Goal: Task Accomplishment & Management: Complete application form

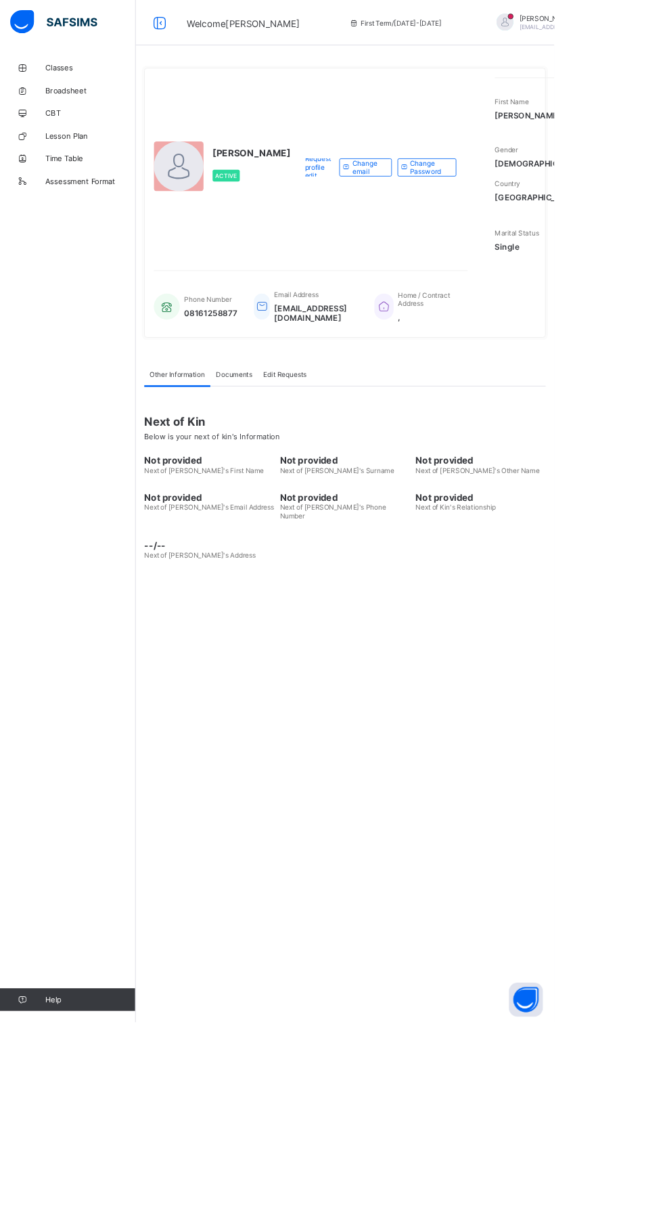
click at [482, 871] on div "[PERSON_NAME] Active Request profile edit Change email Change Password First Na…" at bounding box center [412, 611] width 501 height 1223
click at [462, 1073] on div "UWALAKA PATRICK Active Request profile edit Change email Change Password First …" at bounding box center [412, 611] width 501 height 1223
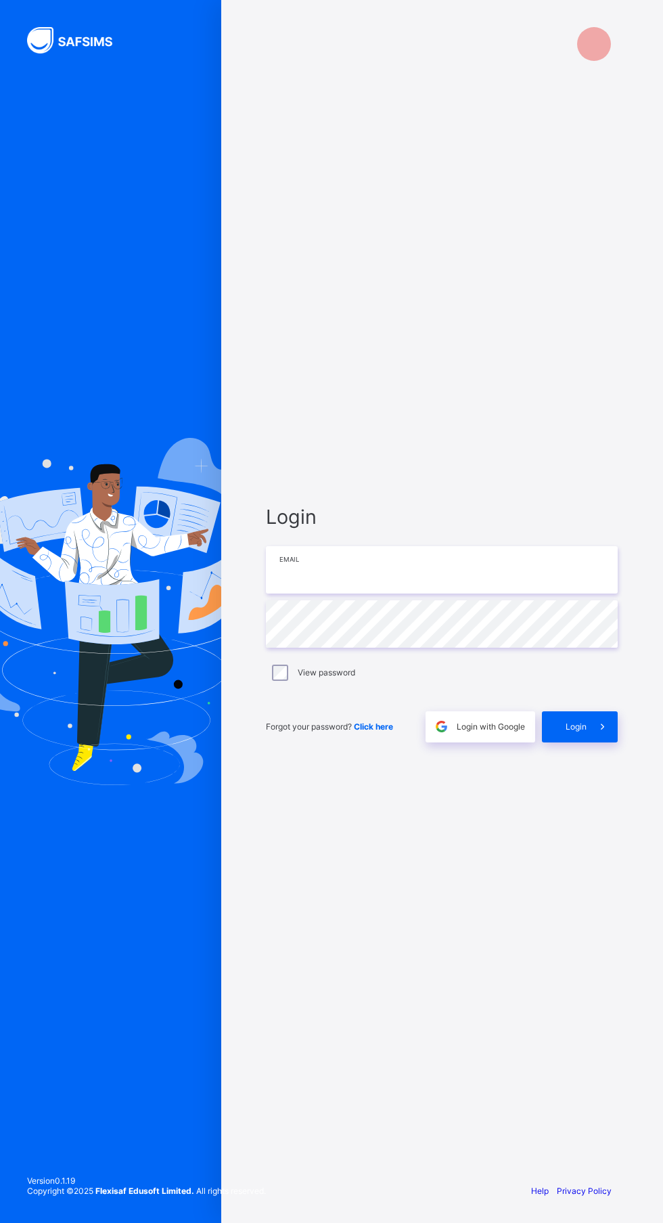
click at [393, 594] on input "email" at bounding box center [442, 569] width 352 height 47
type input "**********"
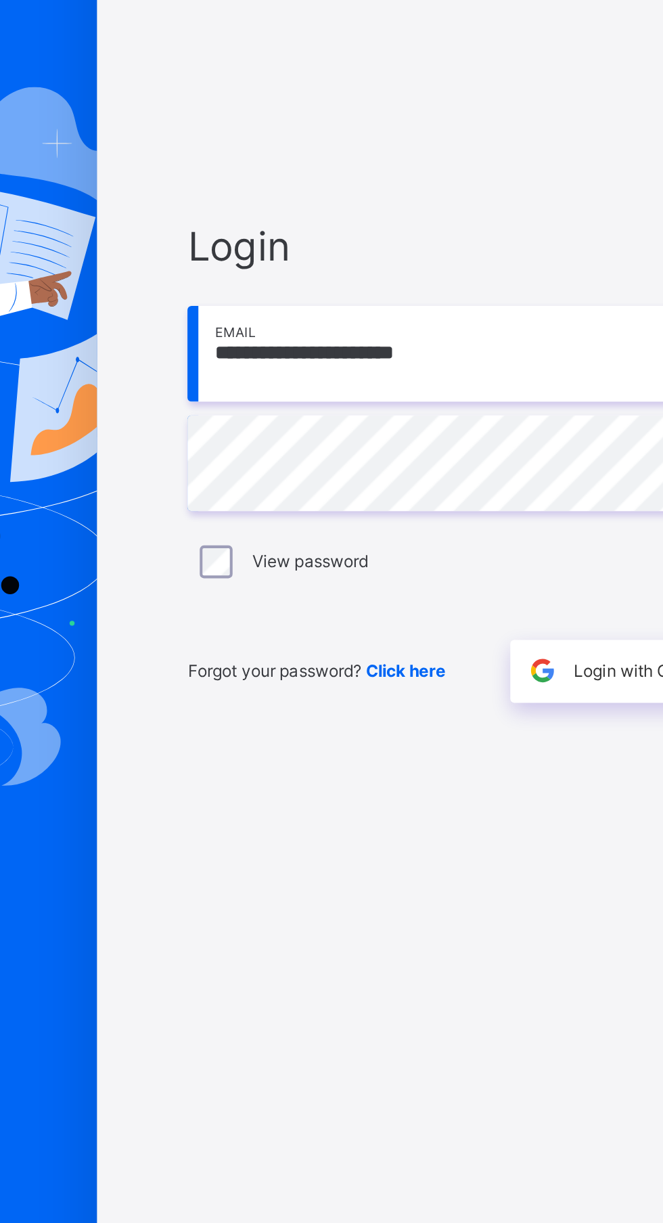
click at [403, 594] on input "**********" at bounding box center [442, 569] width 352 height 47
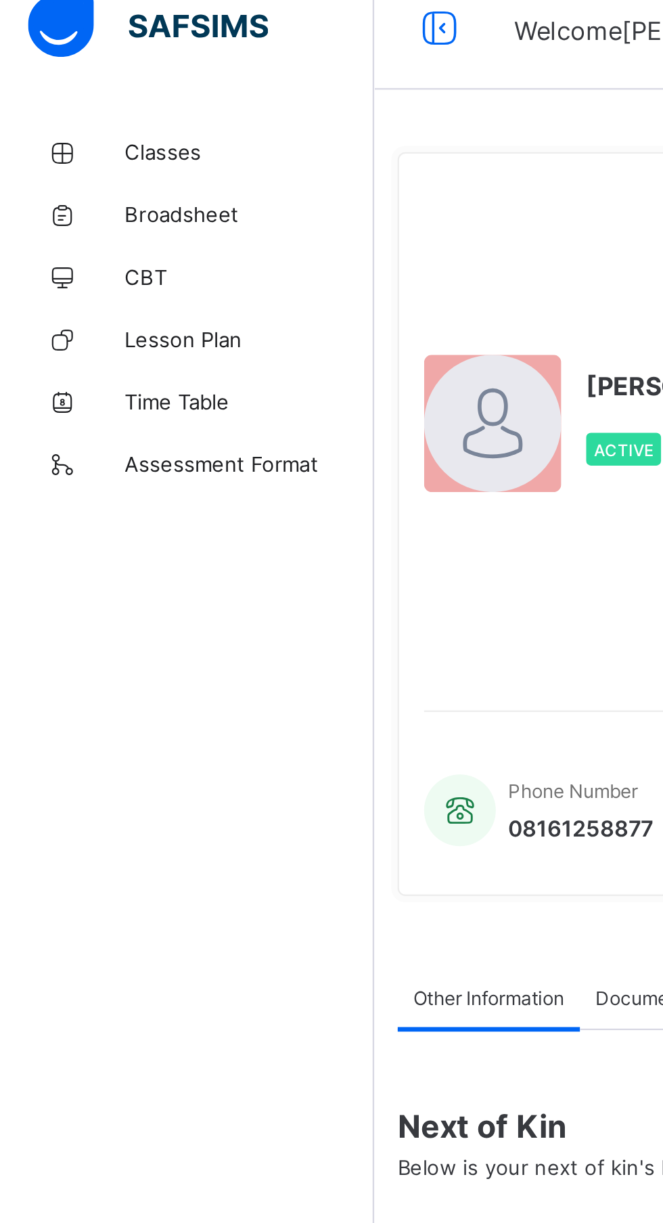
click at [74, 76] on span "Classes" at bounding box center [108, 81] width 108 height 11
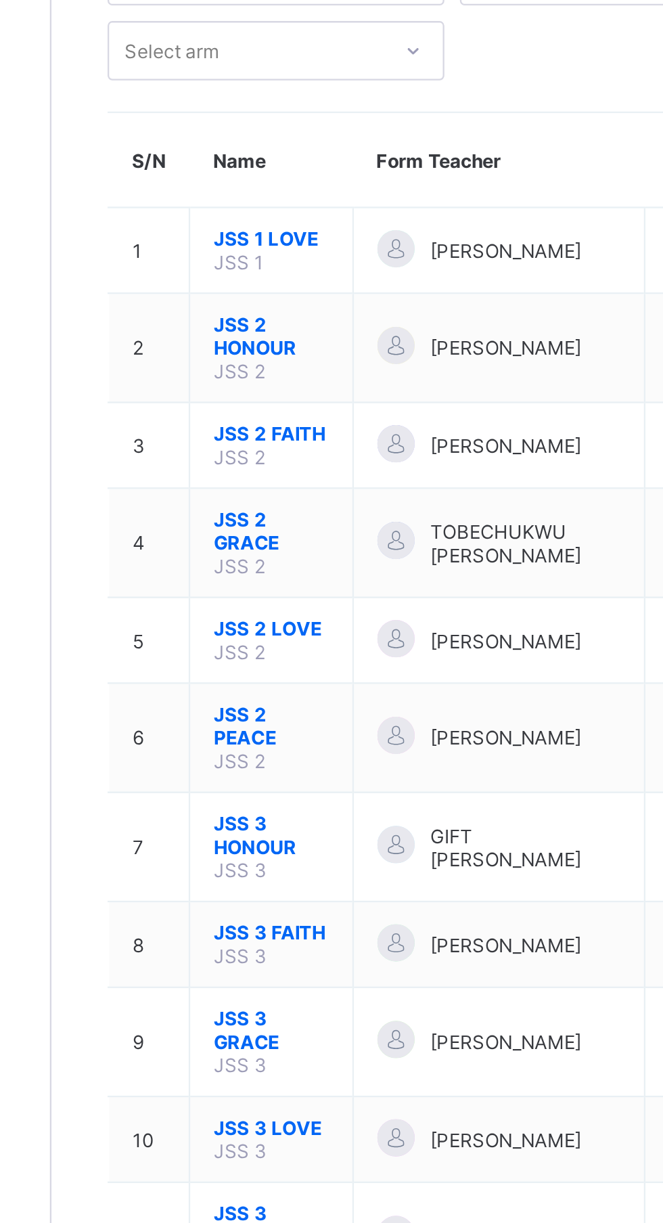
click at [257, 342] on span "JSS 2 GRACE" at bounding box center [258, 342] width 50 height 20
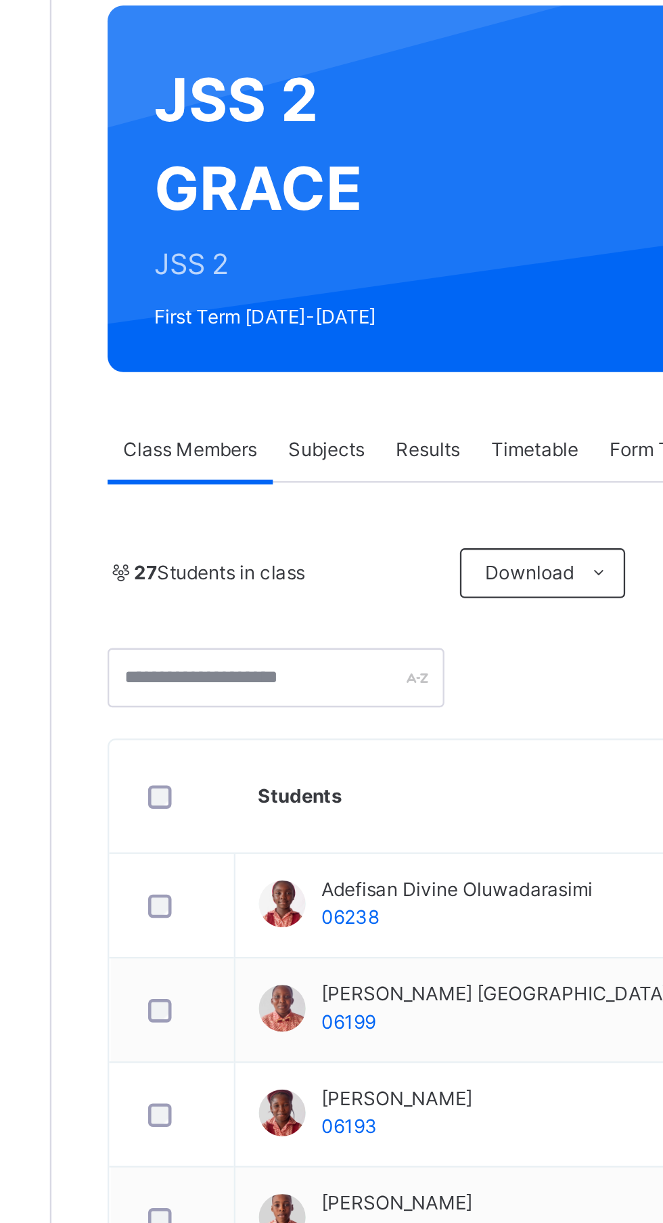
click at [290, 304] on span "Subjects" at bounding box center [281, 307] width 33 height 12
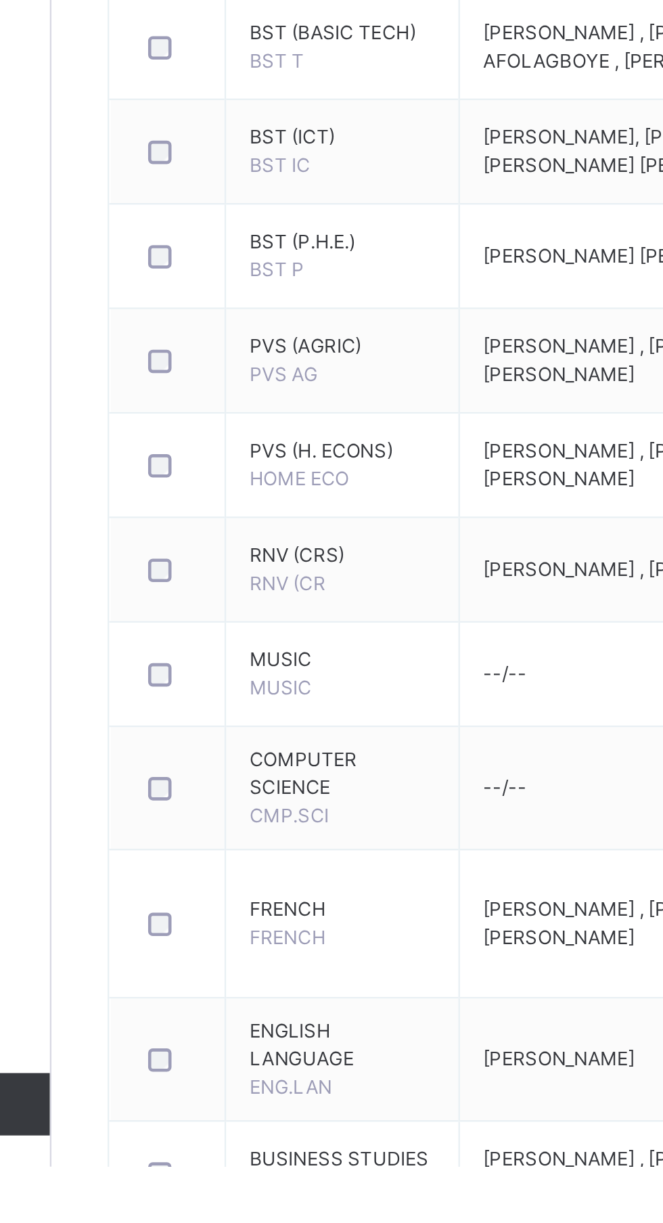
click at [271, 1128] on span "FRENCH" at bounding box center [264, 1123] width 33 height 10
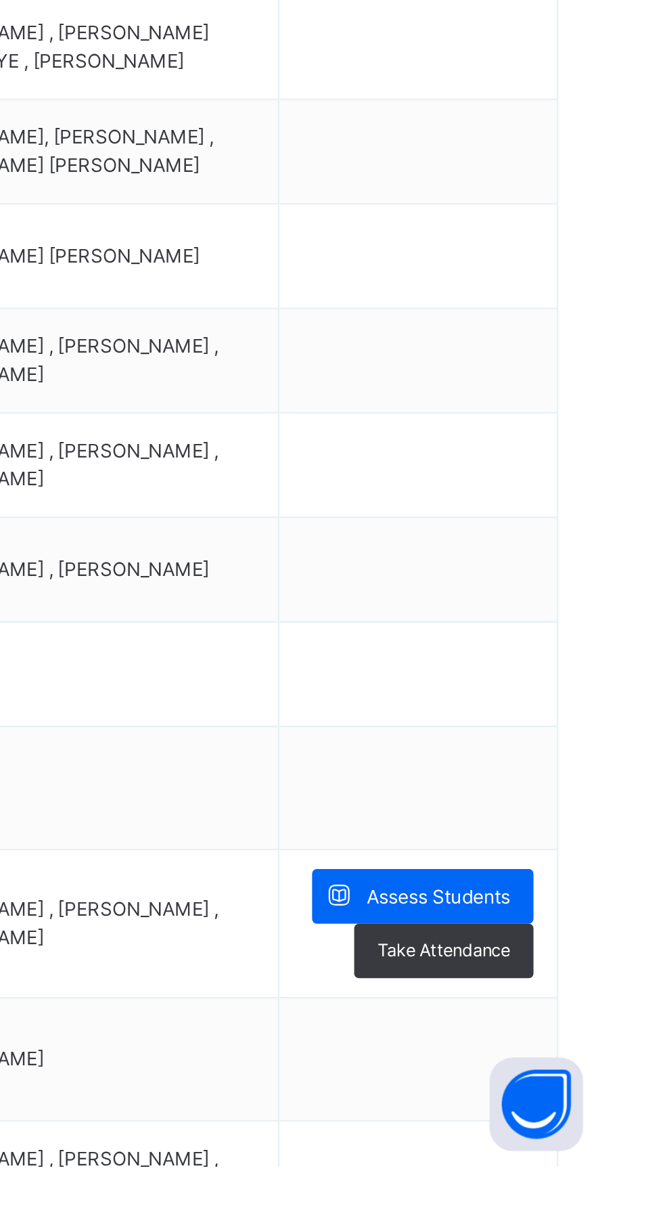
click at [614, 1109] on span "Assess Students" at bounding box center [587, 1106] width 62 height 12
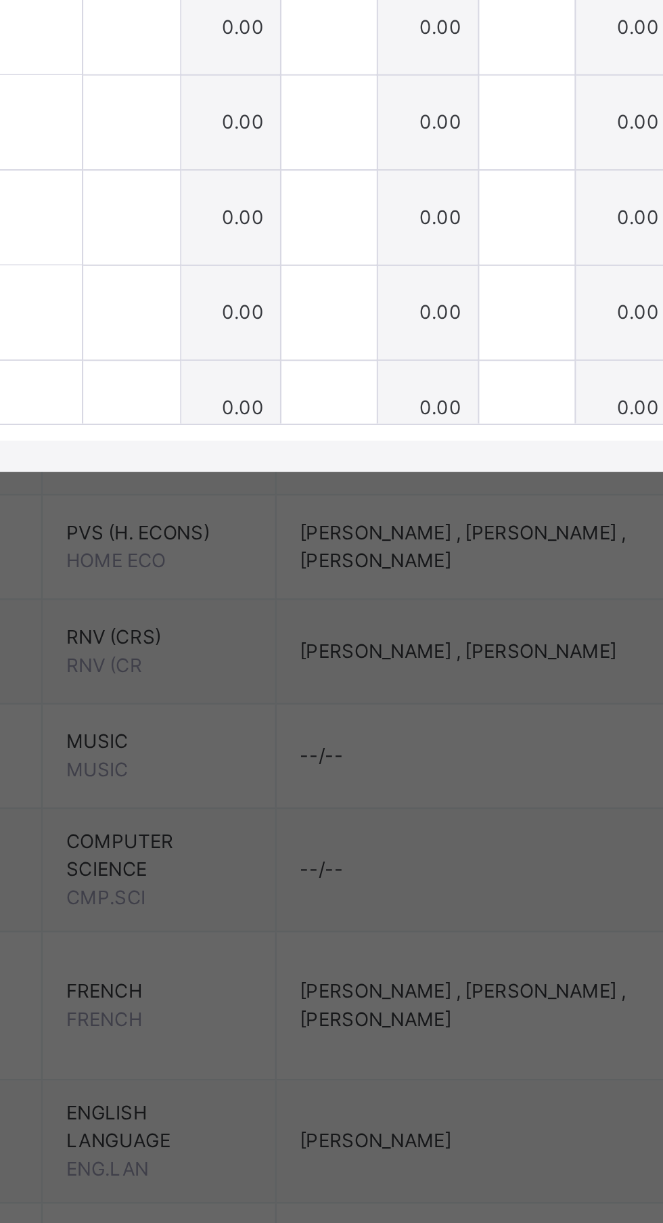
click at [198, 672] on div "ADIGUN IFEOLUWA ISRAEL 06199" at bounding box center [134, 652] width 241 height 41
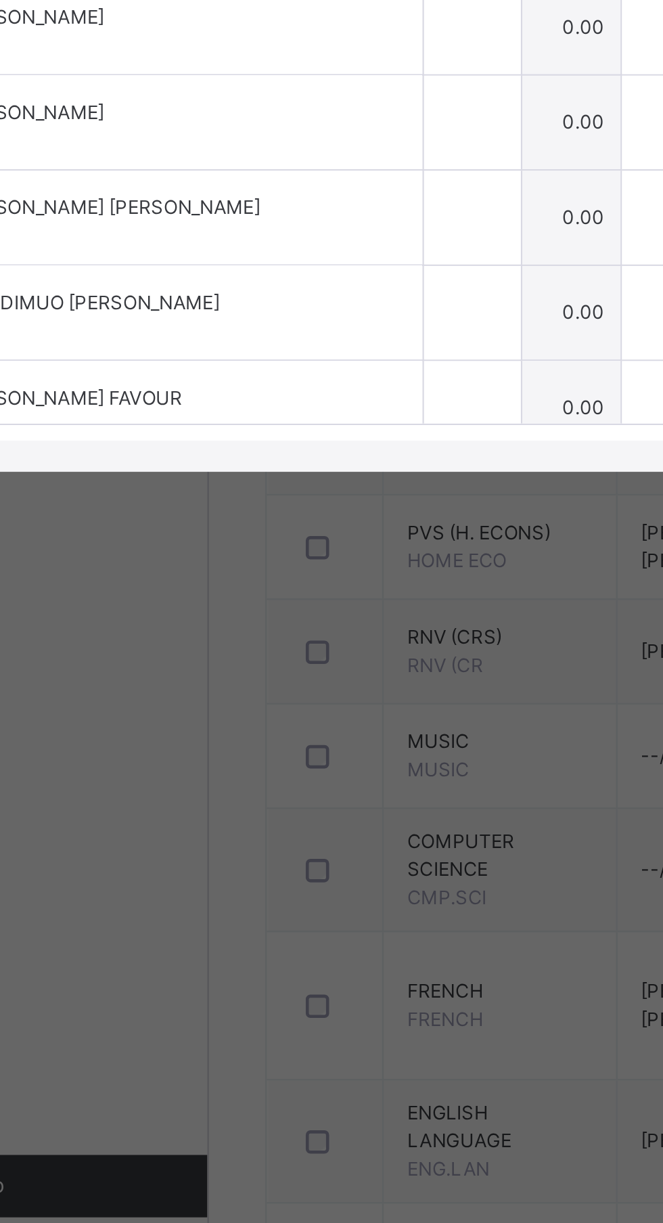
click at [298, 631] on input "text" at bounding box center [277, 610] width 42 height 41
type input "*"
click at [298, 672] on input "text" at bounding box center [277, 652] width 42 height 41
type input "*"
click at [298, 714] on div at bounding box center [277, 693] width 42 height 41
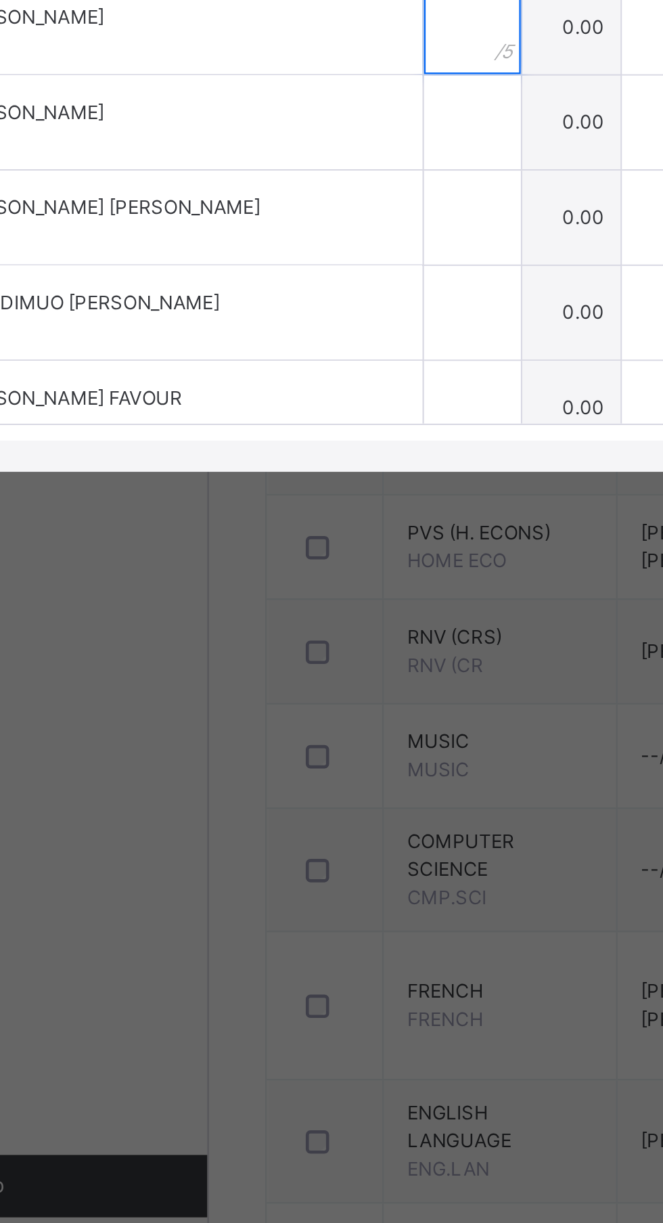
click at [298, 714] on input "text" at bounding box center [277, 693] width 42 height 41
type input "*"
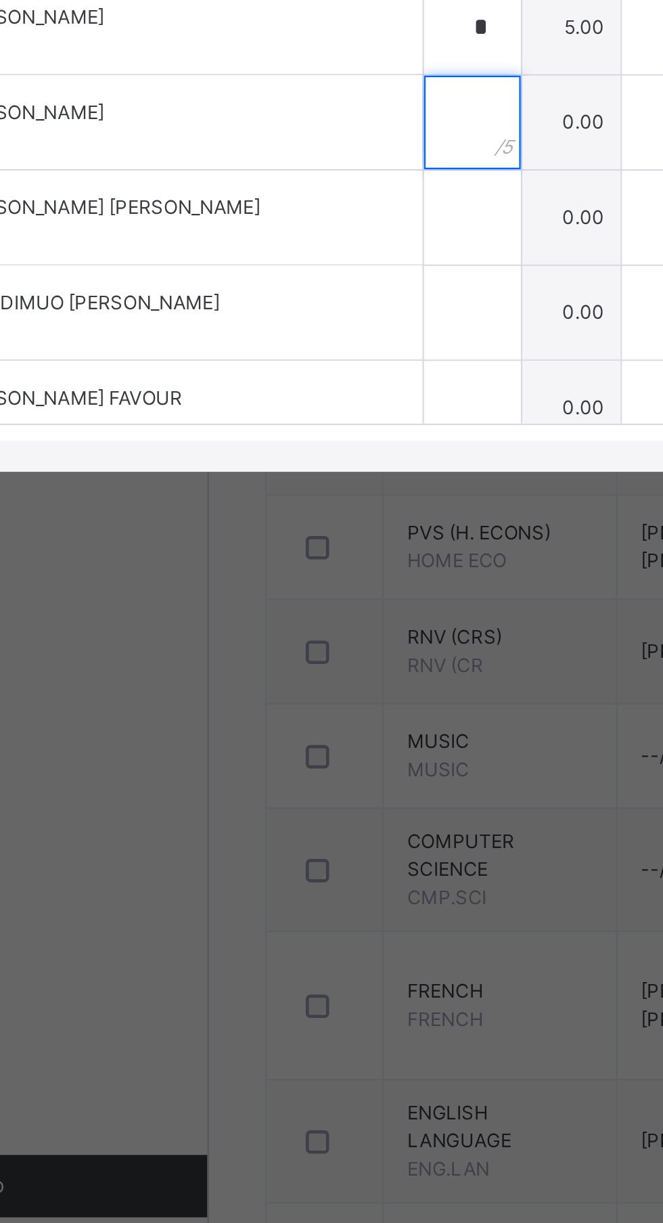
click at [298, 755] on input "text" at bounding box center [277, 734] width 42 height 41
click at [298, 755] on div at bounding box center [277, 734] width 42 height 41
click at [298, 755] on input "text" at bounding box center [277, 734] width 42 height 41
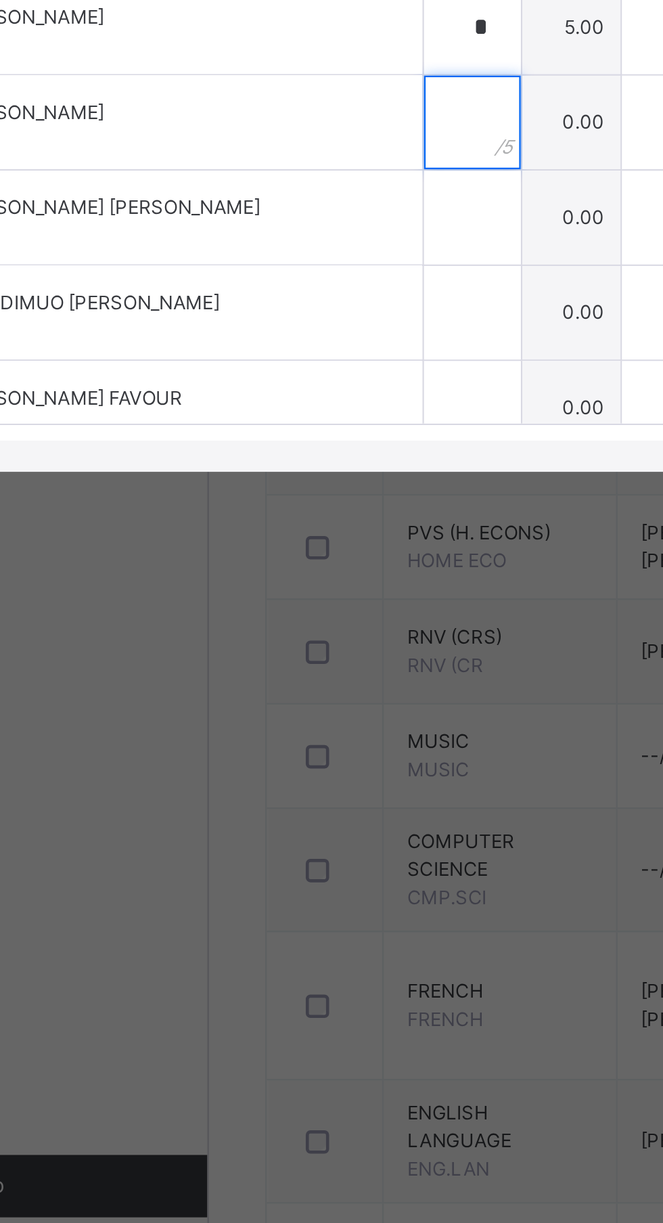
click at [298, 755] on input "text" at bounding box center [277, 734] width 42 height 41
type input "*"
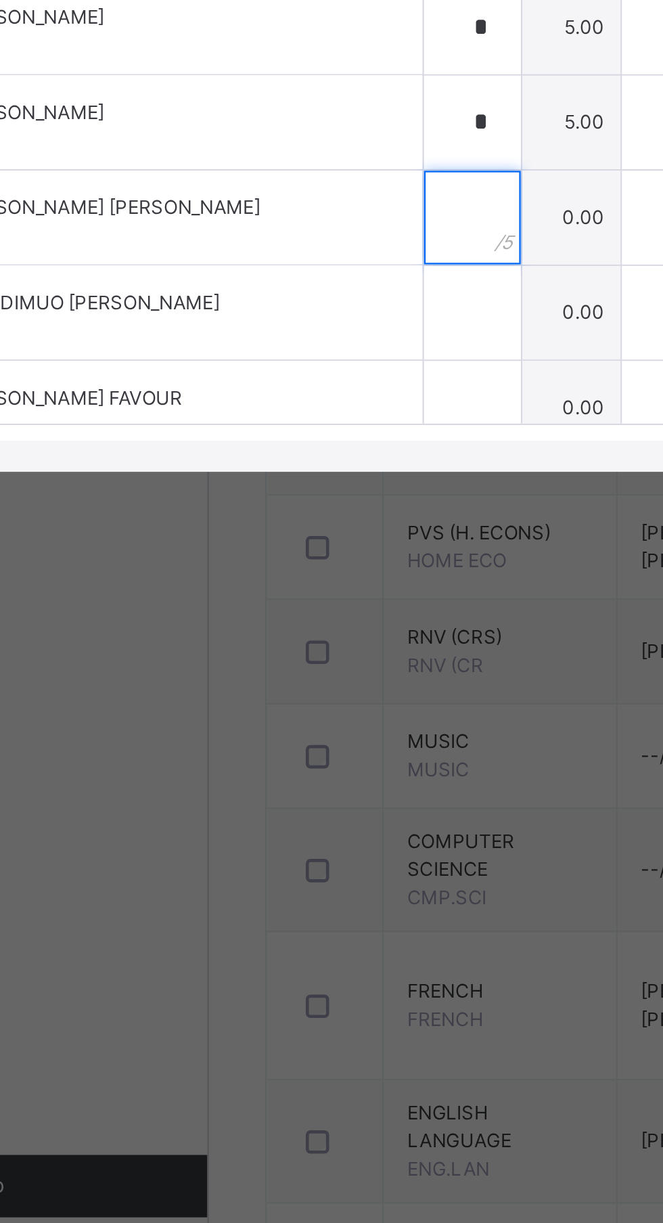
click at [298, 796] on div at bounding box center [277, 775] width 42 height 41
type input "*"
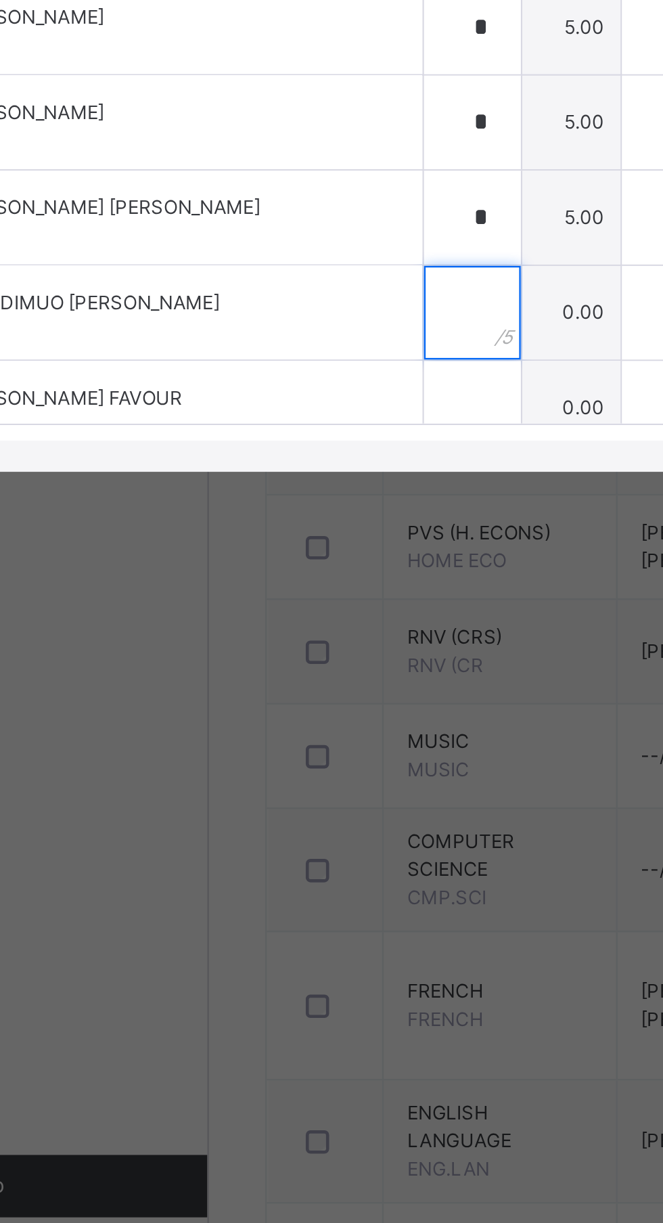
click at [298, 837] on input "text" at bounding box center [277, 817] width 42 height 41
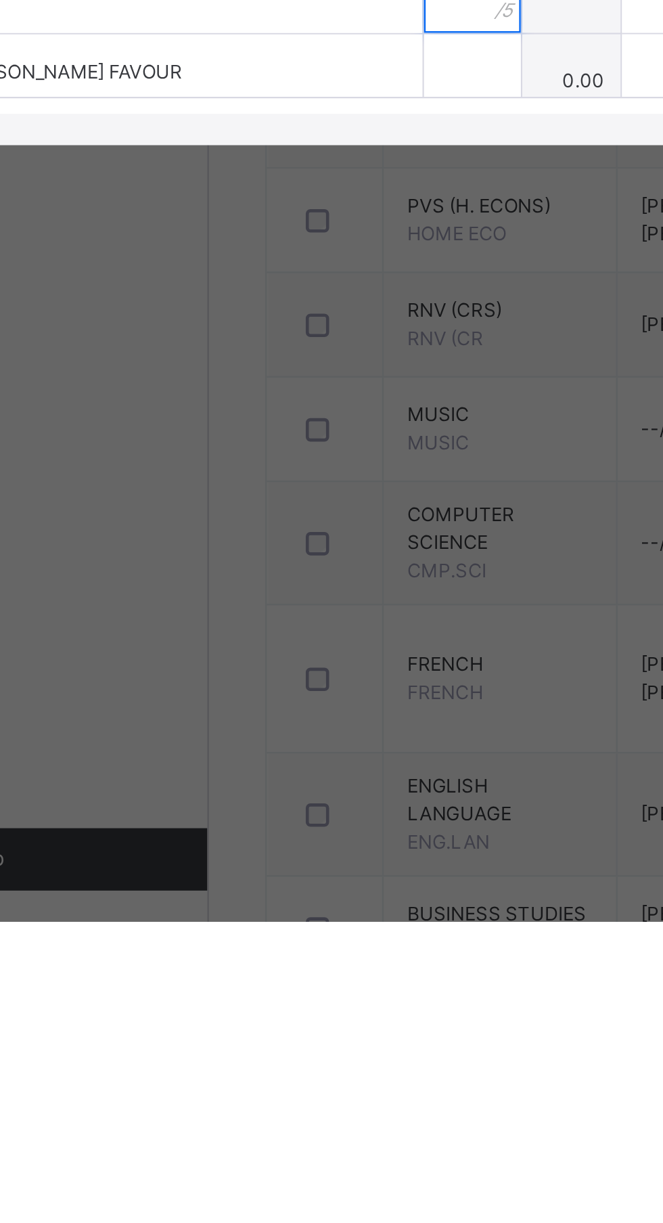
type input "*"
click at [298, 879] on input "text" at bounding box center [277, 858] width 42 height 41
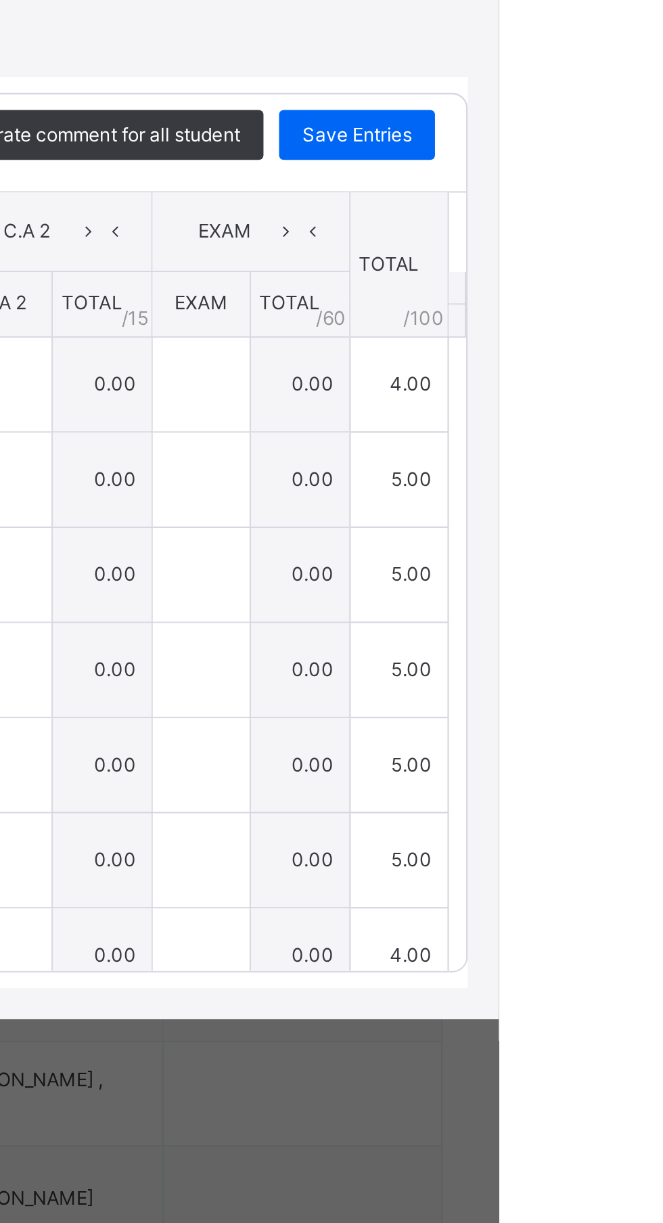
type input "*"
click at [626, 508] on span "Save Entries" at bounding box center [601, 502] width 47 height 12
type input "*"
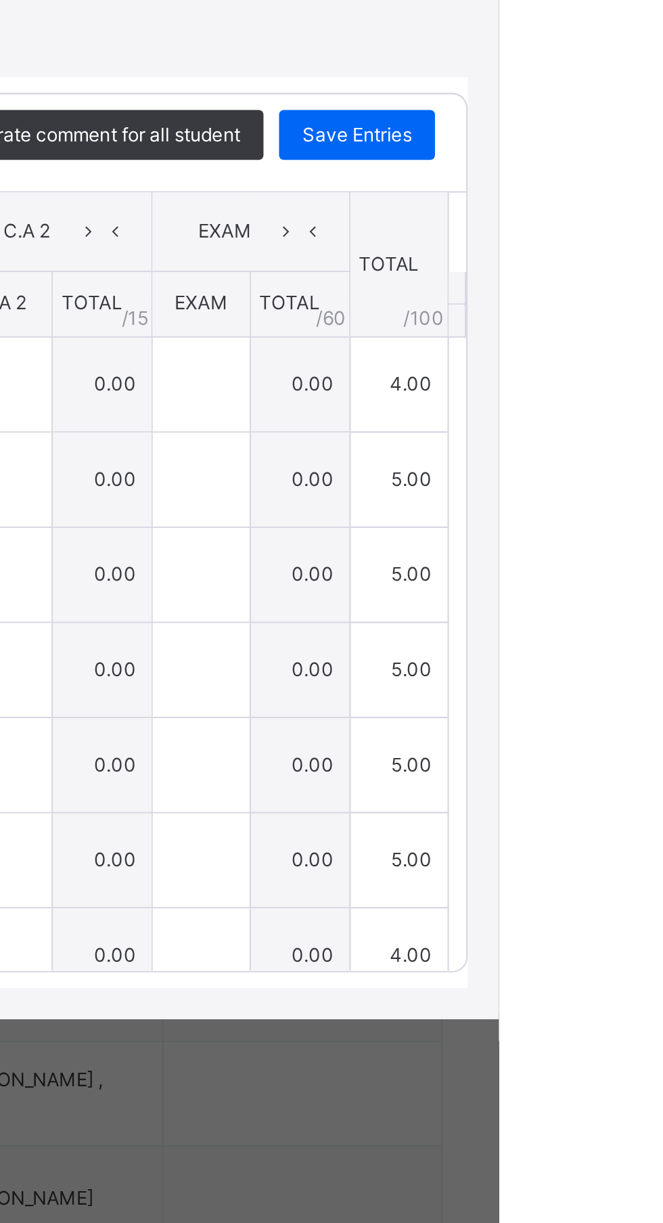
type input "*"
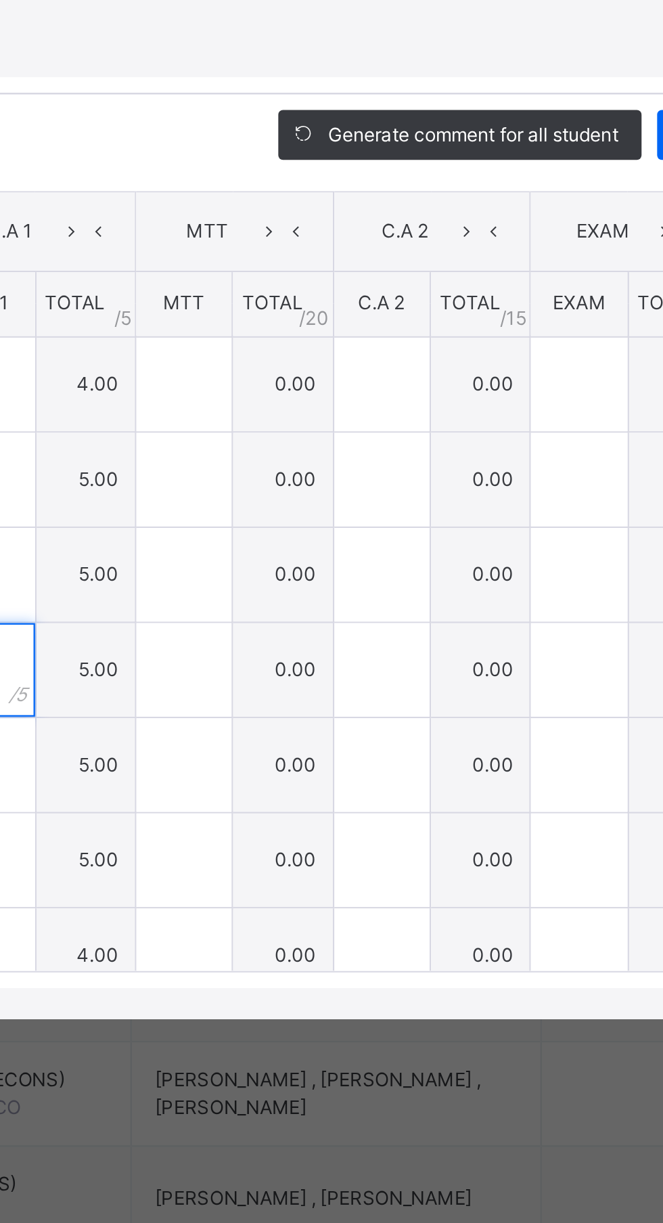
click at [298, 755] on div "*" at bounding box center [277, 734] width 42 height 41
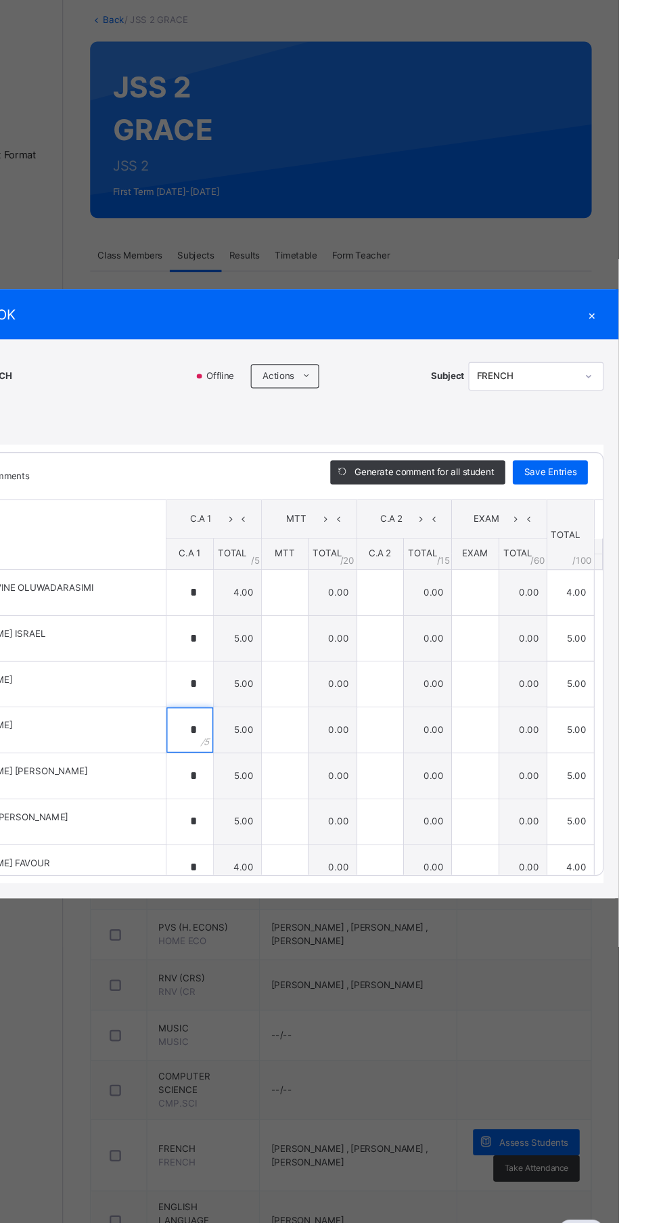
scroll to position [305, 0]
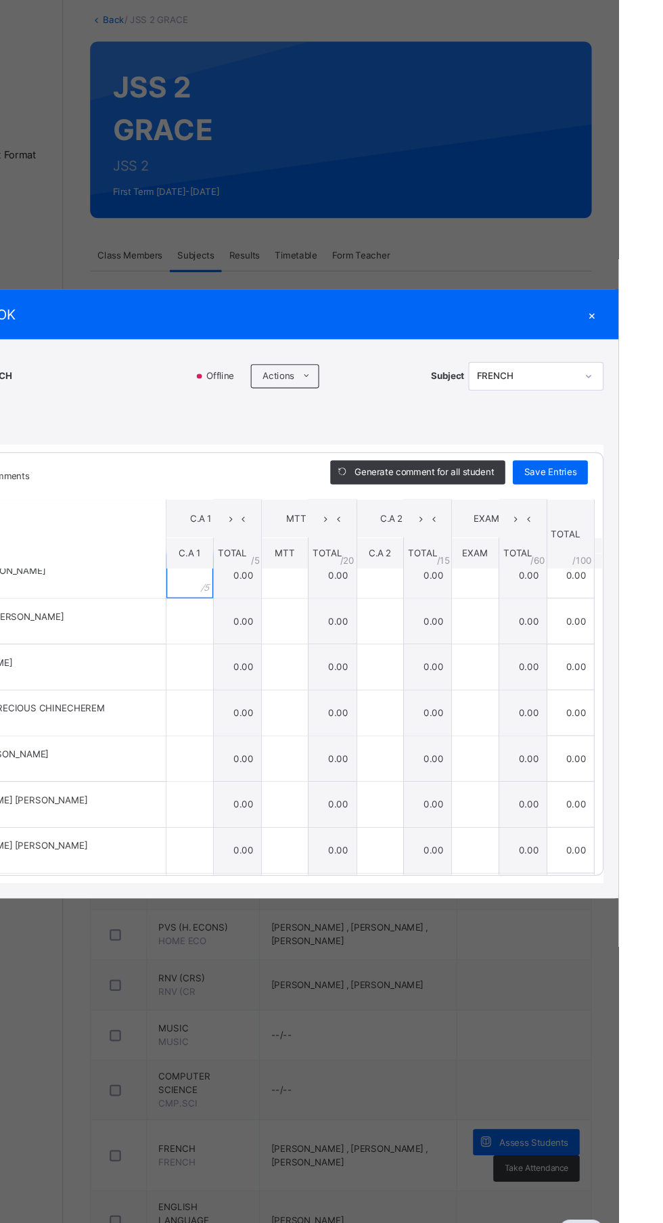
click at [298, 615] on input "text" at bounding box center [277, 595] width 42 height 41
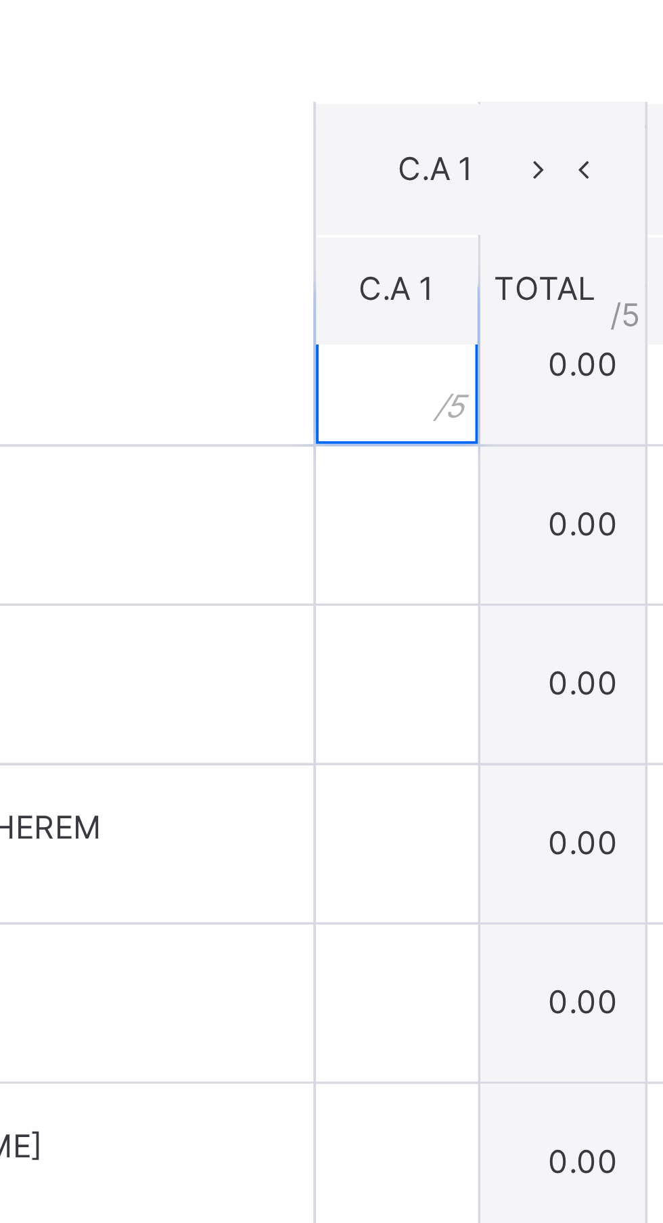
click at [298, 615] on input "text" at bounding box center [277, 595] width 42 height 41
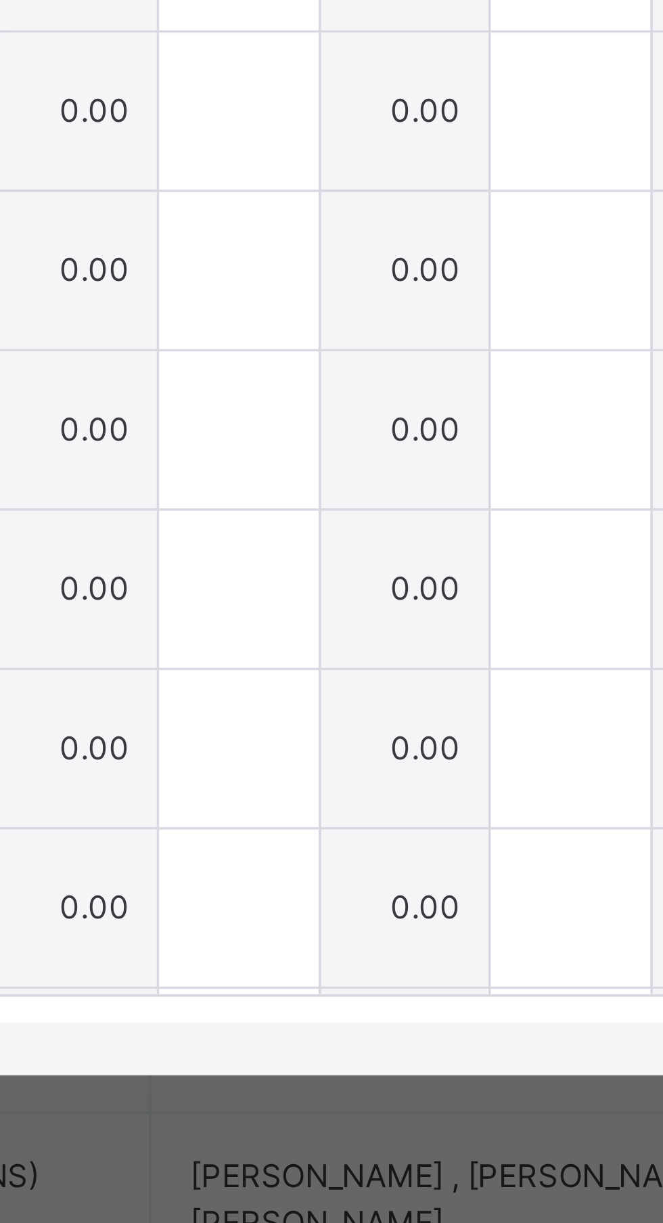
type input "*"
click at [298, 657] on input "text" at bounding box center [277, 636] width 42 height 41
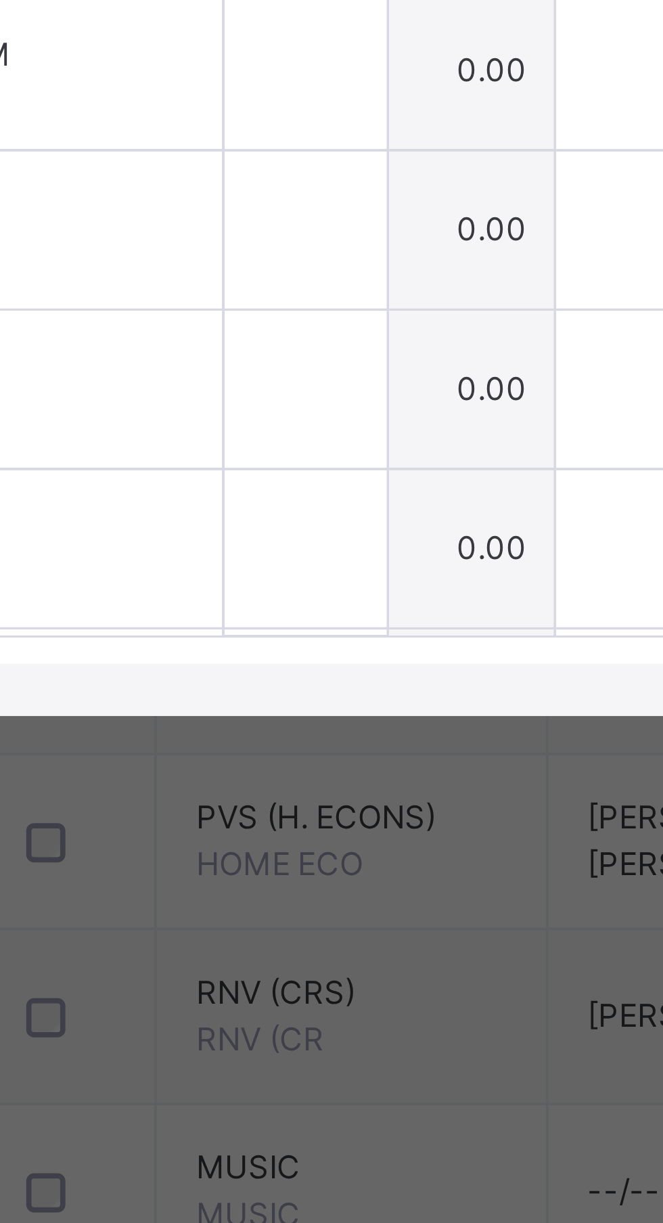
type input "*"
click at [298, 698] on input "text" at bounding box center [277, 677] width 42 height 41
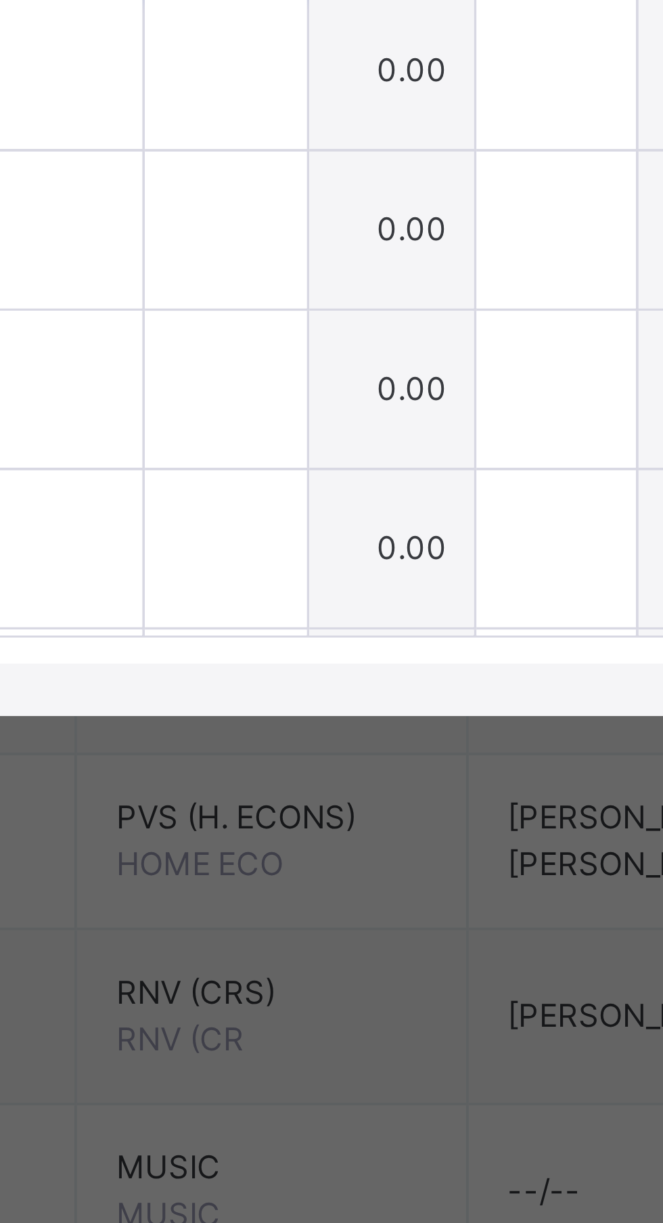
type input "*"
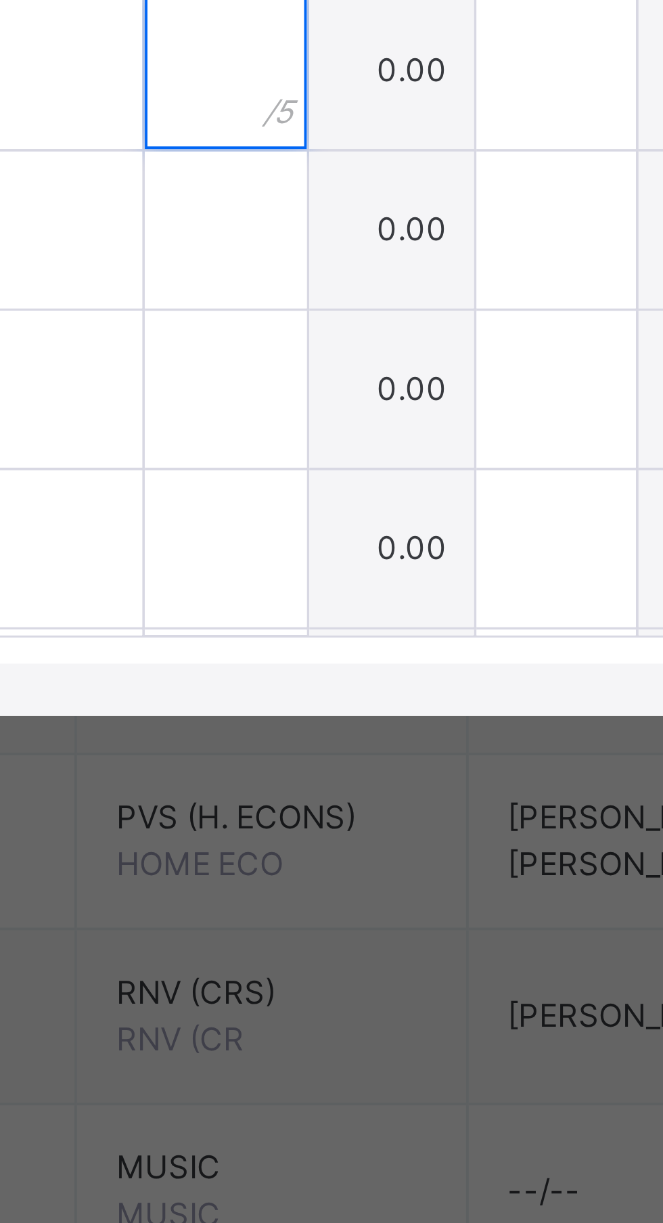
click at [298, 739] on input "text" at bounding box center [277, 719] width 42 height 41
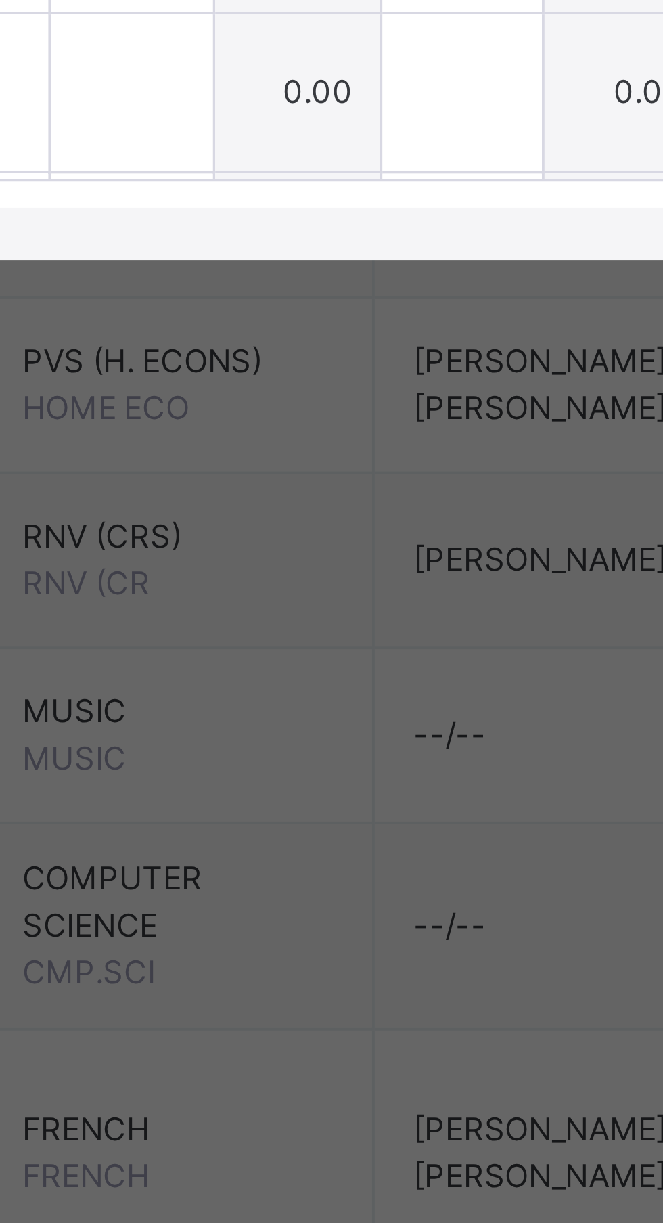
type input "***"
click at [298, 781] on input "text" at bounding box center [277, 760] width 42 height 41
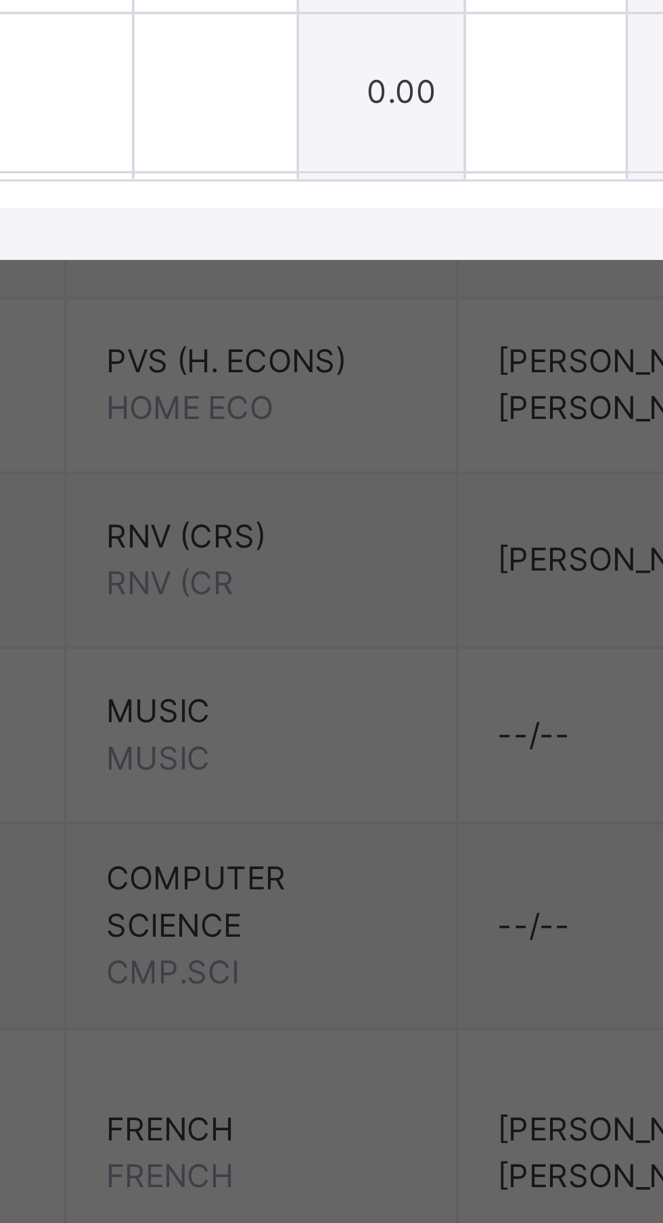
type input "*"
click at [298, 822] on input "text" at bounding box center [277, 801] width 42 height 41
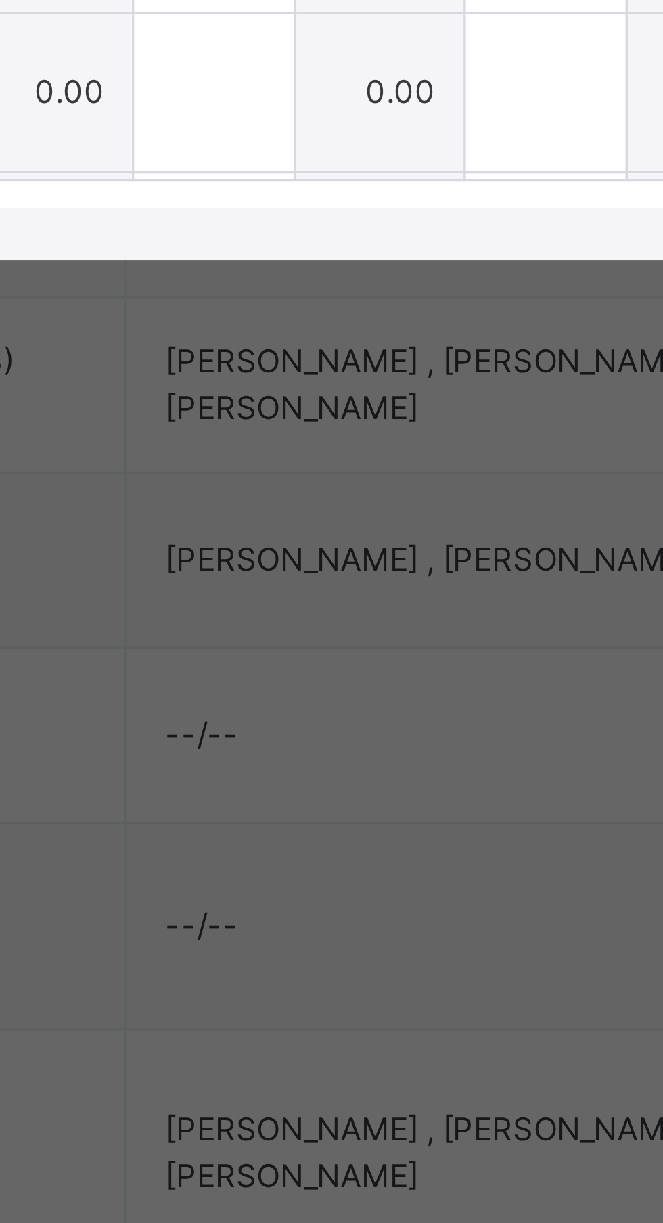
type input "***"
click at [298, 863] on input "text" at bounding box center [277, 843] width 42 height 41
type input "***"
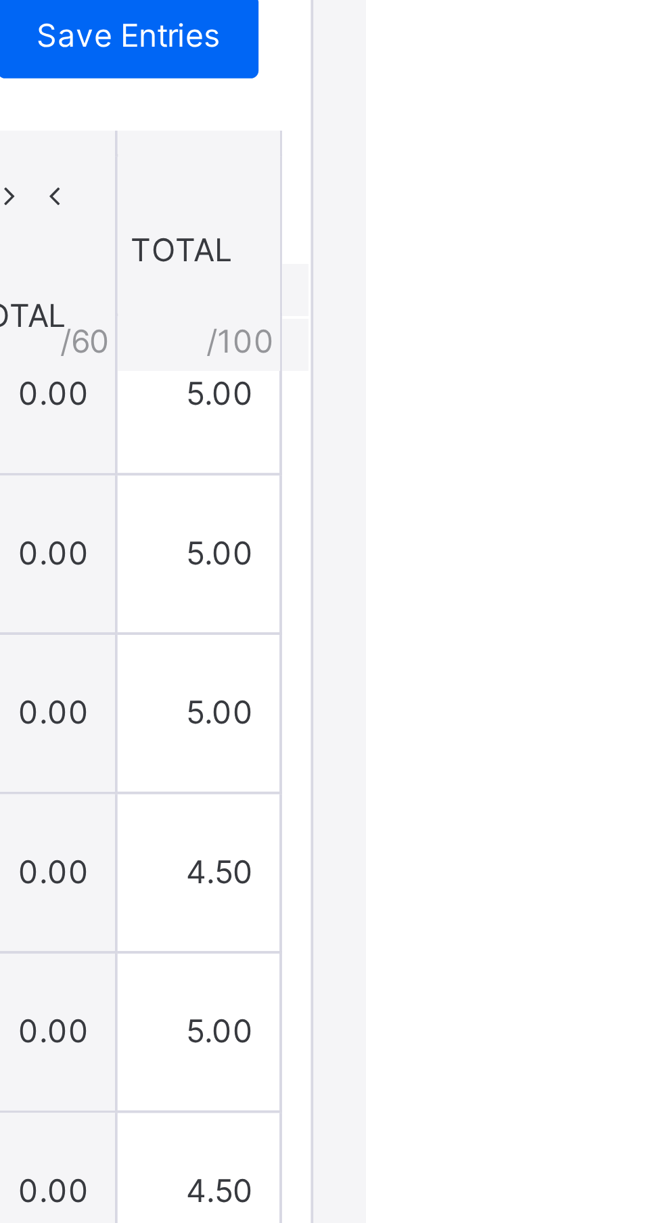
click at [626, 508] on span "Save Entries" at bounding box center [601, 502] width 47 height 12
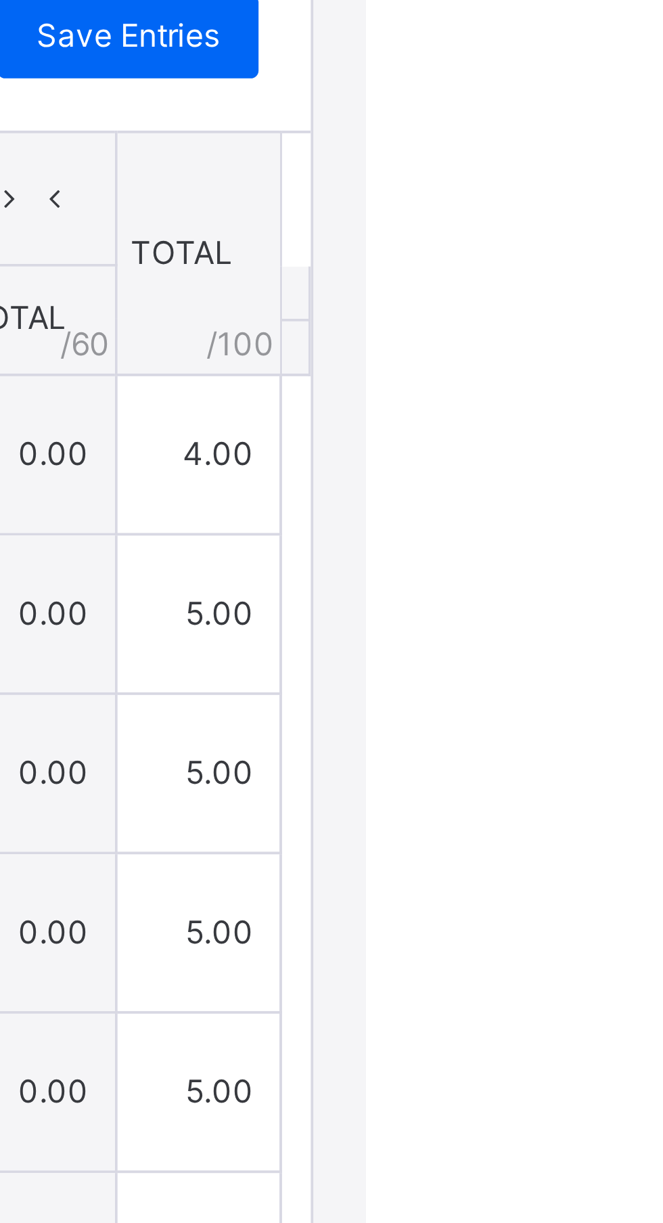
type input "*"
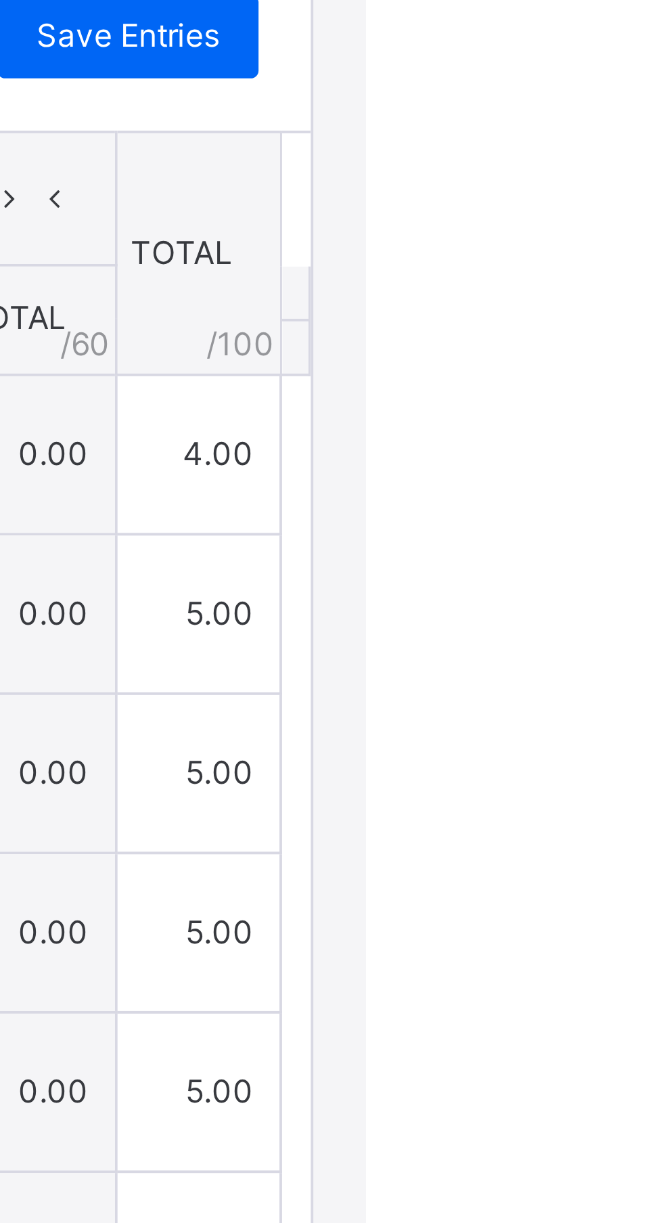
type input "*"
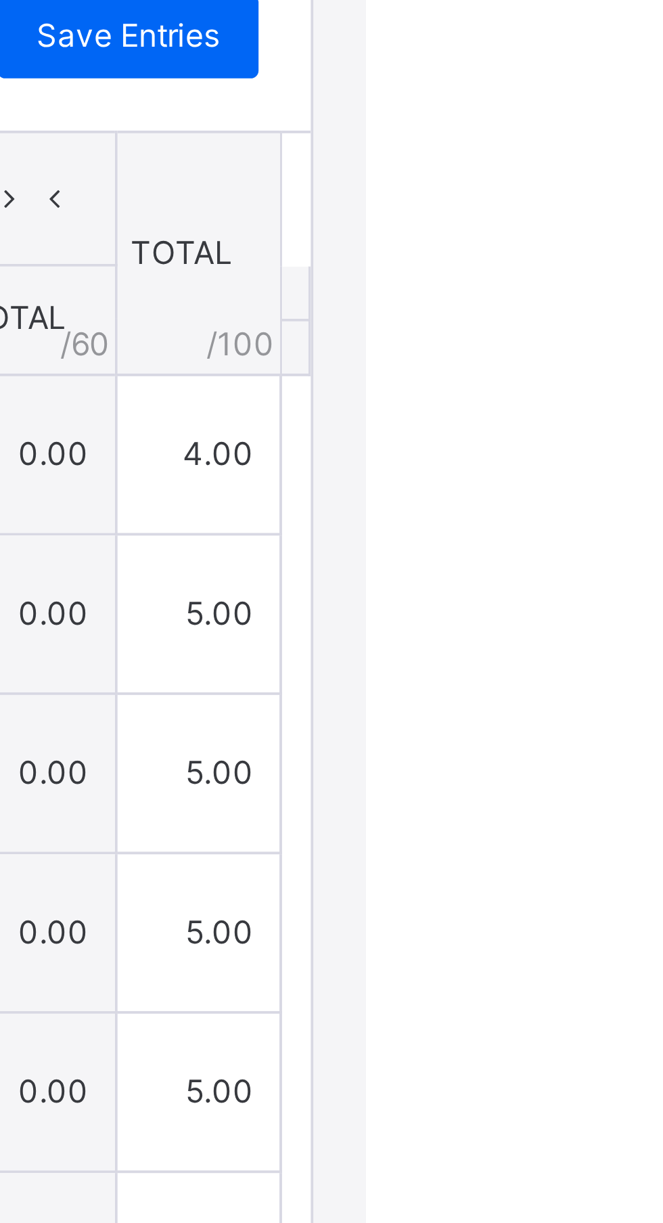
type input "***"
type input "*"
type input "***"
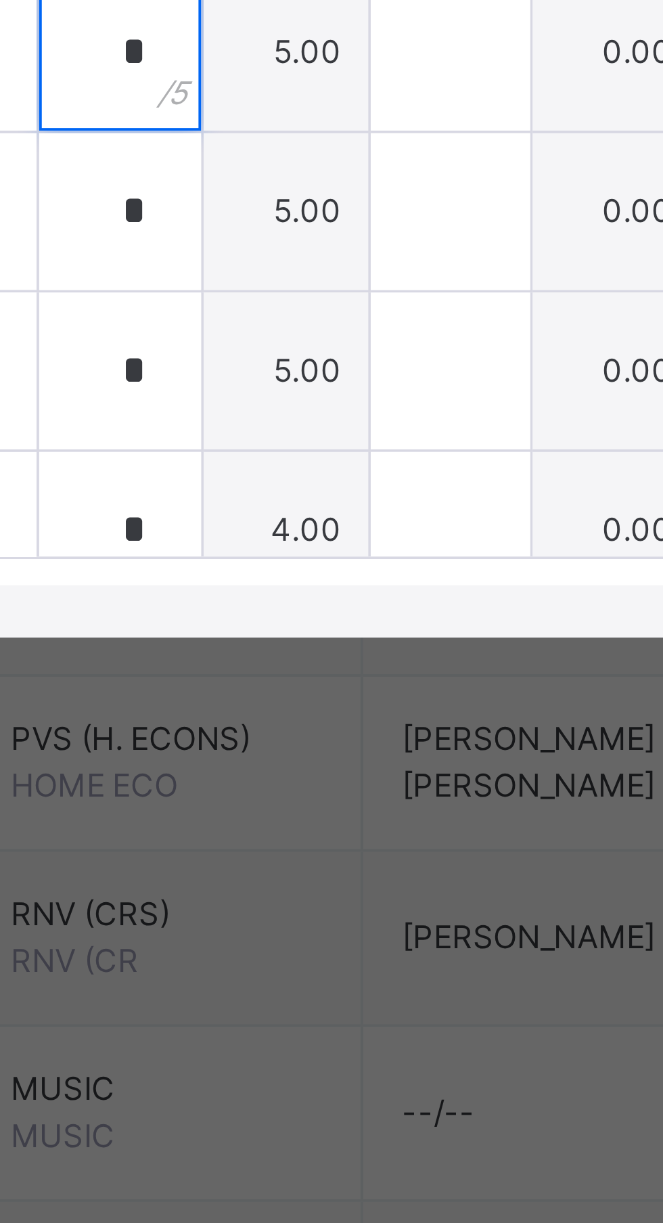
click at [298, 755] on input "*" at bounding box center [277, 734] width 42 height 41
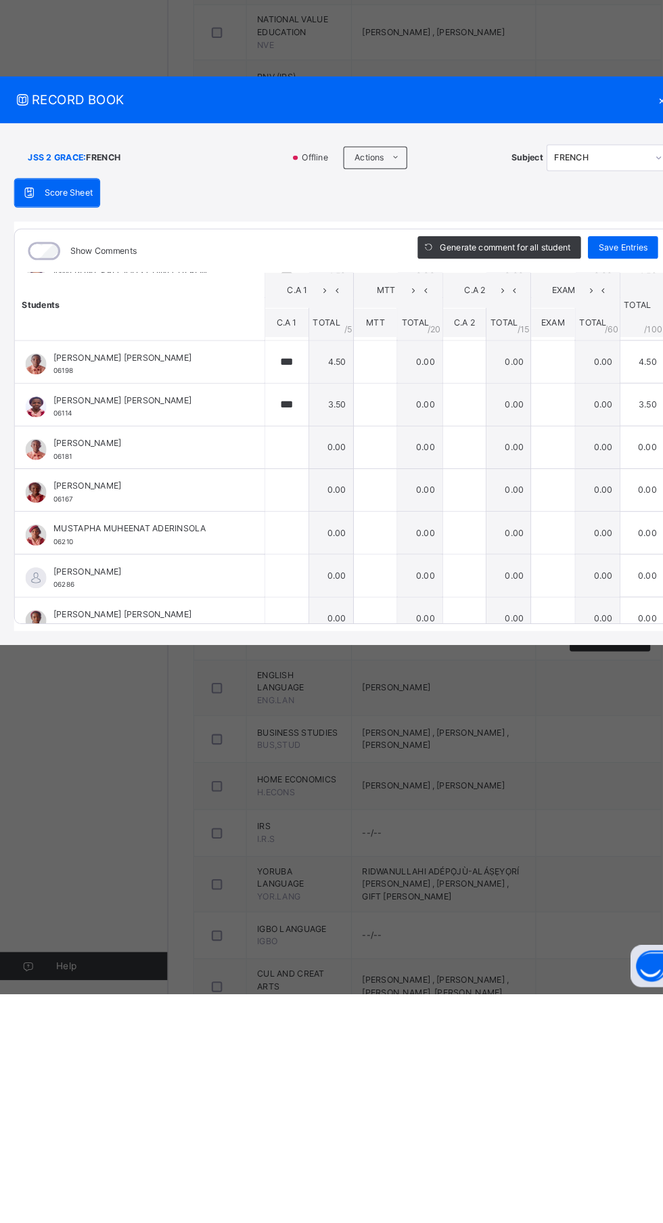
scroll to position [496, 0]
click at [298, 714] on input "text" at bounding box center [277, 693] width 42 height 41
click at [427, 590] on th "TOTAL / 20" at bounding box center [405, 575] width 43 height 28
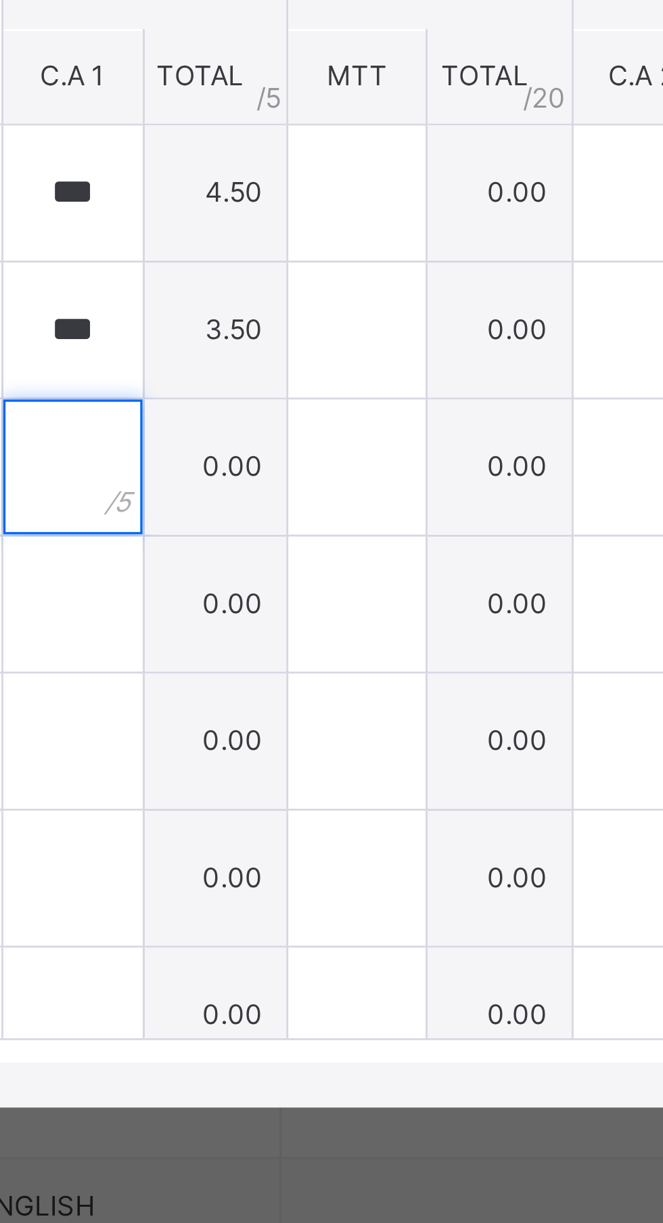
click at [298, 714] on div at bounding box center [277, 693] width 42 height 41
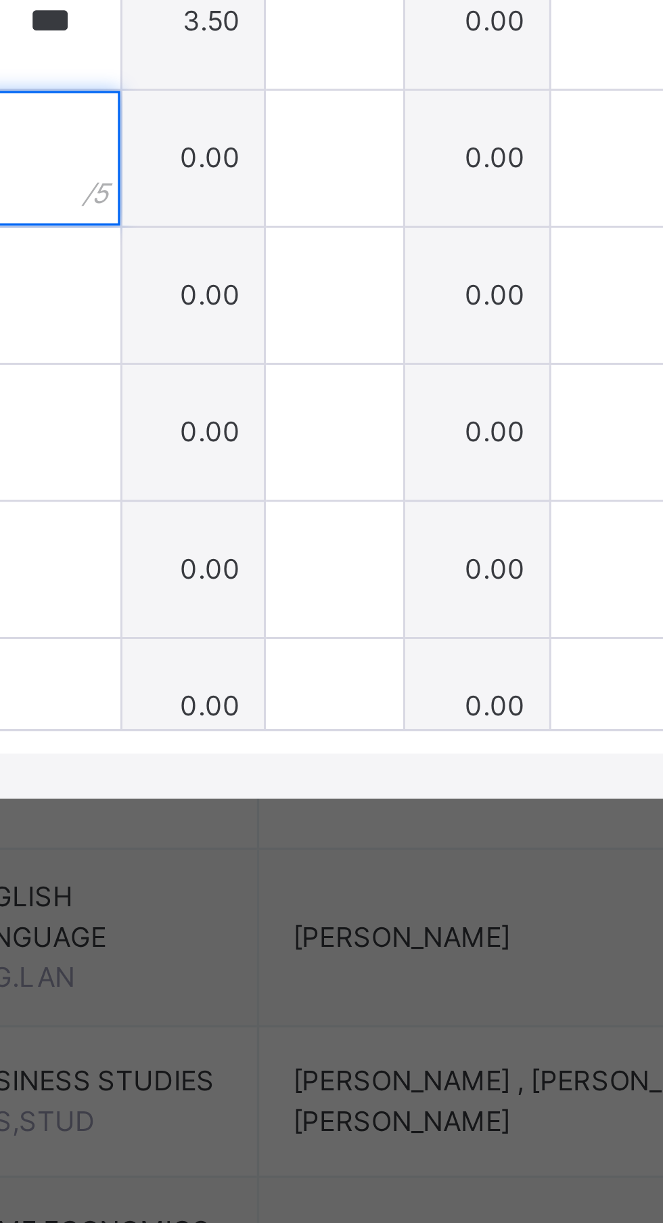
click at [298, 714] on input "text" at bounding box center [277, 693] width 42 height 41
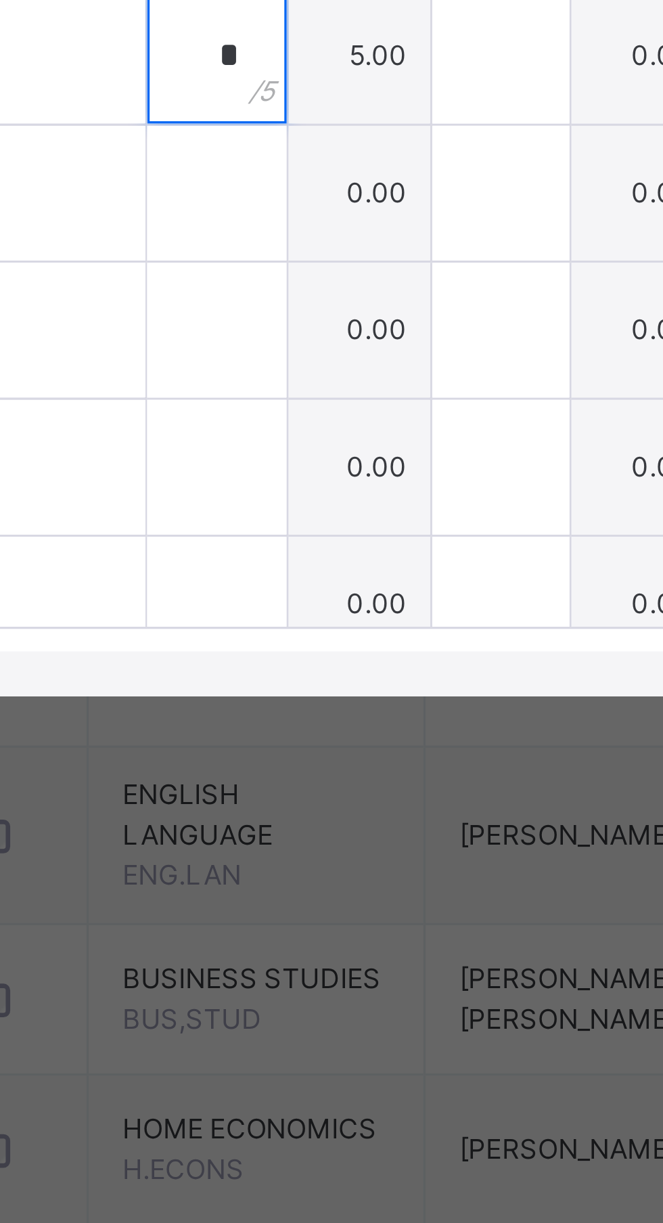
type input "*"
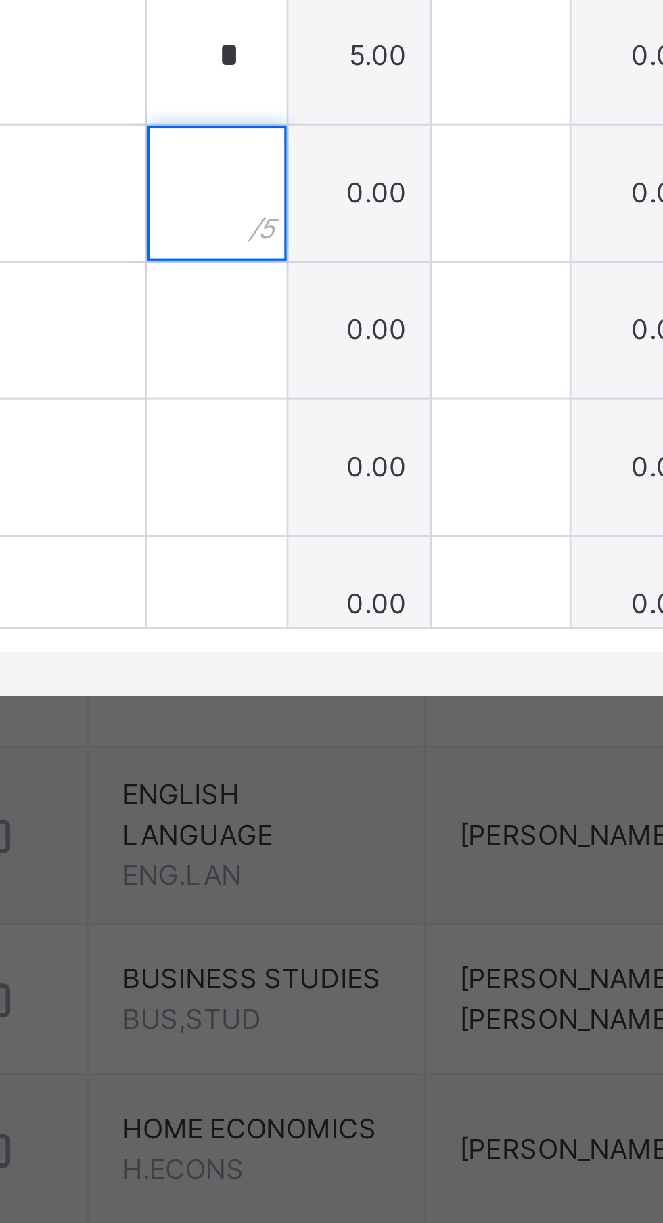
click at [298, 755] on input "text" at bounding box center [277, 734] width 42 height 41
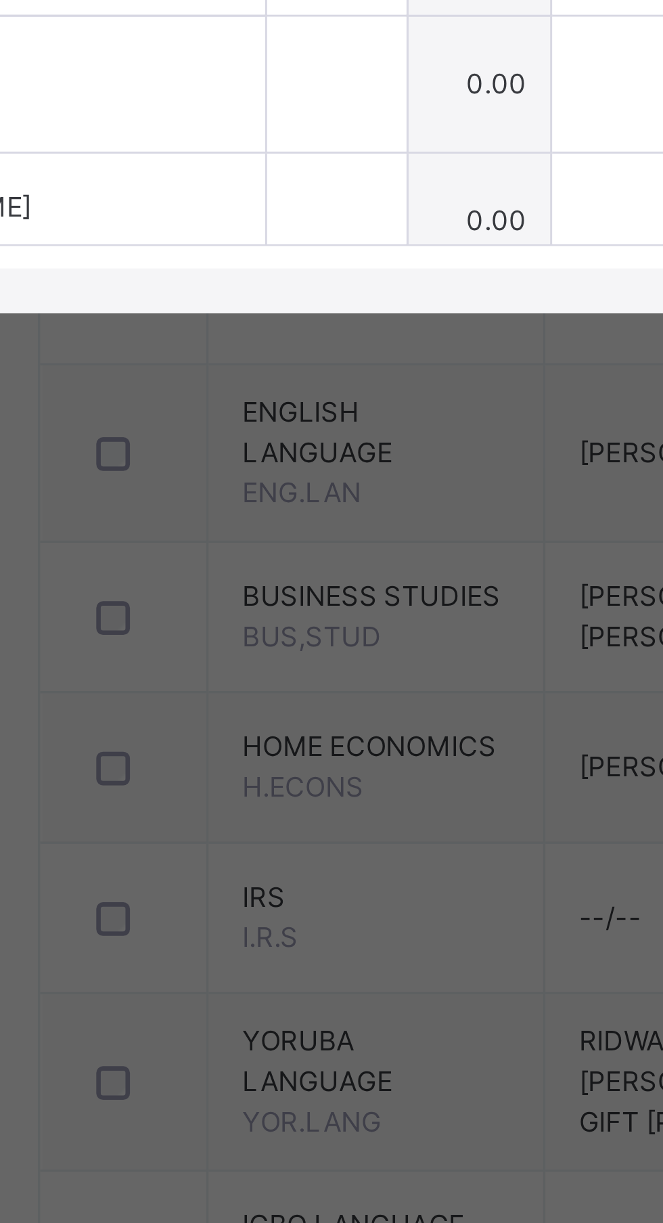
type input "*"
click at [298, 796] on input "text" at bounding box center [277, 775] width 42 height 41
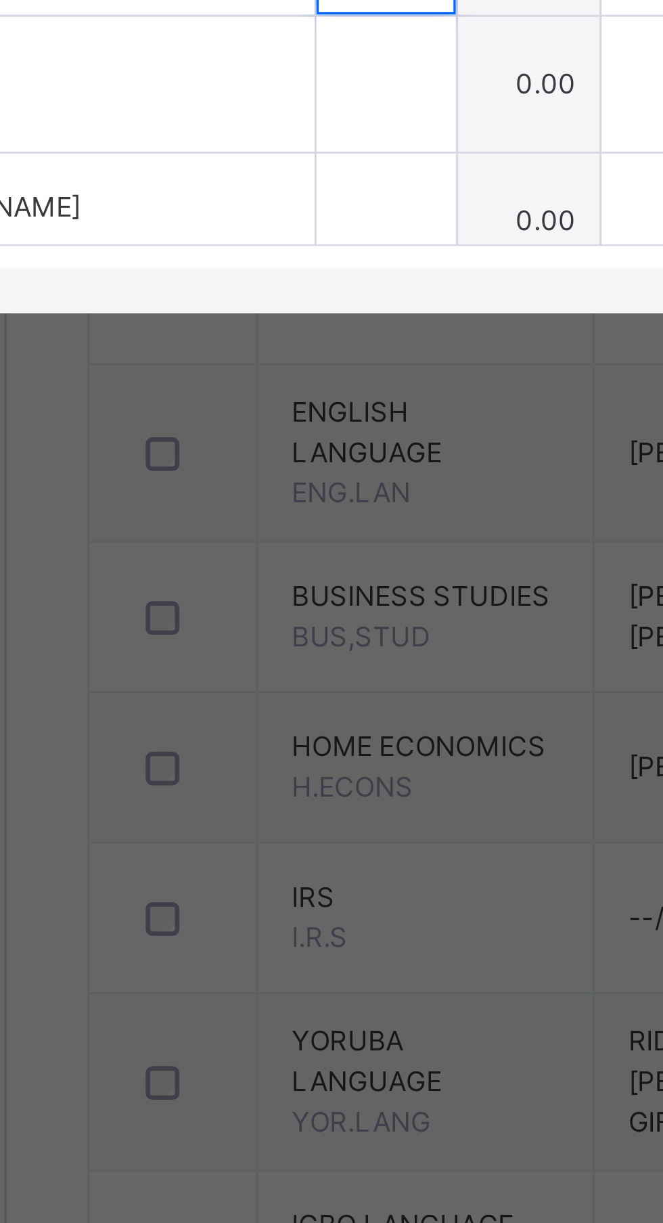
type input "*"
click at [298, 837] on input "text" at bounding box center [277, 817] width 42 height 41
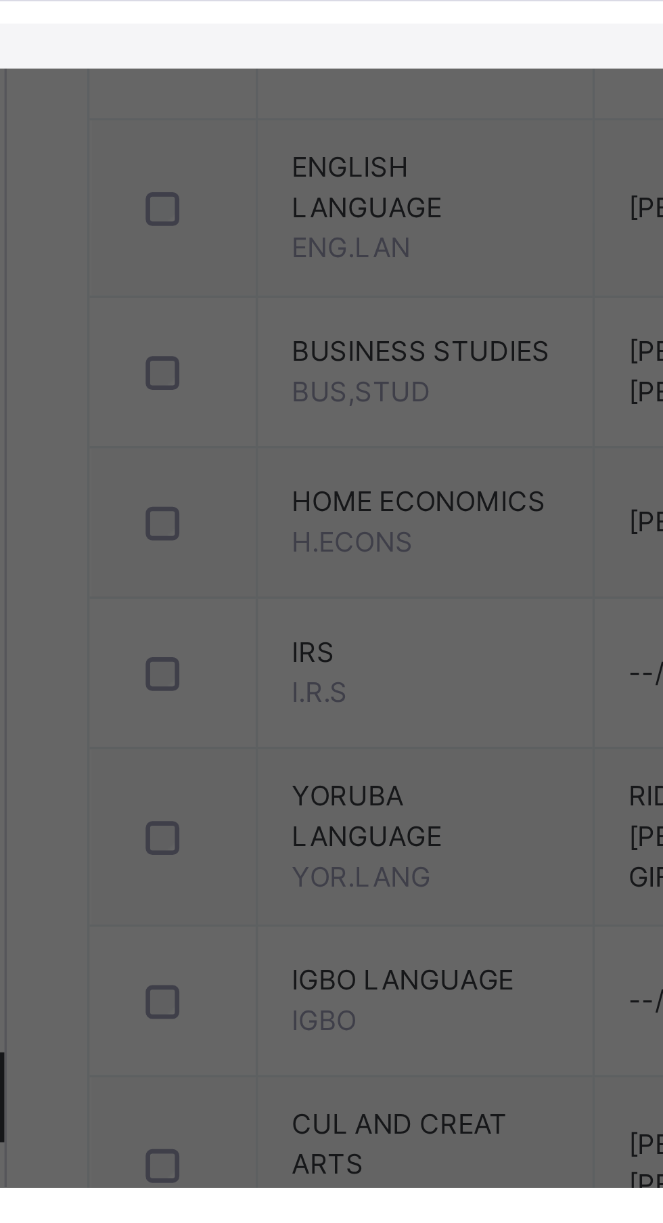
click at [298, 879] on input "text" at bounding box center [277, 858] width 42 height 41
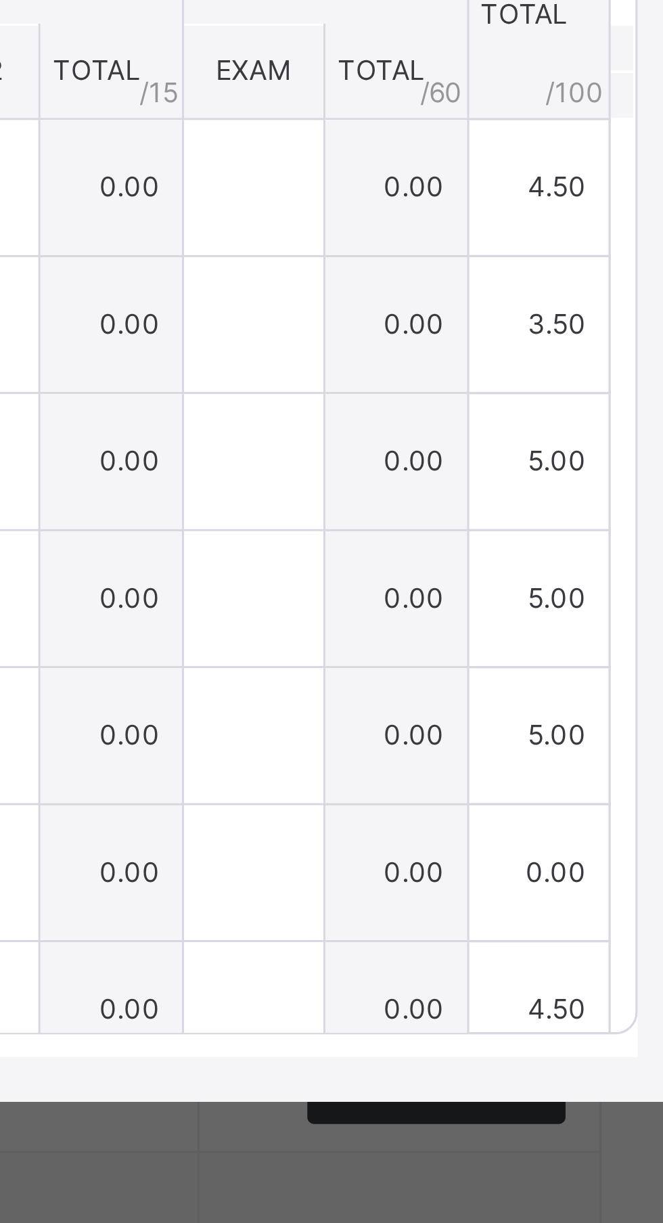
type input "***"
click at [626, 508] on span "Save Entries" at bounding box center [601, 502] width 47 height 12
type input "*"
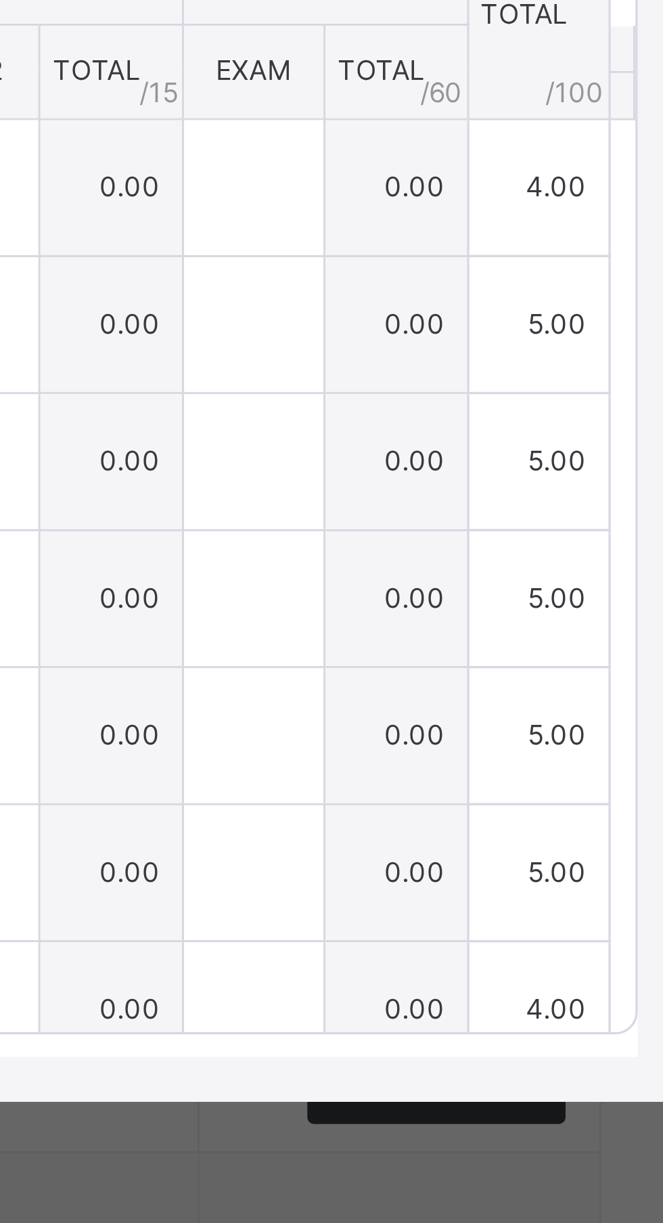
type input "*"
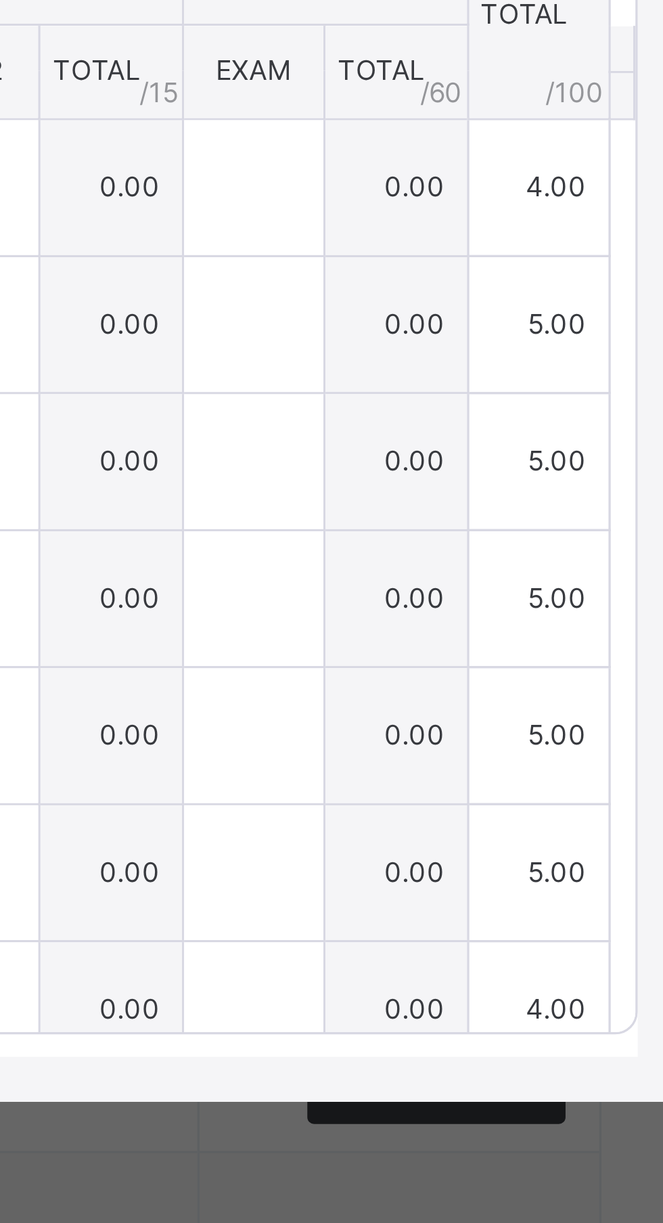
type input "*"
type input "***"
type input "*"
type input "***"
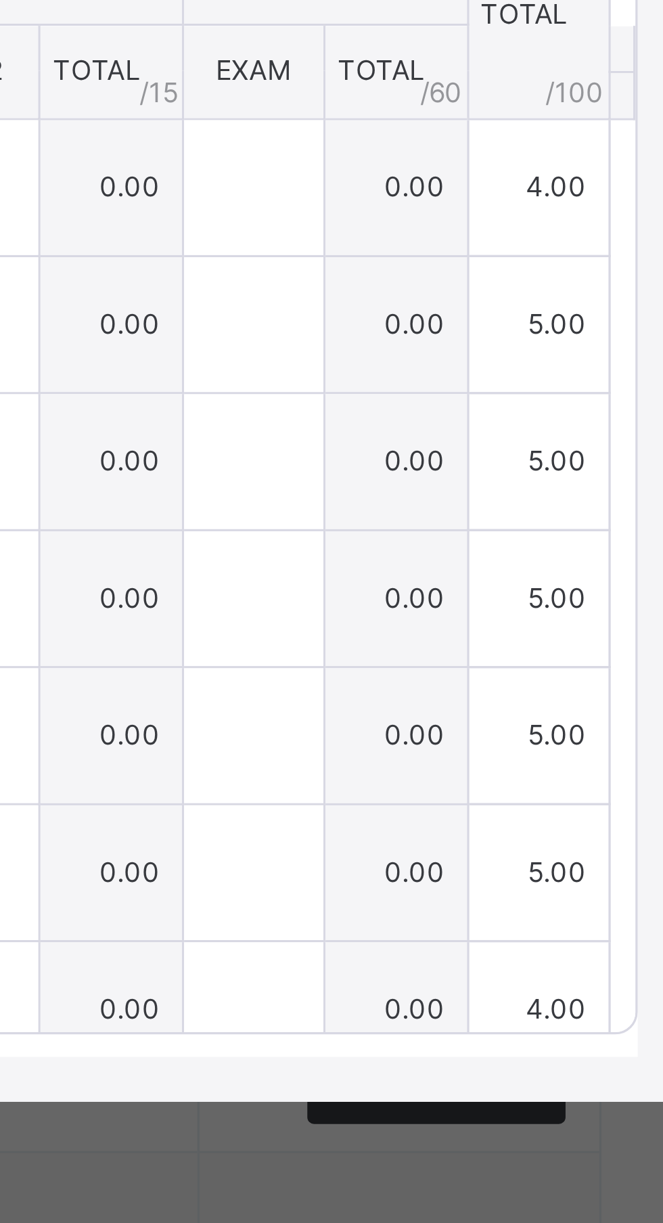
type input "***"
type input "*"
type input "***"
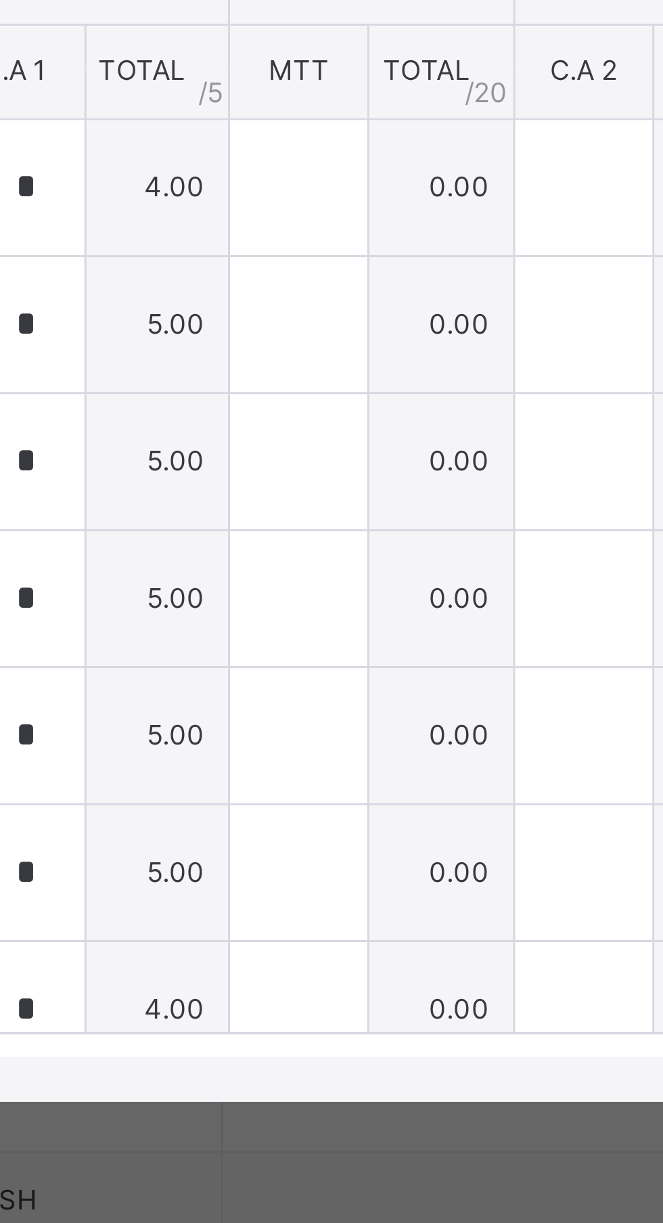
scroll to position [127, 0]
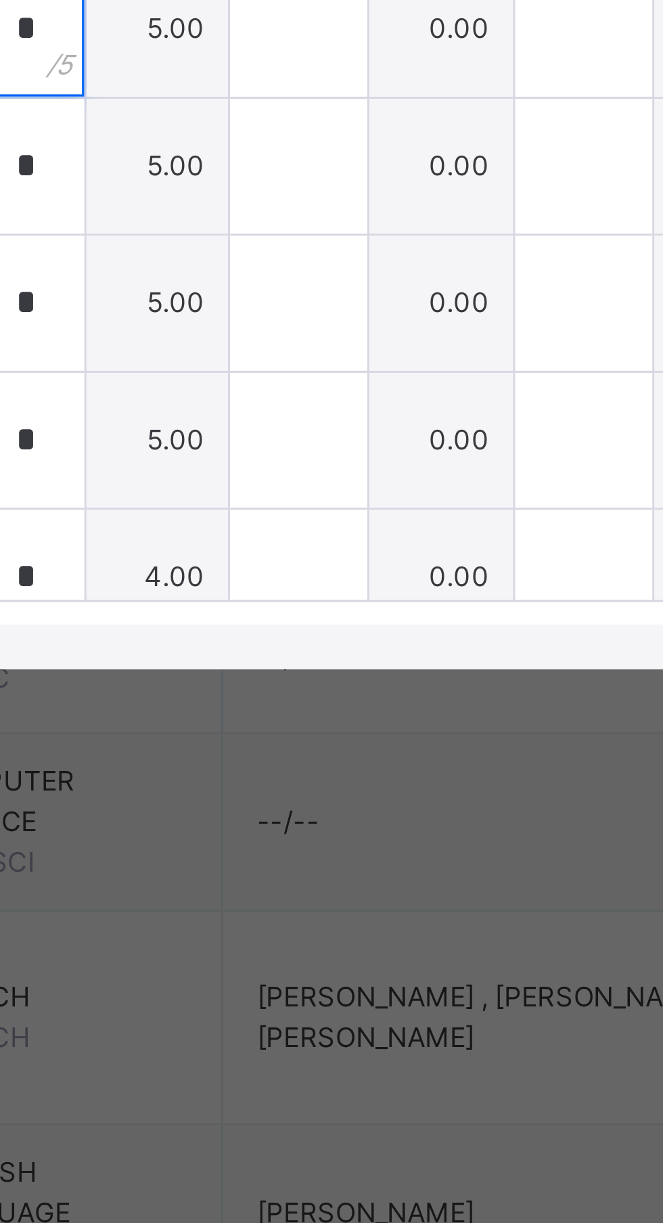
click at [298, 714] on input "*" at bounding box center [277, 693] width 42 height 41
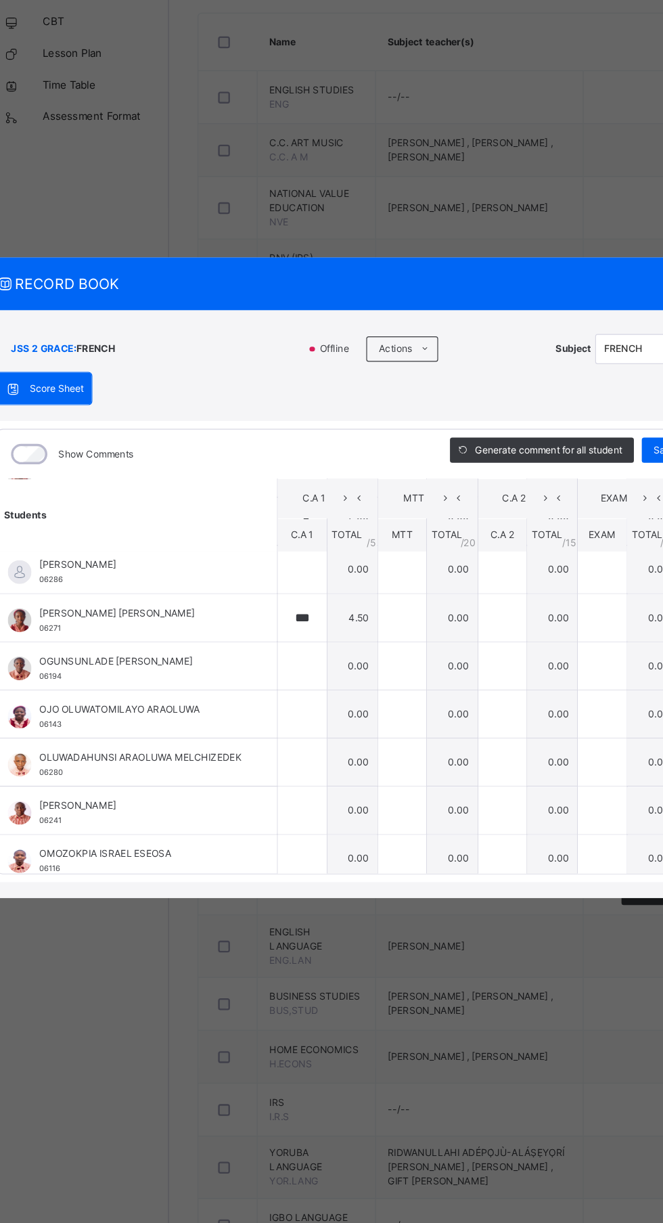
scroll to position [722, 0]
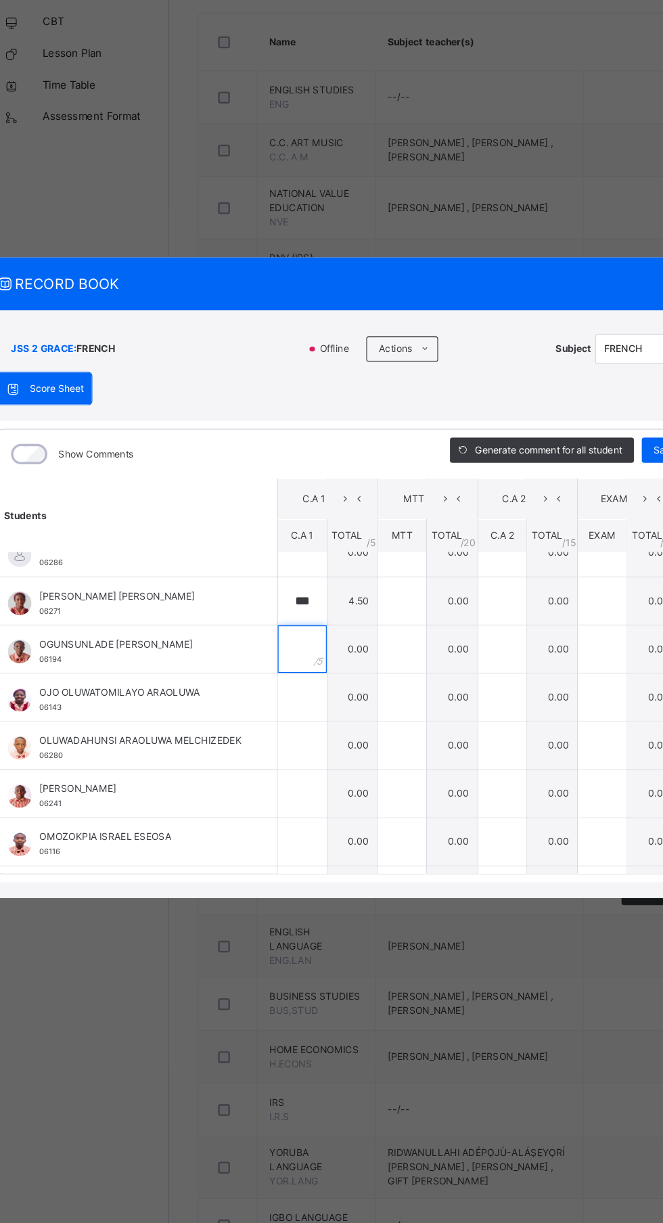
click at [298, 693] on input "text" at bounding box center [277, 673] width 42 height 41
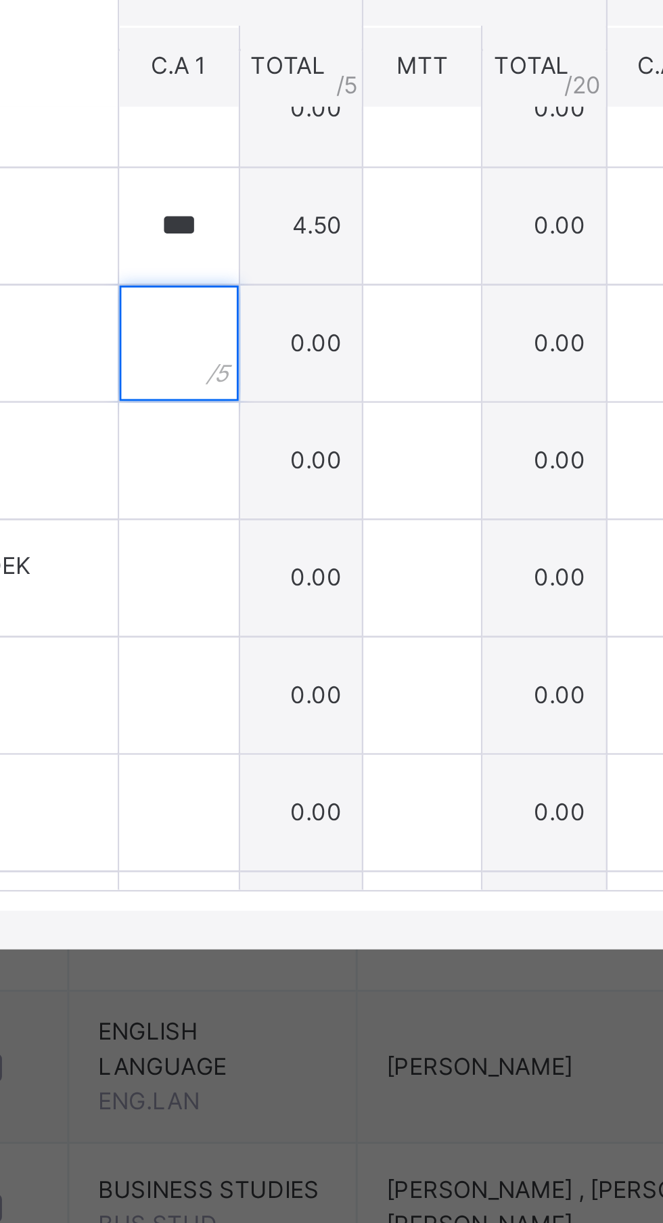
click at [298, 693] on input "text" at bounding box center [277, 673] width 42 height 41
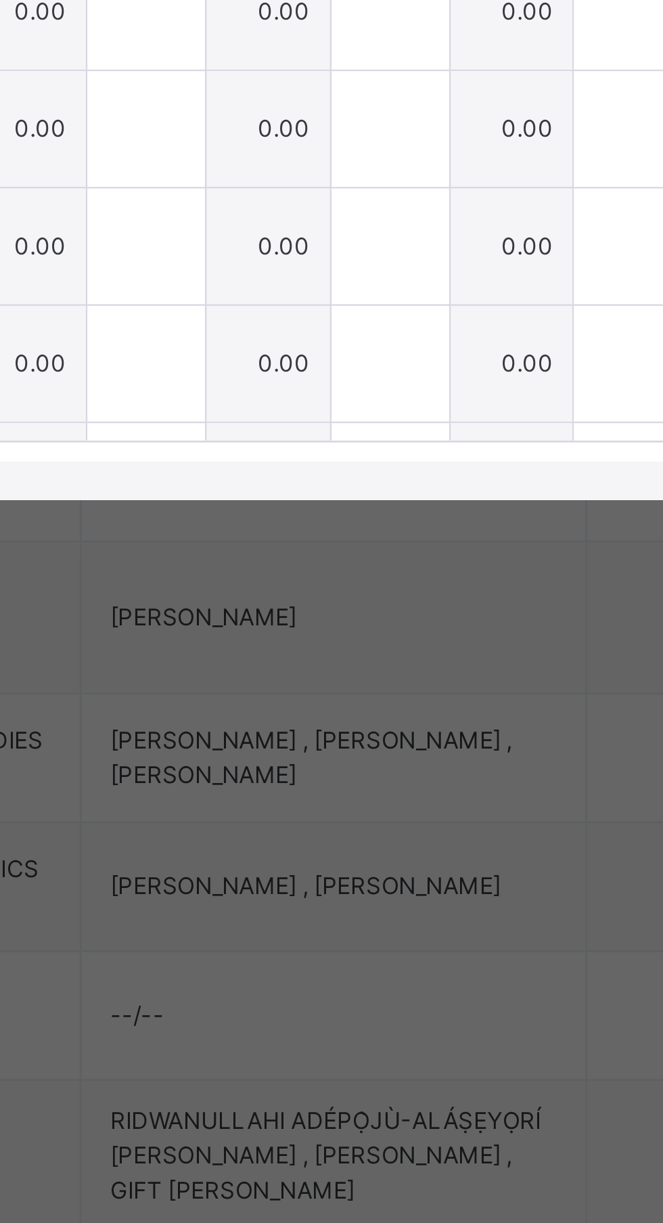
type input "*"
click at [298, 735] on div at bounding box center [277, 714] width 42 height 41
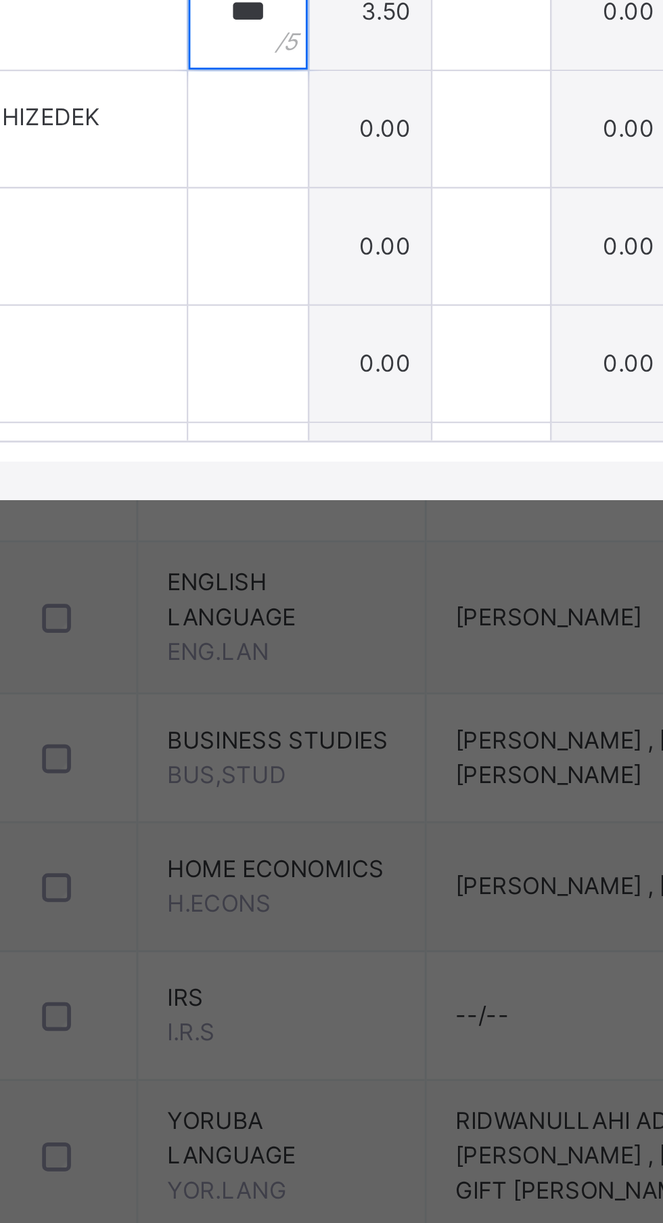
type input "***"
click at [298, 776] on input "text" at bounding box center [277, 755] width 42 height 41
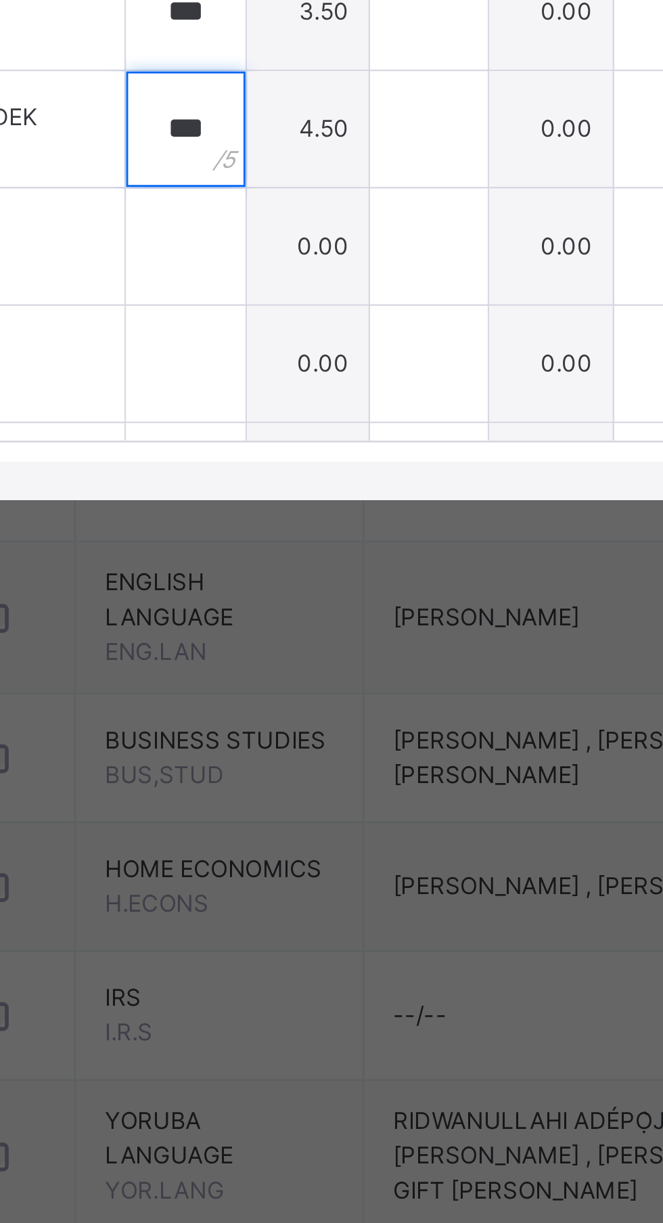
type input "***"
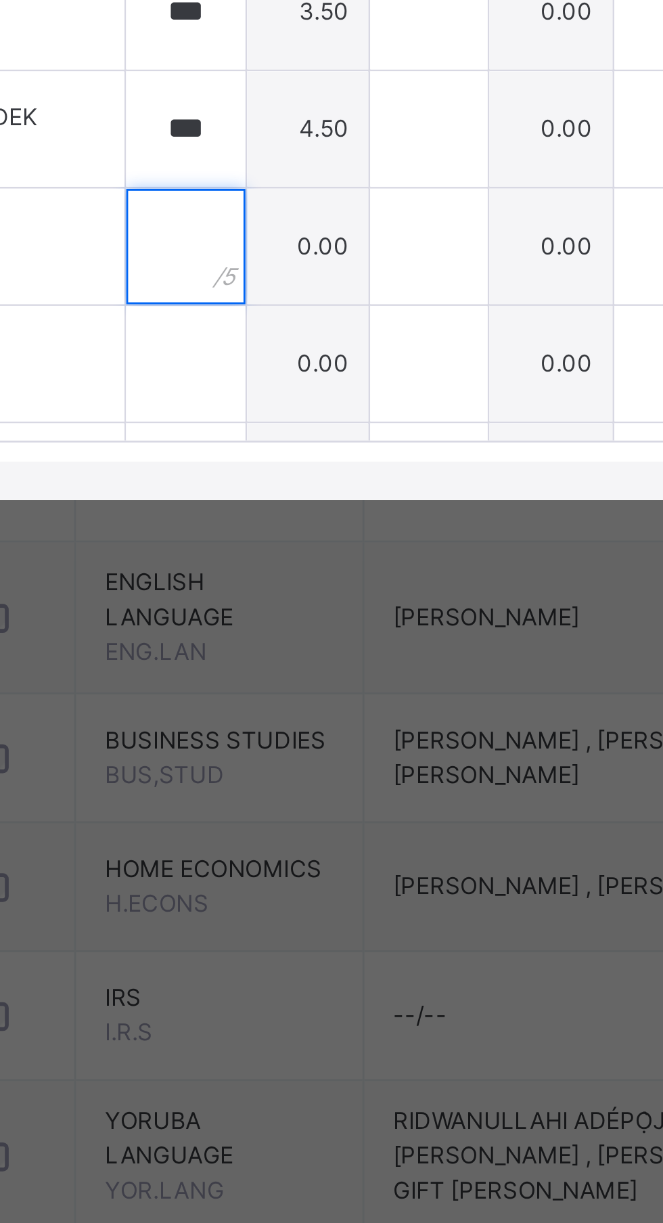
click at [298, 817] on input "text" at bounding box center [277, 796] width 42 height 41
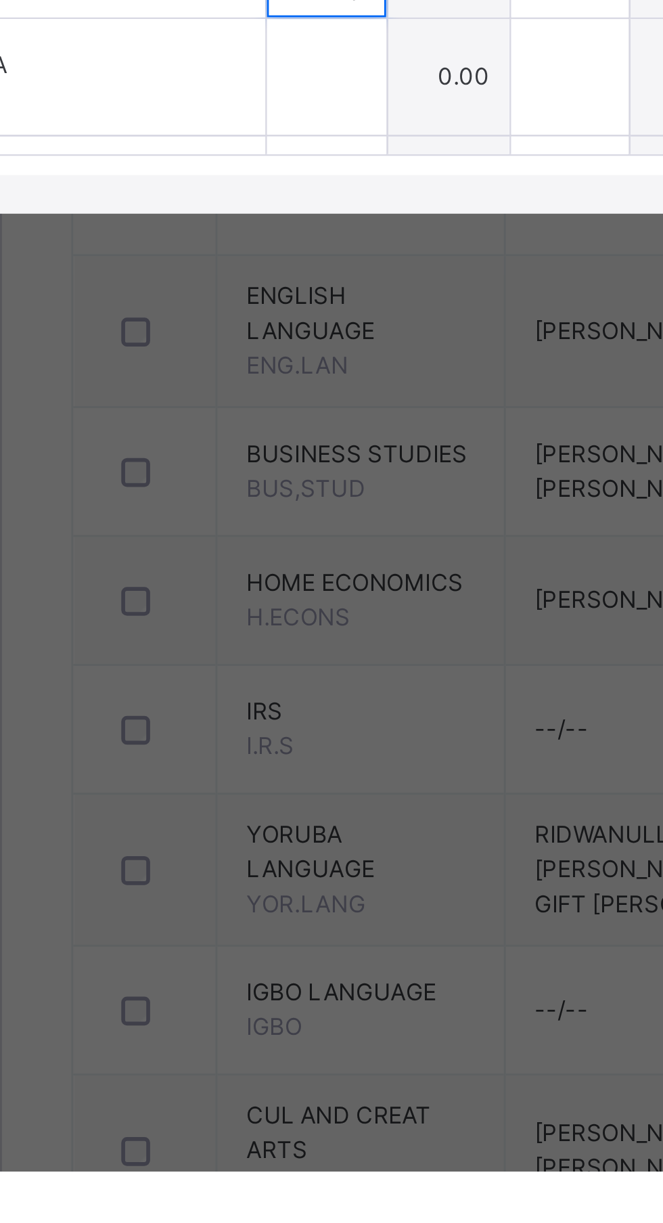
type input "*"
click at [298, 858] on input "text" at bounding box center [277, 838] width 42 height 41
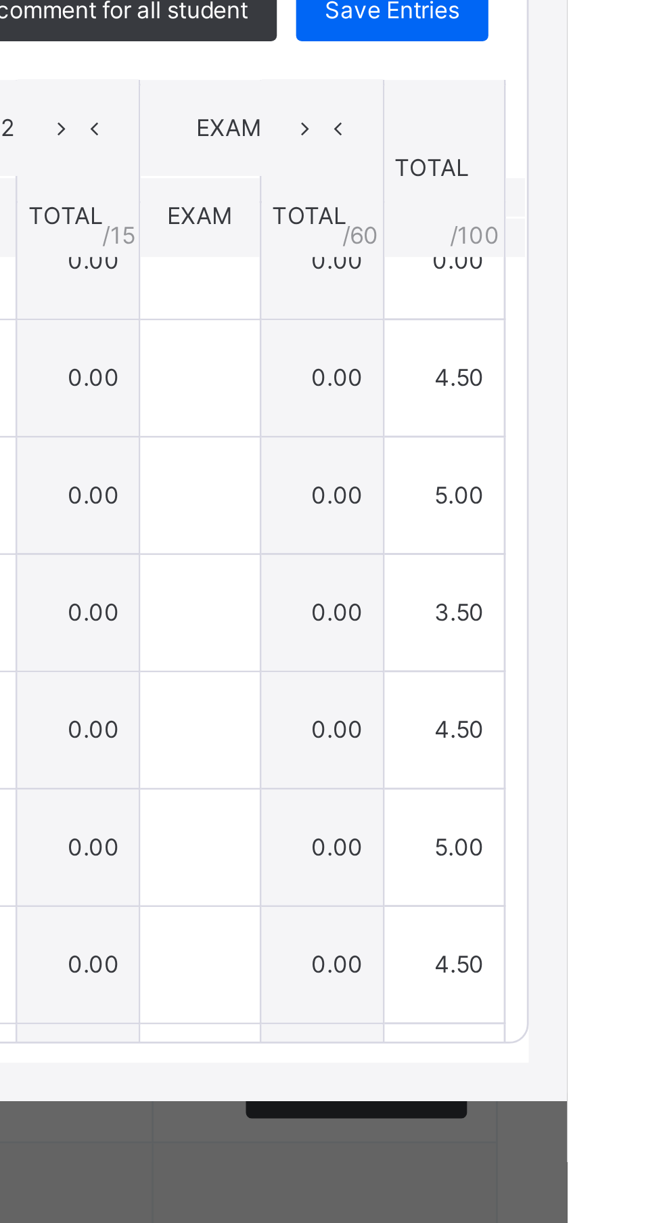
type input "***"
click at [626, 508] on span "Save Entries" at bounding box center [601, 502] width 47 height 12
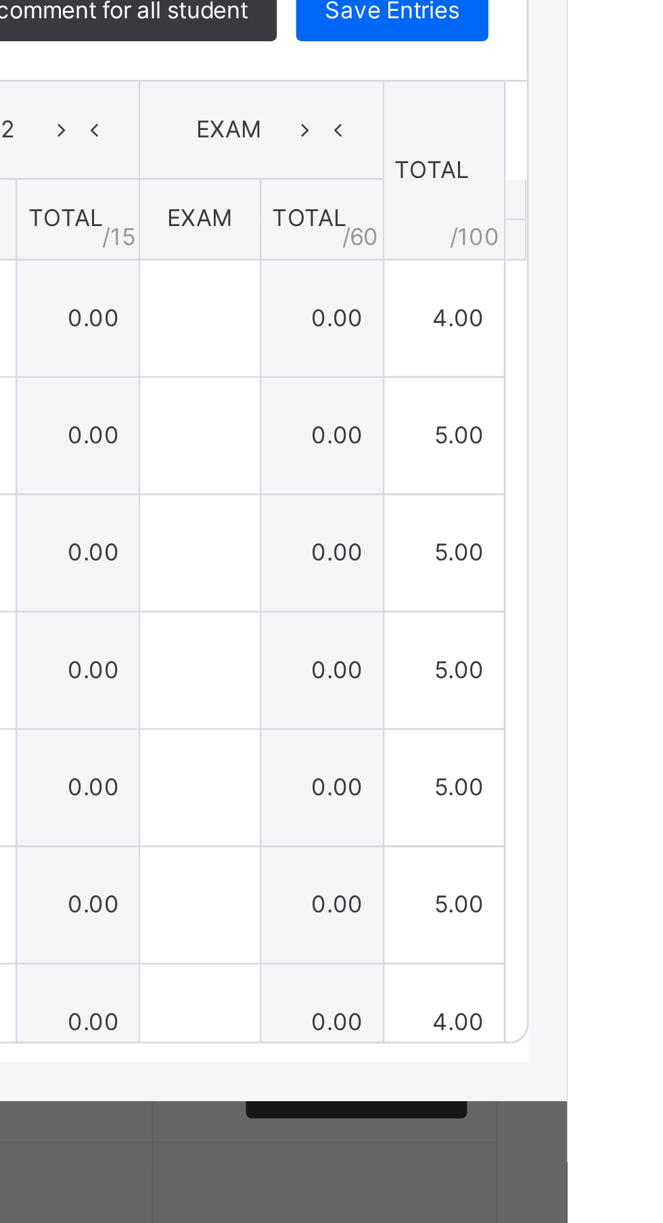
type input "*"
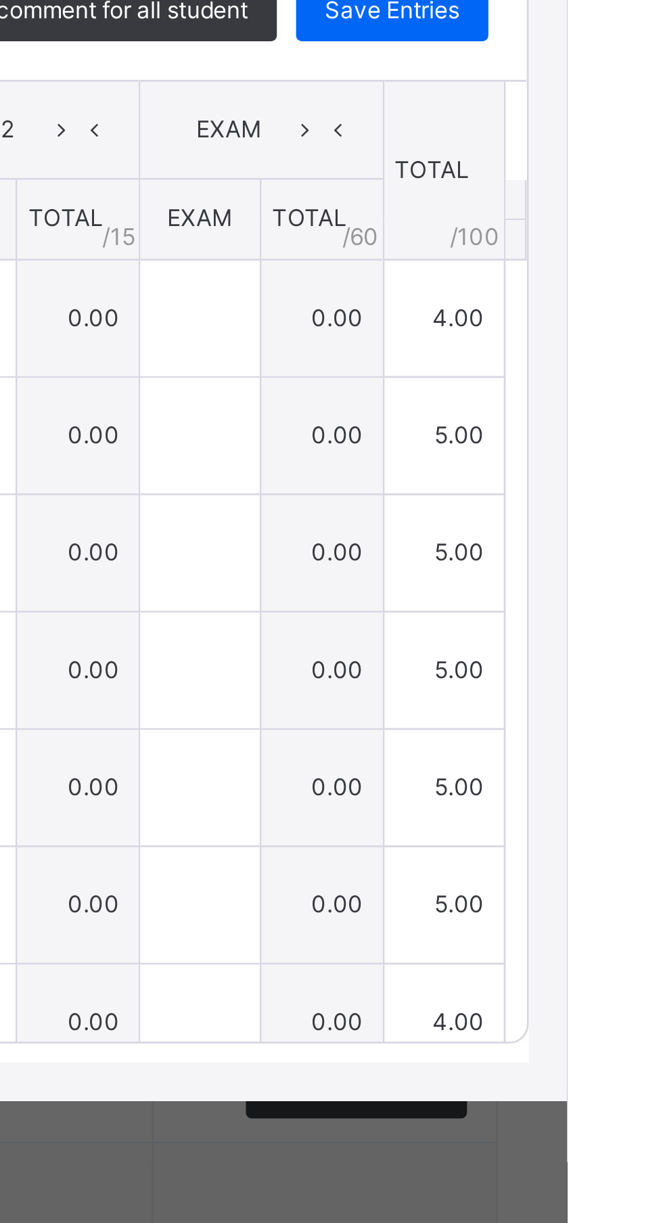
type input "*"
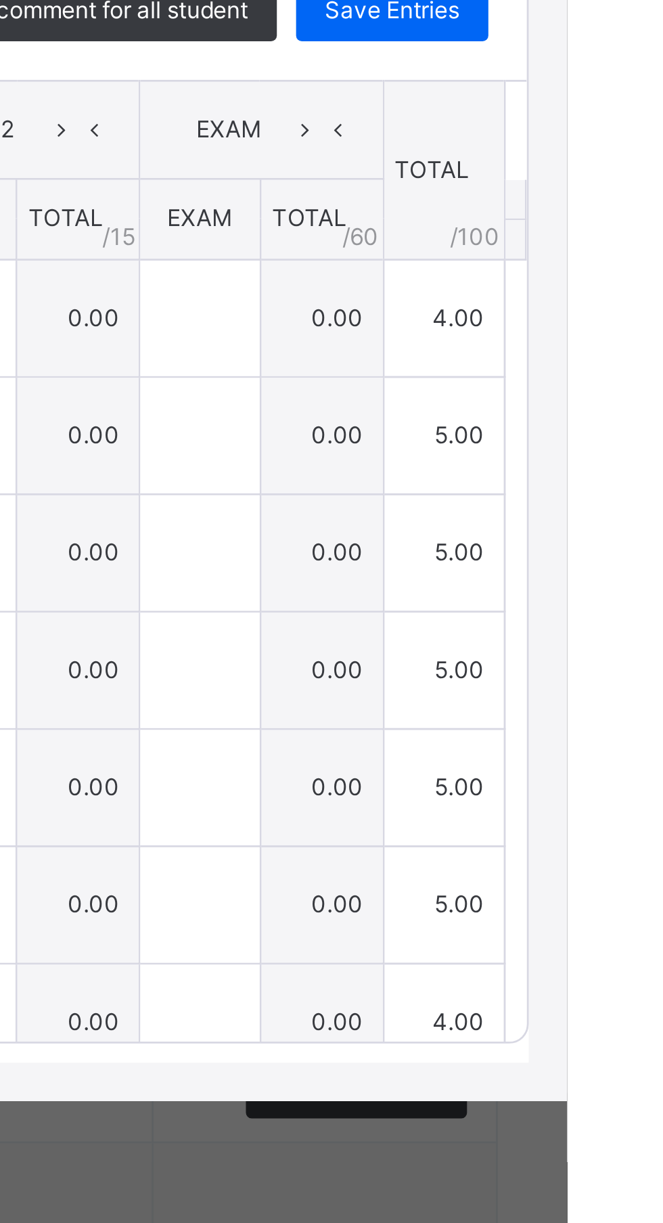
type input "***"
type input "*"
type input "***"
type input "*"
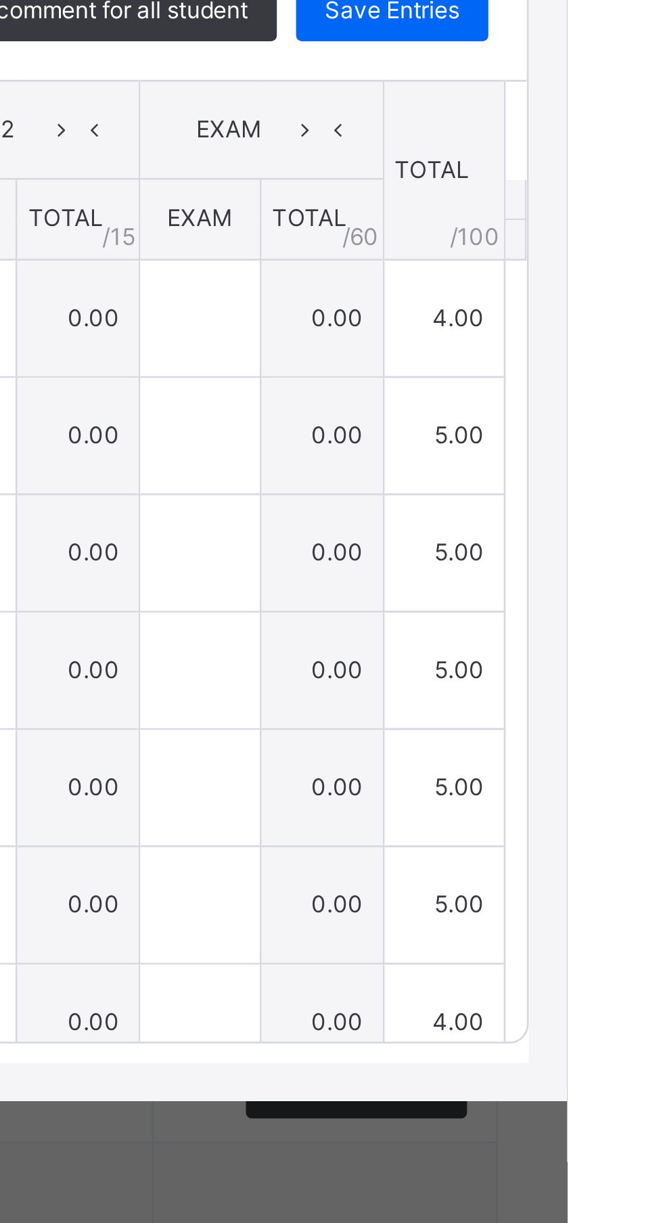
type input "*"
type input "***"
type input "*"
type input "***"
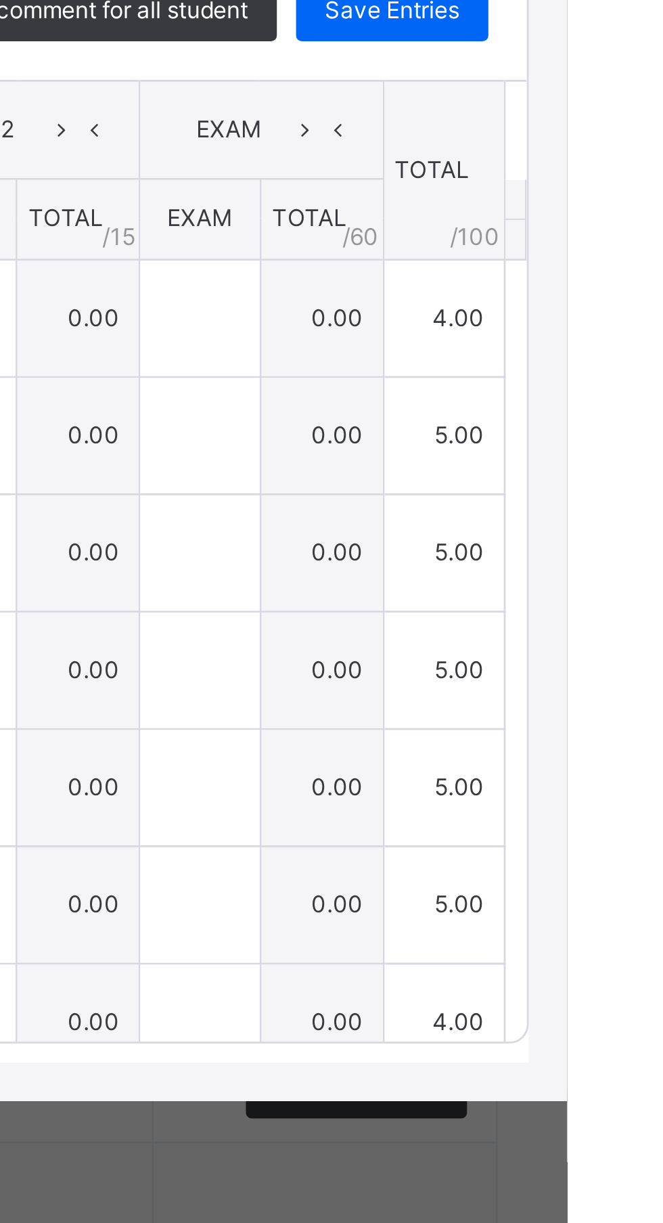
type input "***"
type input "*"
type input "***"
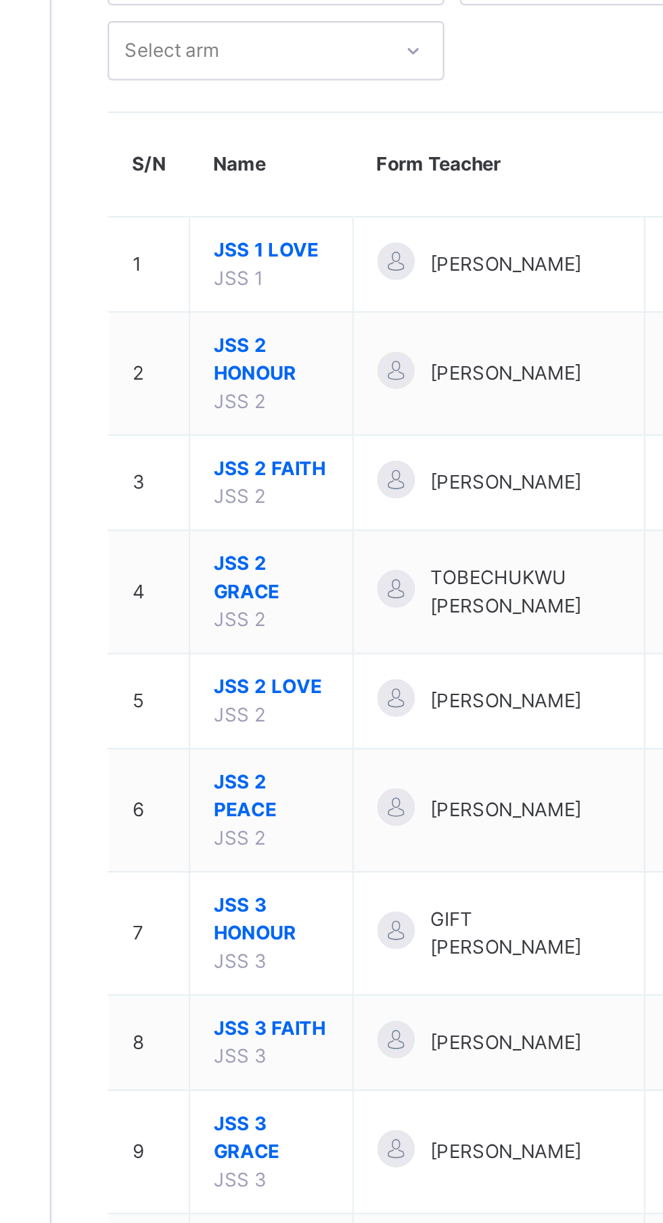
click at [261, 320] on span "JSS 2 FAITH" at bounding box center [258, 315] width 50 height 12
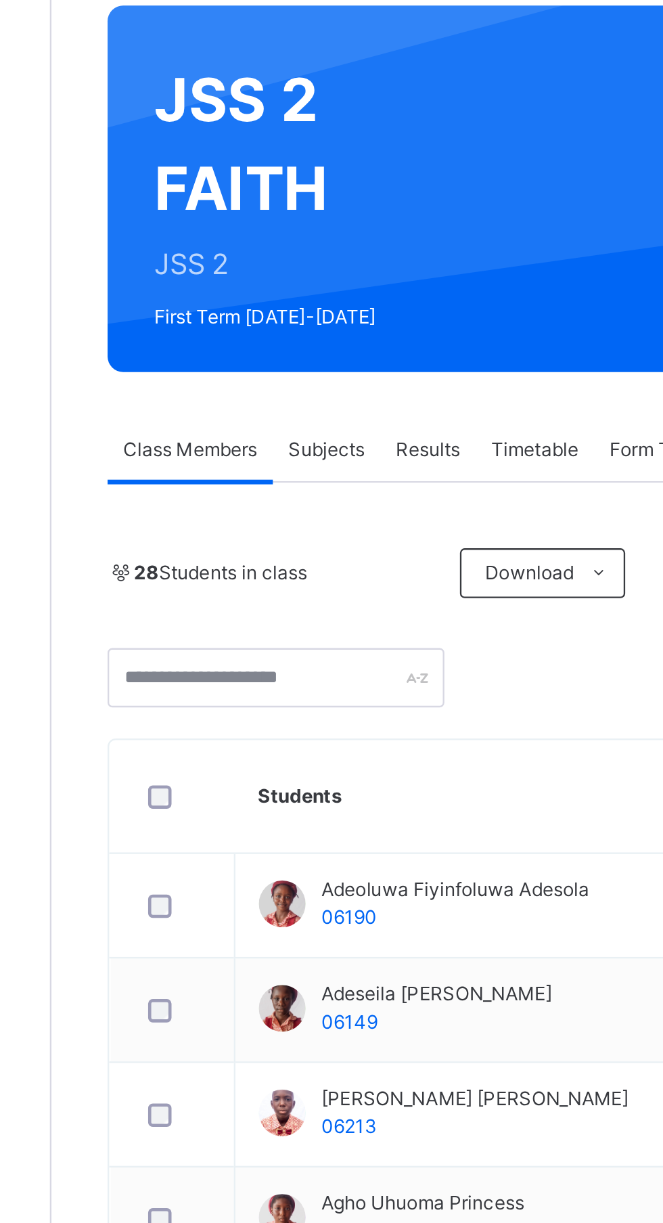
click at [286, 306] on span "Subjects" at bounding box center [281, 307] width 33 height 12
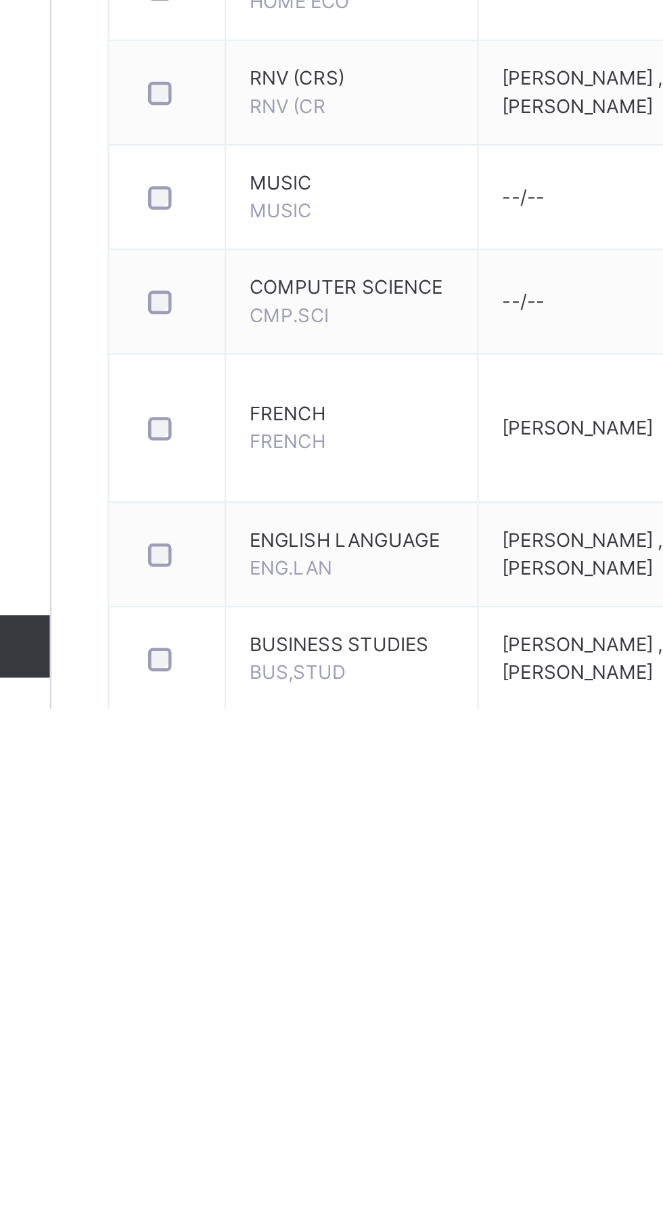
click at [265, 1102] on td "FRENCH FRENCH" at bounding box center [293, 1102] width 110 height 64
click at [276, 1104] on span "FRENCH" at bounding box center [264, 1107] width 33 height 10
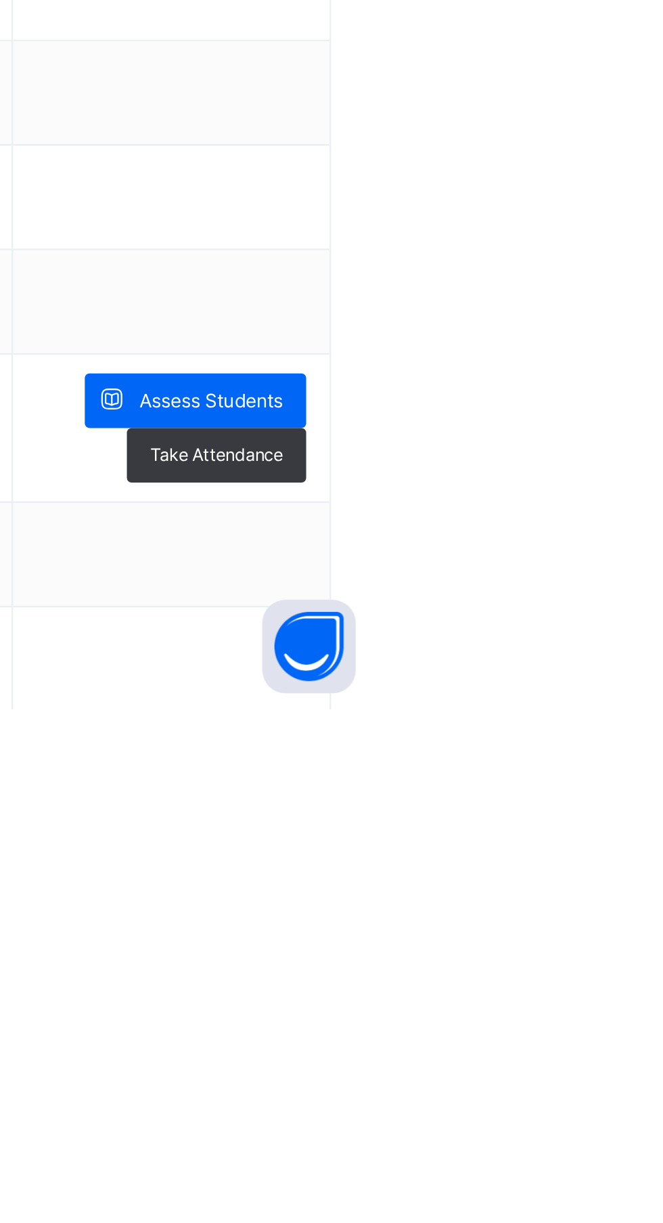
click at [615, 1086] on span "Assess Students" at bounding box center [587, 1090] width 62 height 12
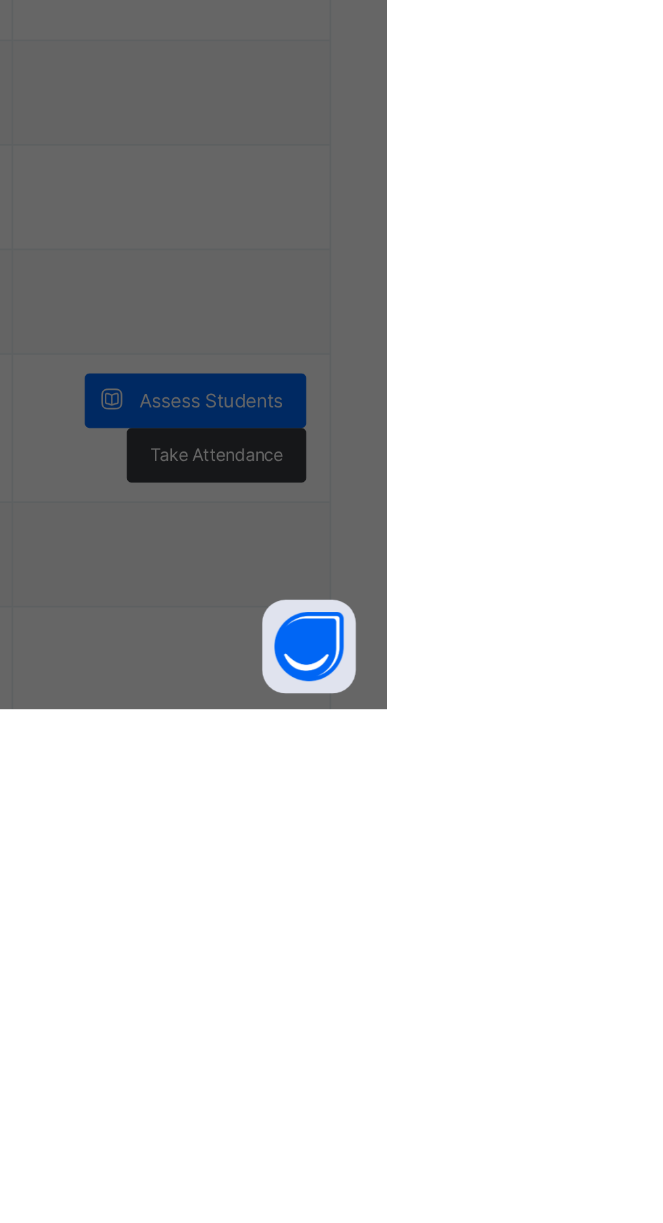
scroll to position [3, 0]
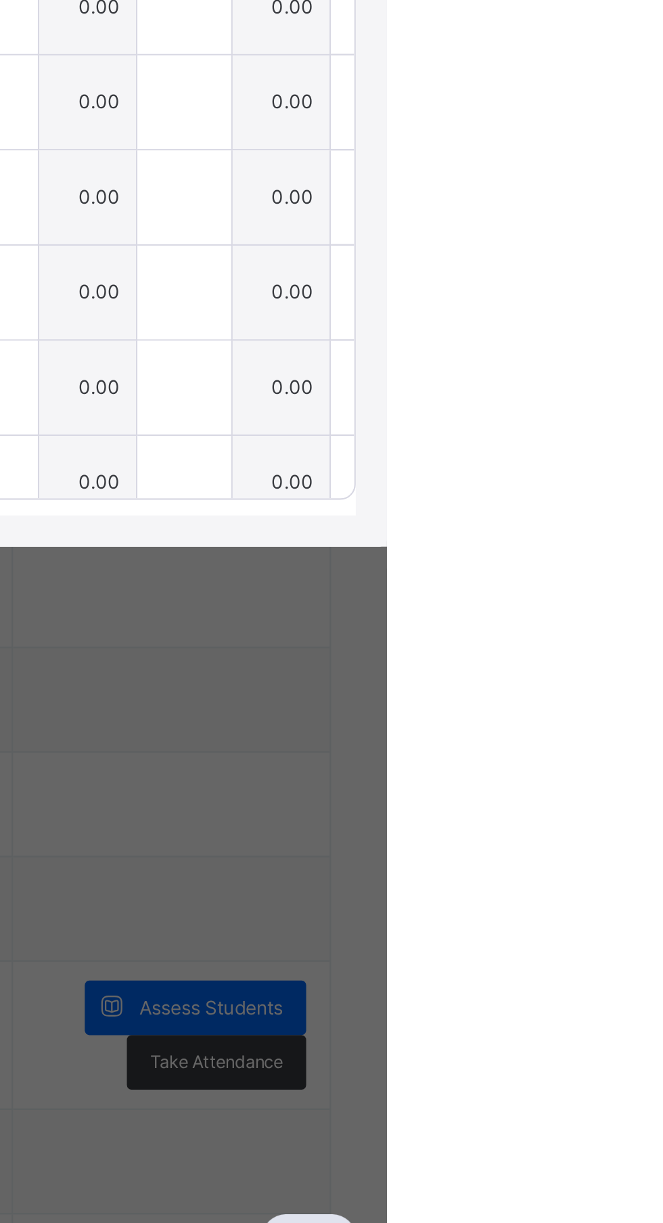
click at [451, 527] on div "Generate comment for all student Save Entries" at bounding box center [519, 506] width 259 height 42
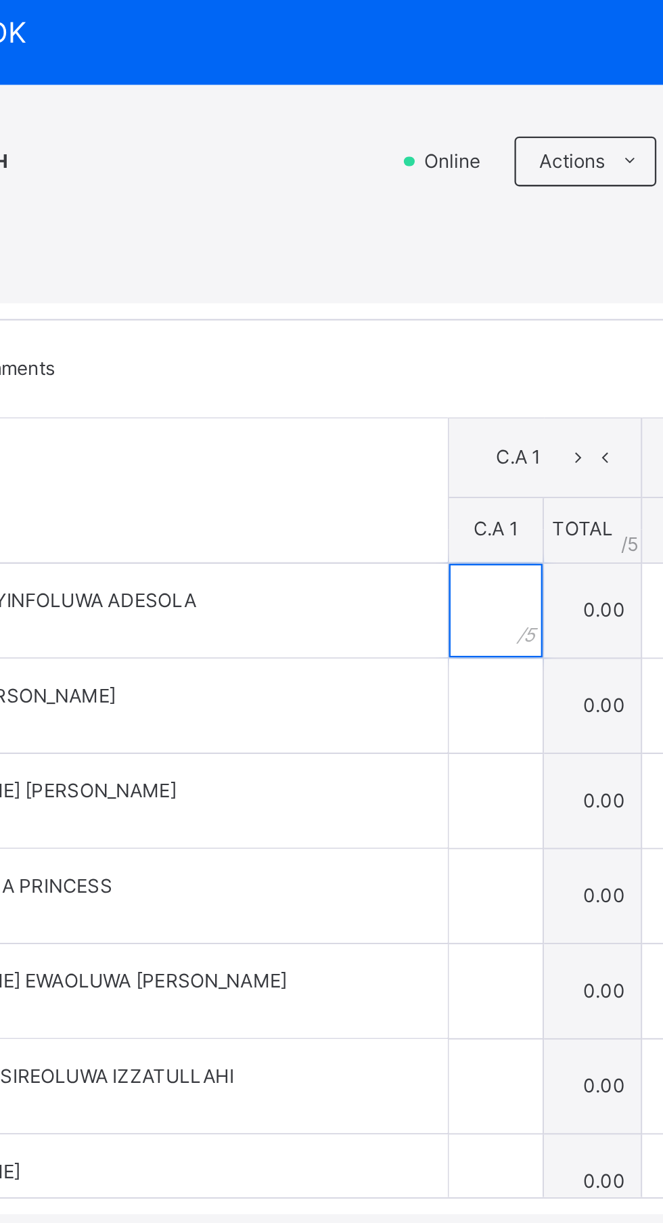
click at [341, 631] on input "text" at bounding box center [323, 610] width 41 height 41
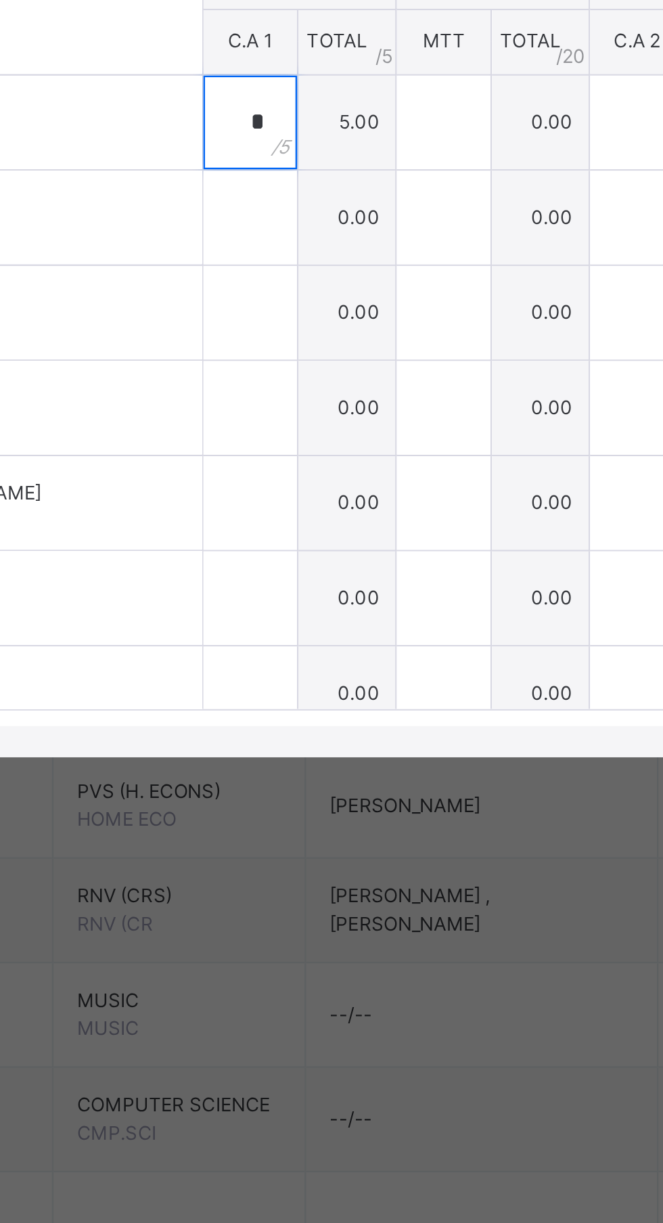
type input "*"
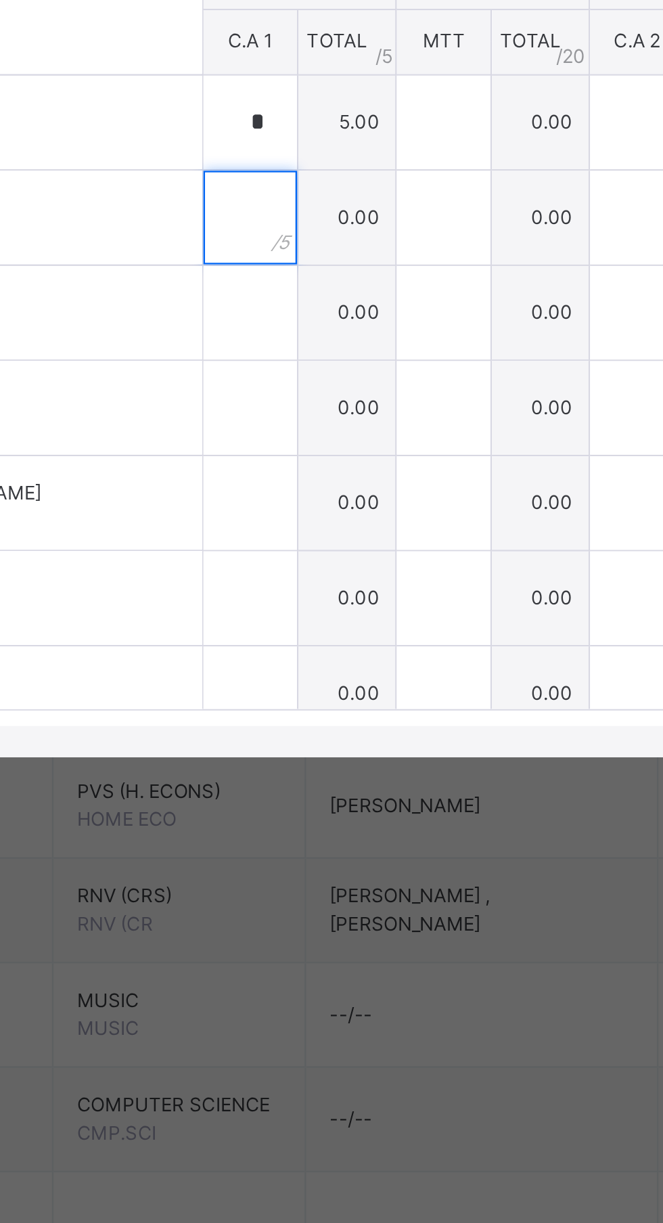
click at [337, 672] on input "text" at bounding box center [323, 652] width 41 height 41
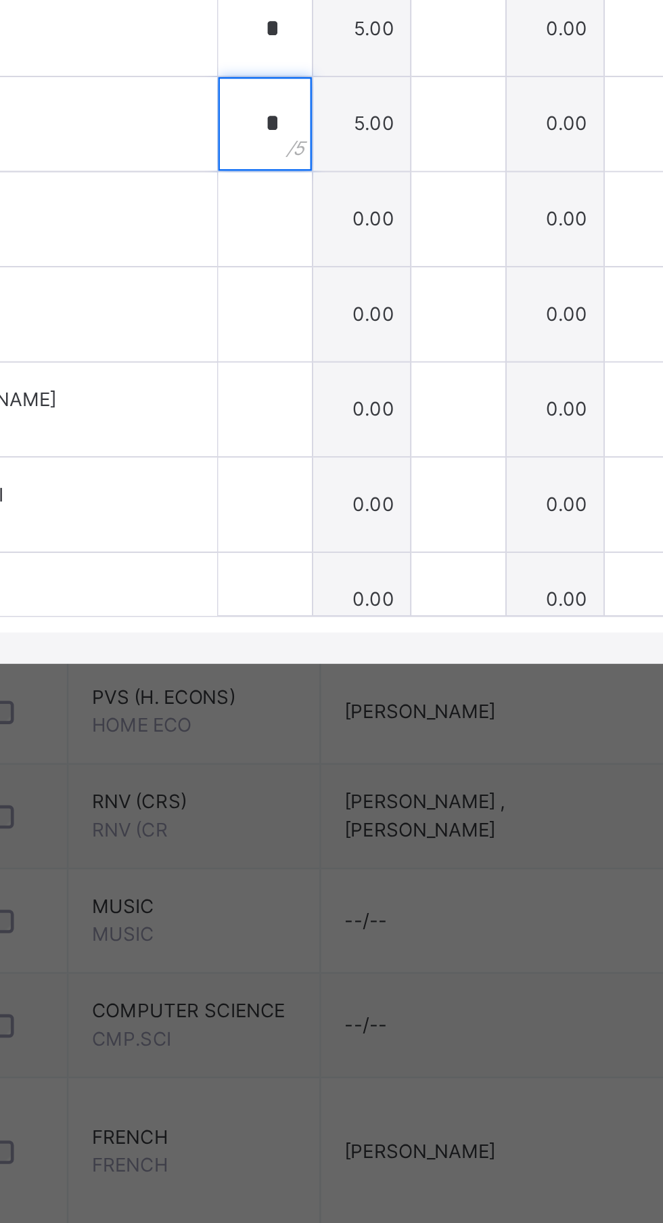
type input "*"
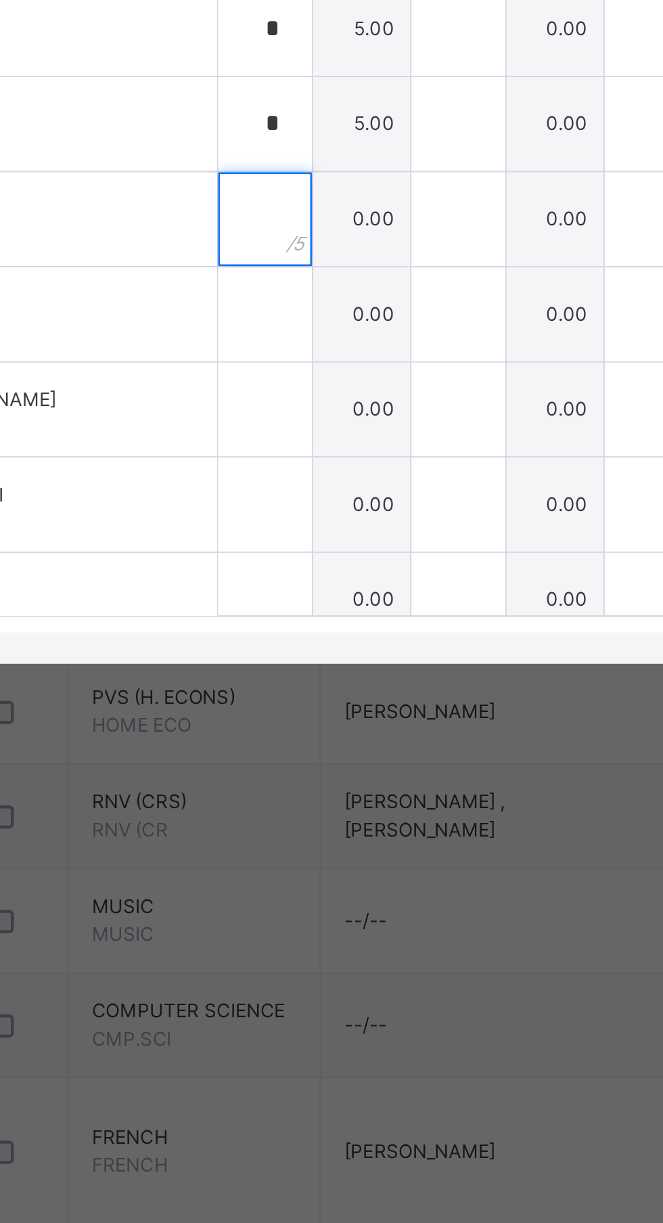
click at [334, 714] on input "text" at bounding box center [323, 693] width 41 height 41
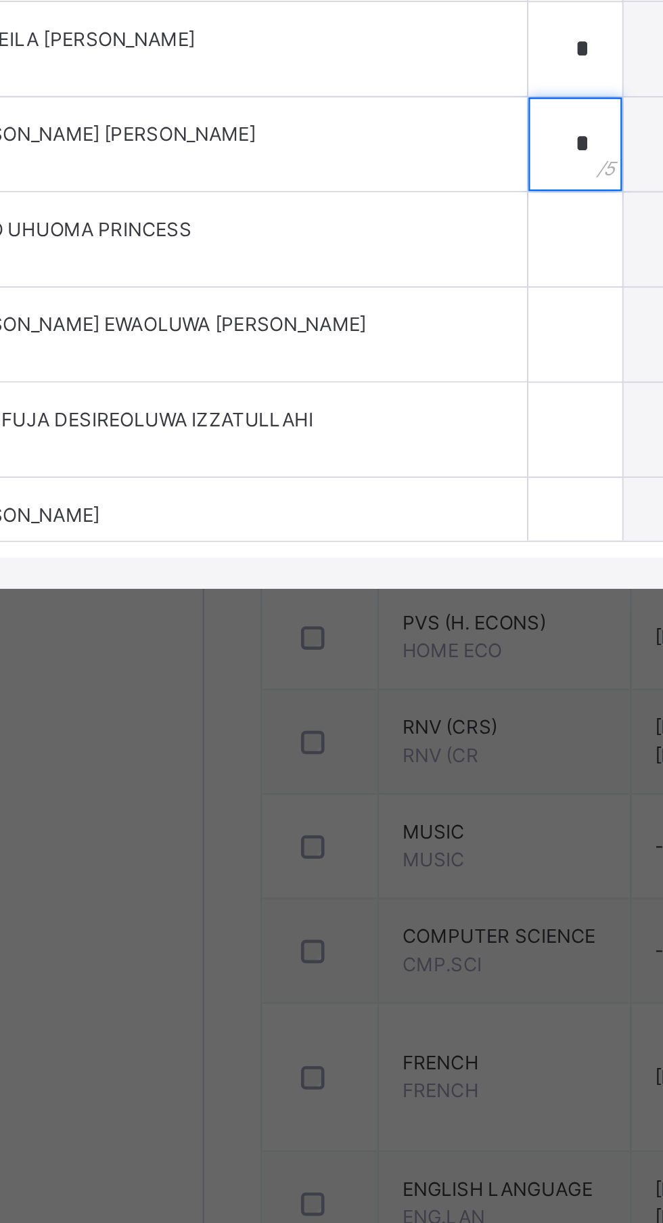
type input "*"
click at [332, 755] on input "text" at bounding box center [323, 734] width 41 height 41
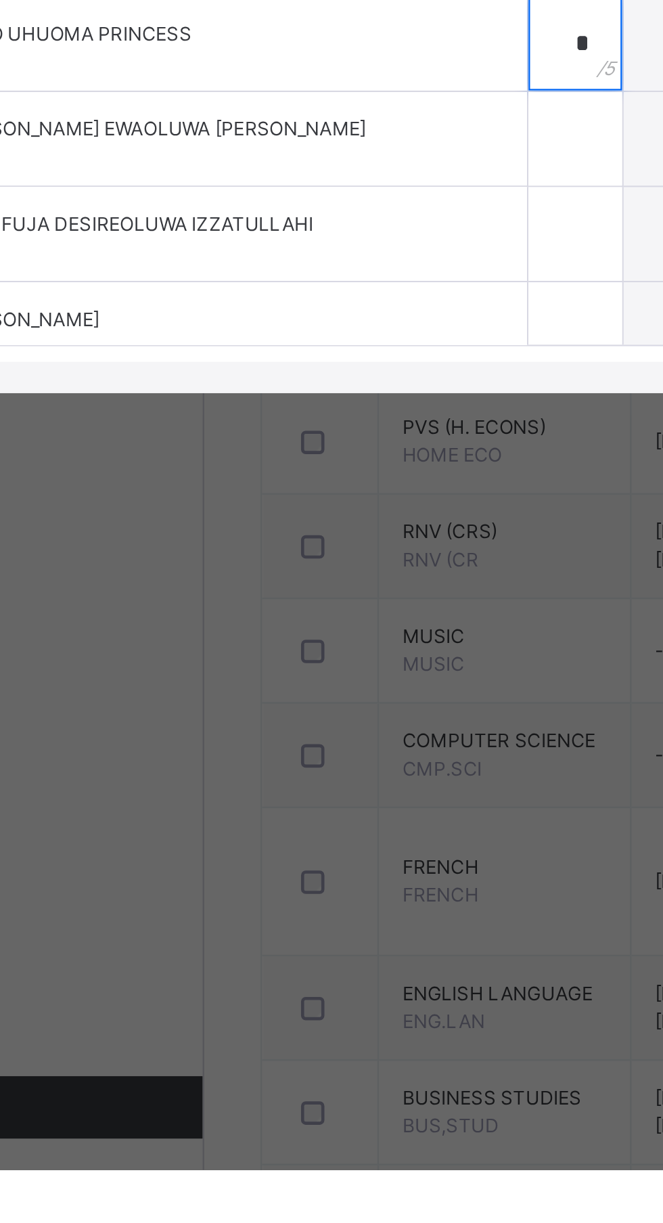
type input "*"
click at [338, 796] on input "text" at bounding box center [323, 775] width 41 height 41
type input "*"
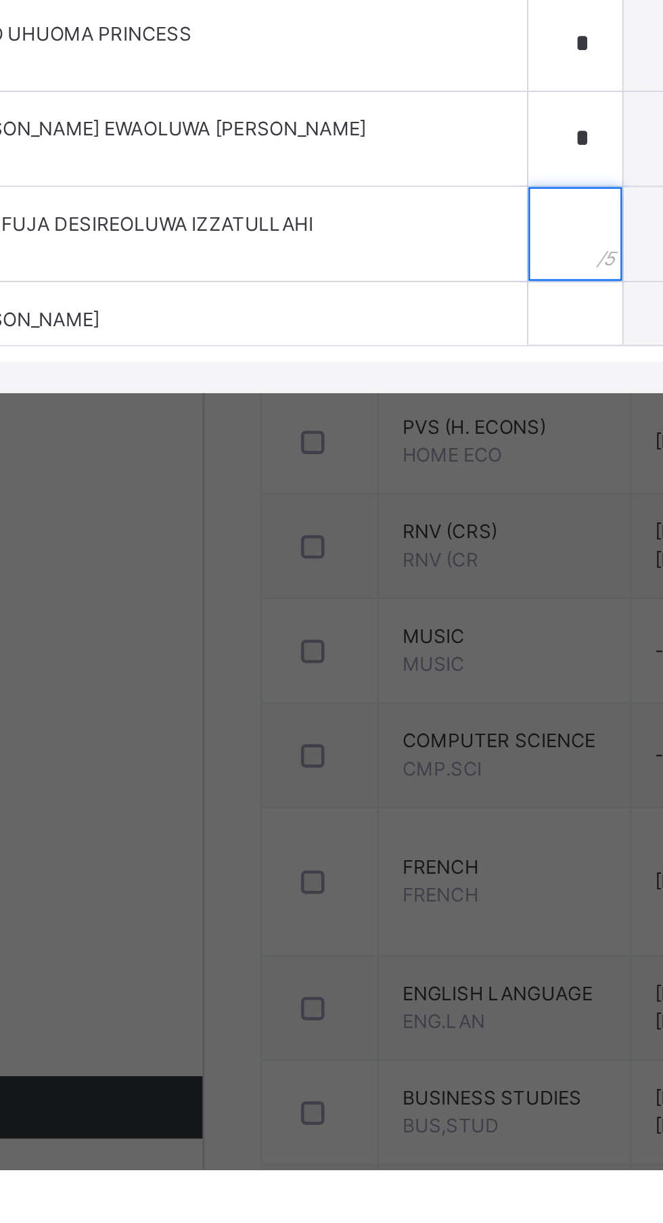
click at [341, 837] on input "text" at bounding box center [323, 817] width 41 height 41
type input "*"
click at [336, 879] on input "text" at bounding box center [323, 858] width 41 height 41
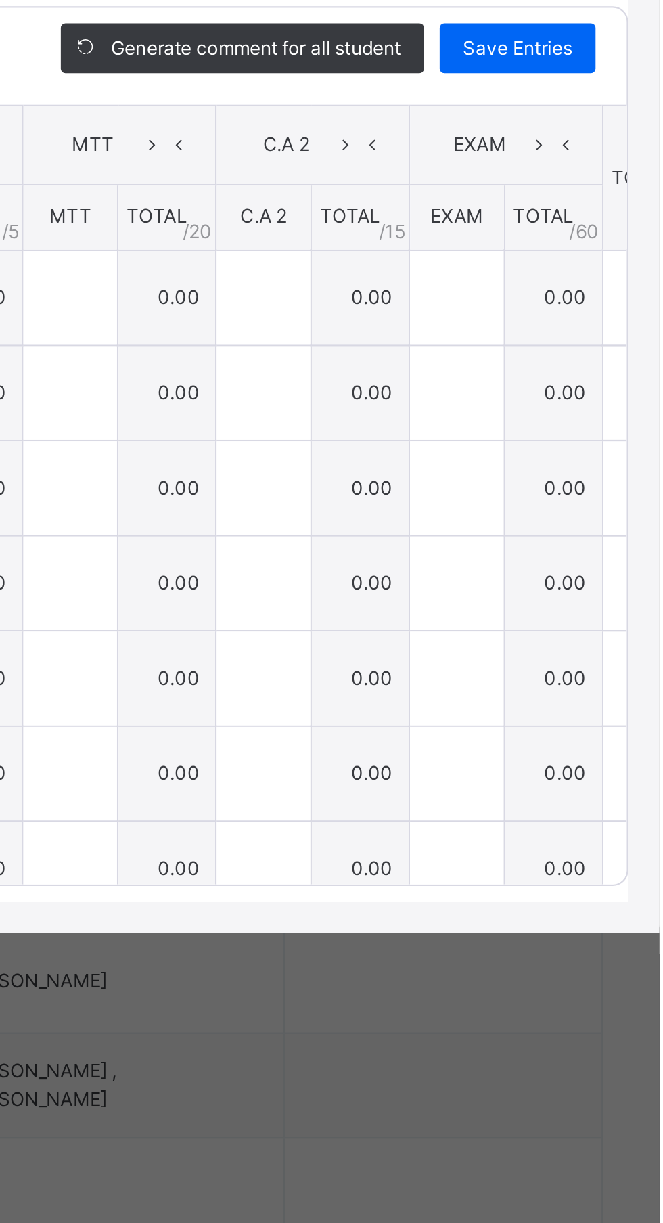
type input "*"
click at [626, 508] on span "Save Entries" at bounding box center [601, 502] width 47 height 12
type input "*"
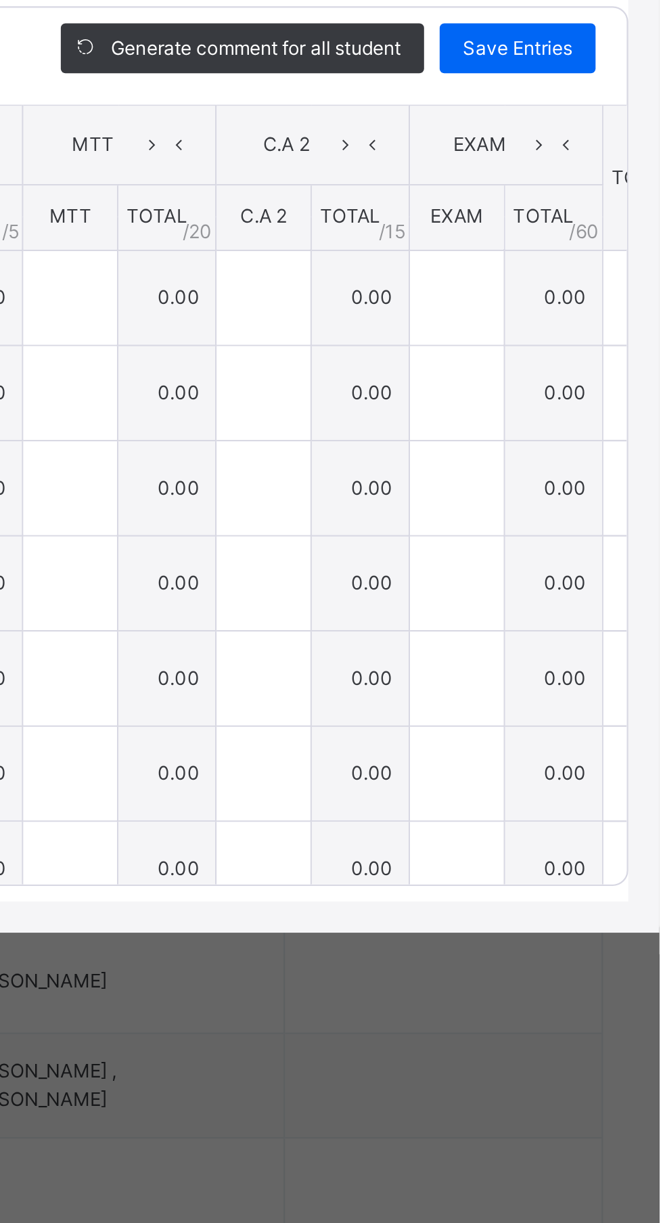
type input "*"
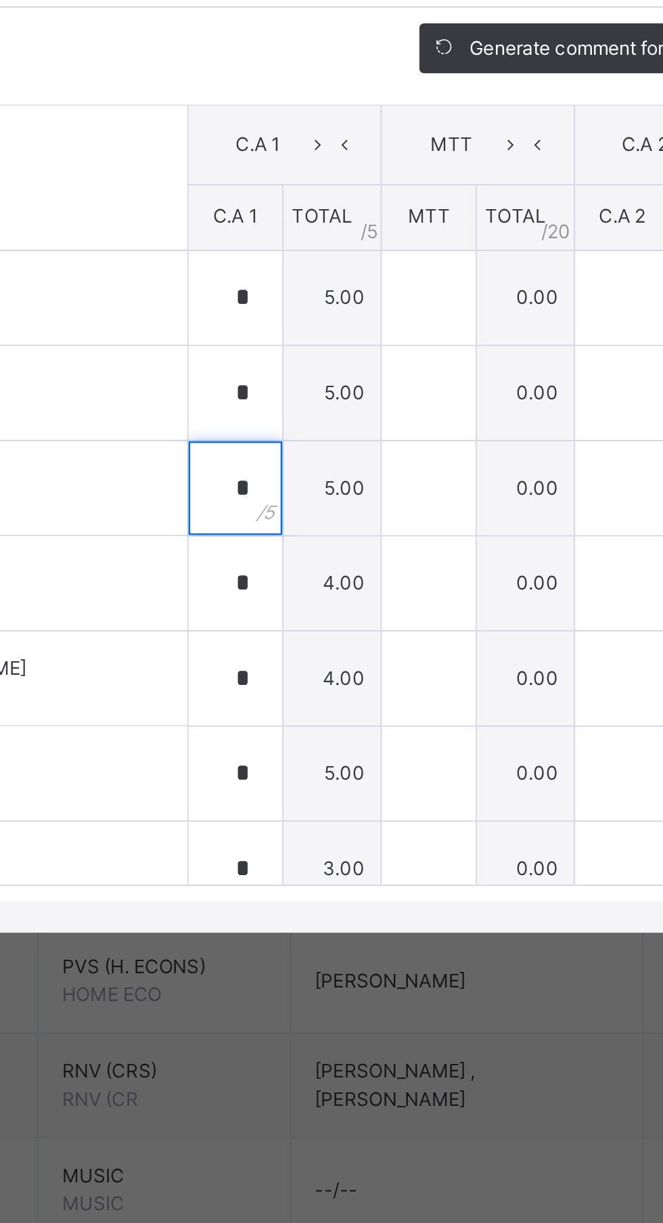
click at [344, 714] on div "*" at bounding box center [323, 693] width 41 height 41
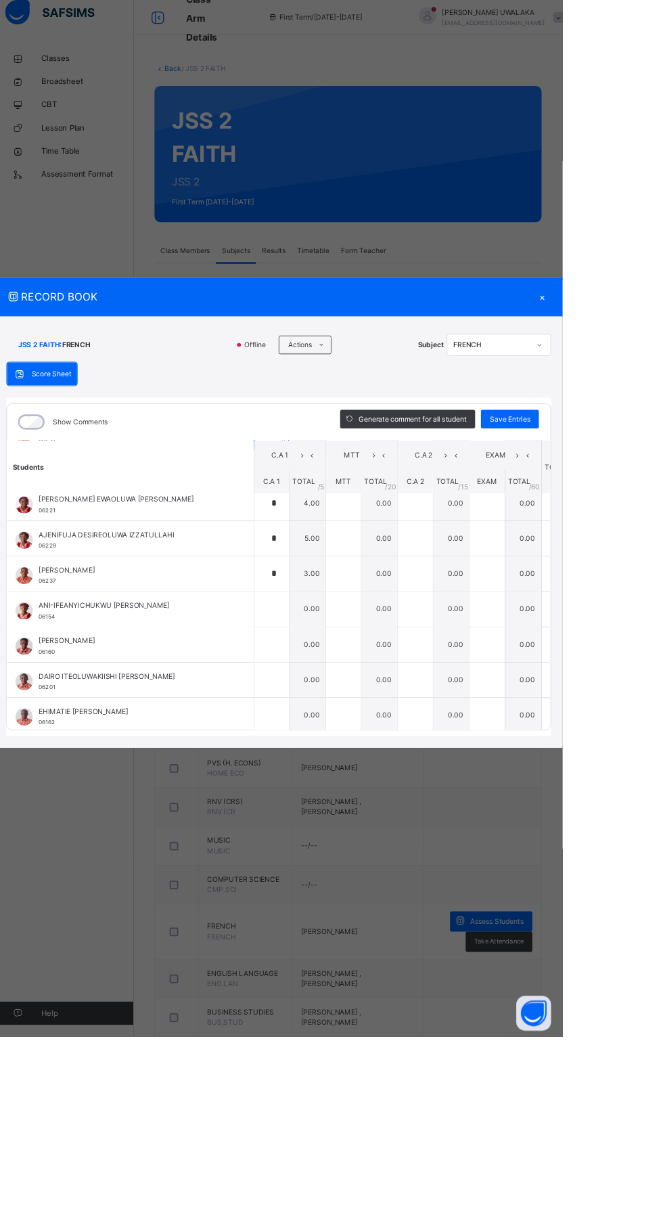
scroll to position [279, 0]
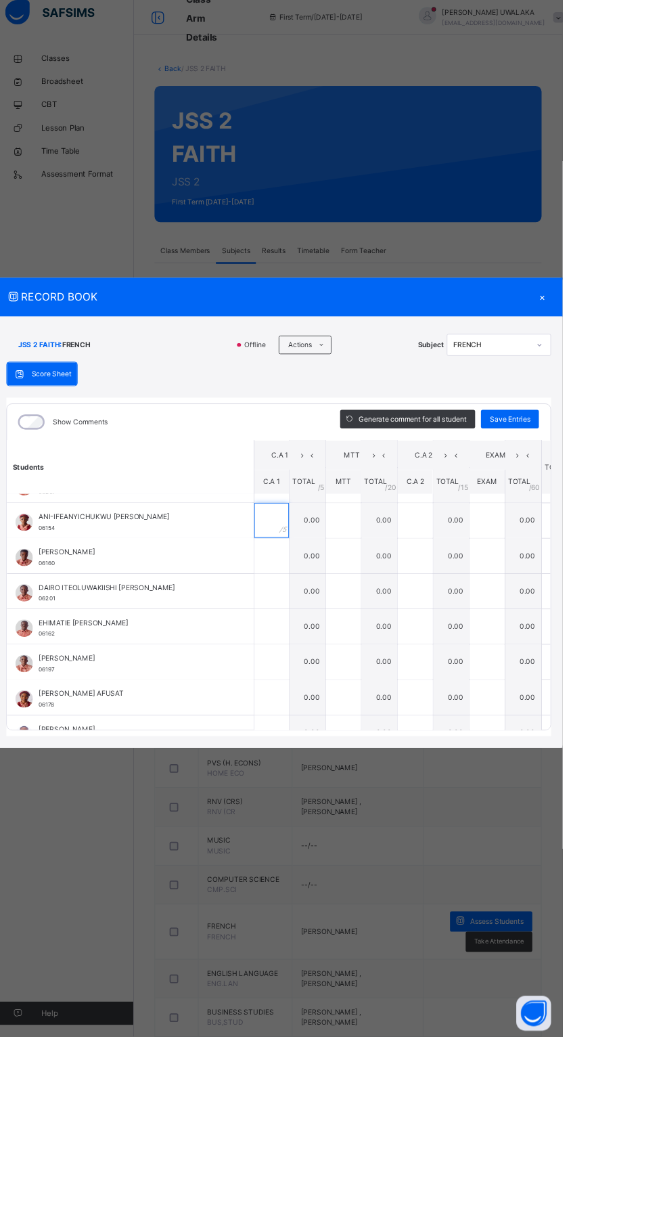
click at [331, 641] on input "text" at bounding box center [323, 620] width 41 height 41
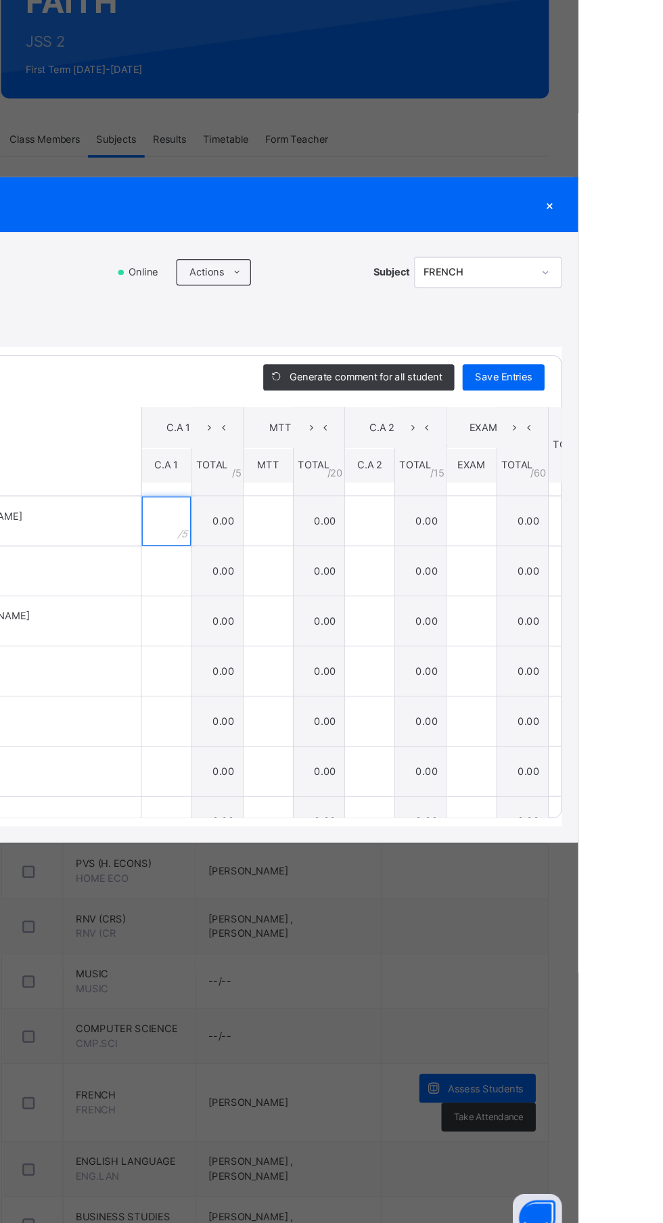
scroll to position [269, 0]
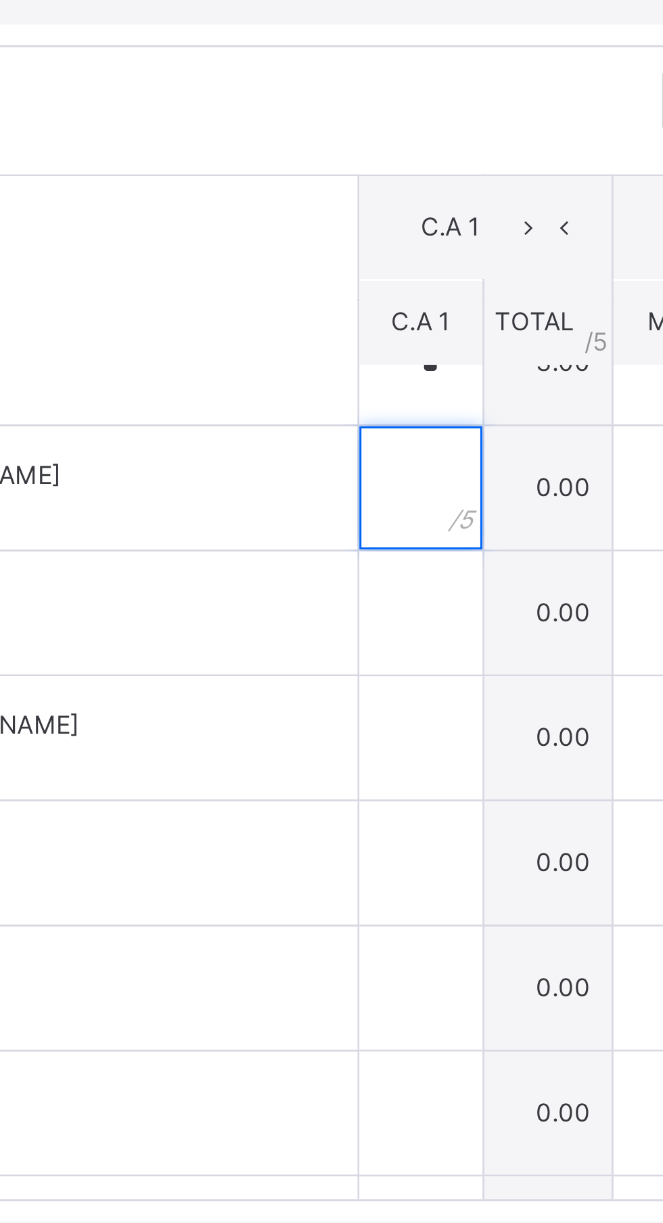
click at [341, 651] on input "text" at bounding box center [323, 630] width 41 height 41
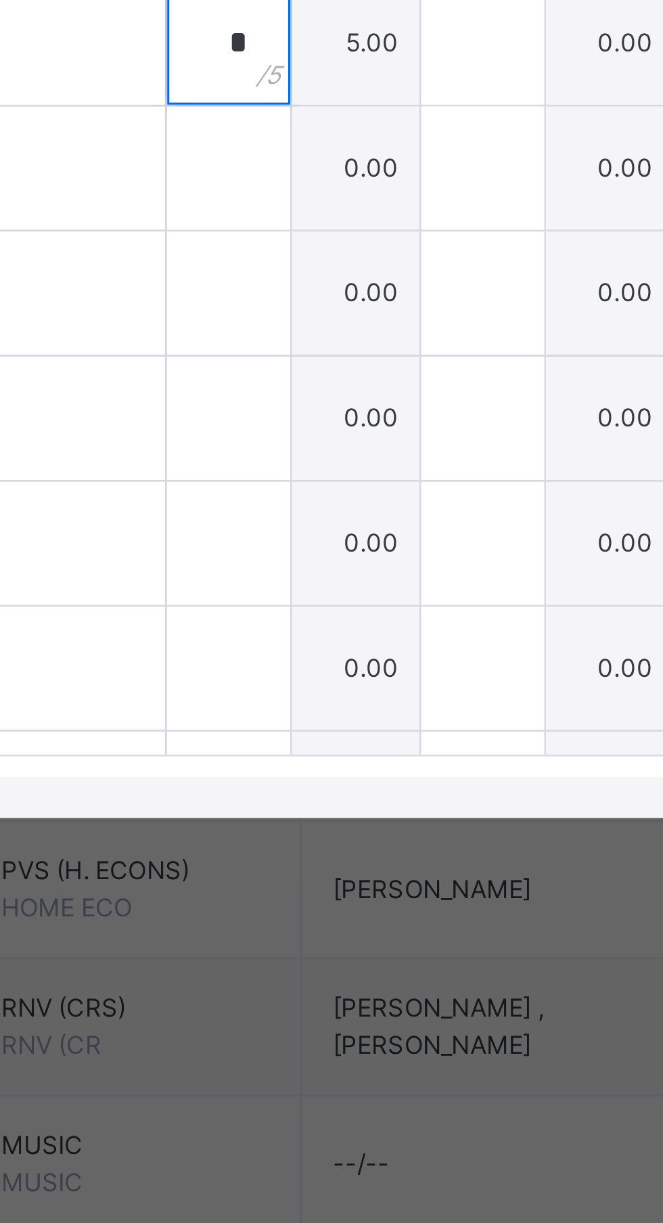
type input "*"
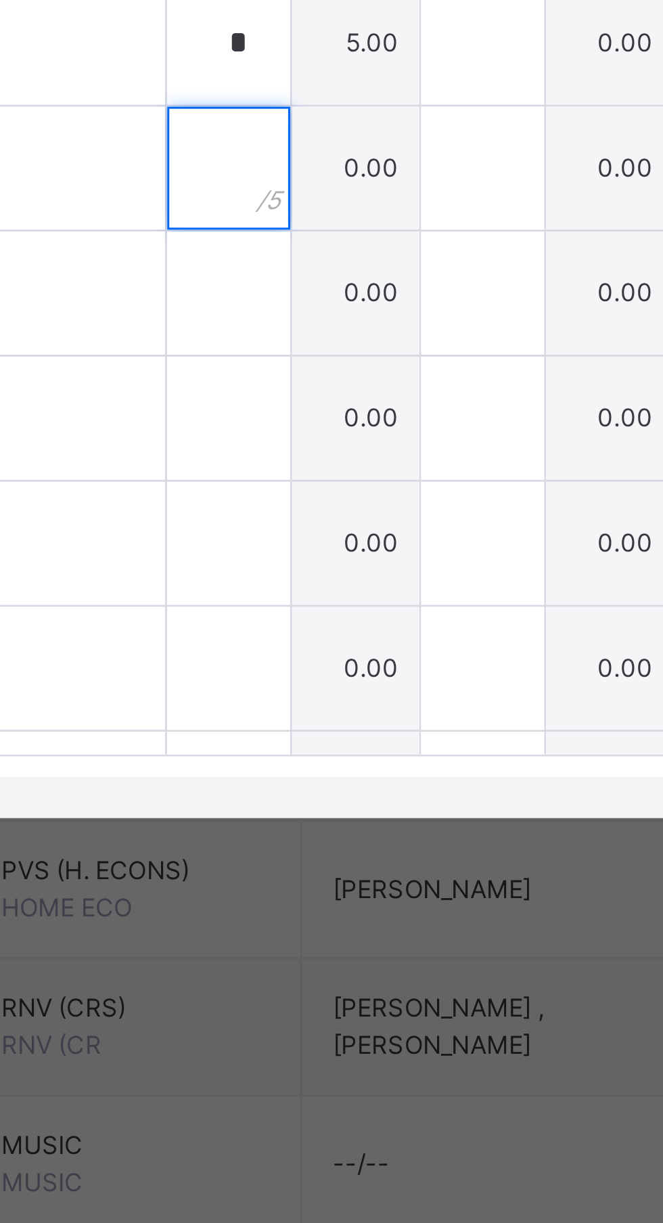
click at [337, 692] on input "text" at bounding box center [323, 671] width 41 height 41
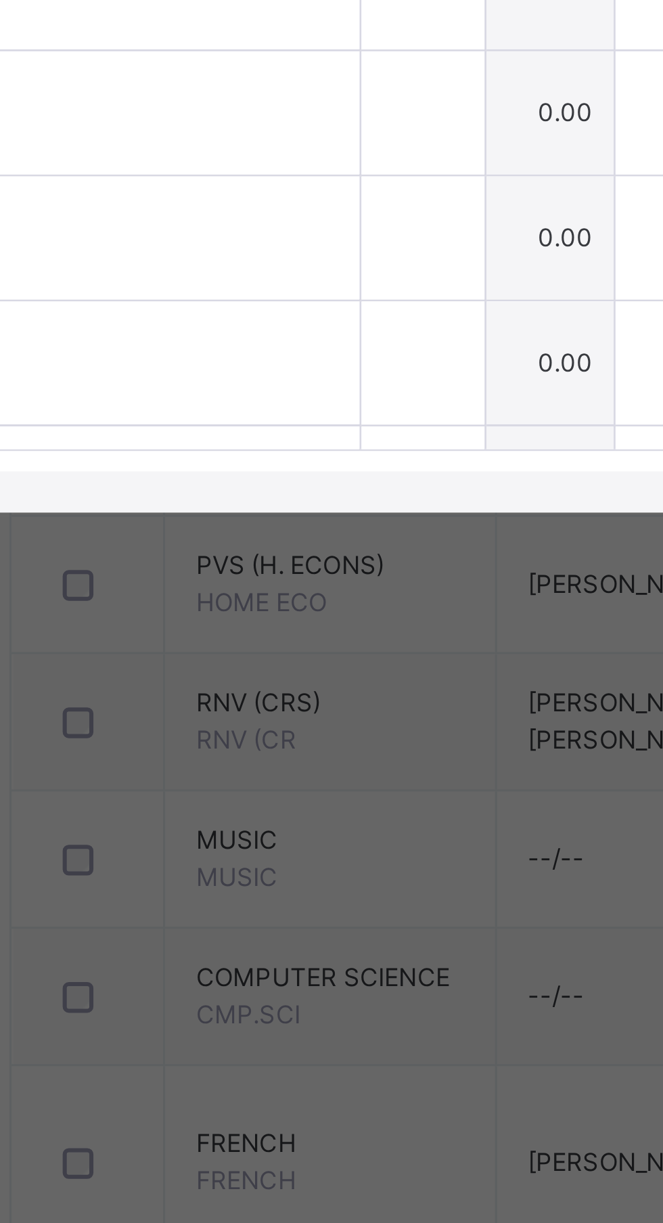
type input "*"
click at [340, 733] on input "text" at bounding box center [323, 713] width 41 height 41
click at [387, 774] on td "0.00" at bounding box center [366, 753] width 43 height 41
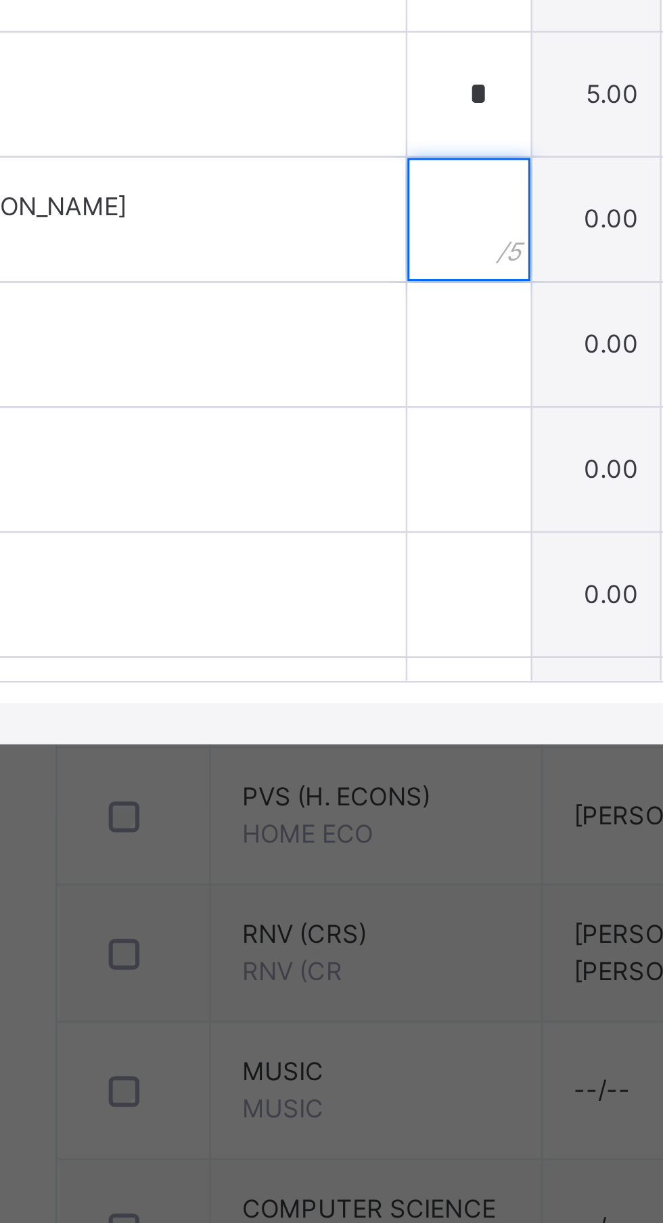
click at [340, 733] on input "text" at bounding box center [323, 713] width 41 height 41
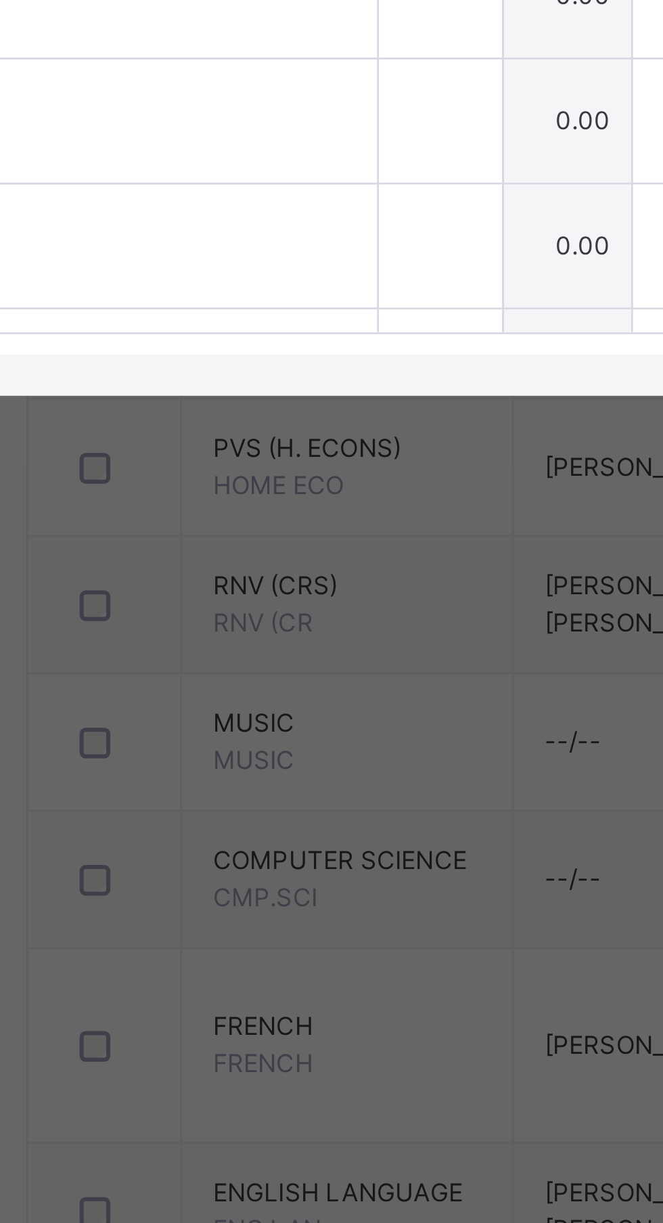
type input "*"
click at [336, 774] on input "text" at bounding box center [323, 754] width 41 height 41
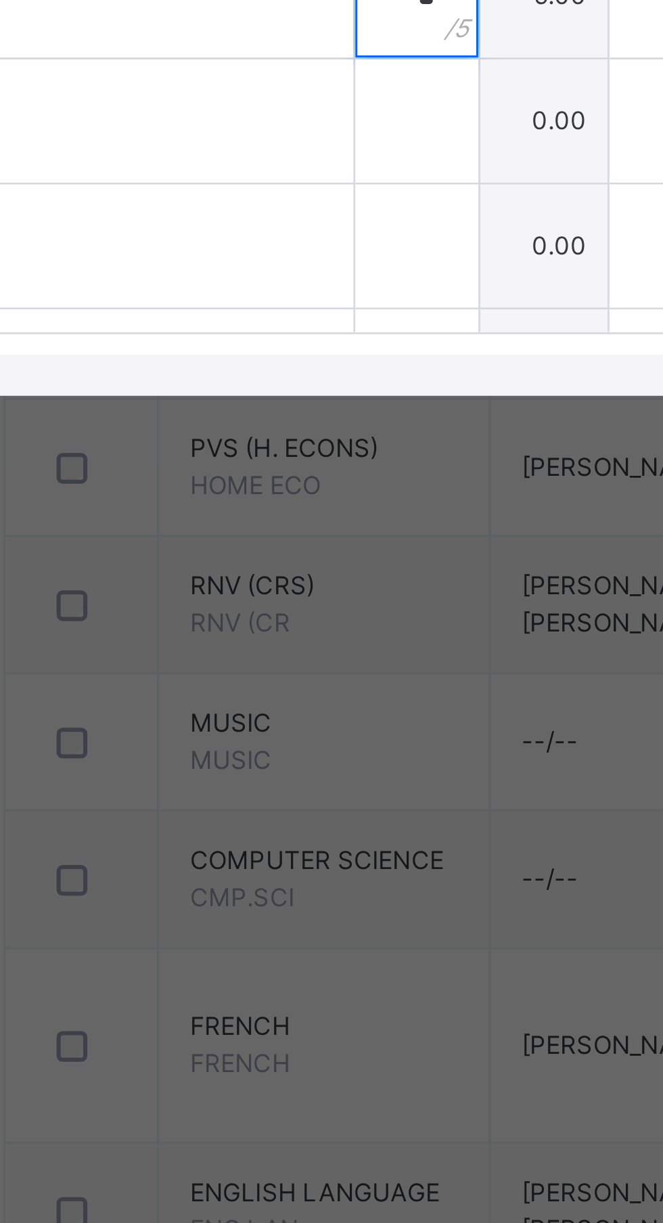
type input "*"
click at [334, 816] on input "text" at bounding box center [323, 795] width 41 height 41
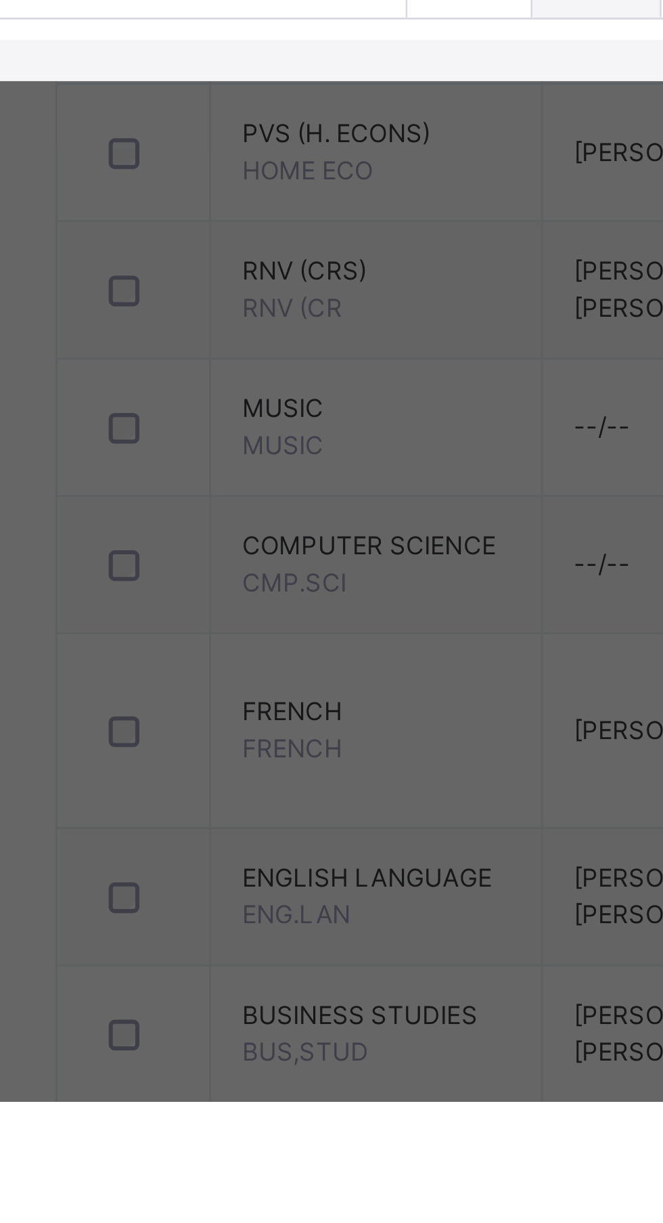
type input "***"
click at [341, 857] on input "text" at bounding box center [323, 836] width 41 height 41
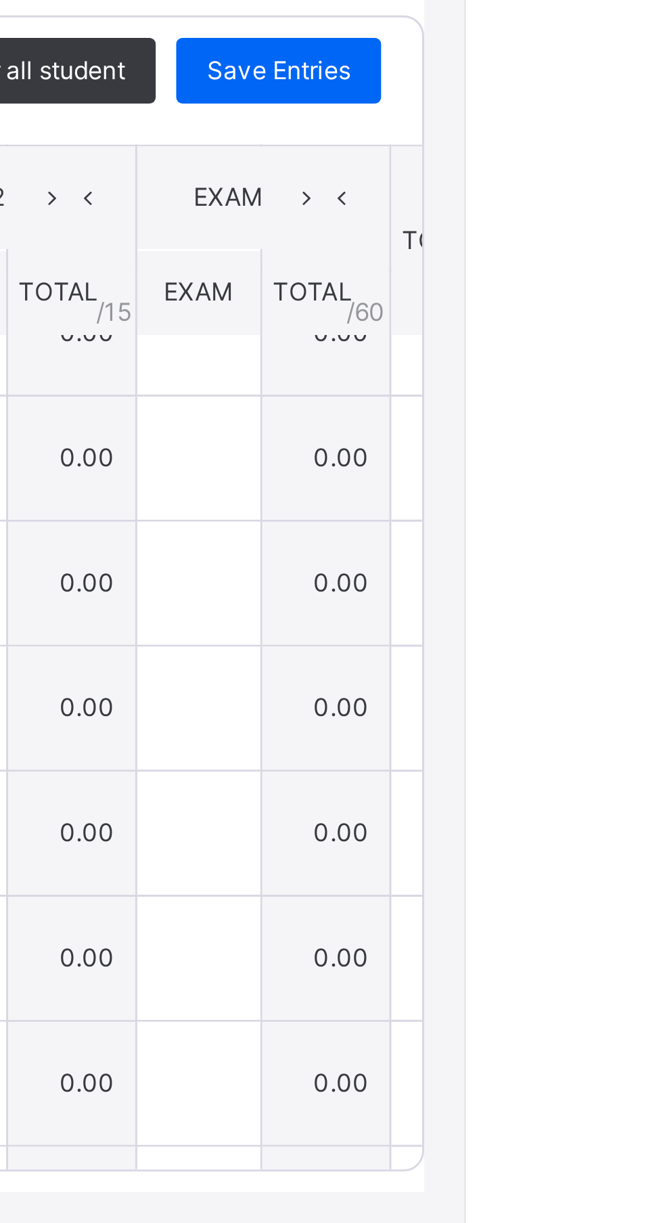
type input "*"
click at [626, 508] on span "Save Entries" at bounding box center [601, 502] width 47 height 12
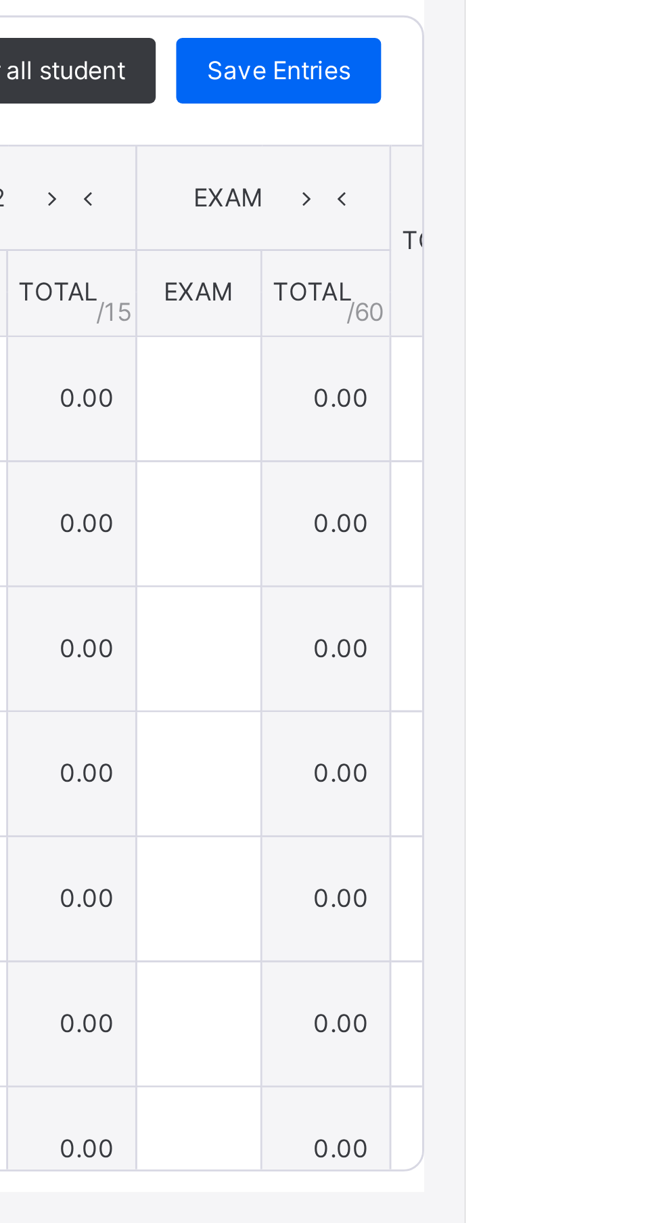
type input "*"
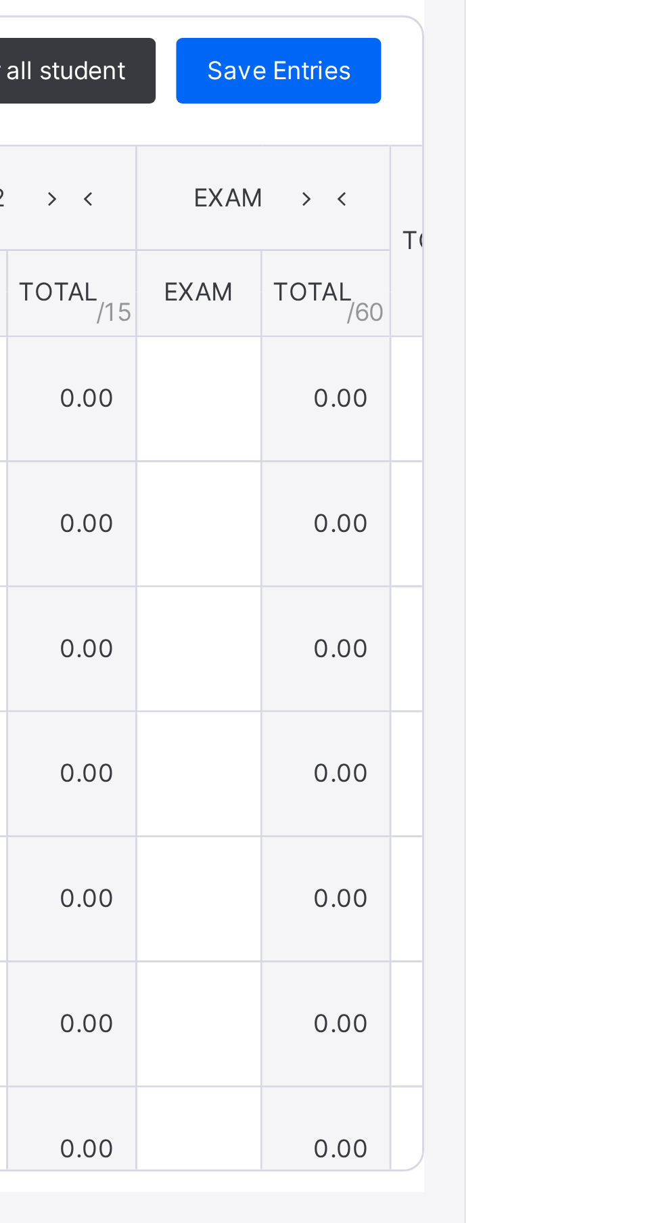
type input "*"
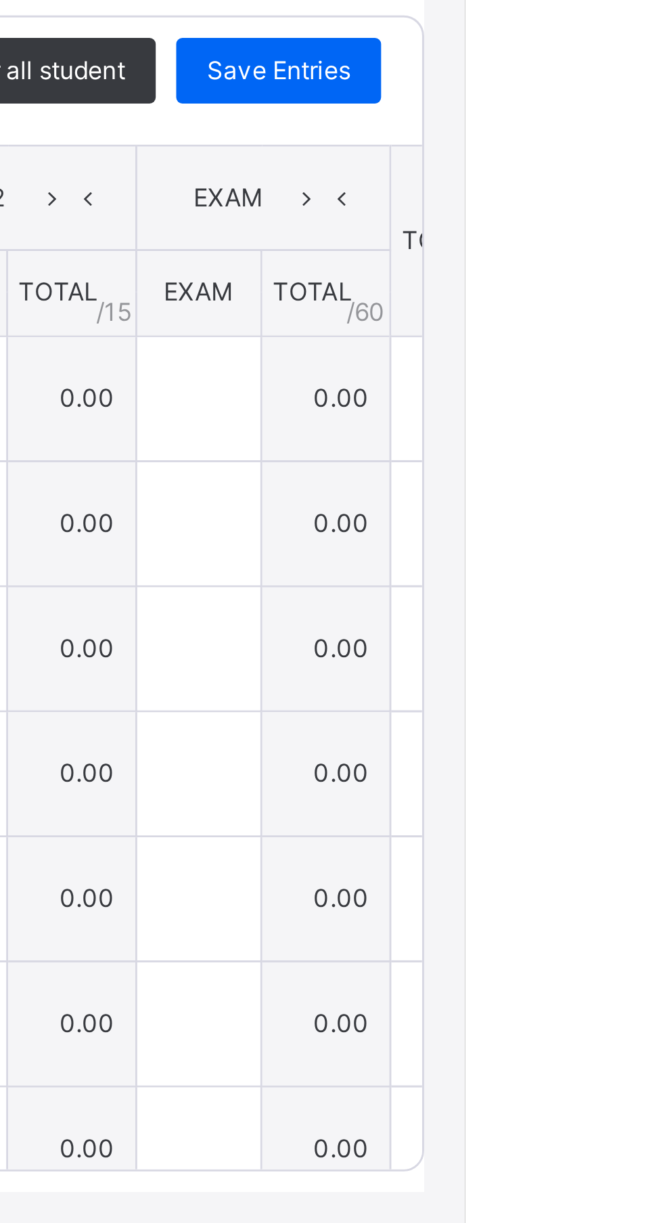
type input "*"
type input "***"
type input "*"
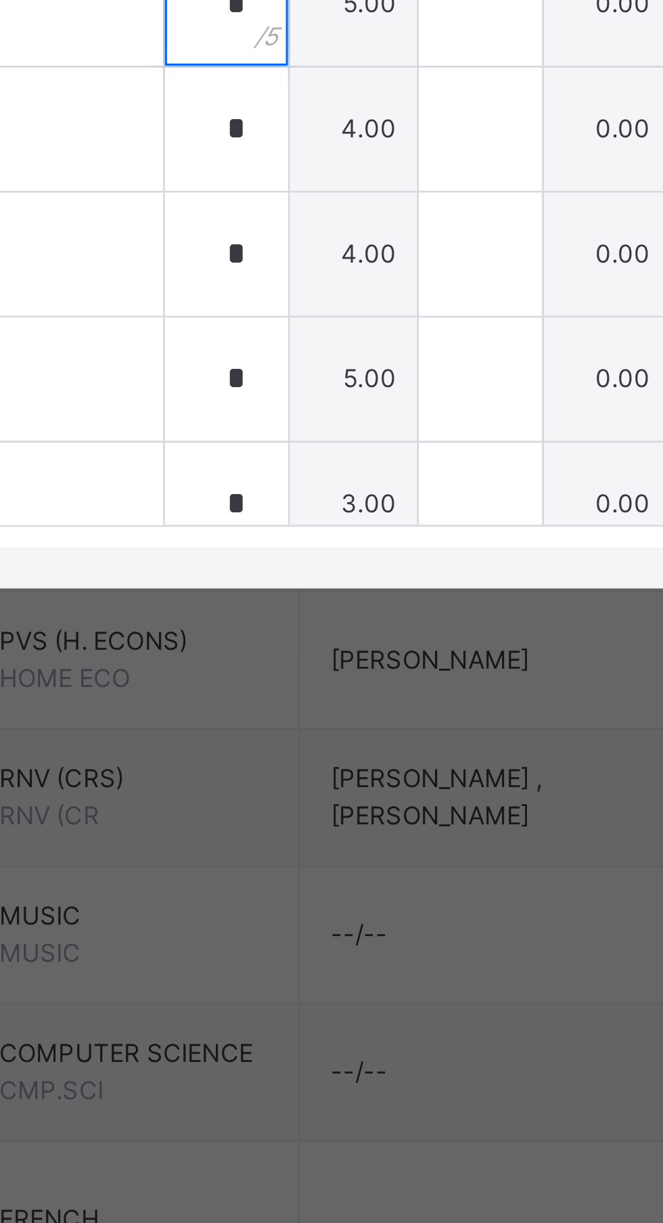
click at [338, 714] on input "*" at bounding box center [323, 693] width 41 height 41
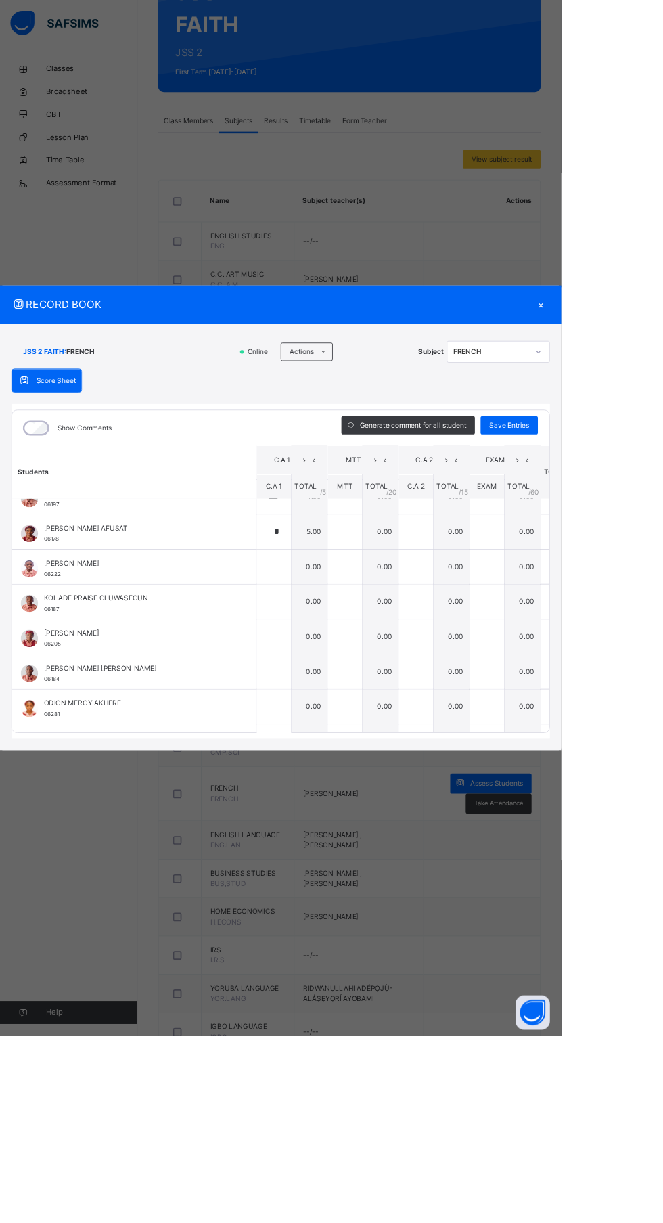
scroll to position [479, 0]
click at [331, 647] on input "*" at bounding box center [323, 627] width 41 height 41
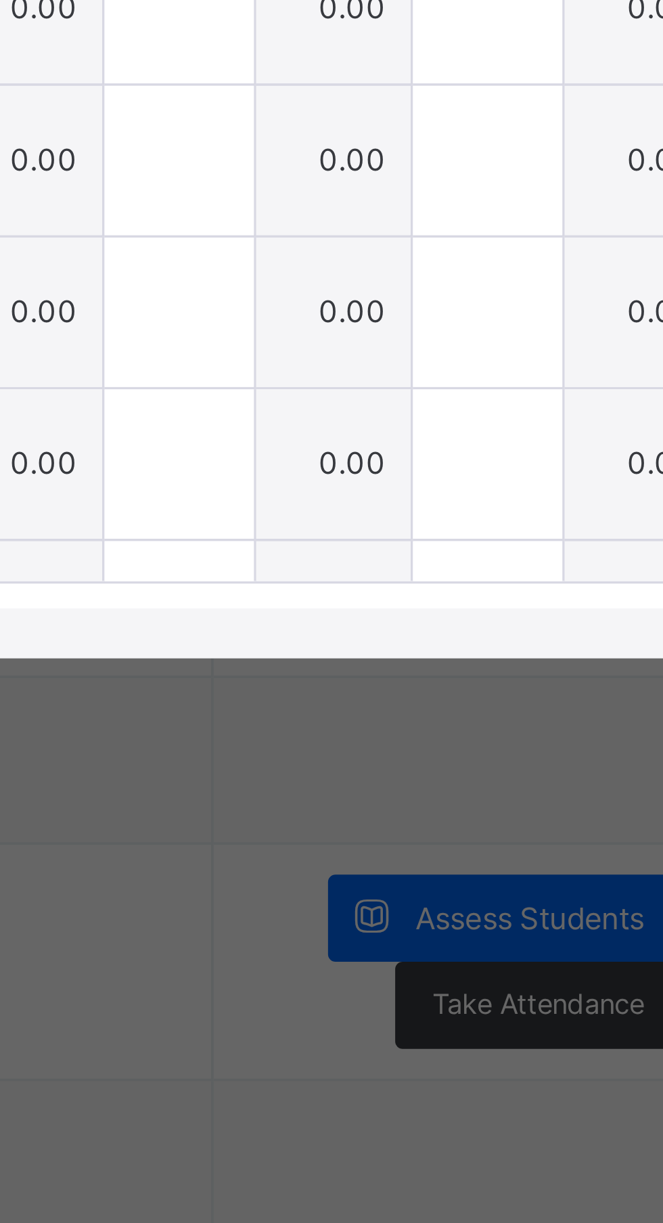
scroll to position [465, 0]
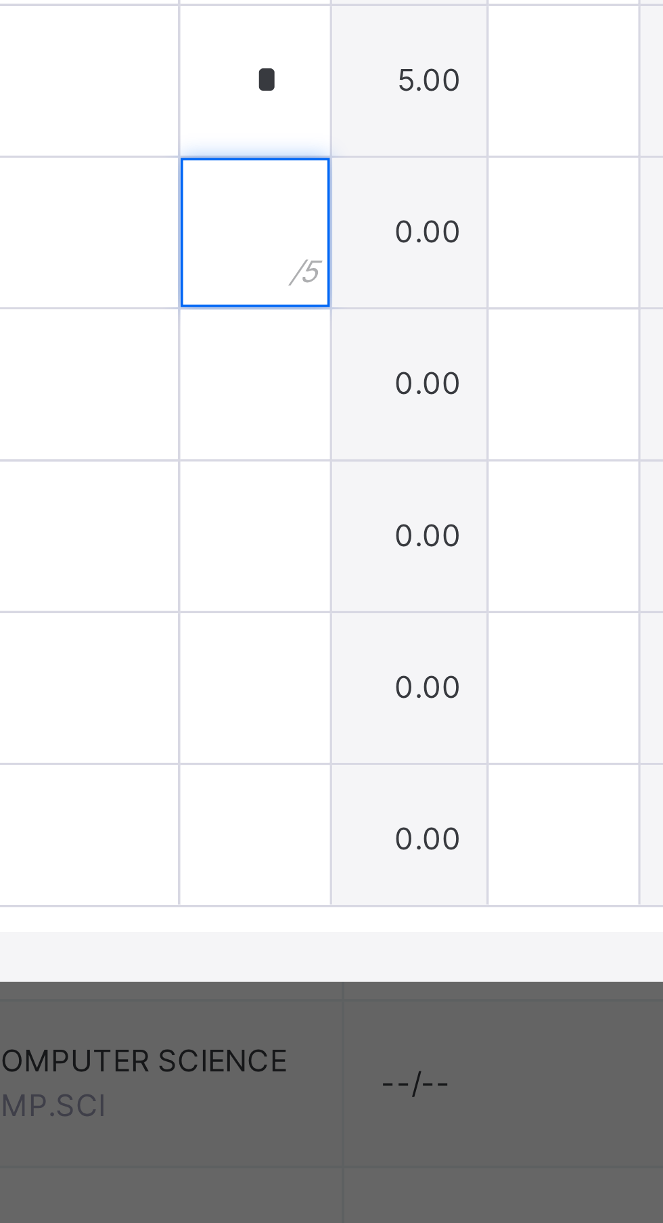
click at [339, 703] on input "text" at bounding box center [323, 682] width 41 height 41
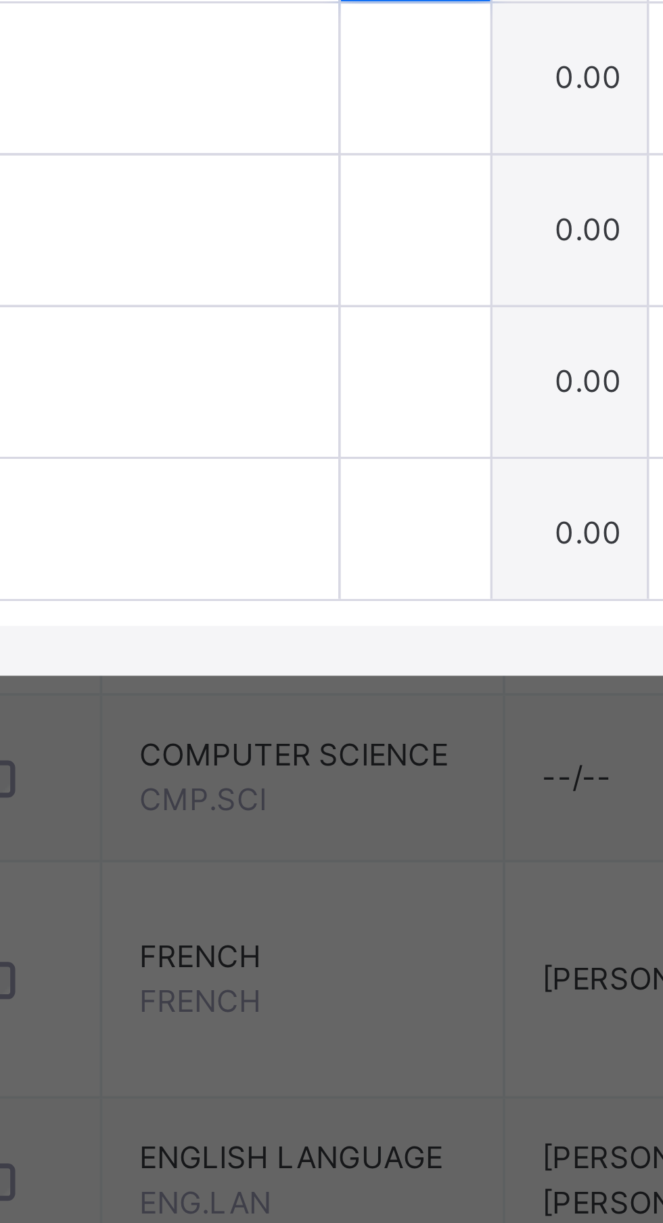
type input "***"
click at [336, 744] on input "text" at bounding box center [323, 723] width 41 height 41
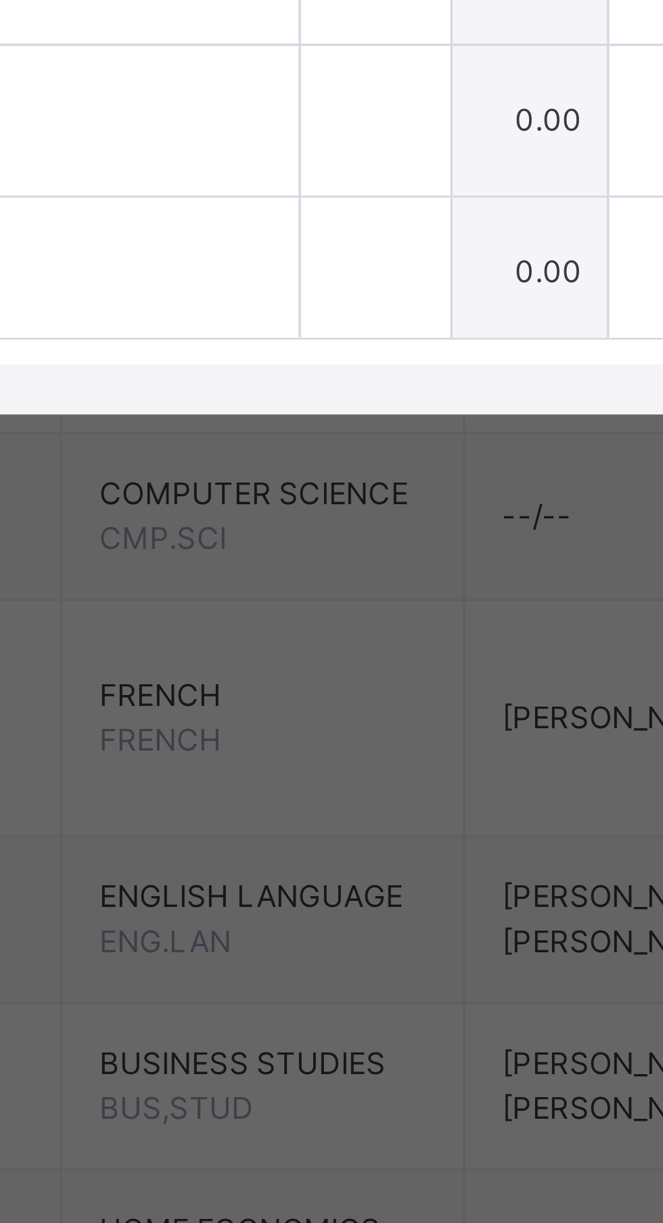
type input "*"
click at [338, 785] on input "text" at bounding box center [323, 765] width 41 height 41
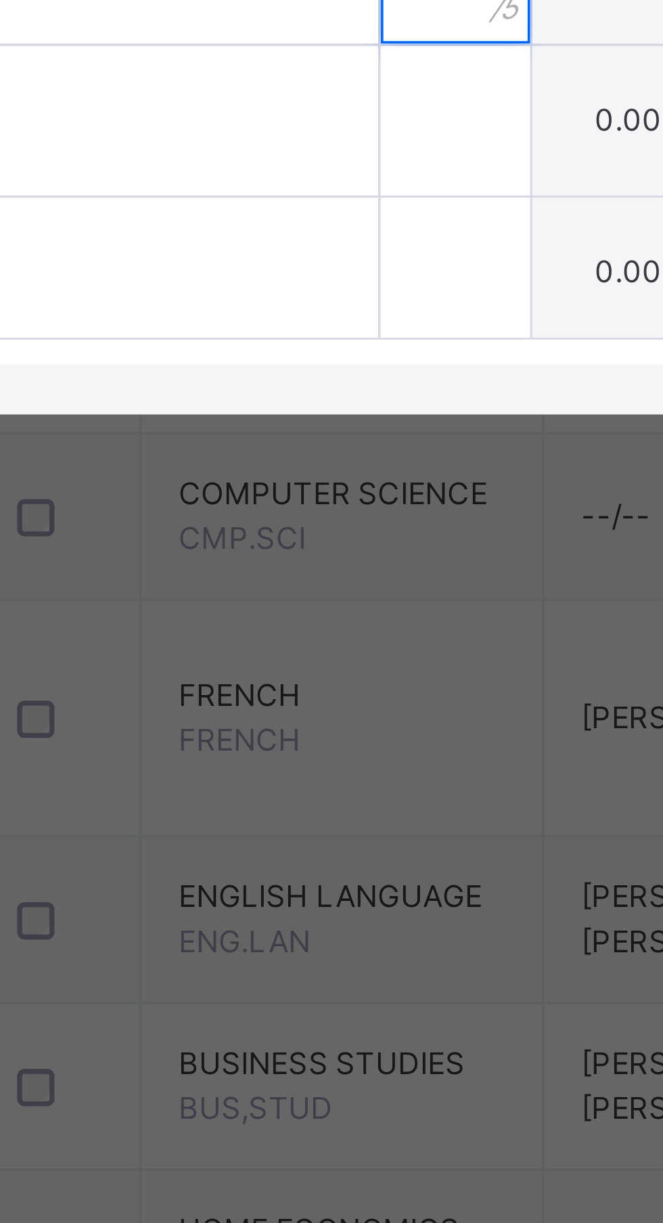
type input "*"
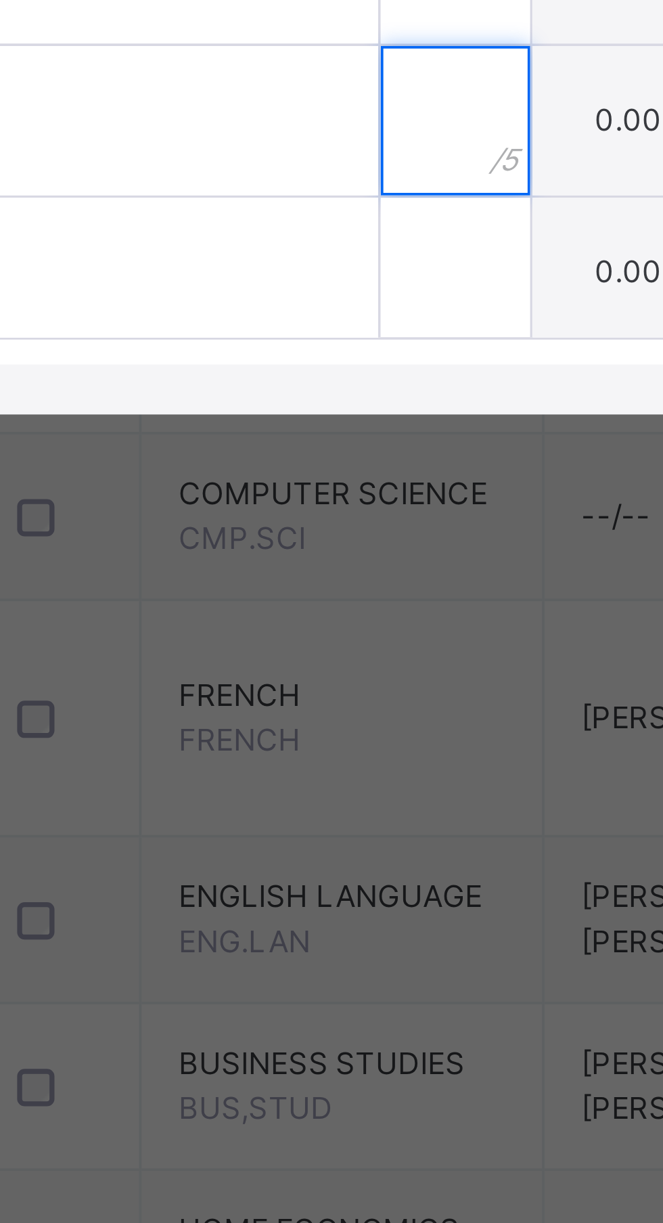
click at [334, 827] on input "text" at bounding box center [323, 806] width 41 height 41
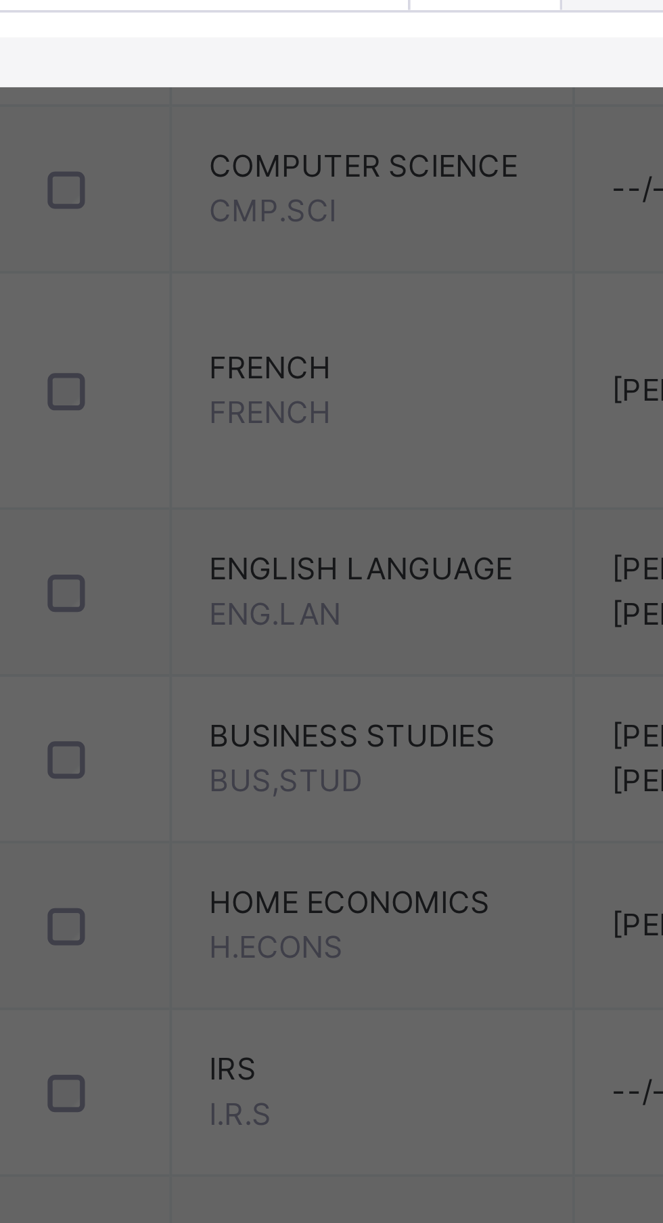
type input "*"
click at [341, 868] on input "text" at bounding box center [323, 847] width 41 height 41
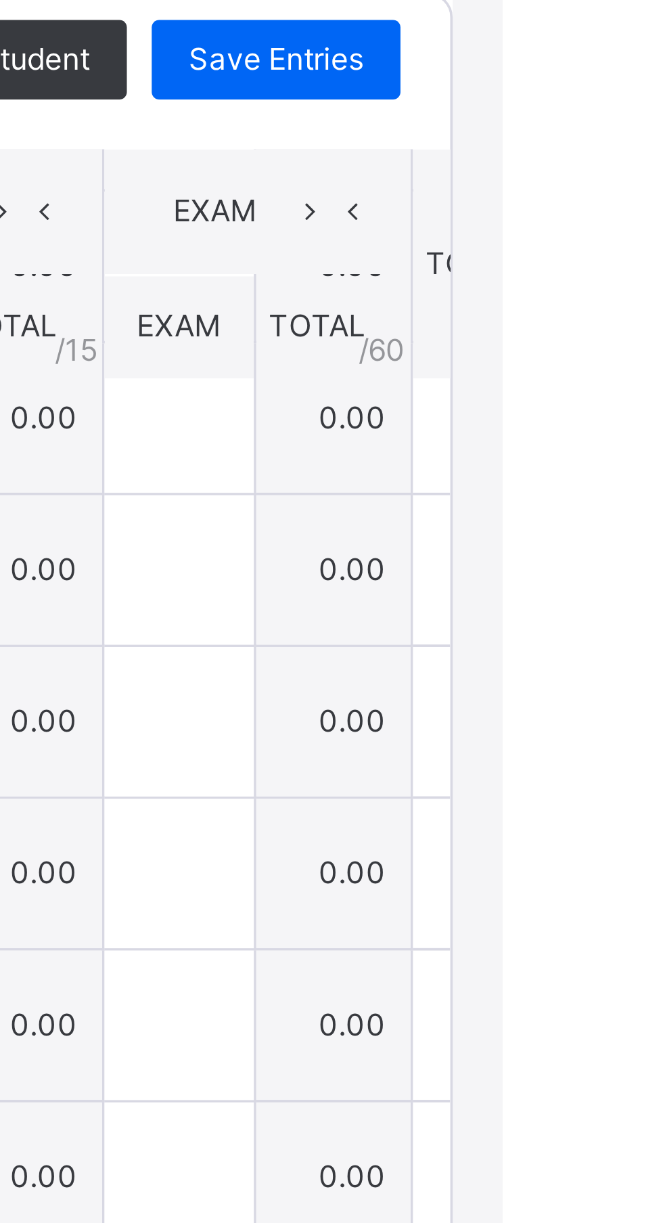
click at [626, 508] on span "Save Entries" at bounding box center [601, 502] width 47 height 12
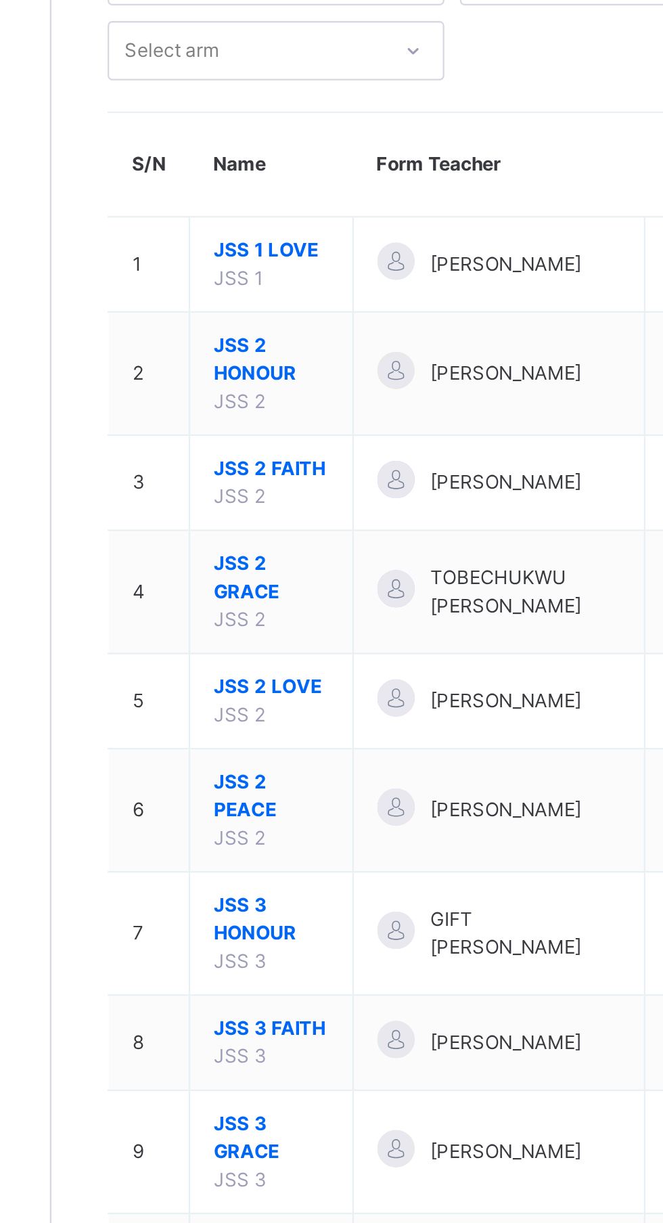
click at [264, 408] on span "JSS 2 LOVE" at bounding box center [258, 409] width 50 height 12
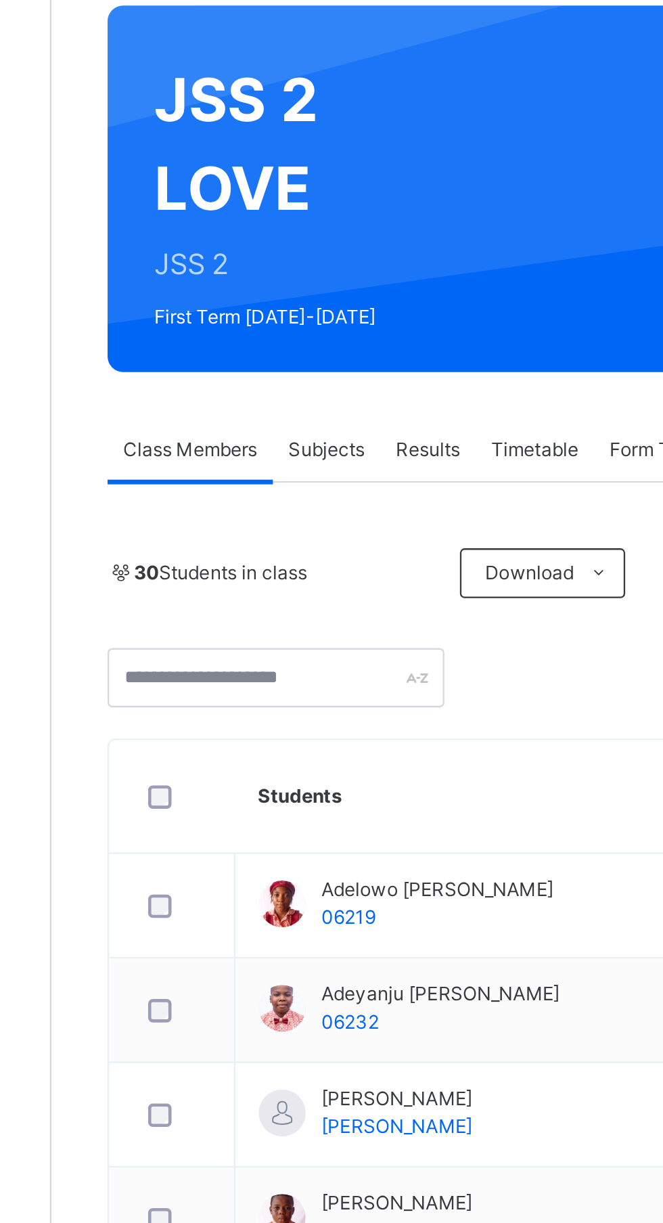
click at [289, 306] on span "Subjects" at bounding box center [281, 307] width 33 height 12
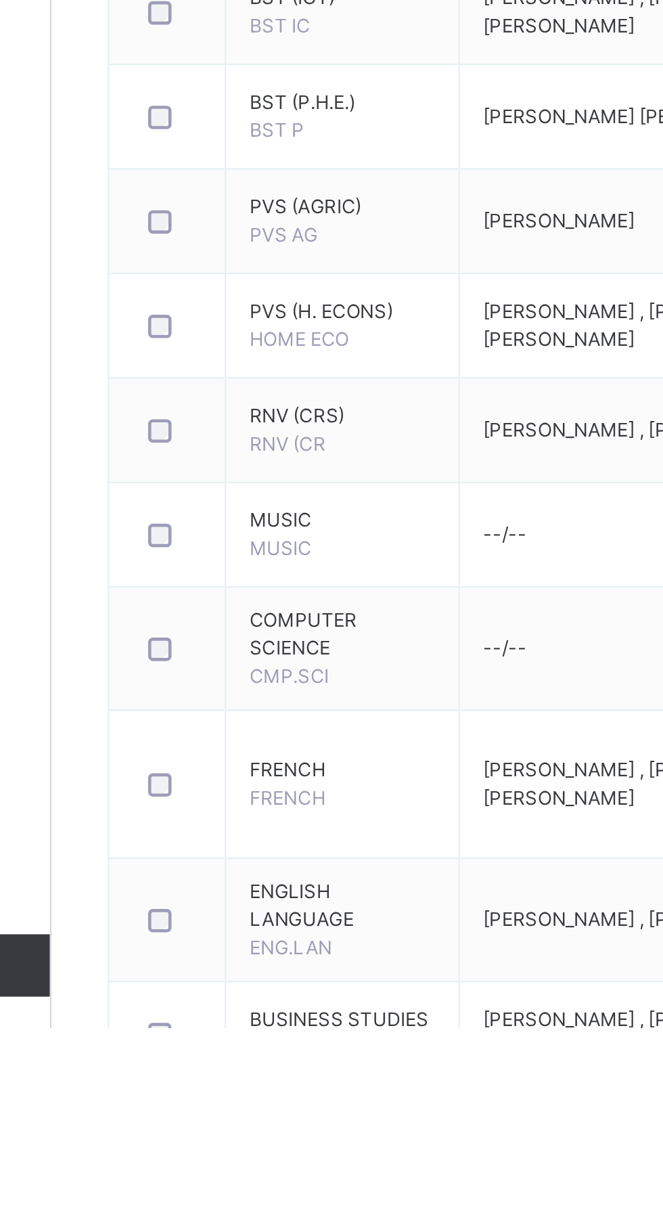
click at [267, 1116] on span "FRENCH" at bounding box center [288, 1111] width 81 height 12
click at [276, 1126] on span "FRENCH" at bounding box center [264, 1123] width 33 height 10
click at [278, 1107] on span "FRENCH" at bounding box center [288, 1111] width 81 height 12
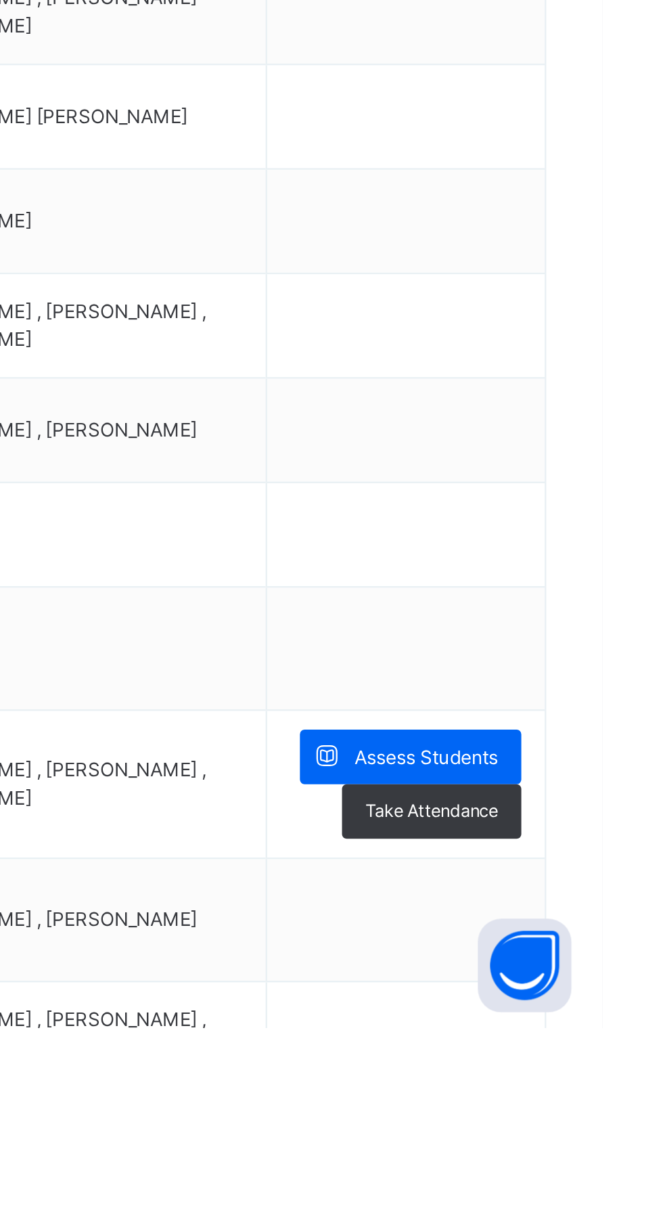
click at [607, 1100] on span "Assess Students" at bounding box center [587, 1106] width 62 height 12
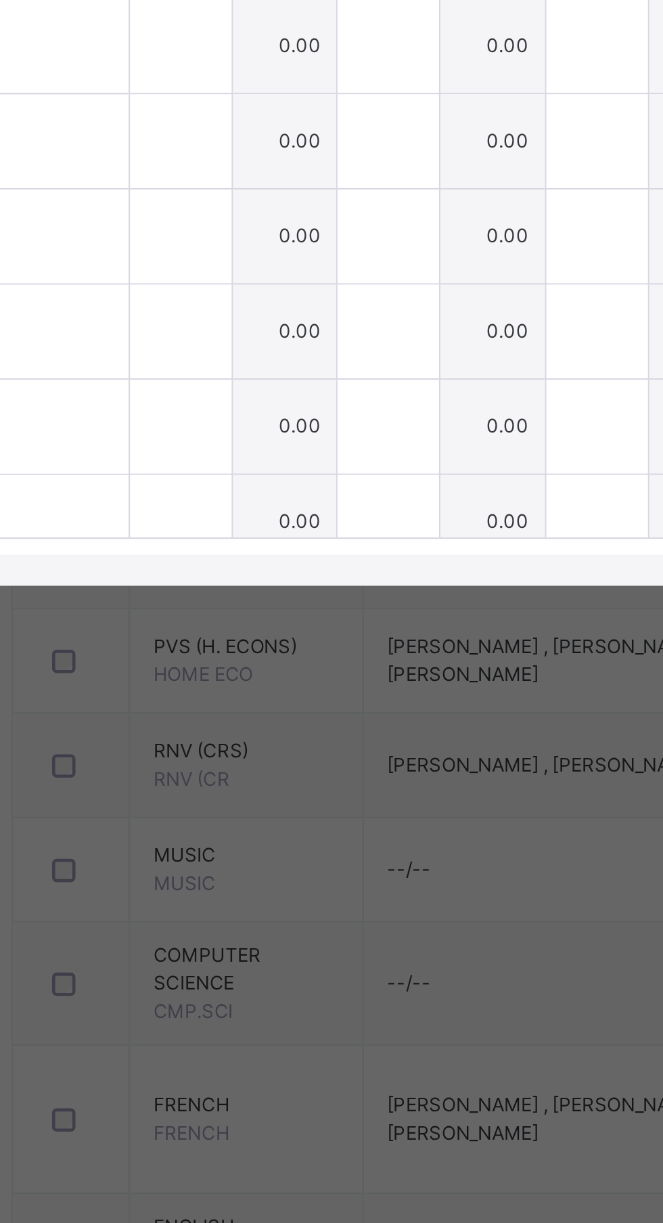
click at [207, 666] on div "ADEYANJU RAPHEAL AYODEJI 06232" at bounding box center [129, 654] width 156 height 24
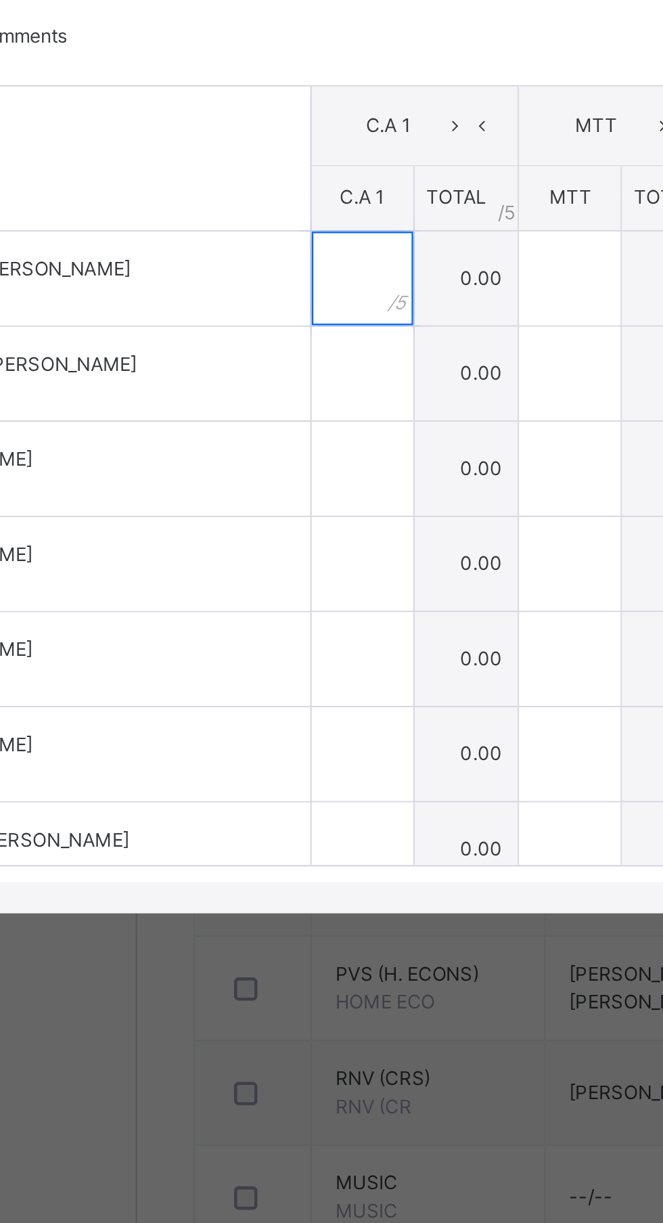
click at [282, 631] on input "text" at bounding box center [260, 610] width 44 height 41
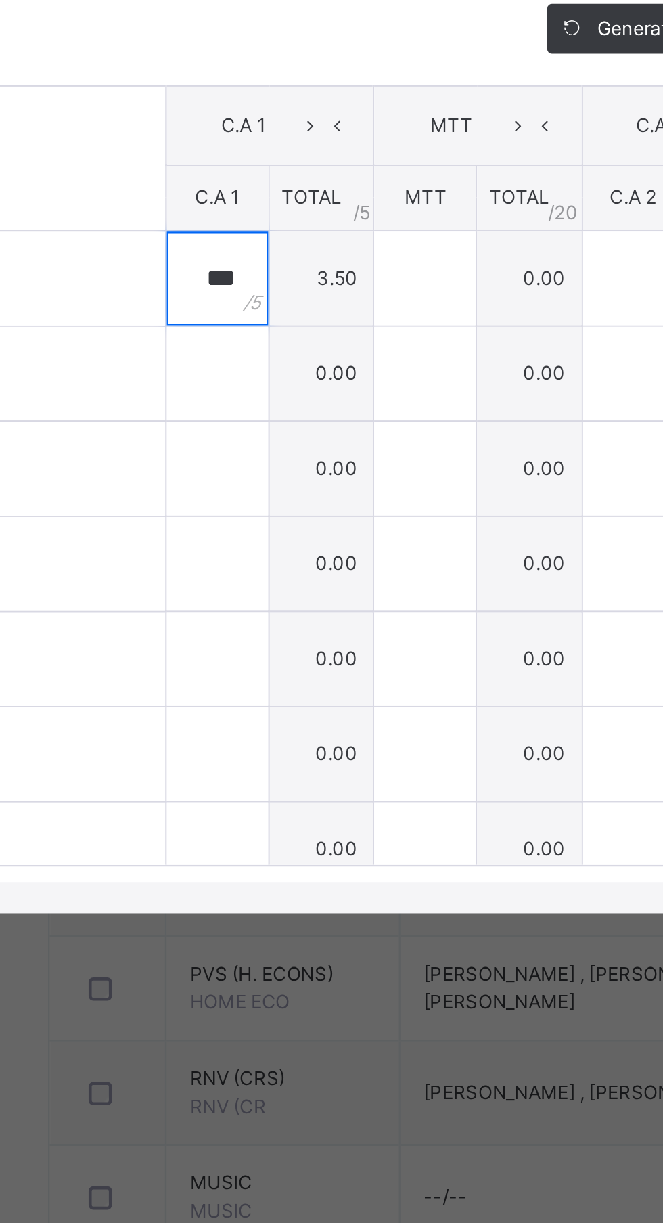
type input "***"
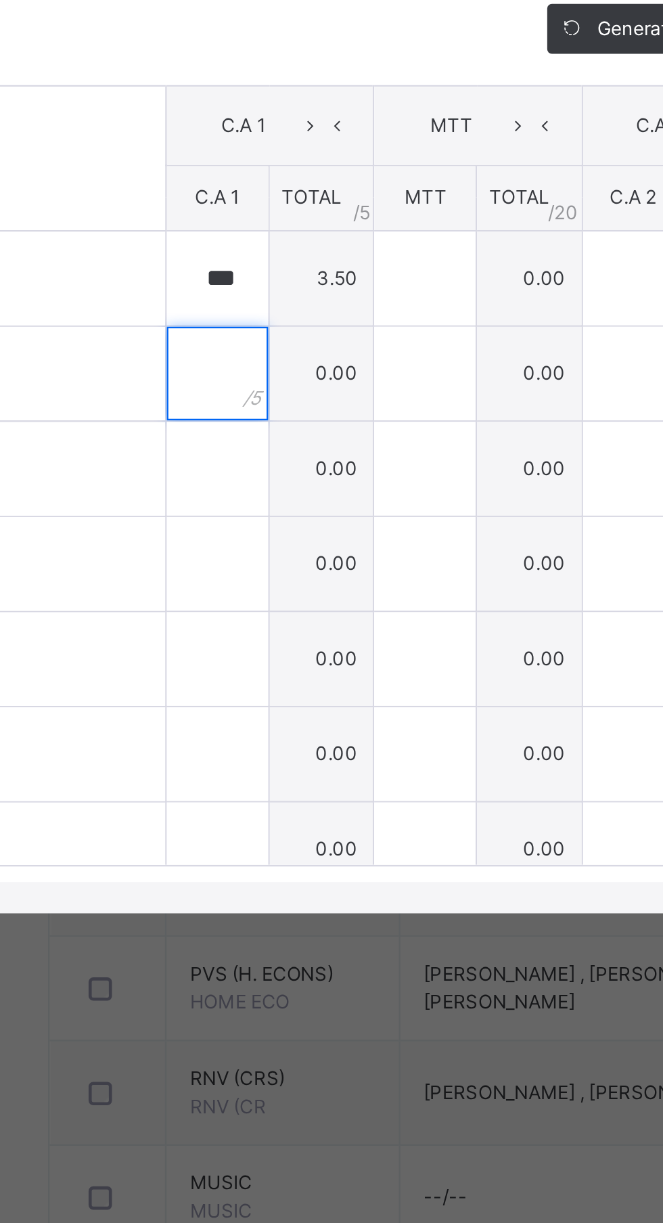
click at [282, 672] on input "text" at bounding box center [260, 652] width 44 height 41
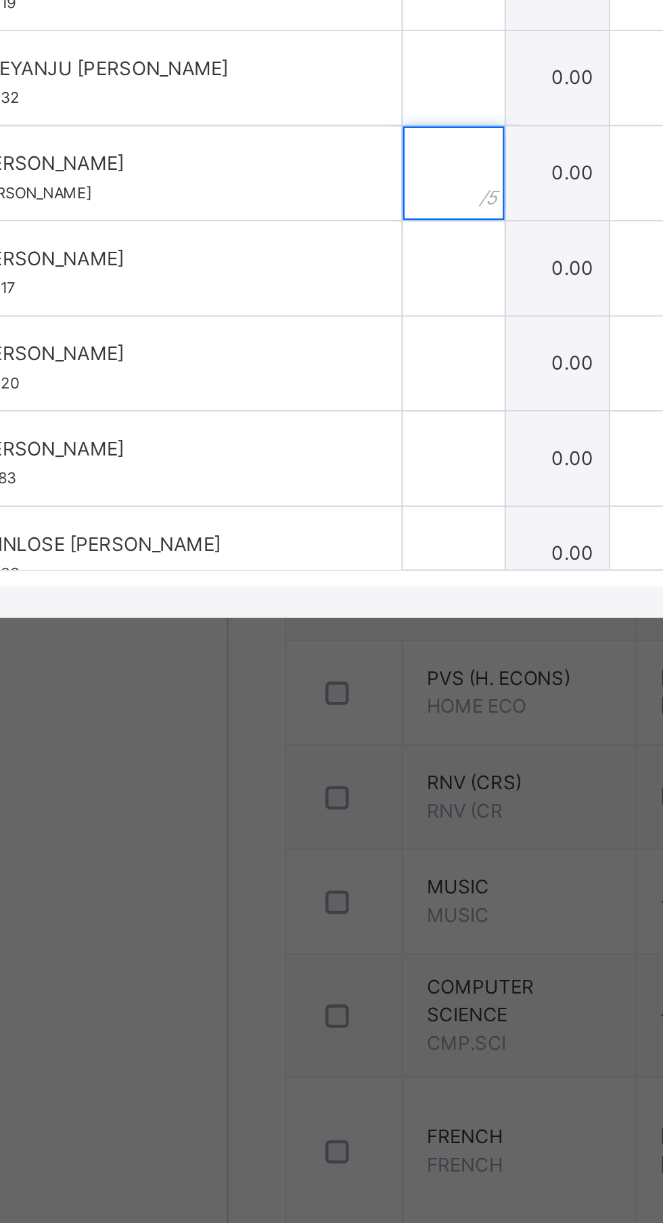
click at [282, 714] on input "text" at bounding box center [260, 693] width 44 height 41
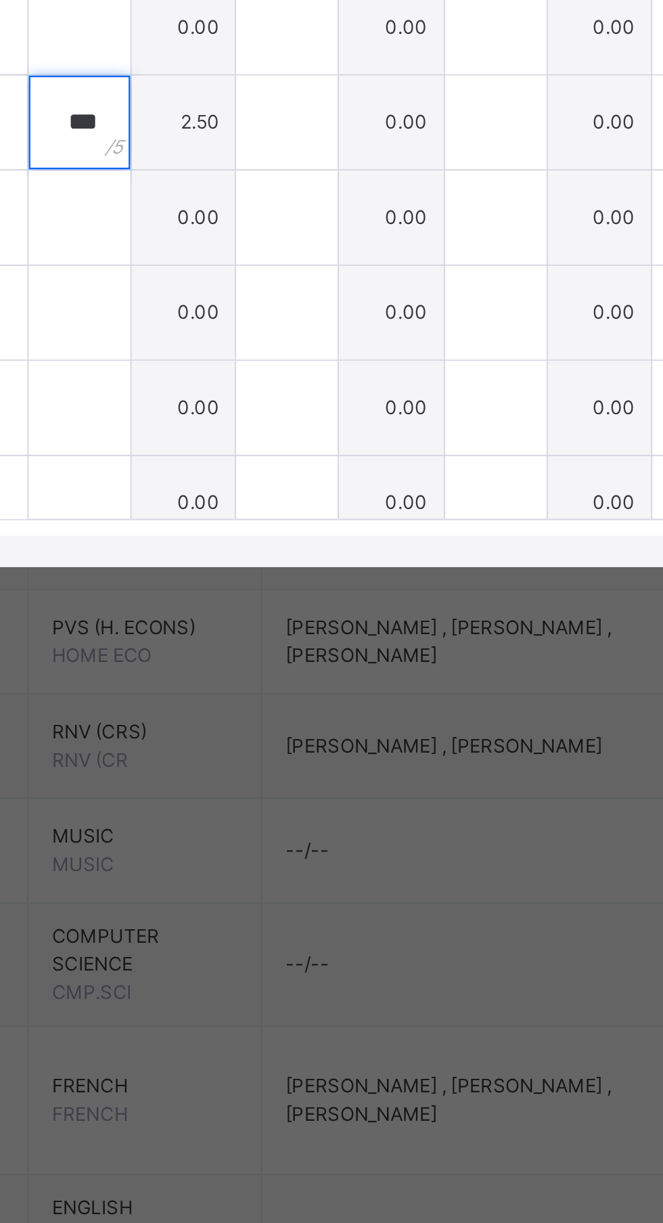
type input "***"
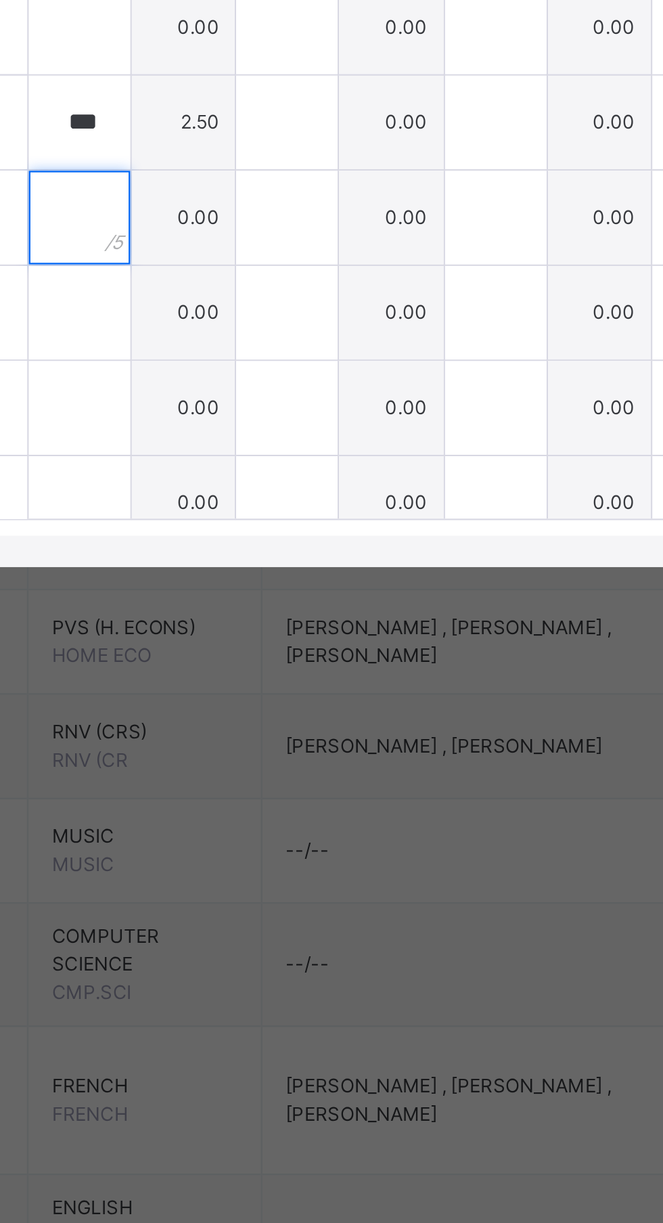
click at [282, 755] on input "text" at bounding box center [260, 734] width 44 height 41
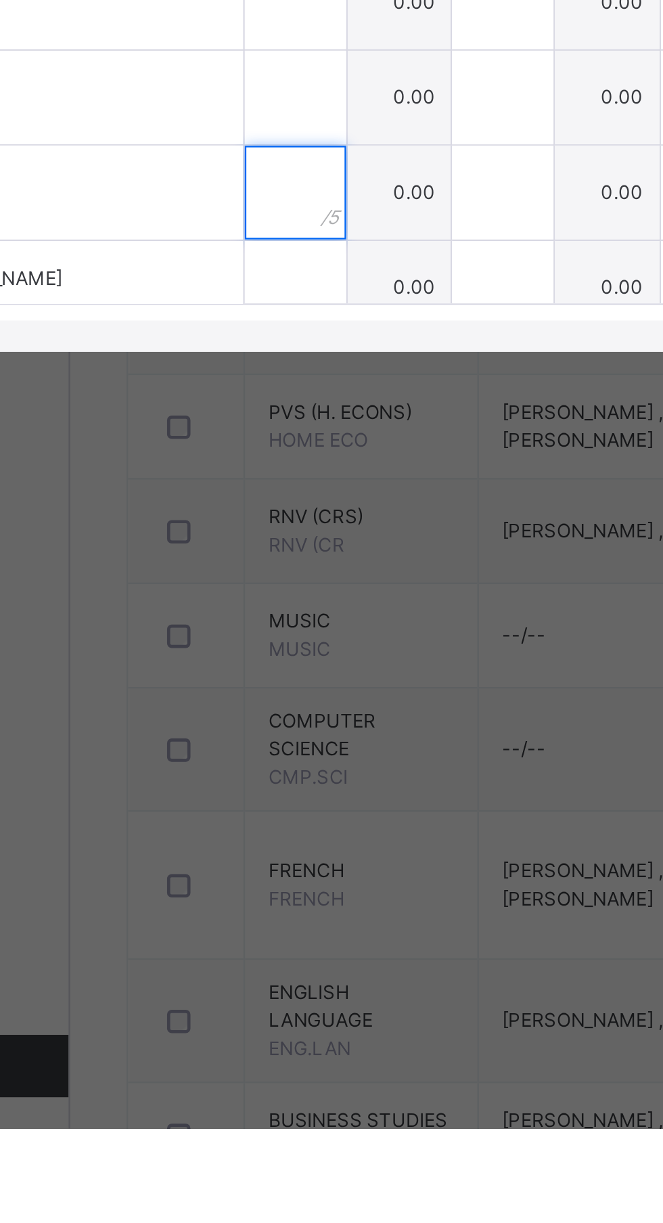
click at [282, 837] on input "text" at bounding box center [260, 817] width 44 height 41
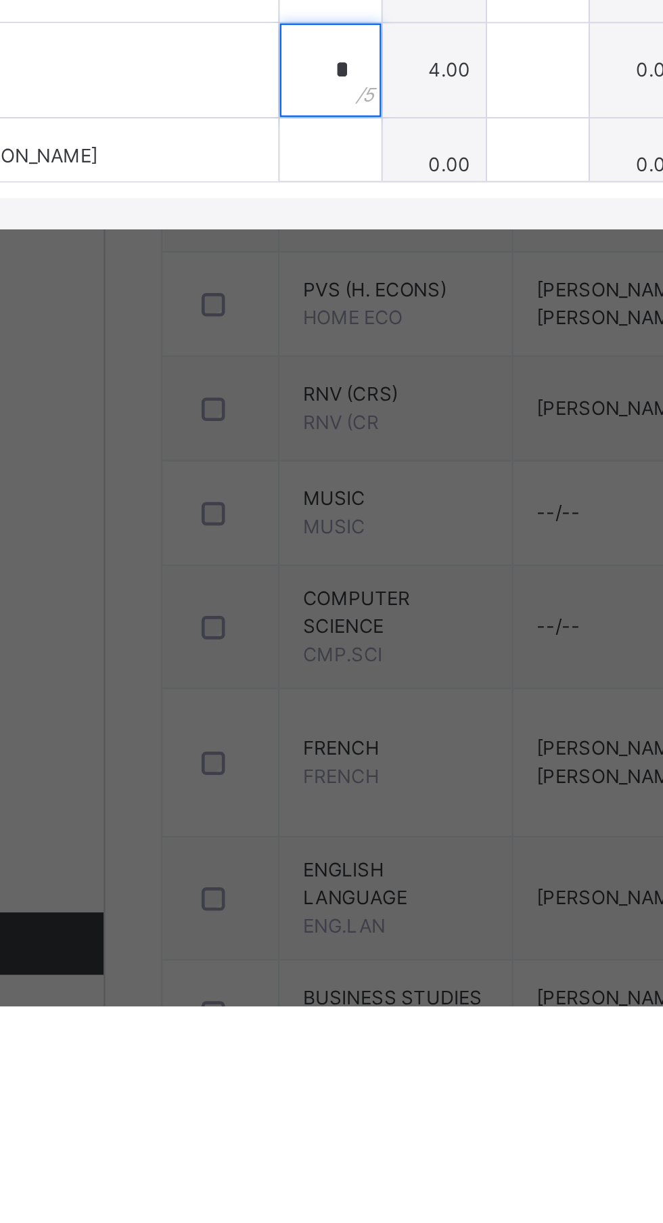
type input "*"
click at [282, 879] on input "text" at bounding box center [260, 858] width 44 height 41
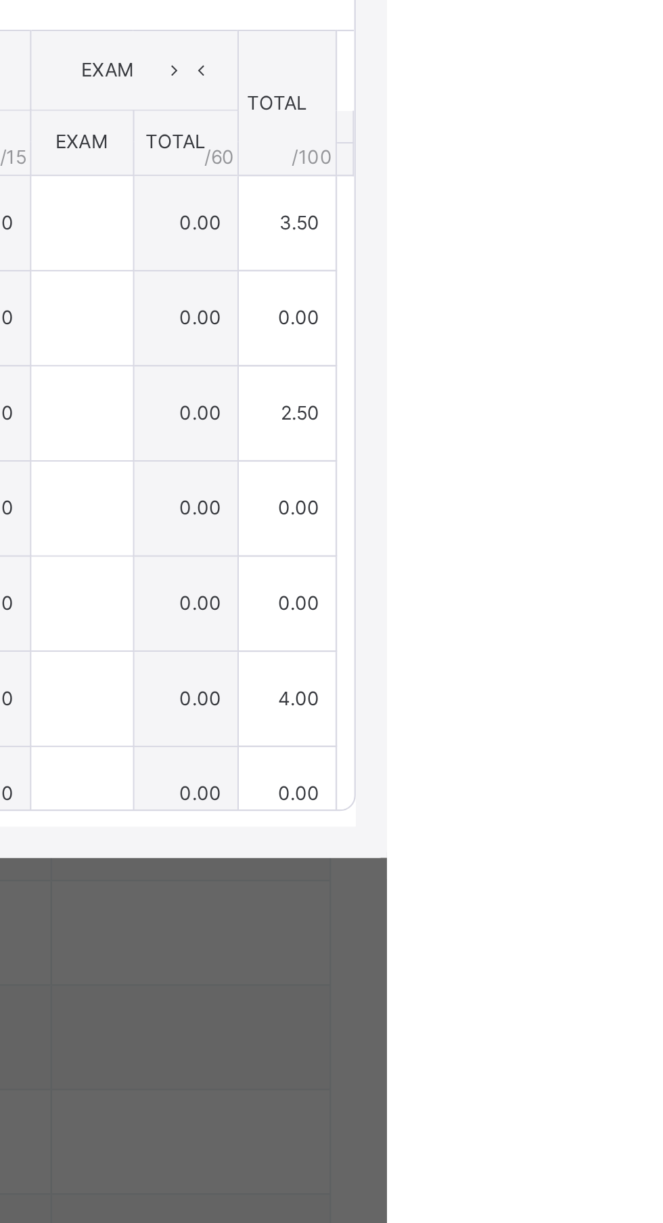
click at [626, 508] on span "Save Entries" at bounding box center [601, 502] width 47 height 12
type input "***"
type input "*"
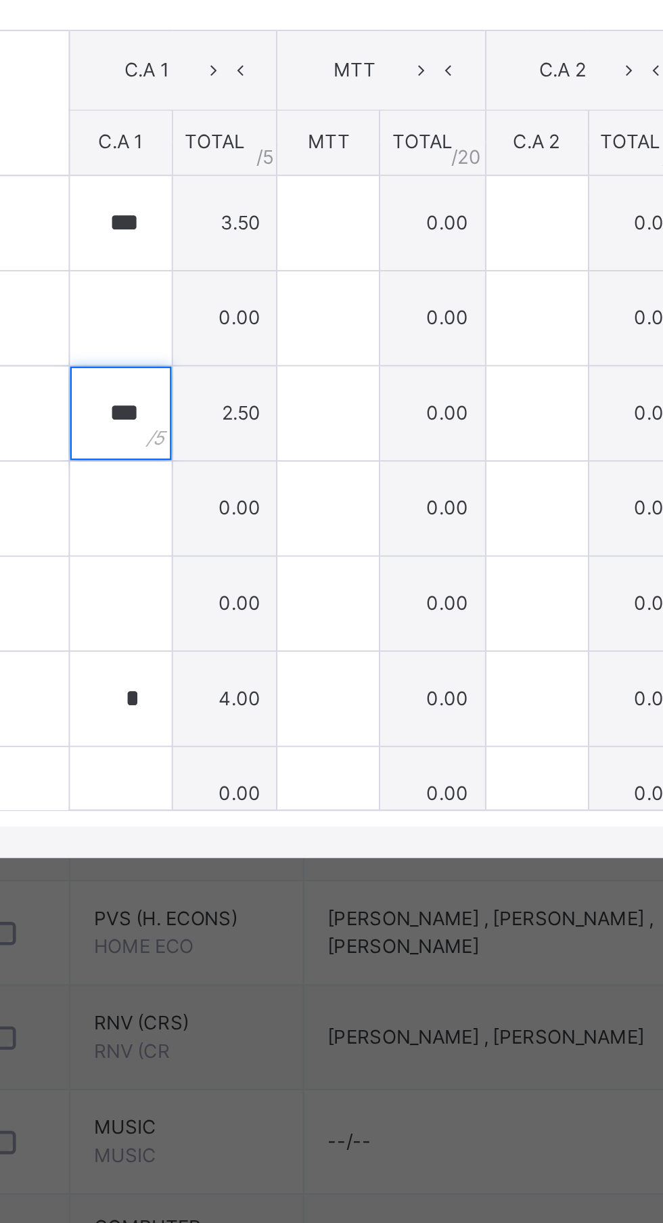
click at [282, 714] on div "***" at bounding box center [260, 693] width 44 height 41
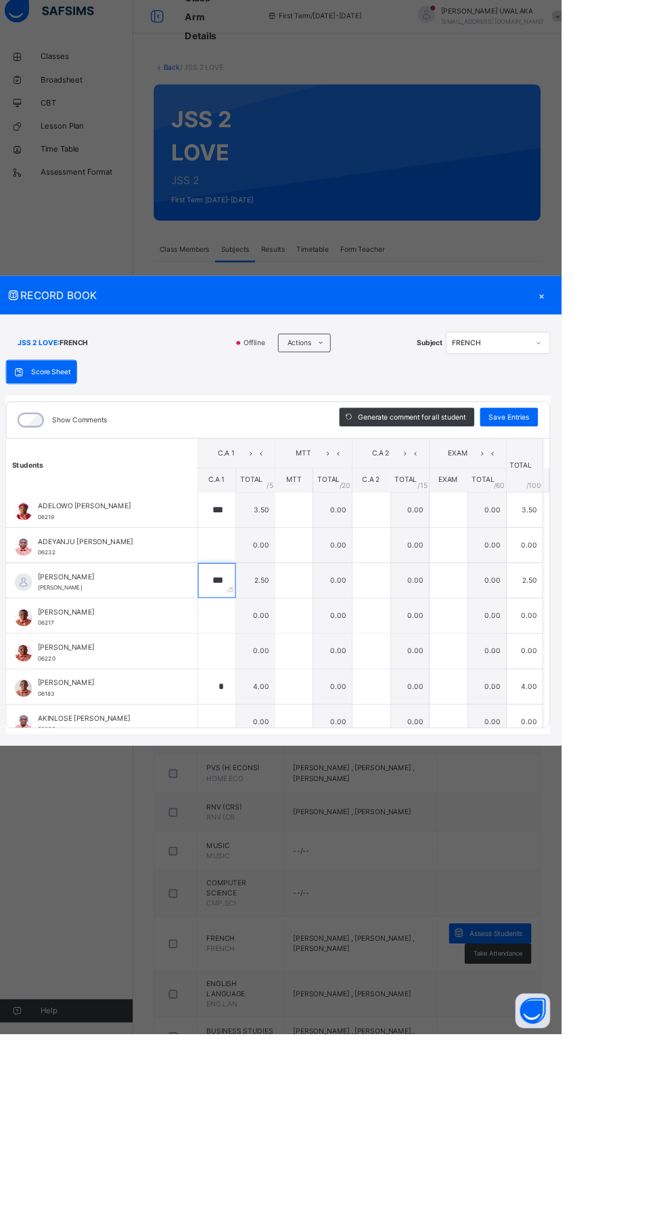
scroll to position [248, 0]
click at [282, 631] on input "text" at bounding box center [260, 610] width 44 height 41
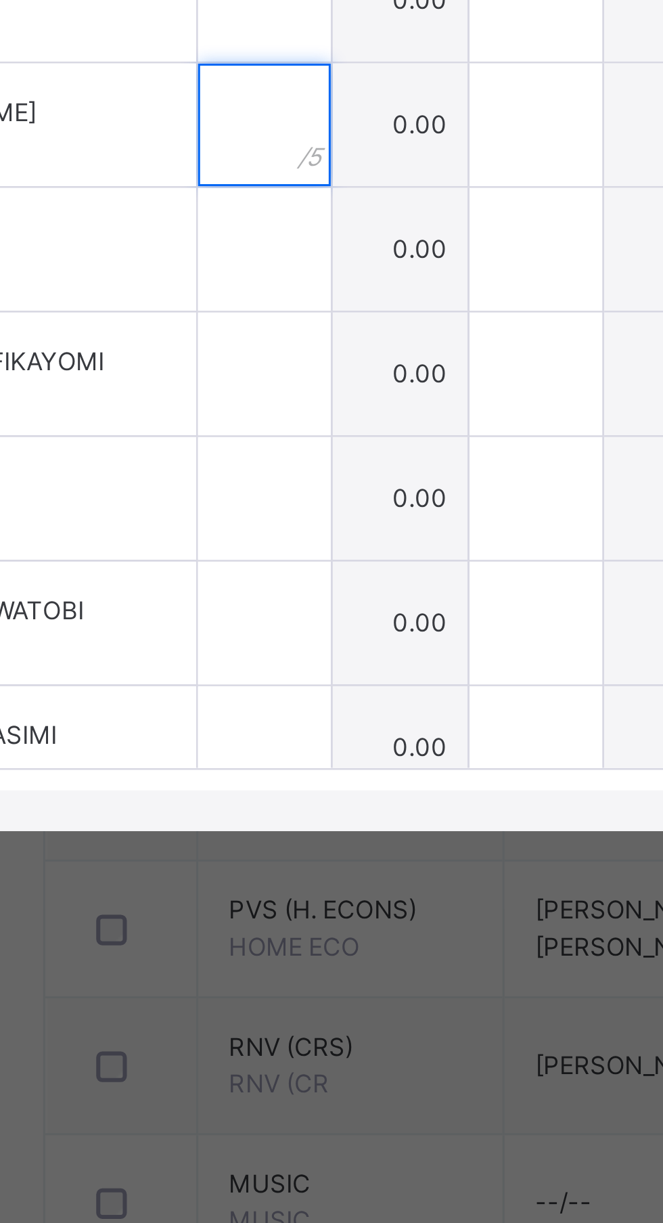
click at [282, 672] on input "text" at bounding box center [260, 652] width 44 height 41
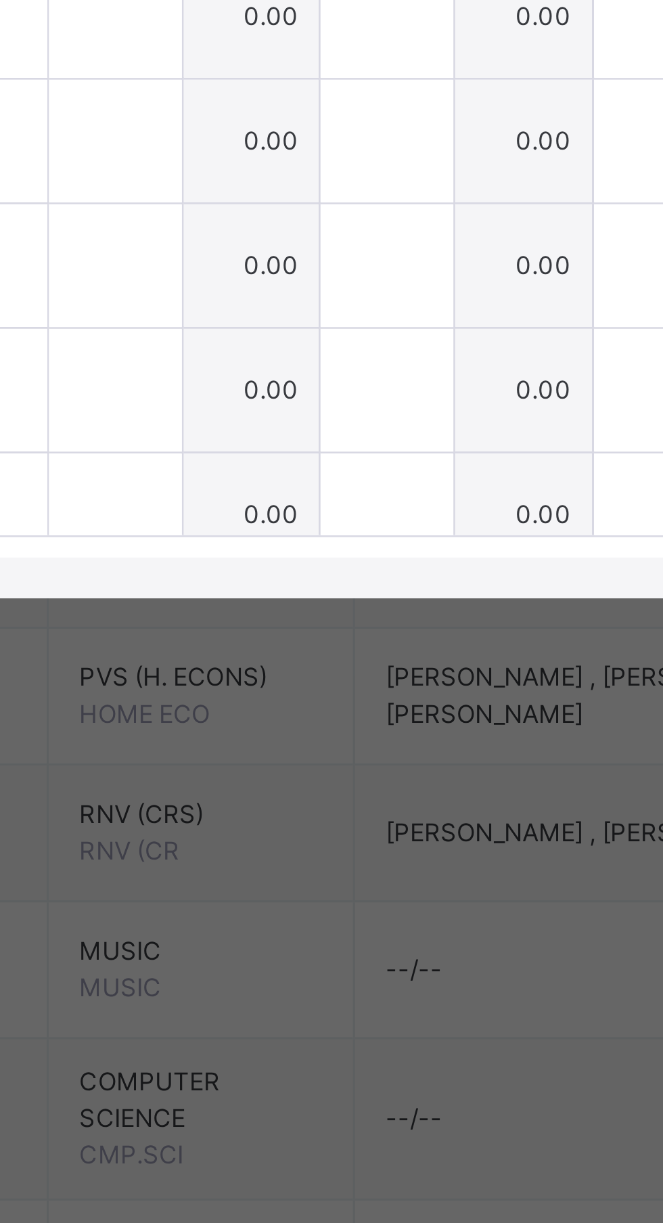
type input "*"
click at [282, 714] on input "text" at bounding box center [260, 693] width 44 height 41
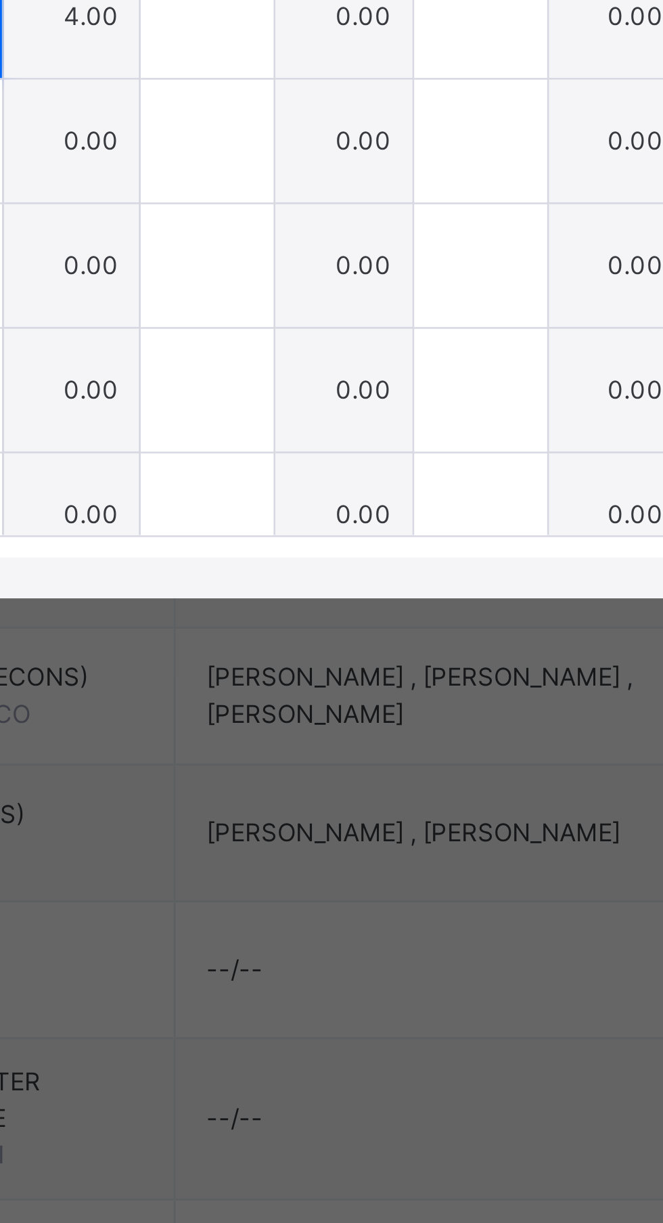
type input "*"
click at [282, 755] on input "text" at bounding box center [260, 734] width 44 height 41
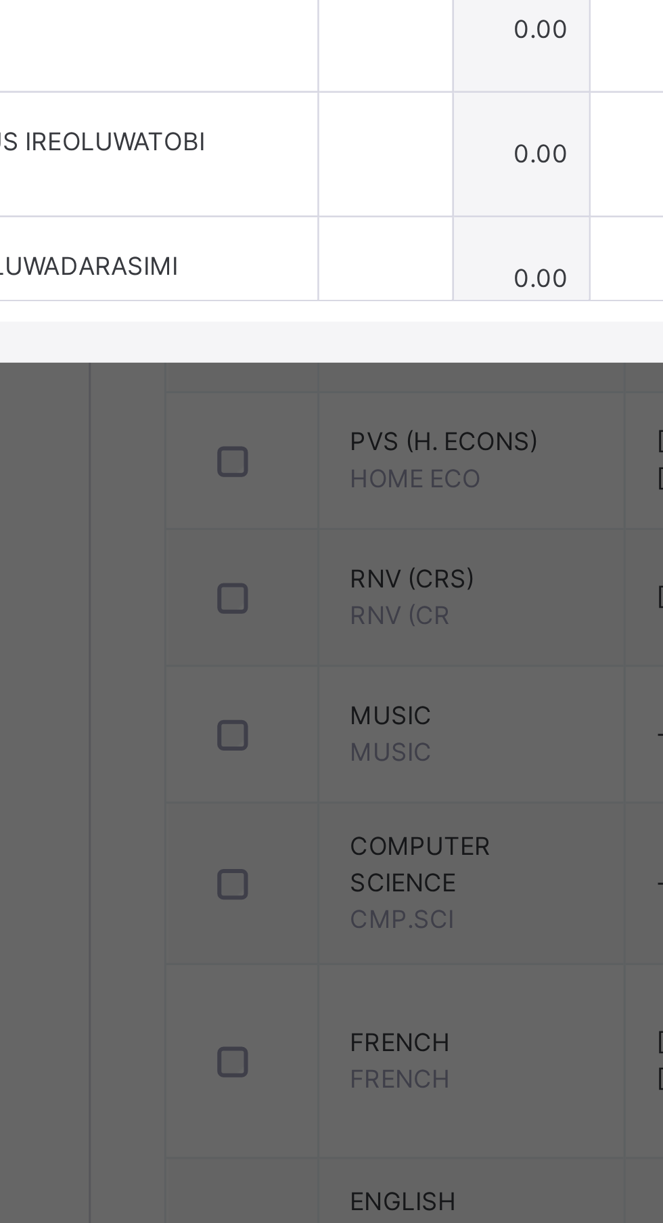
type input "*"
click at [282, 796] on input "text" at bounding box center [260, 775] width 44 height 41
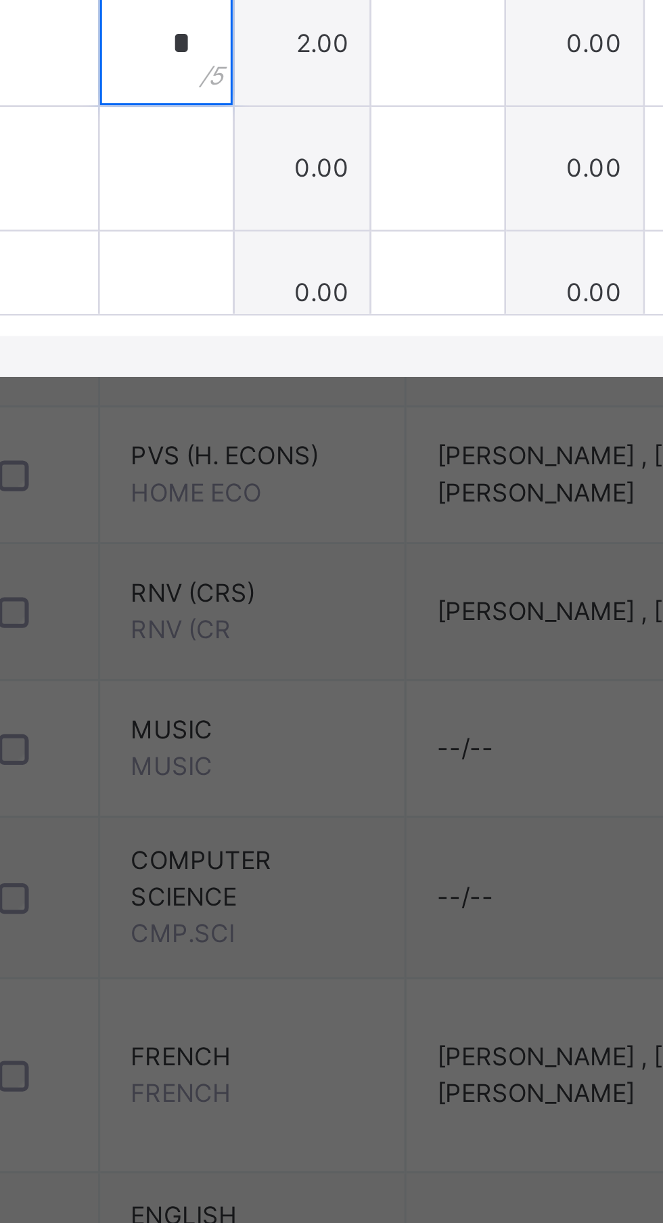
type input "*"
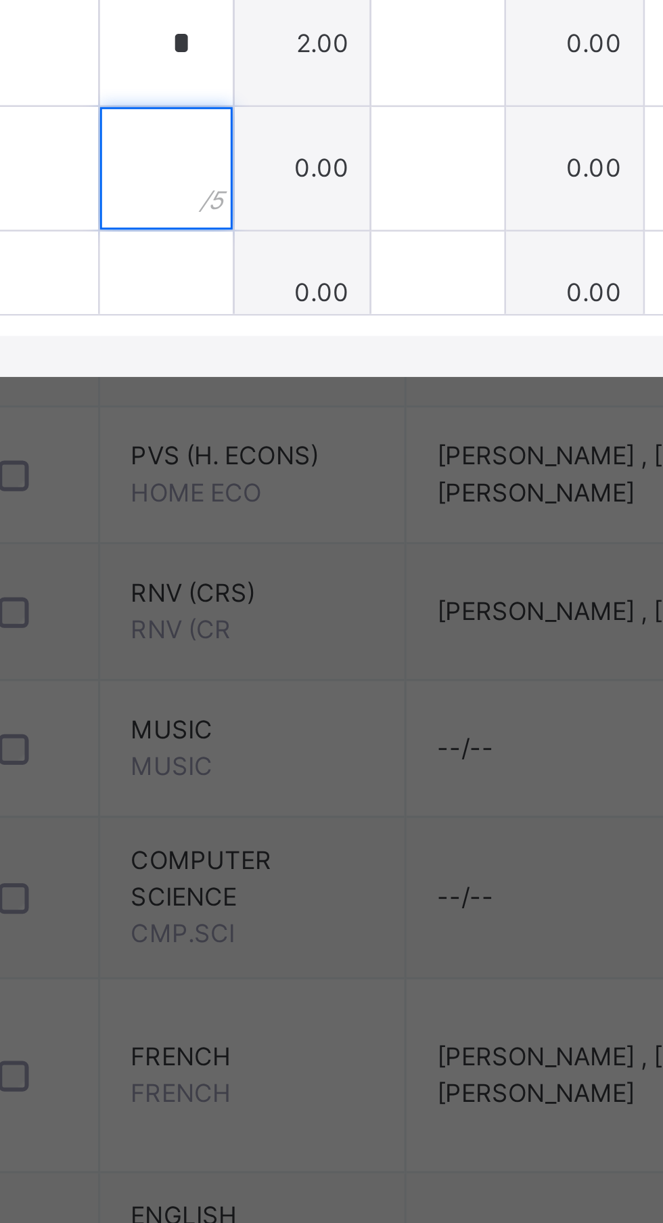
click at [282, 837] on input "text" at bounding box center [260, 817] width 44 height 41
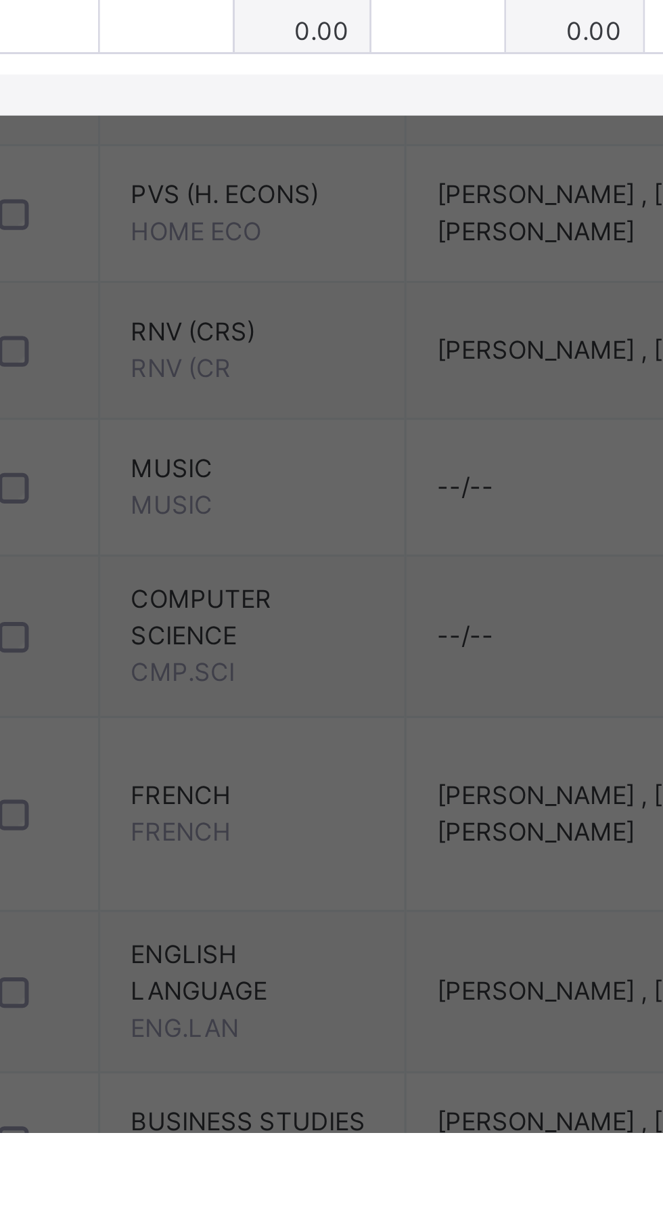
type input "*"
click at [282, 879] on input "text" at bounding box center [260, 858] width 44 height 41
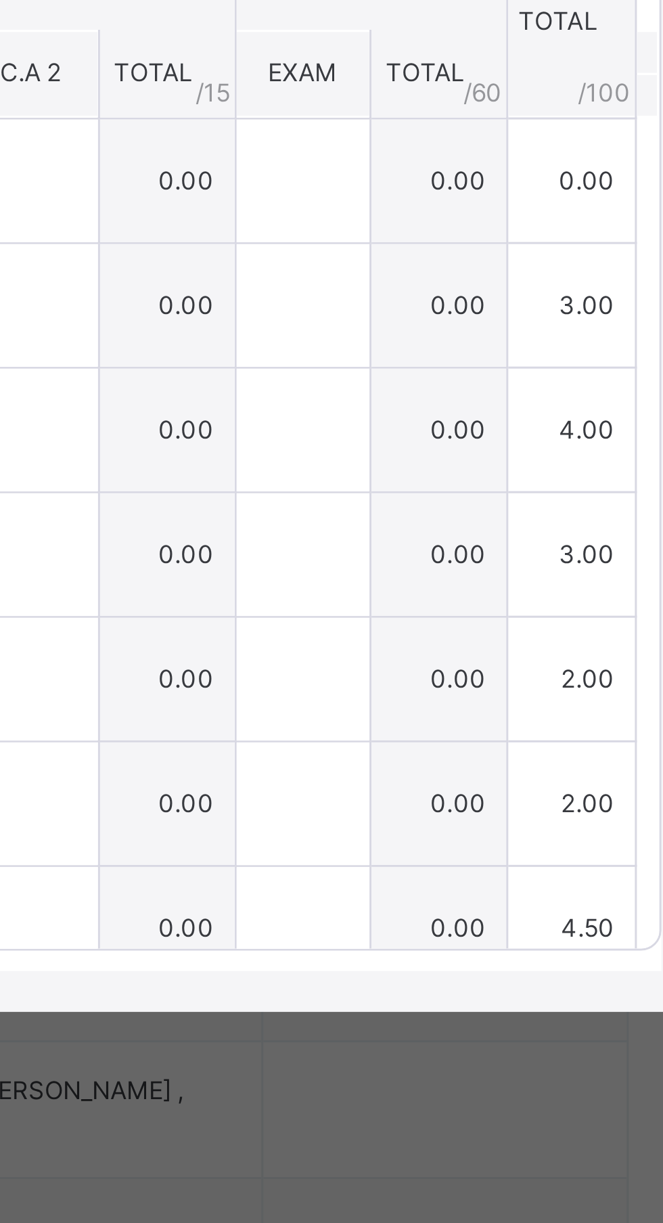
type input "***"
click at [626, 508] on span "Save Entries" at bounding box center [601, 502] width 47 height 12
type input "***"
type input "*"
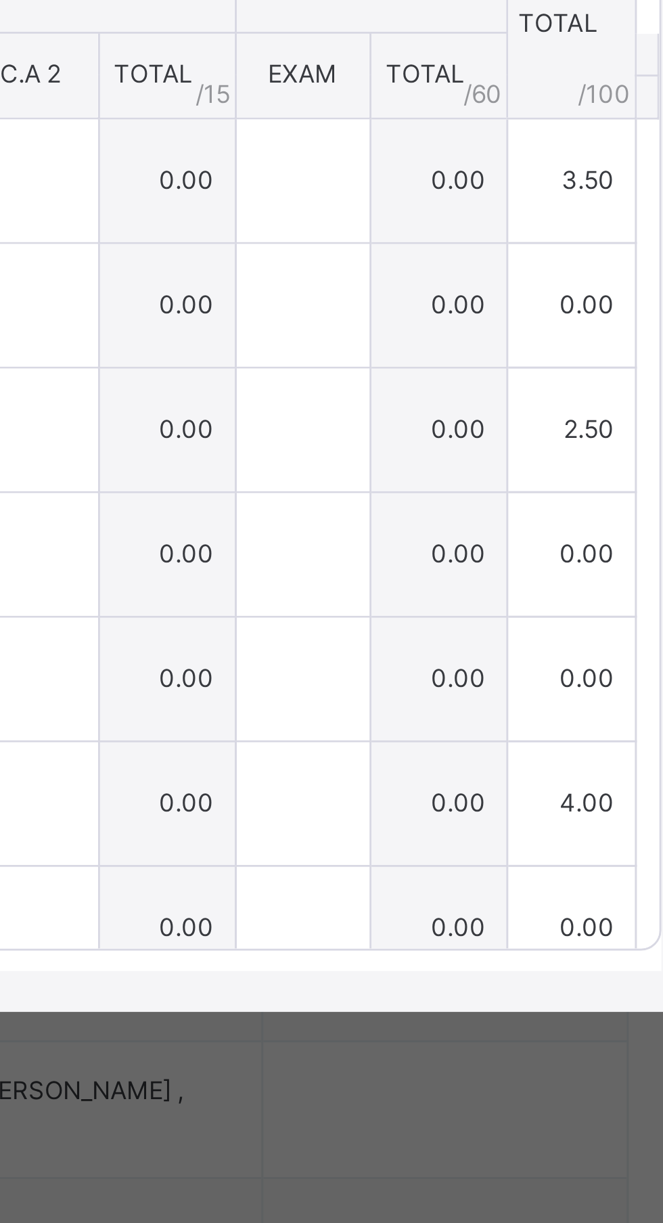
type input "*"
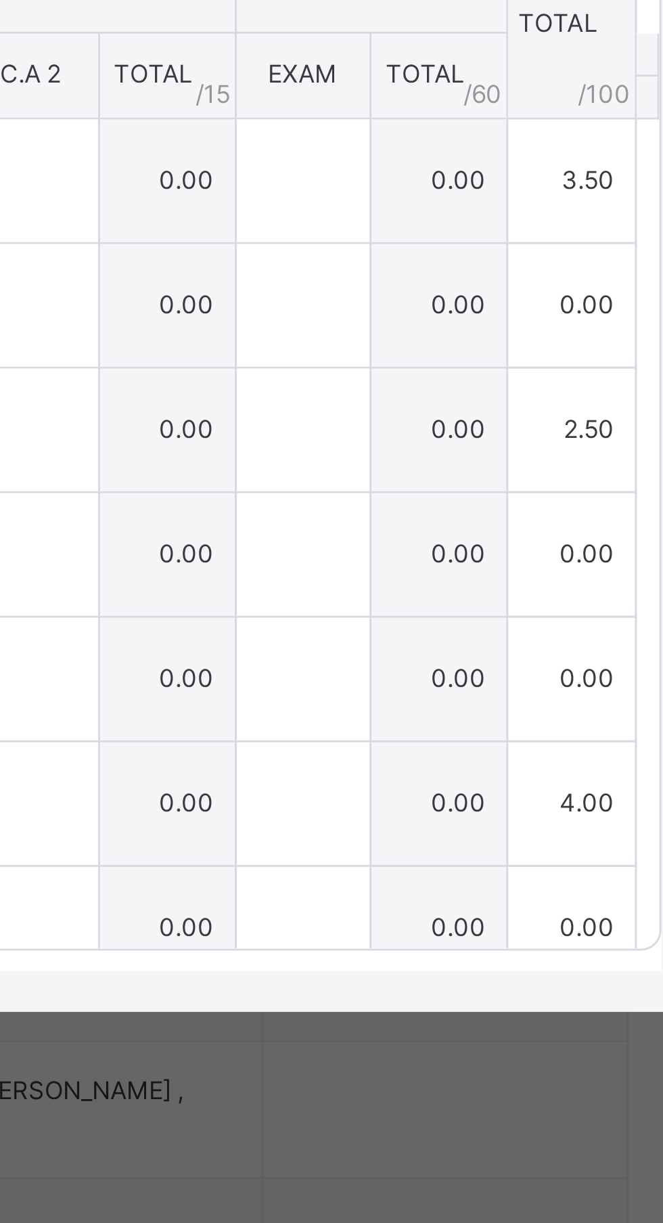
type input "***"
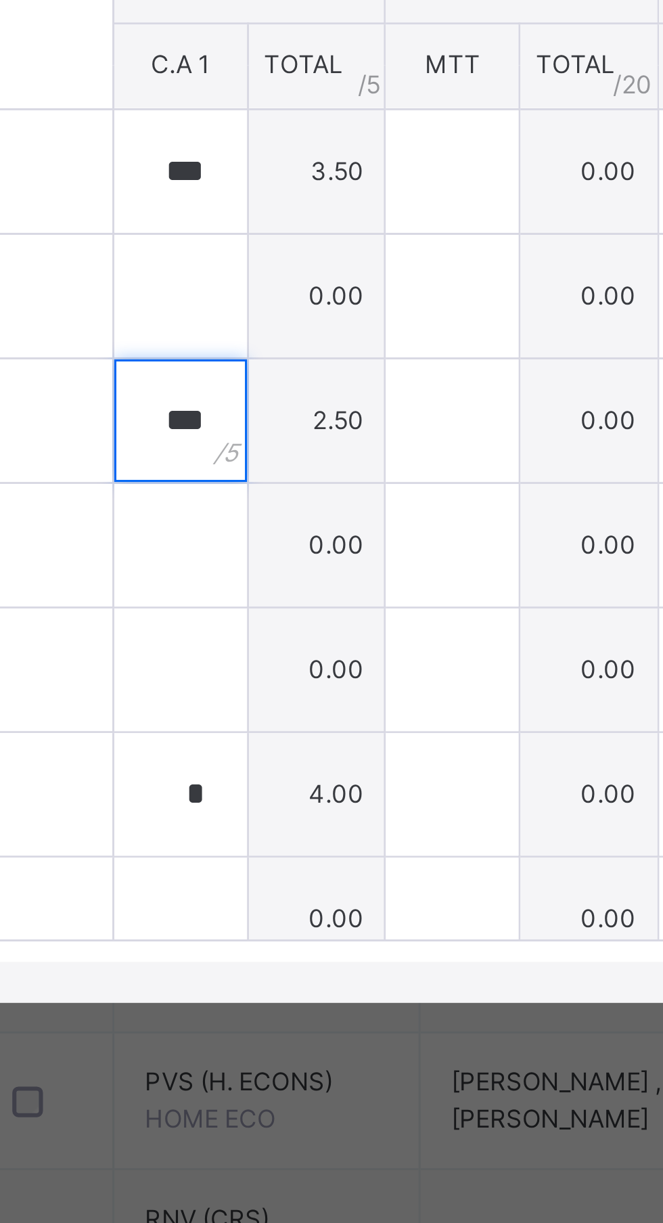
click at [282, 714] on div "***" at bounding box center [260, 693] width 44 height 41
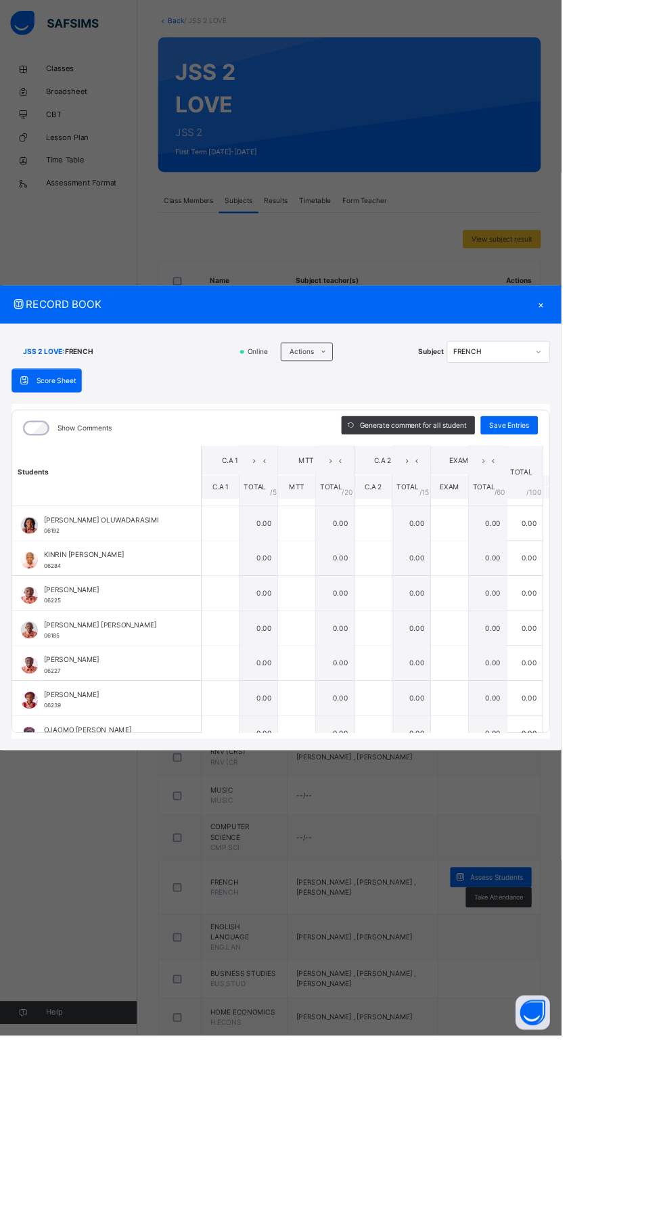
scroll to position [540, 0]
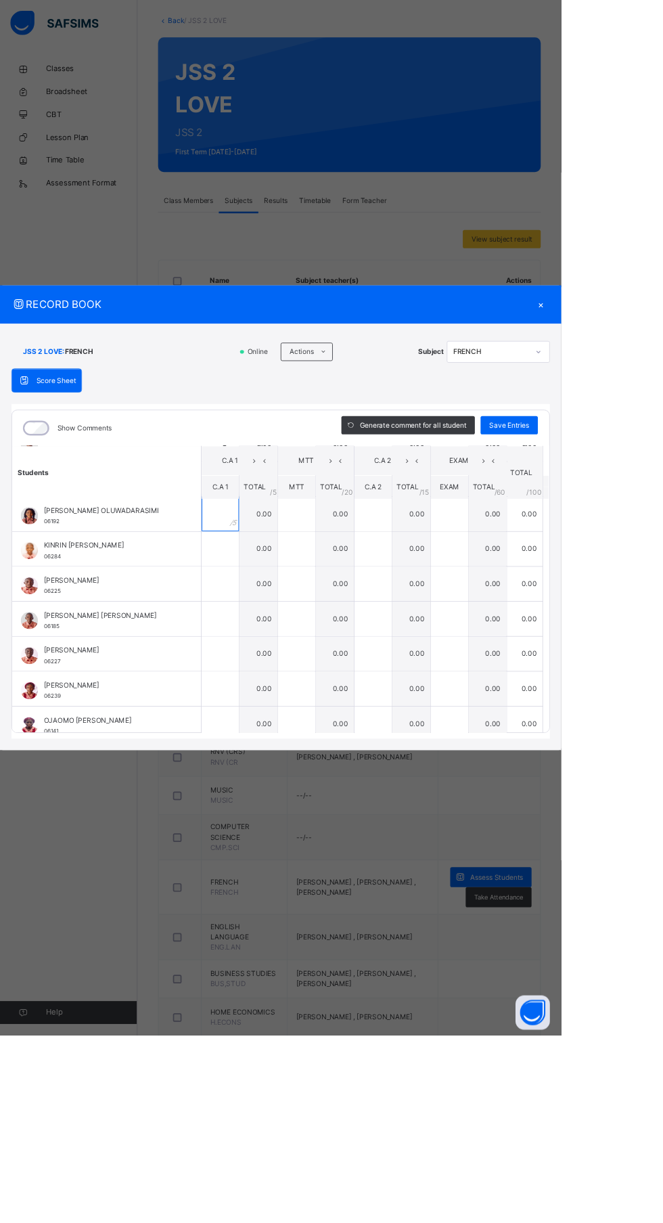
click at [282, 628] on input "text" at bounding box center [260, 607] width 44 height 41
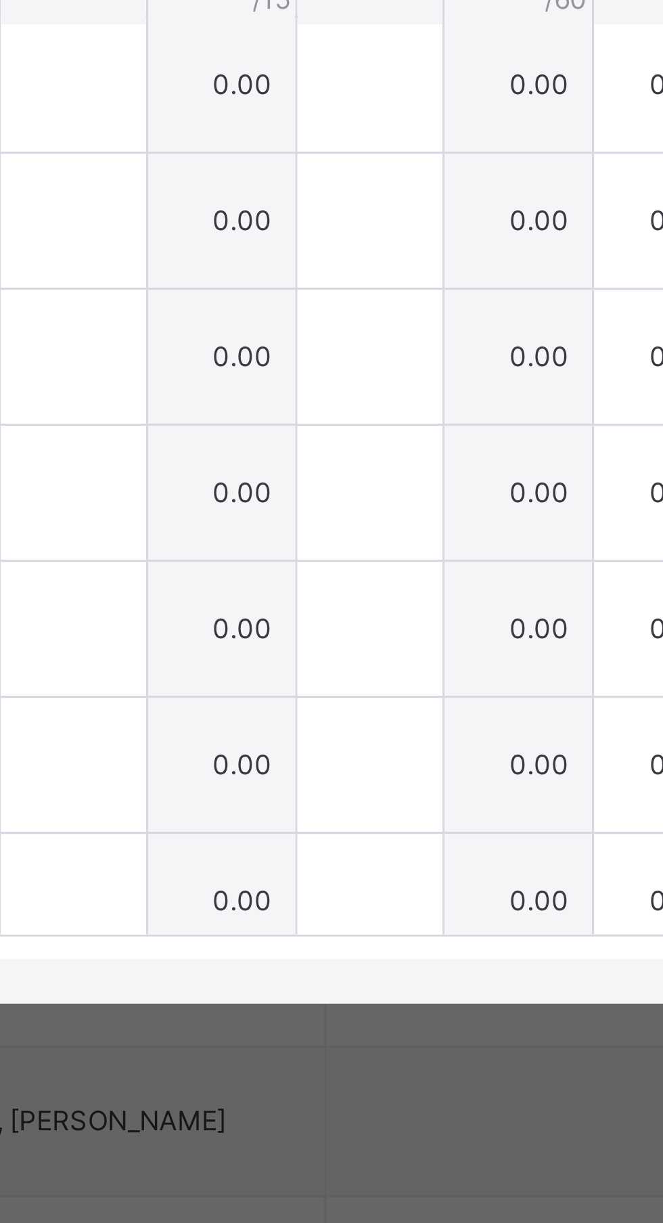
scroll to position [528, 0]
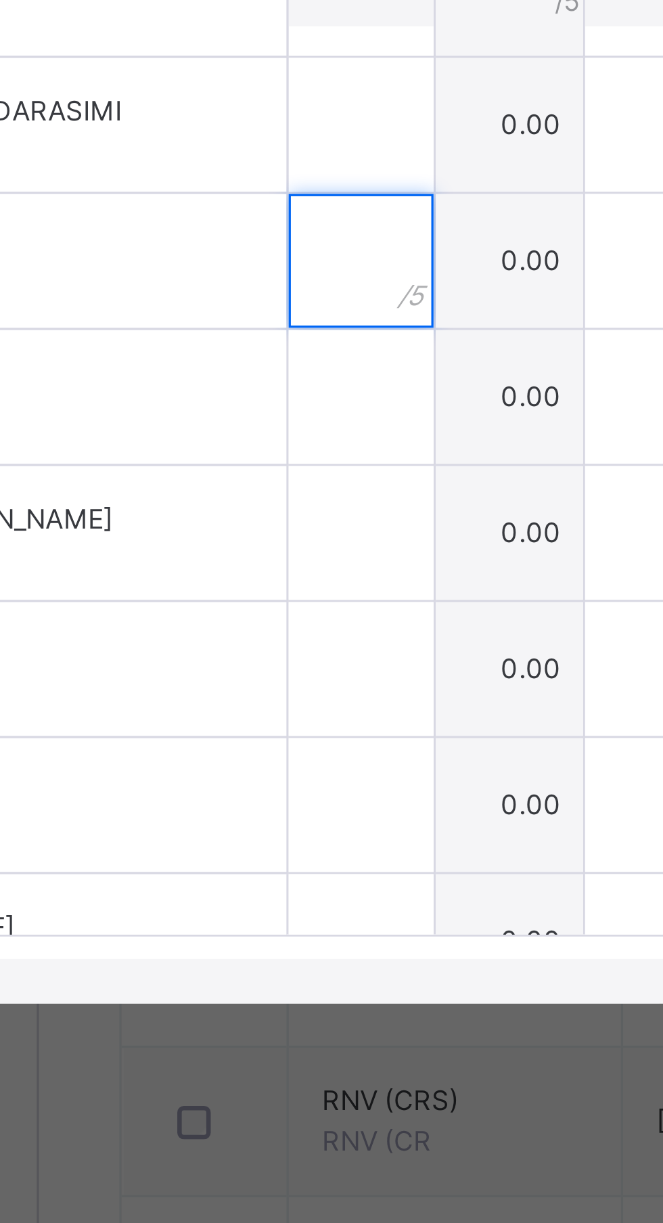
click at [282, 681] on input "text" at bounding box center [260, 660] width 44 height 41
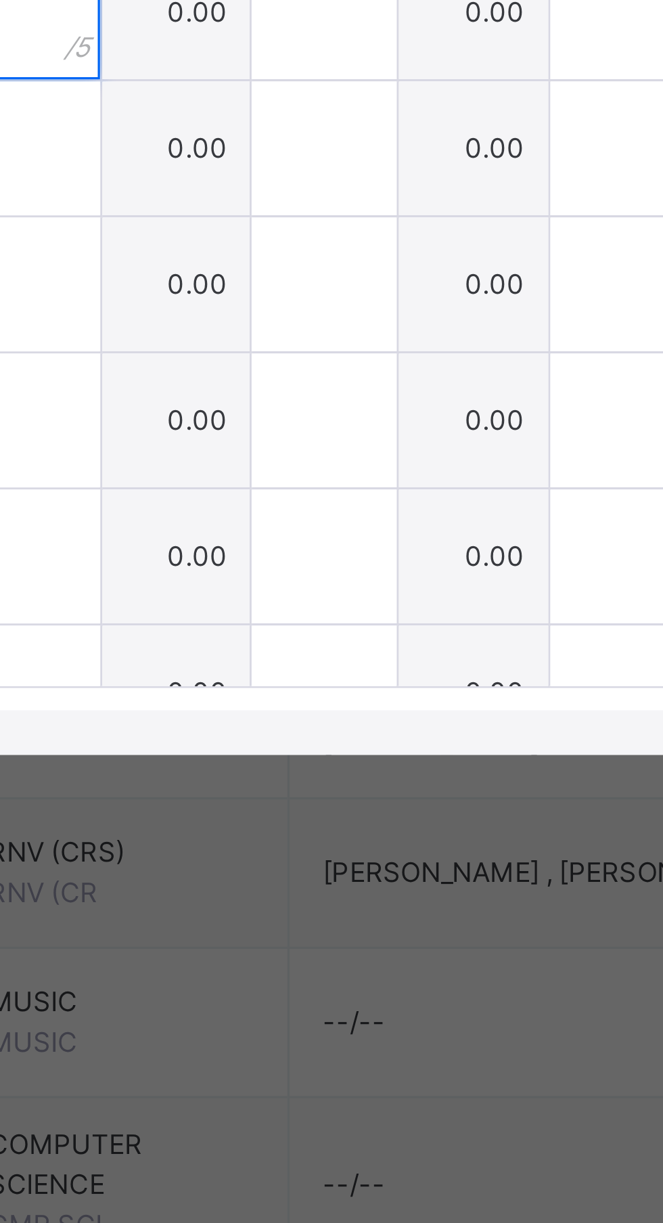
type input "*"
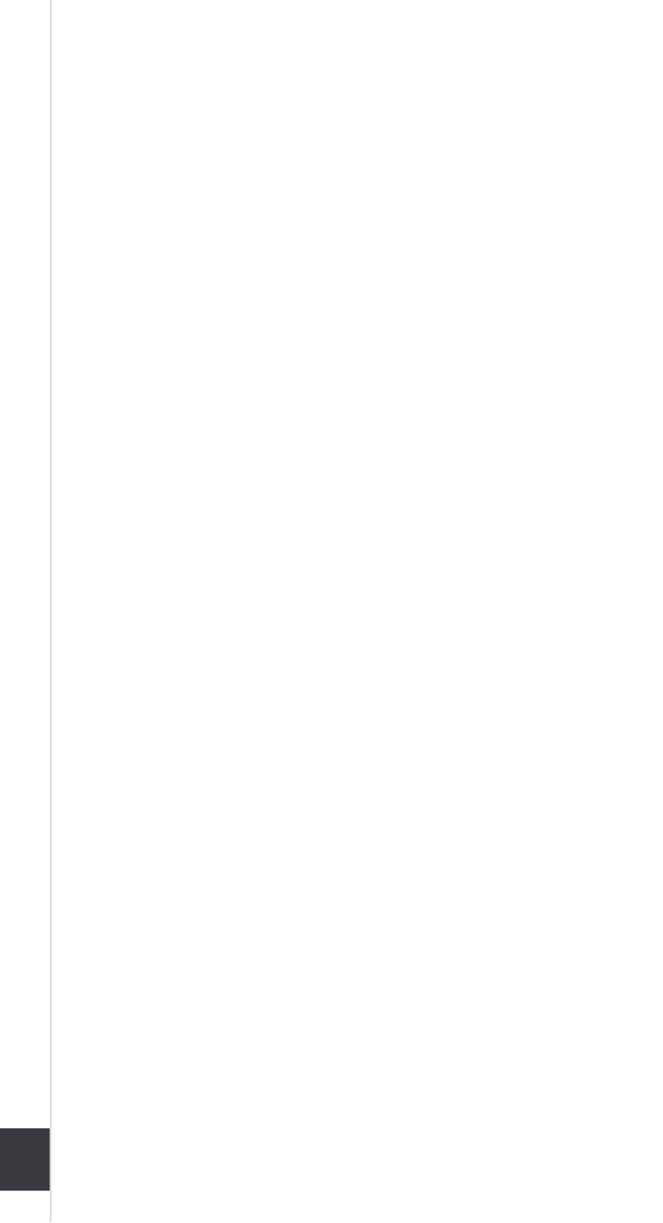
click at [141, 1154] on div "Classes Broadsheet CBT Lesson Plan Time Table Assessment Format Help" at bounding box center [81, 638] width 162 height 1169
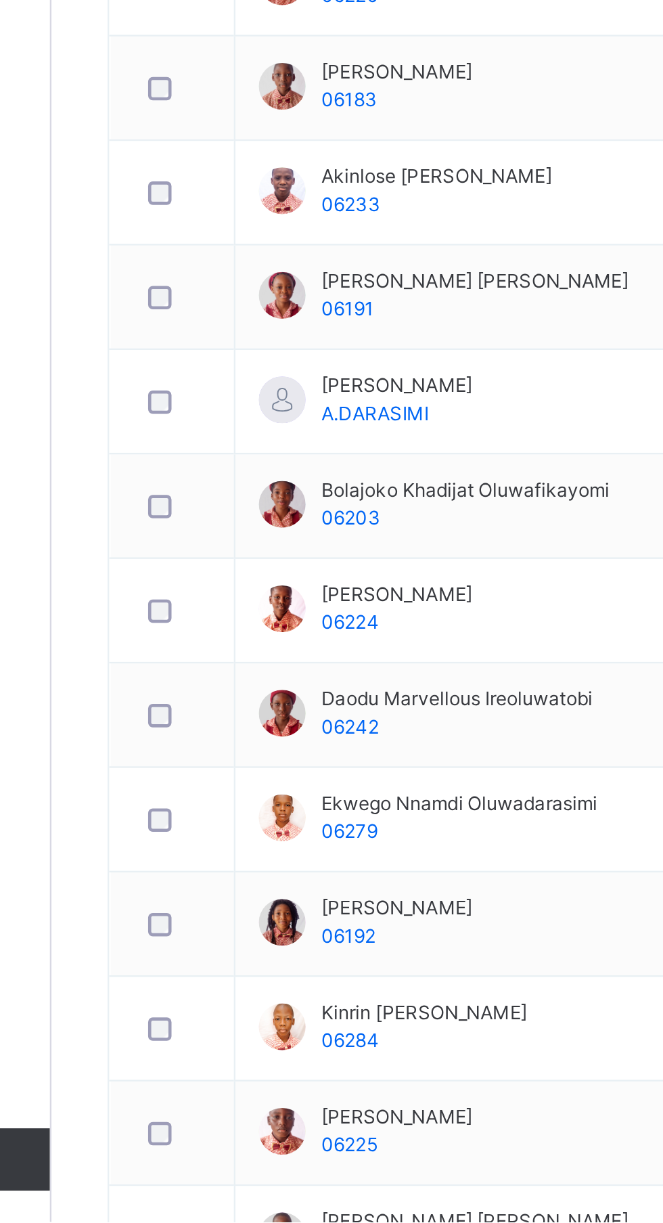
click at [290, 305] on span "Subjects" at bounding box center [281, 307] width 33 height 12
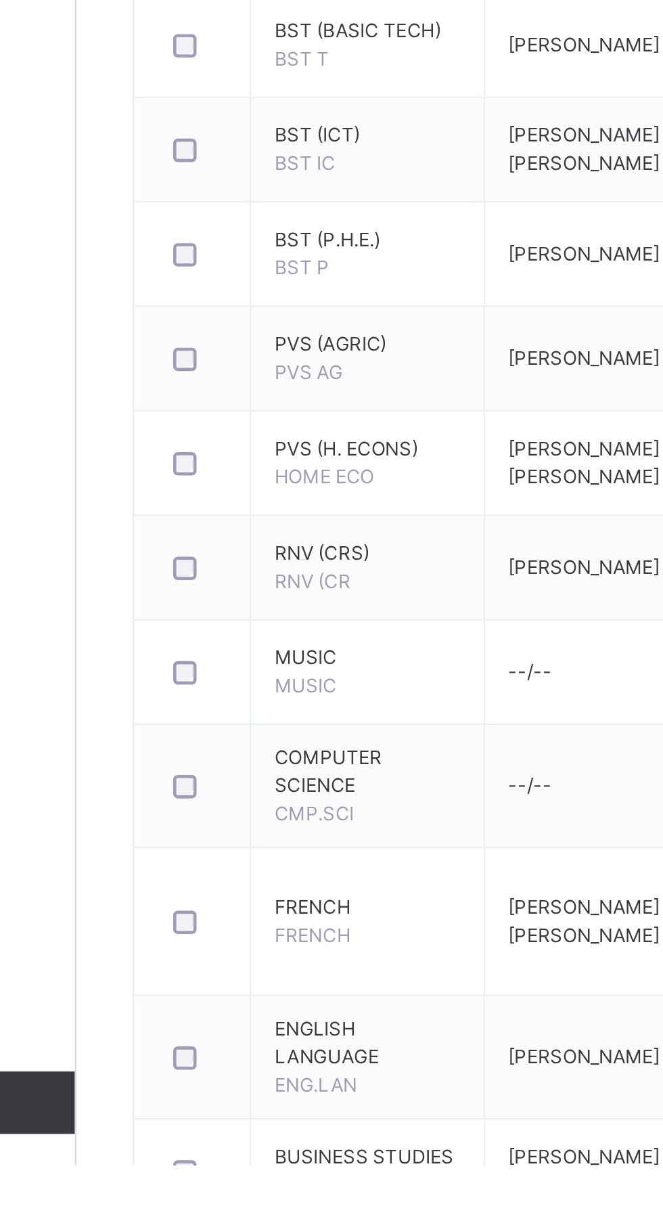
click at [269, 1110] on span "FRENCH" at bounding box center [288, 1111] width 81 height 12
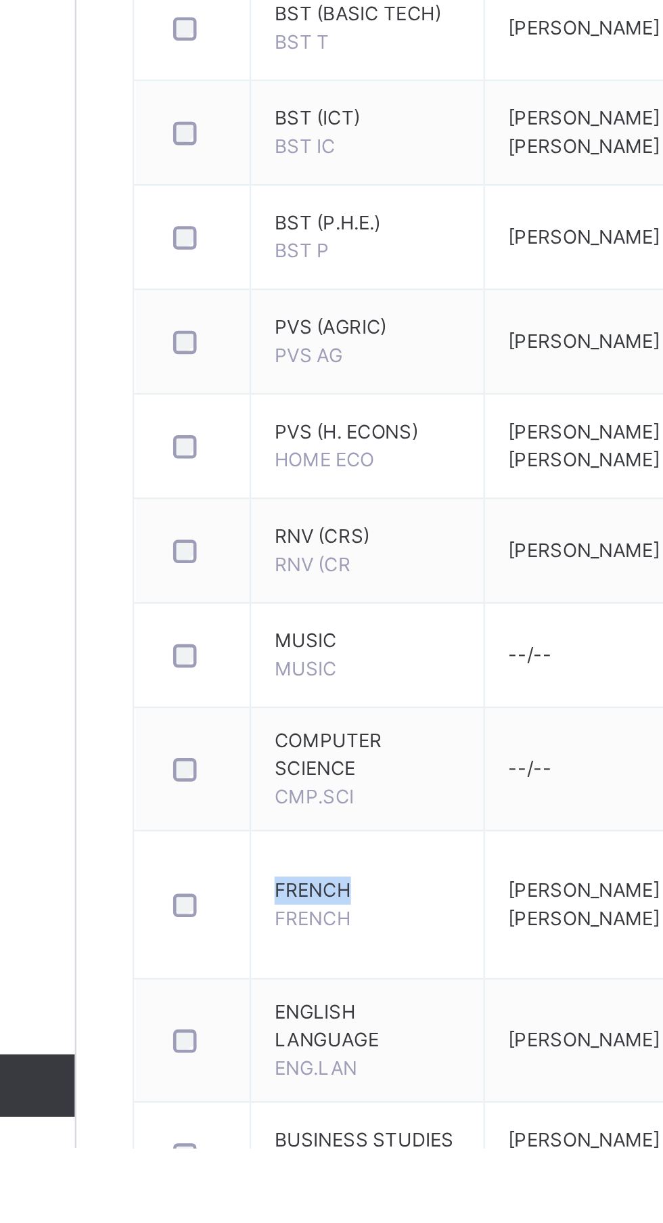
click at [276, 1117] on span "FRENCH" at bounding box center [288, 1111] width 81 height 12
click at [271, 1123] on span "FRENCH" at bounding box center [264, 1123] width 33 height 10
click at [273, 1111] on span "FRENCH" at bounding box center [288, 1111] width 81 height 12
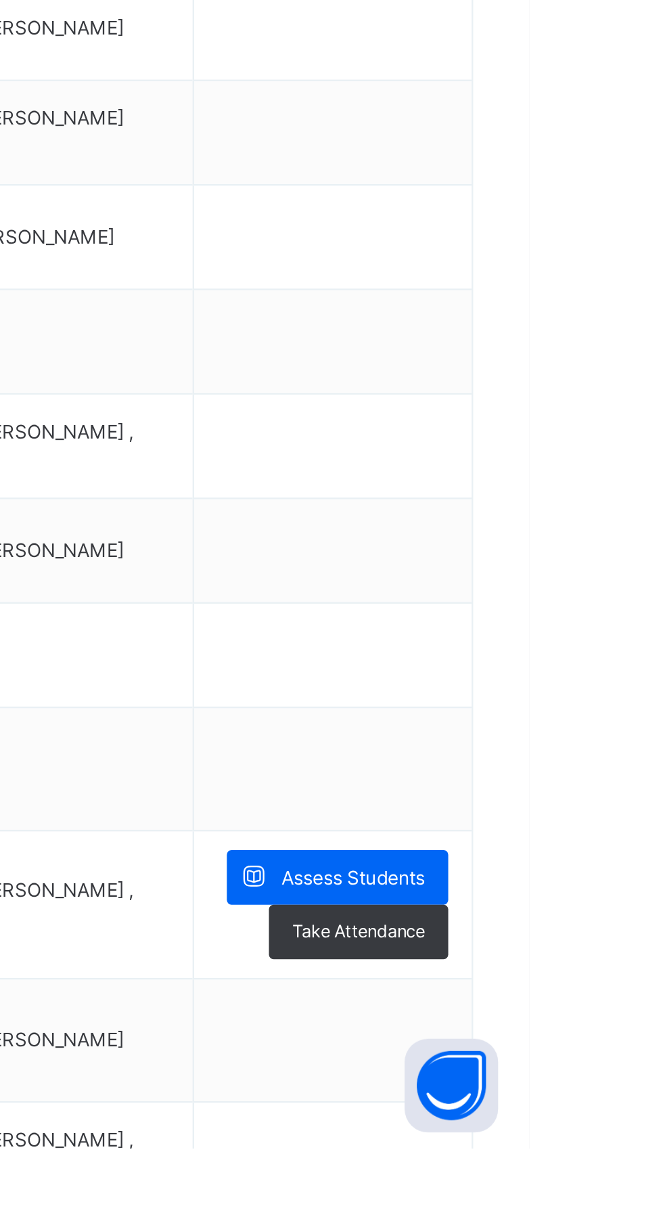
click at [621, 1103] on div "Assess Students" at bounding box center [580, 1106] width 96 height 24
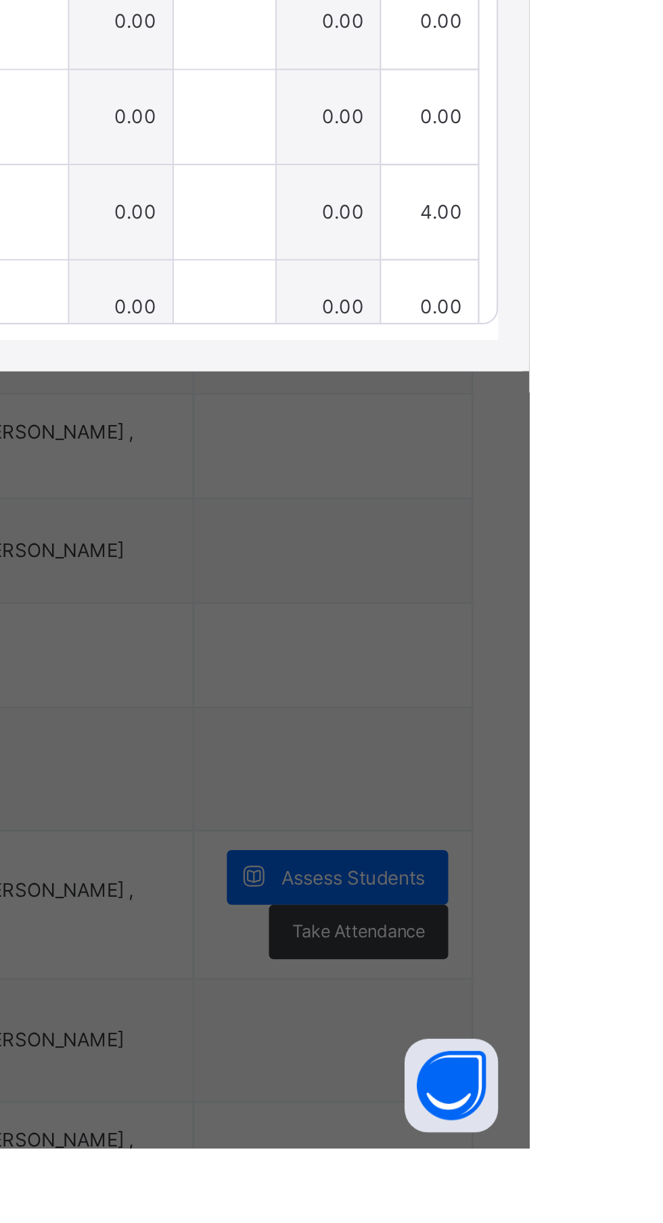
type input "***"
type input "*"
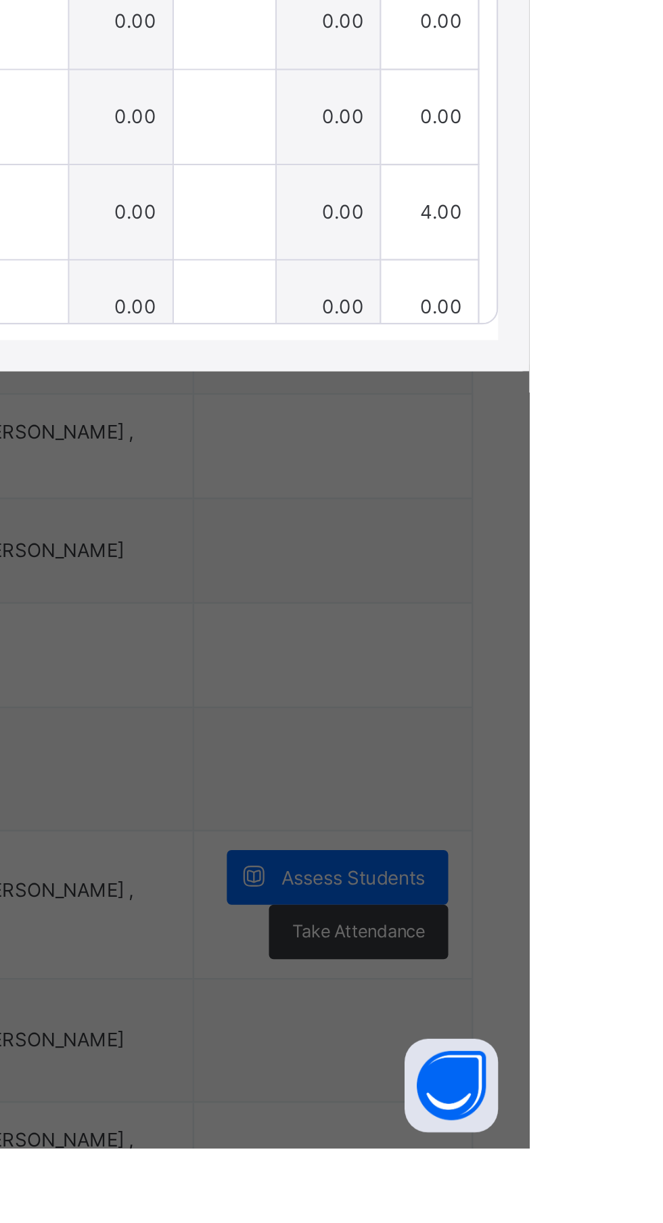
type input "*"
type input "***"
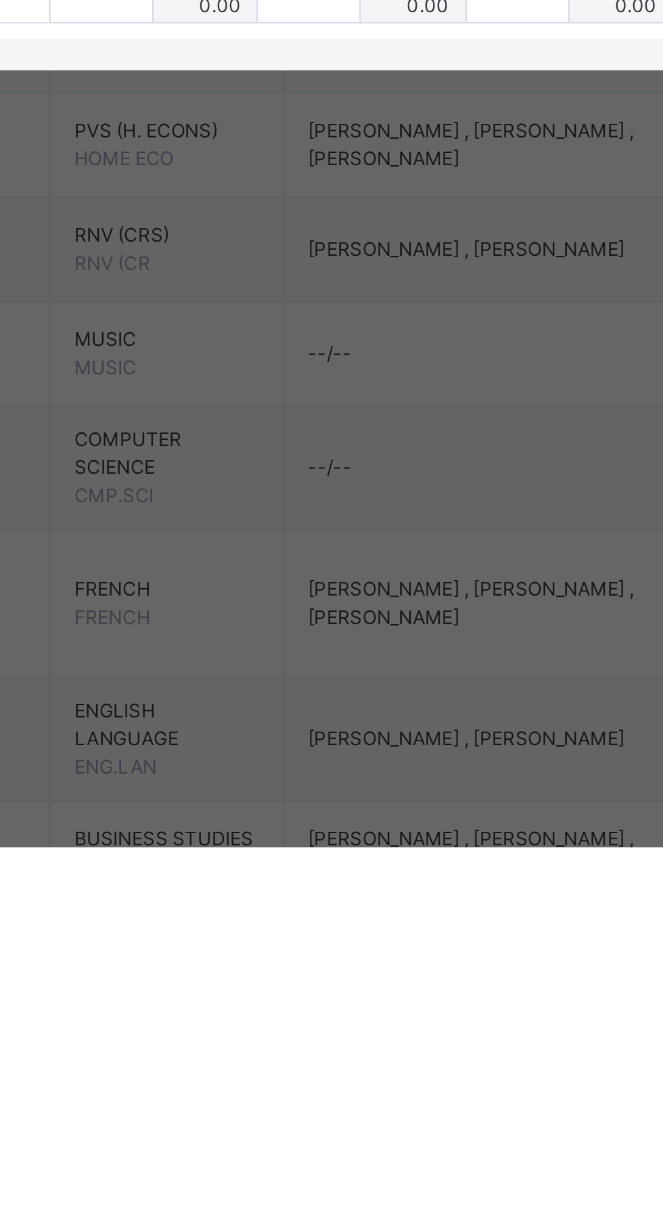
click at [282, 714] on input "***" at bounding box center [260, 693] width 44 height 41
click at [663, 288] on div "RECORD BOOK × JSS 2 LOVE : FRENCH Offline Actions Download Empty Score Sheet Up…" at bounding box center [331, 611] width 663 height 1223
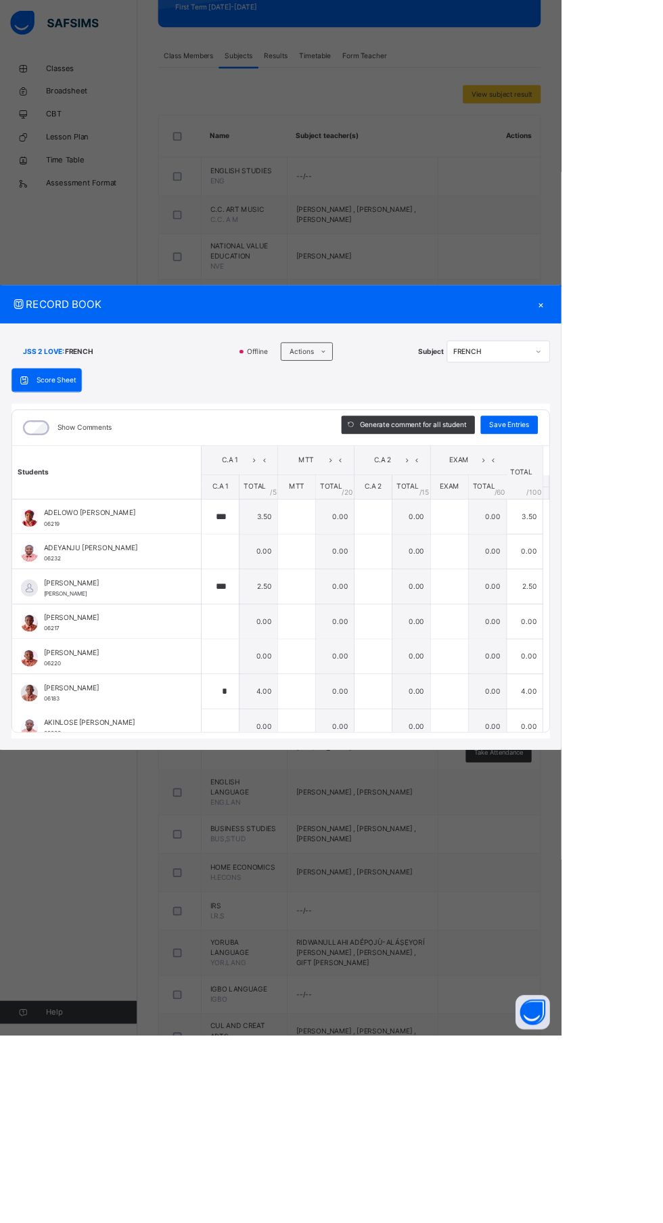
click at [270, 580] on span "C.A 1" at bounding box center [260, 575] width 20 height 10
click at [282, 634] on div at bounding box center [260, 614] width 44 height 41
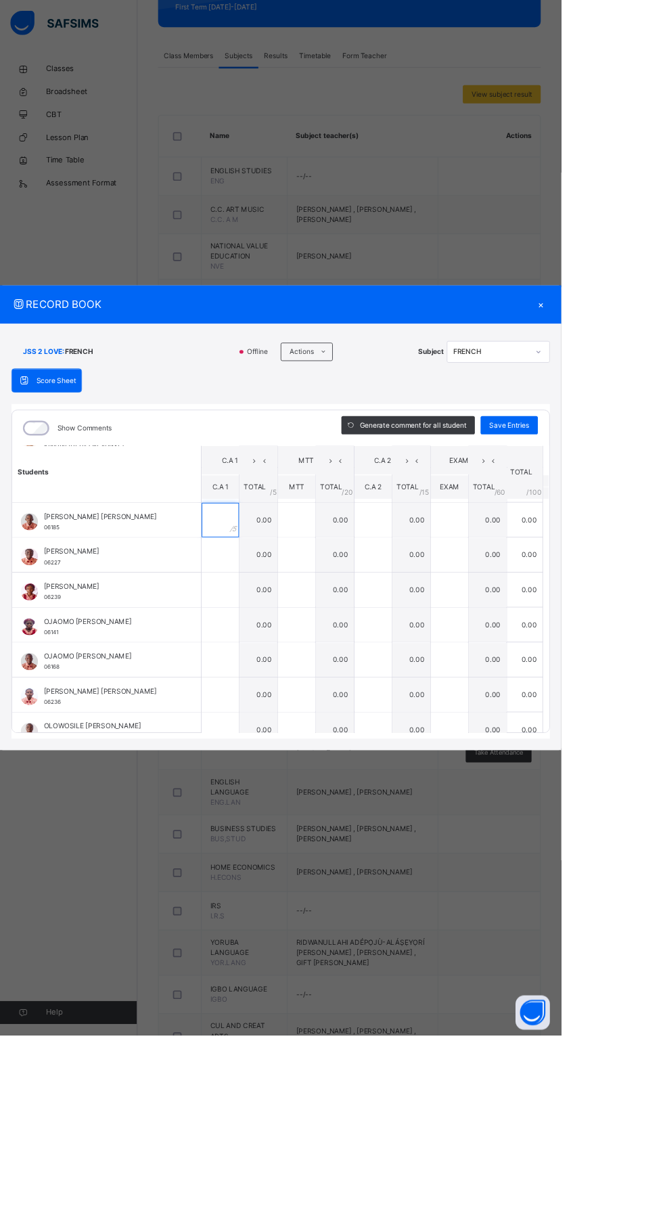
click at [282, 634] on div at bounding box center [260, 614] width 44 height 41
click at [282, 634] on input "text" at bounding box center [260, 614] width 44 height 41
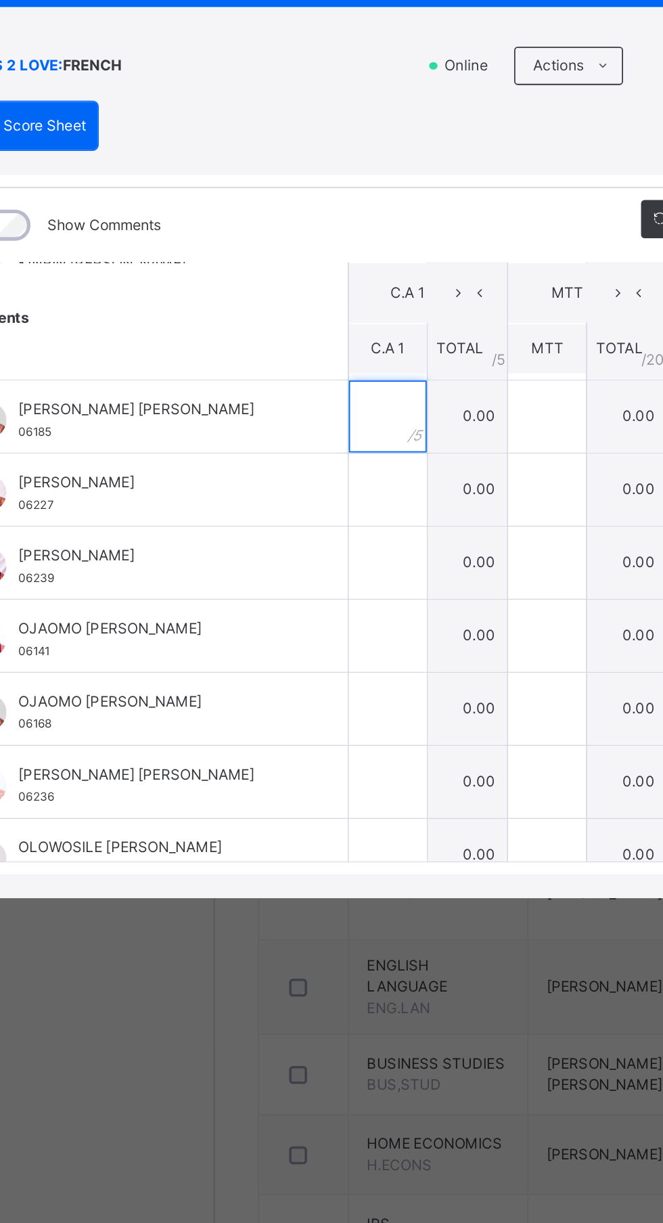
click at [282, 634] on input "text" at bounding box center [260, 614] width 44 height 41
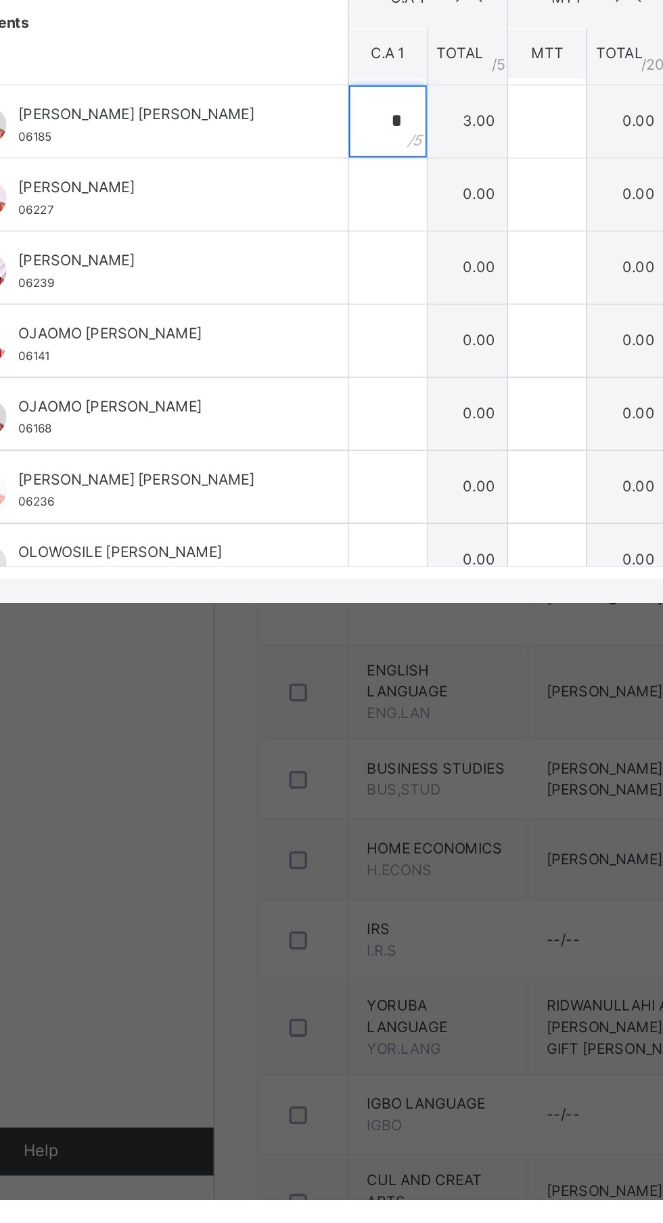
type input "*"
click at [282, 676] on input "text" at bounding box center [260, 655] width 44 height 41
type input "*"
click at [282, 717] on input "text" at bounding box center [260, 696] width 44 height 41
type input "***"
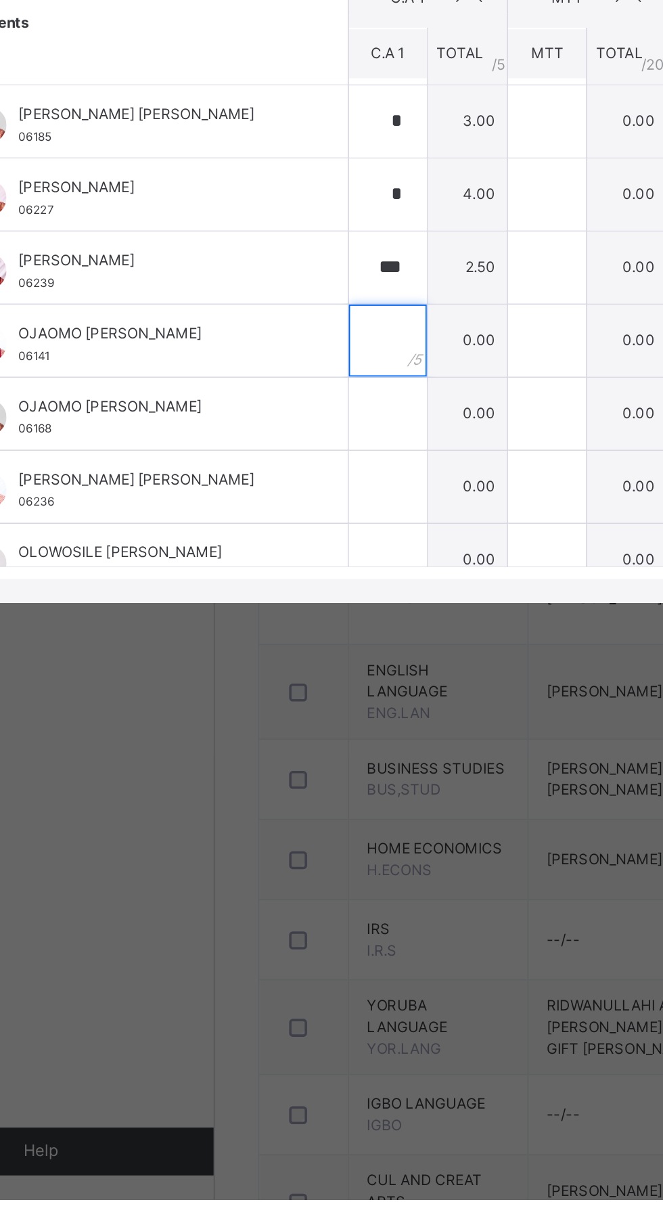
click at [282, 758] on input "text" at bounding box center [260, 738] width 44 height 41
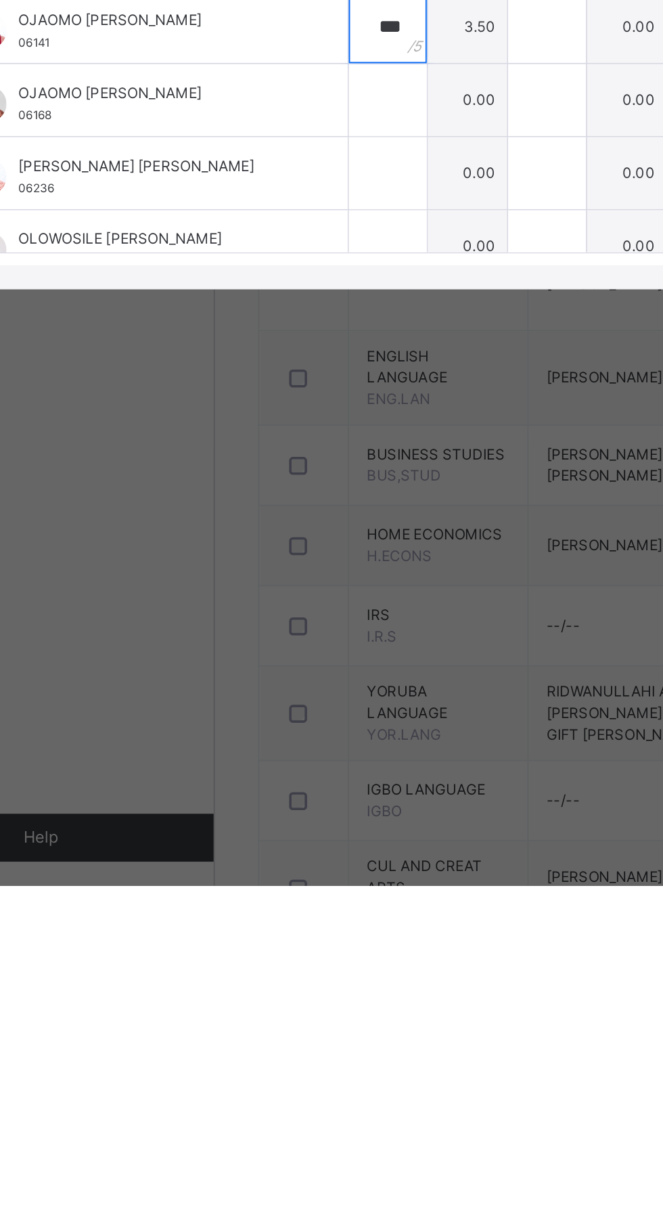
type input "***"
click at [282, 799] on input "text" at bounding box center [260, 779] width 44 height 41
type input "***"
click at [282, 841] on input "text" at bounding box center [260, 820] width 44 height 41
type input "*"
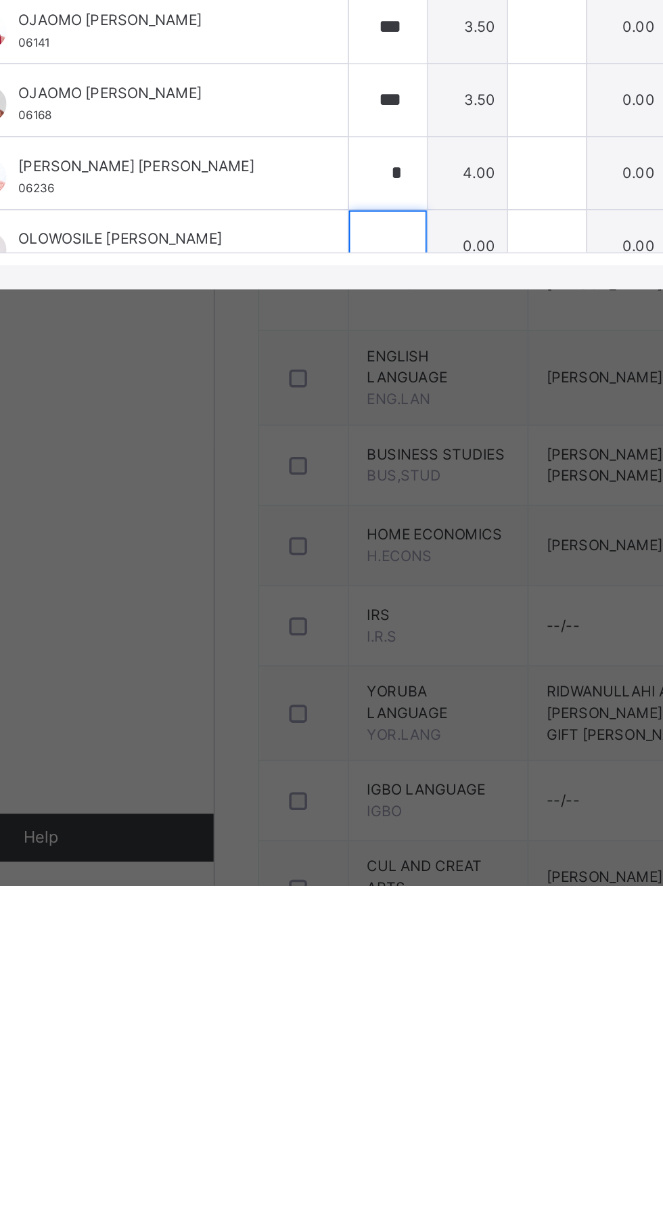
click at [282, 882] on input "text" at bounding box center [260, 861] width 44 height 41
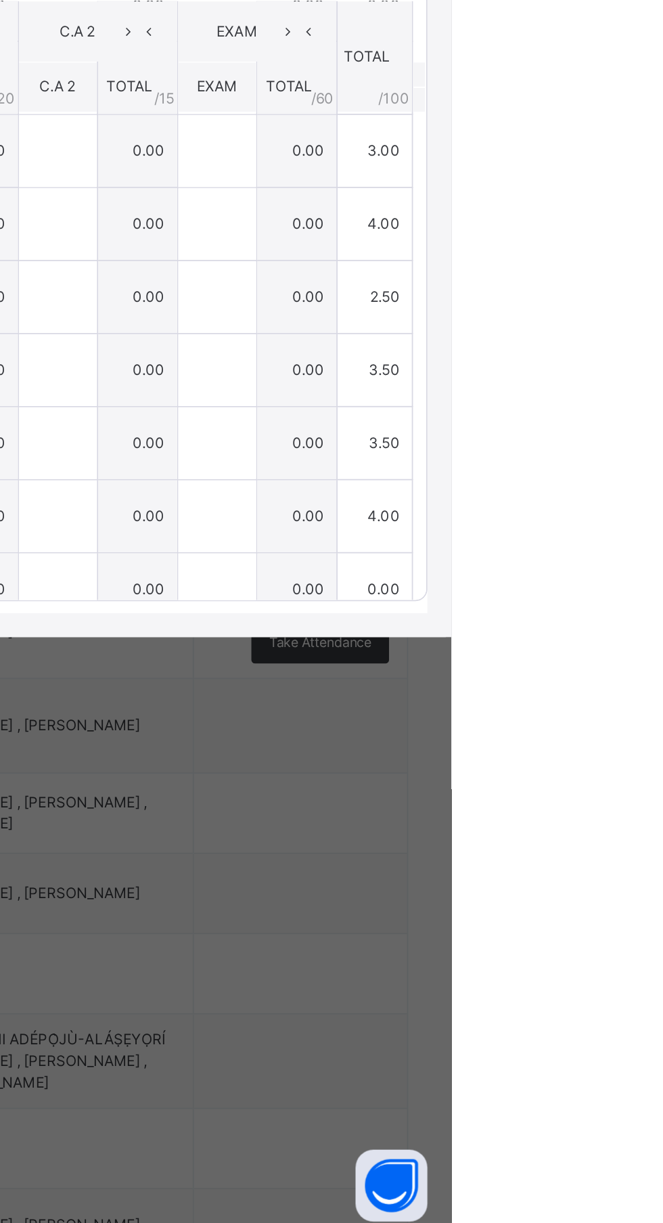
click at [626, 508] on span "Save Entries" at bounding box center [601, 502] width 47 height 12
type input "***"
type input "*"
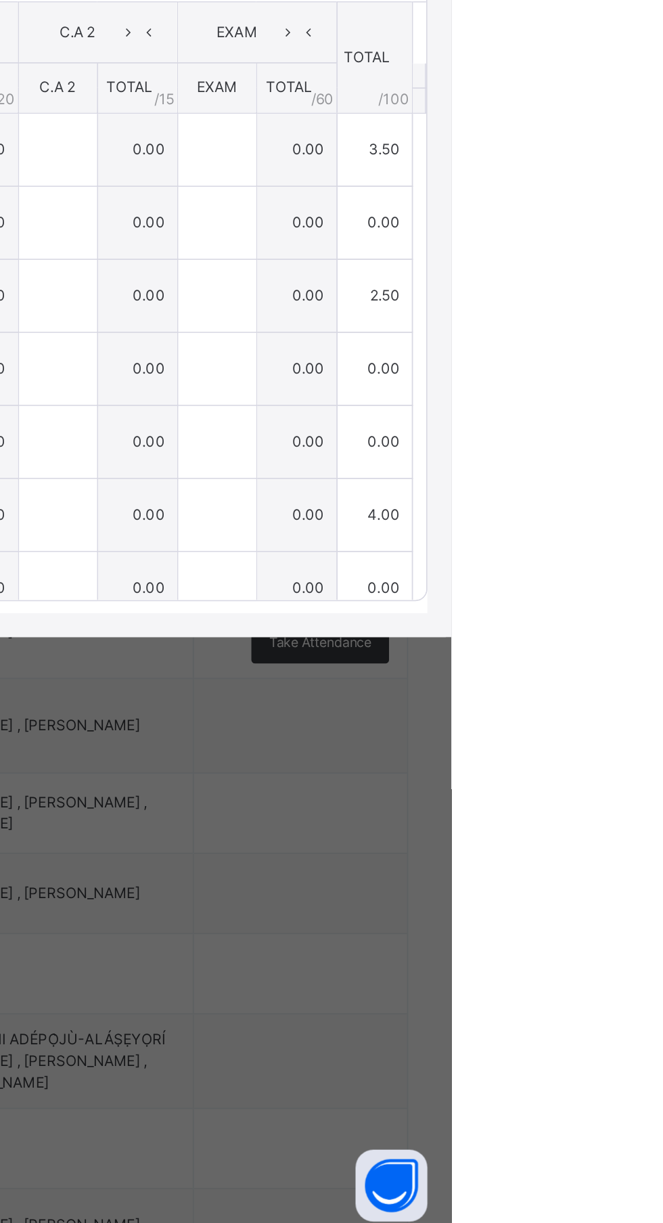
type input "*"
type input "***"
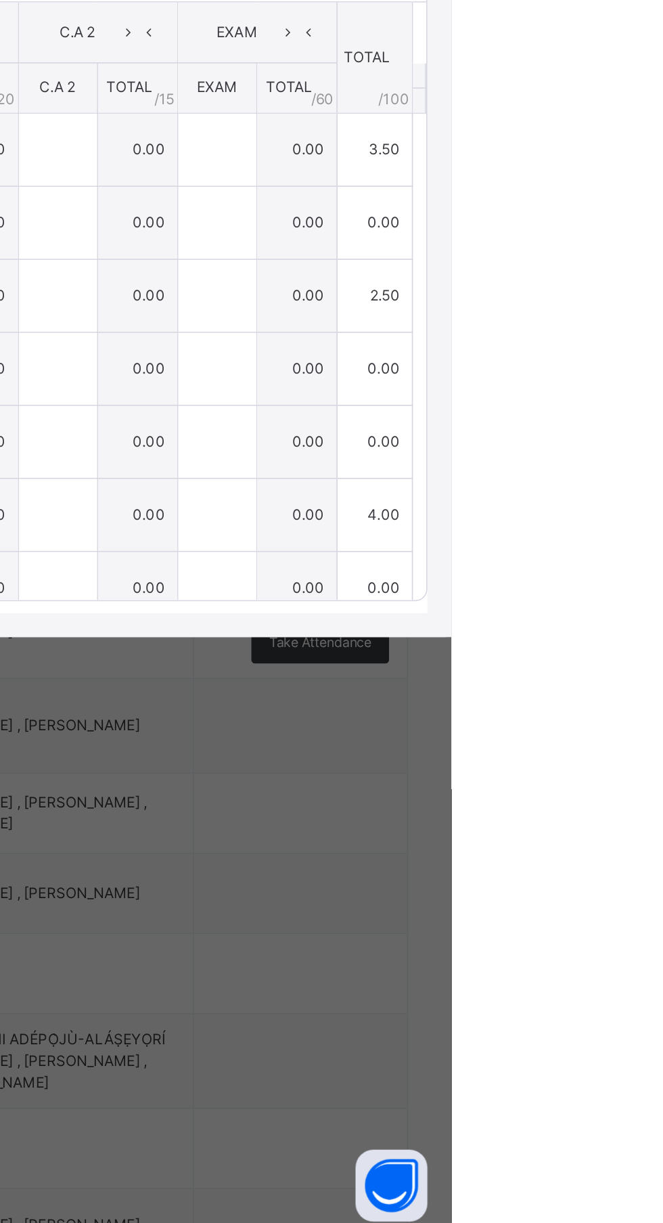
type input "*"
type input "***"
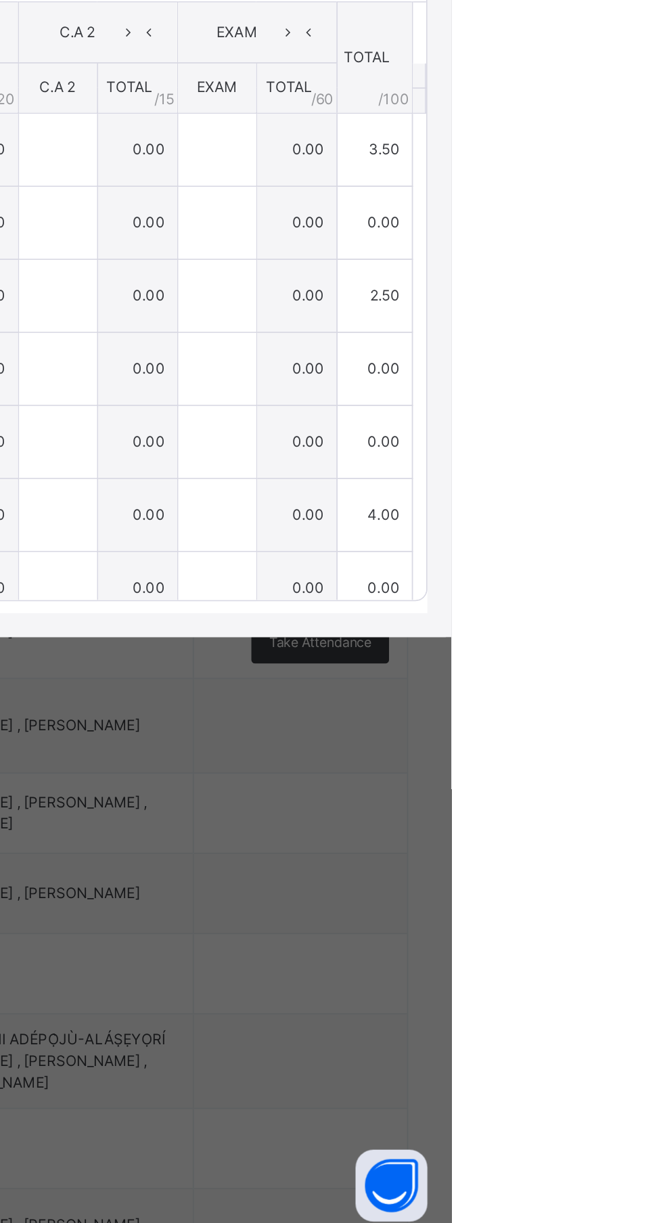
type input "*"
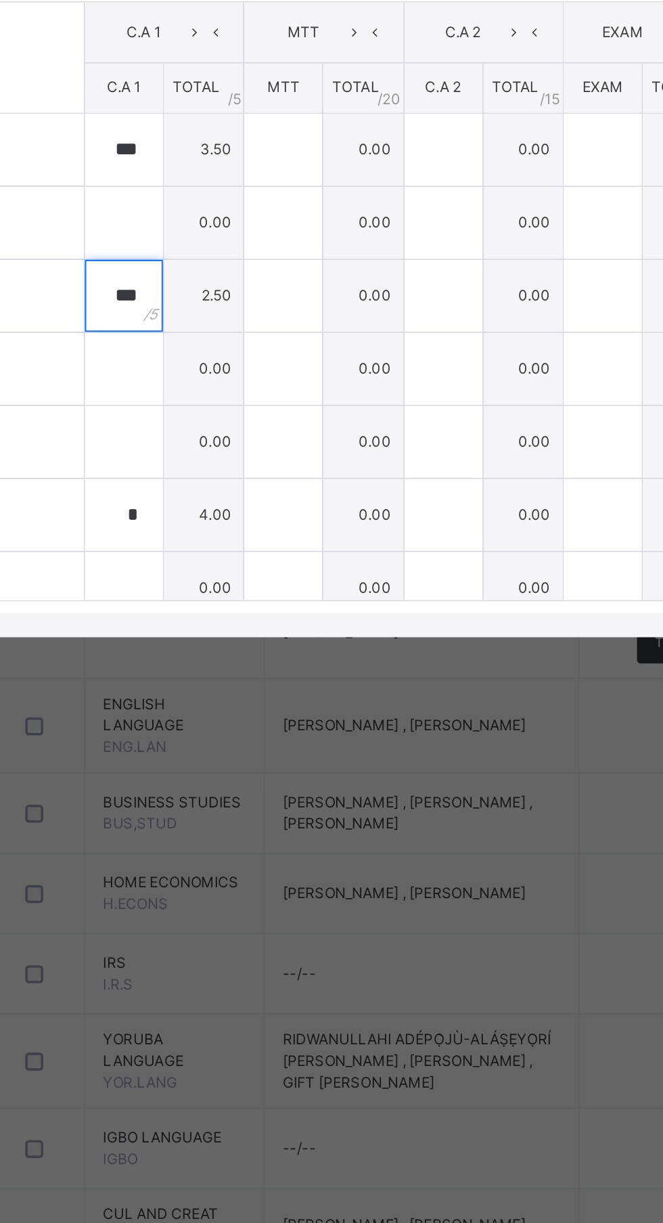
click at [282, 714] on input "***" at bounding box center [260, 693] width 44 height 41
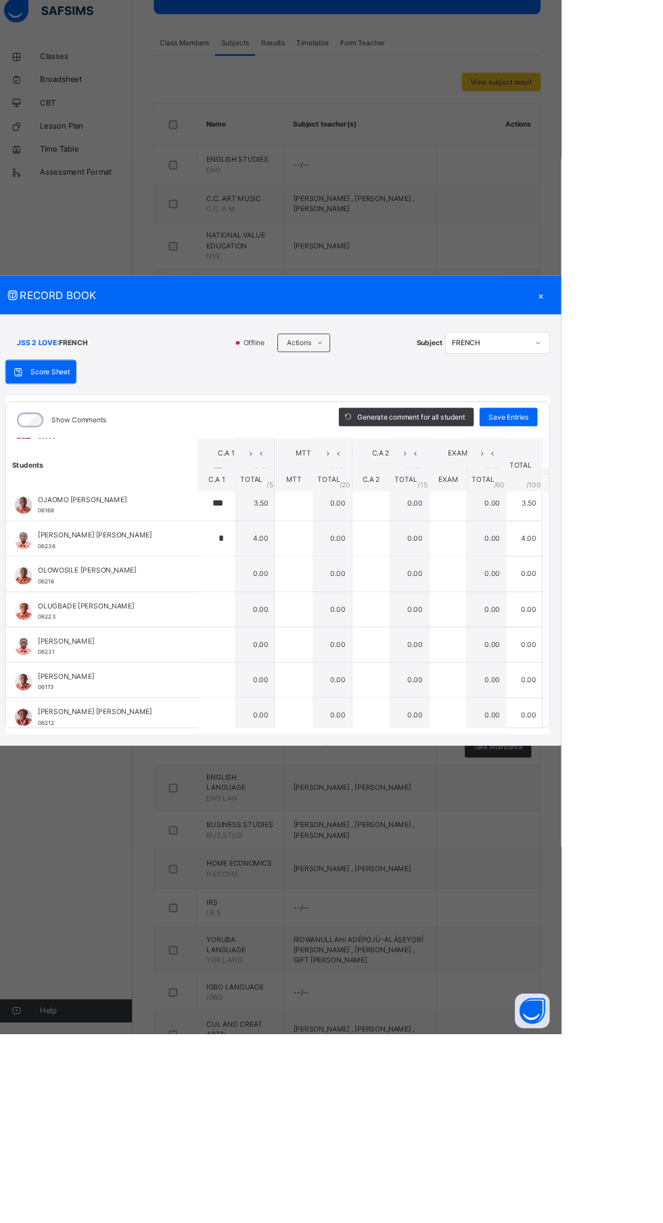
scroll to position [832, 0]
click at [282, 707] on div at bounding box center [260, 687] width 44 height 41
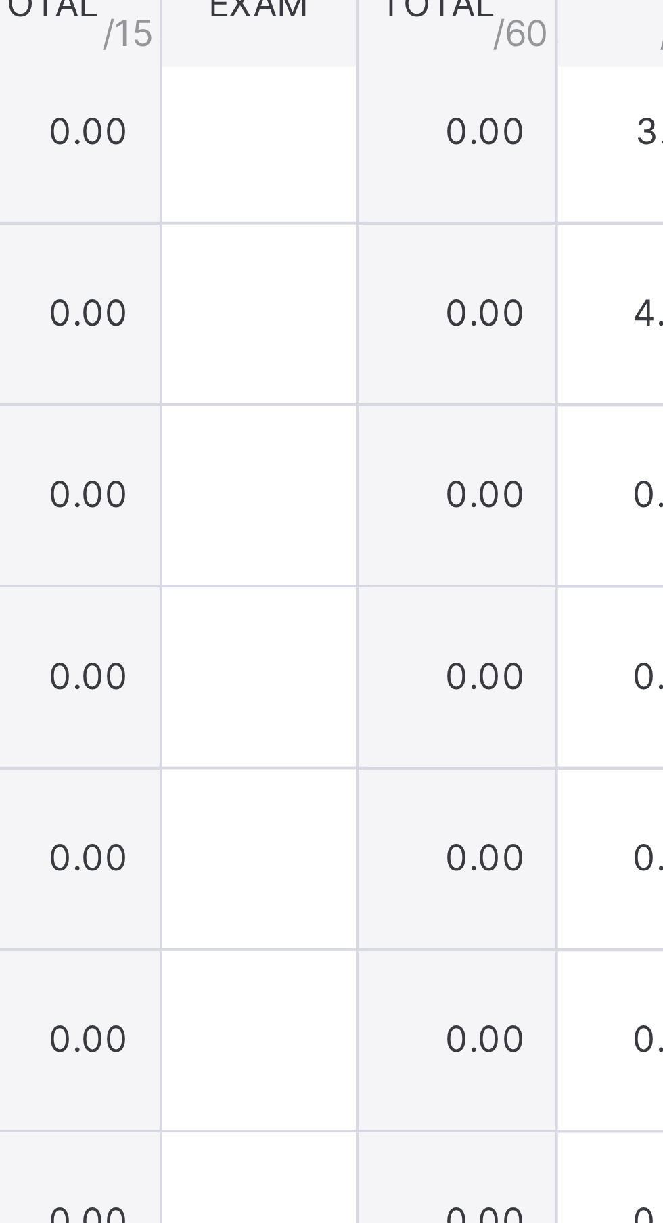
scroll to position [809, 0]
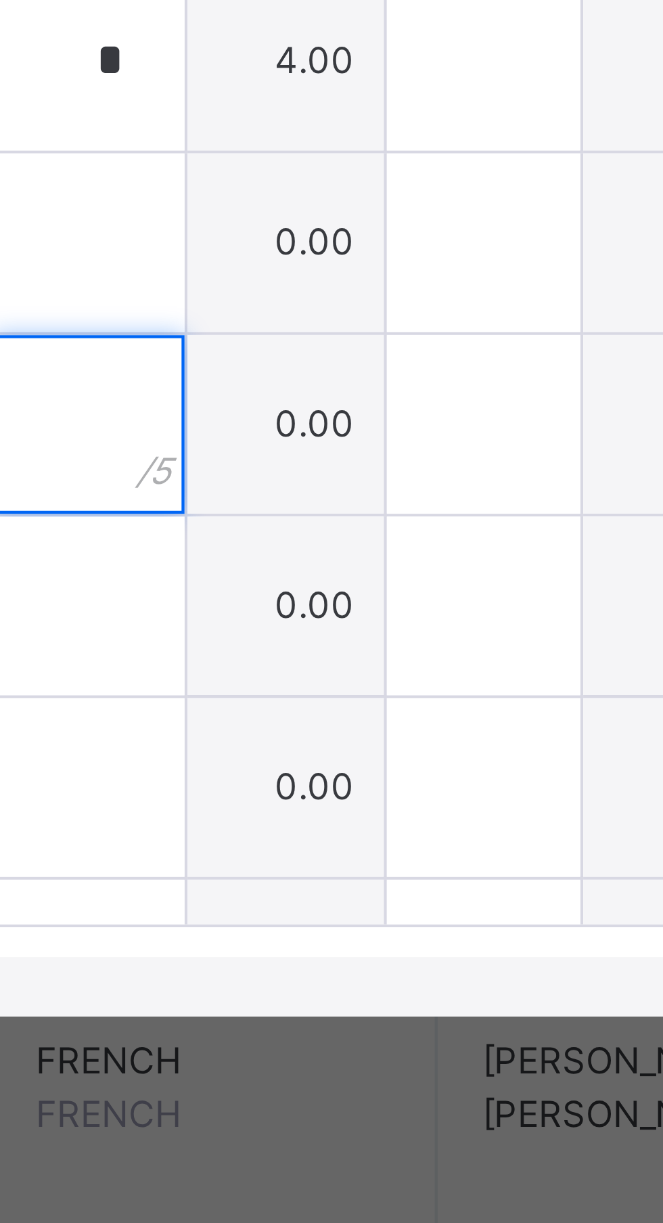
click at [282, 772] on input "text" at bounding box center [260, 751] width 44 height 41
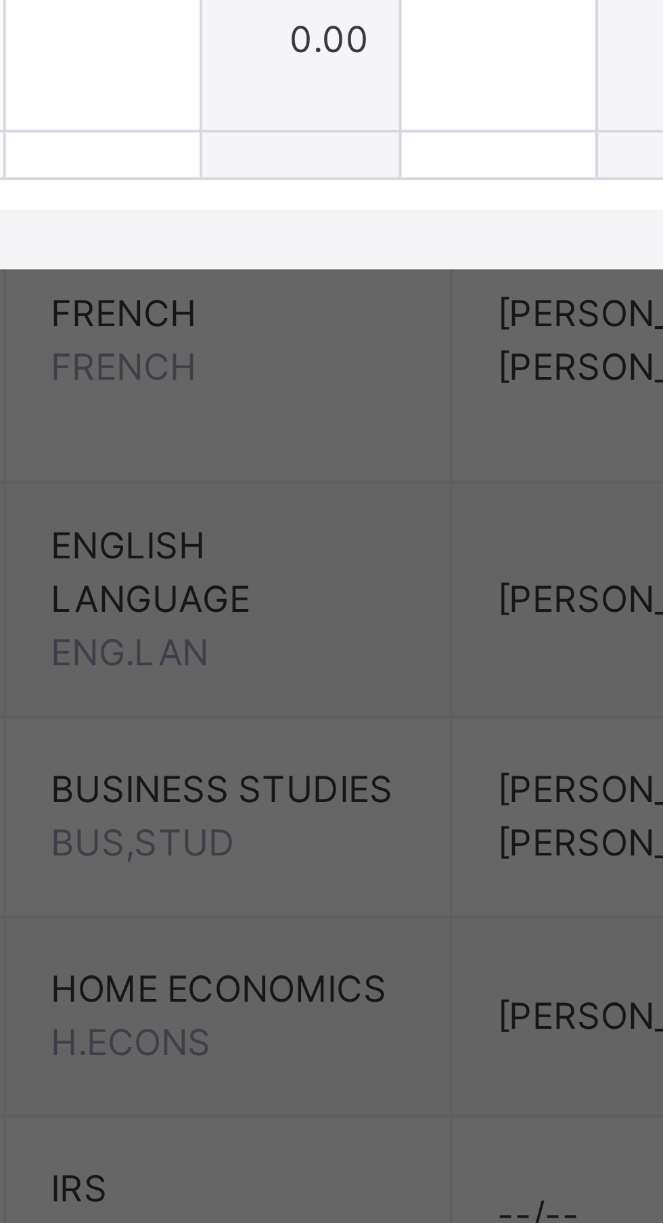
click at [282, 813] on input "text" at bounding box center [260, 792] width 44 height 41
type input "*"
click at [282, 854] on input "text" at bounding box center [260, 834] width 44 height 41
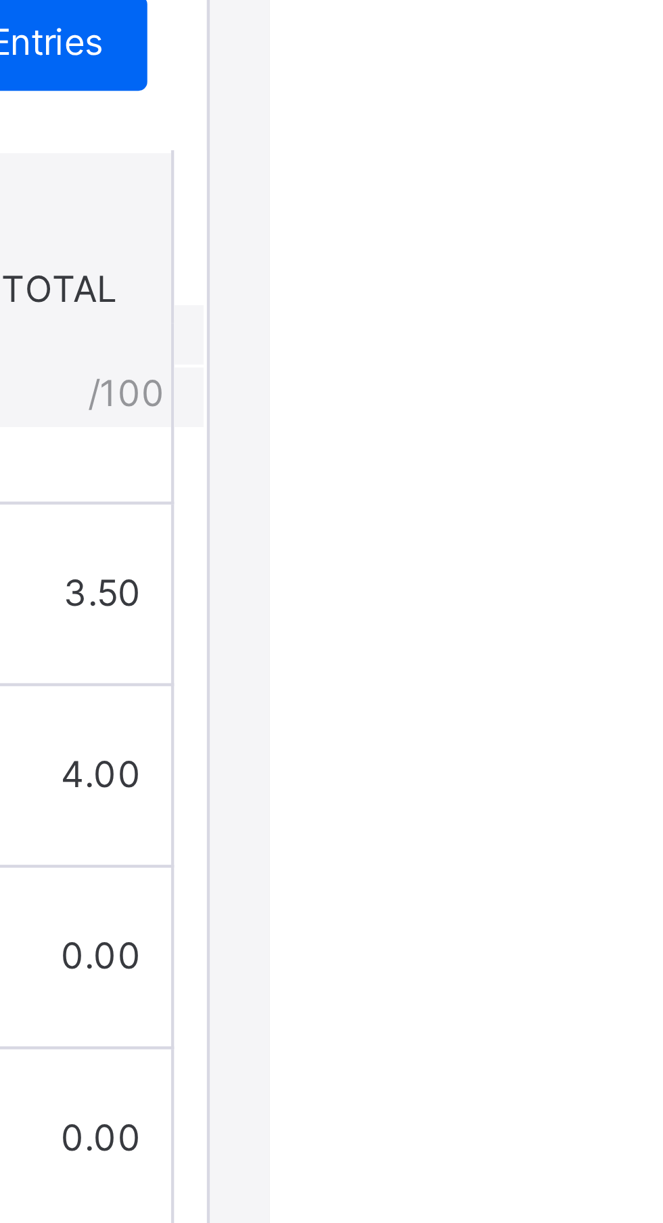
type input "*"
click at [626, 508] on span "Save Entries" at bounding box center [601, 502] width 47 height 12
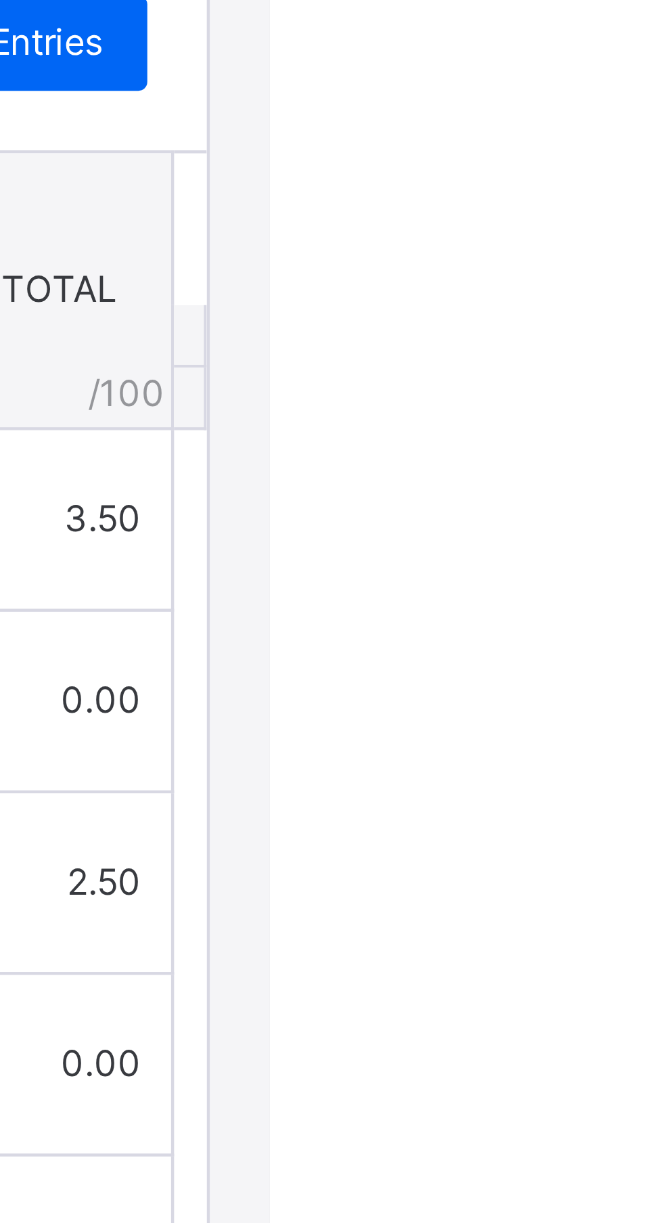
type input "***"
type input "*"
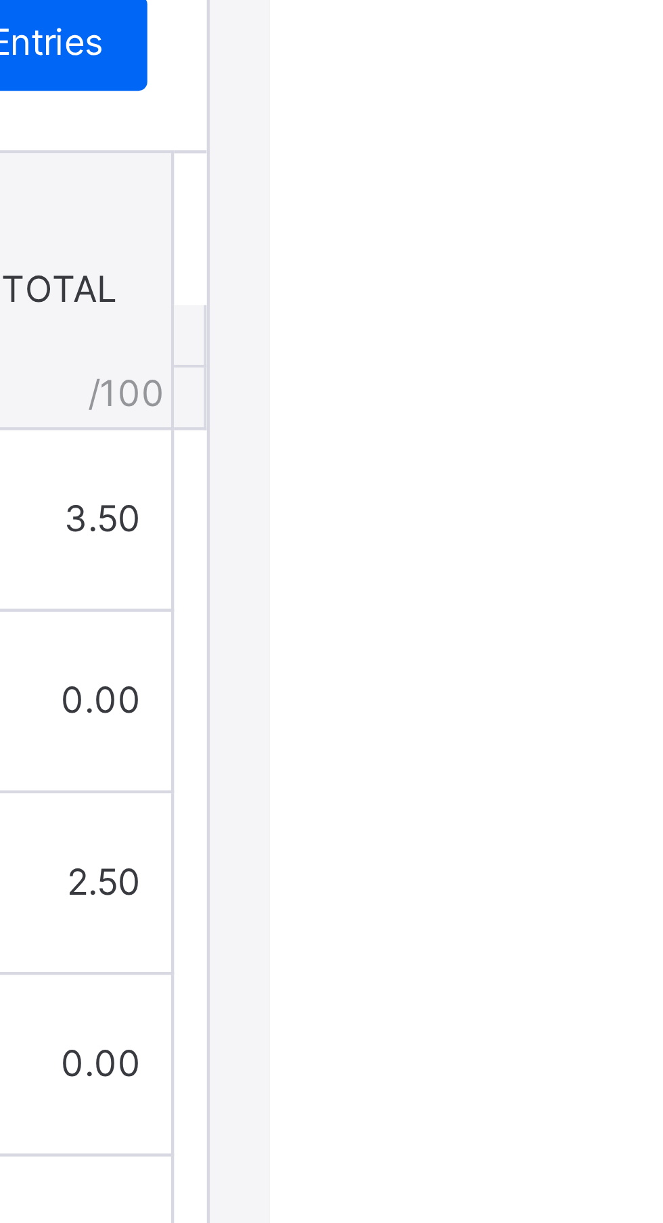
type input "*"
type input "***"
type input "*"
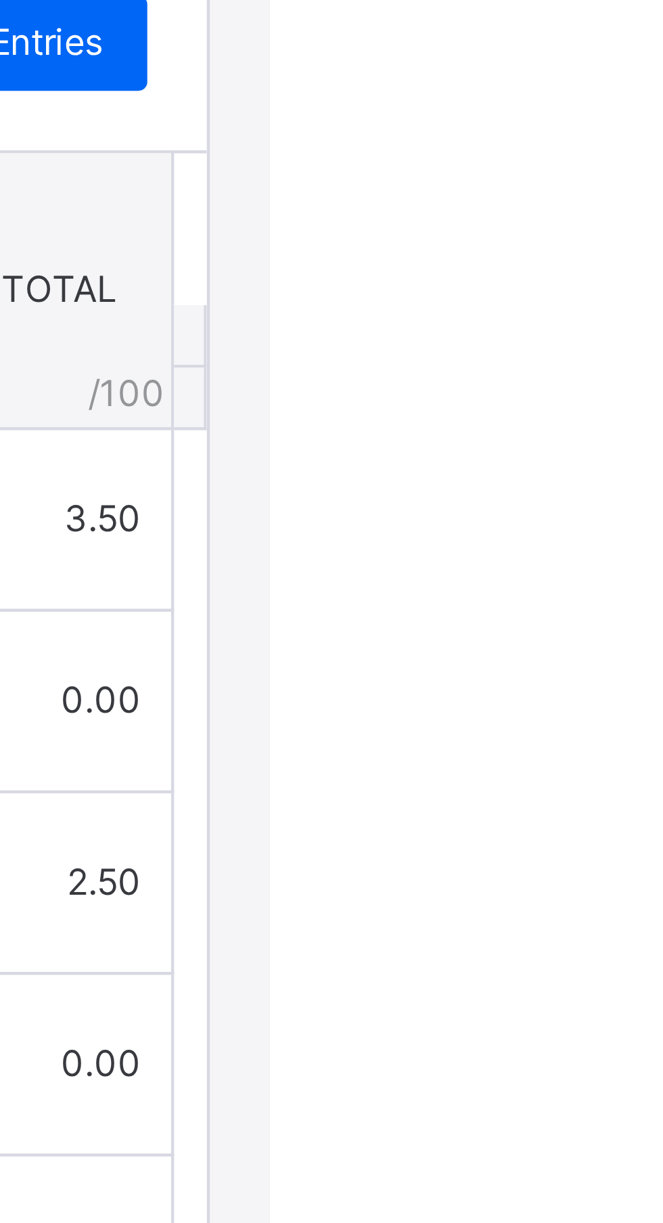
type input "*"
type input "***"
type input "*"
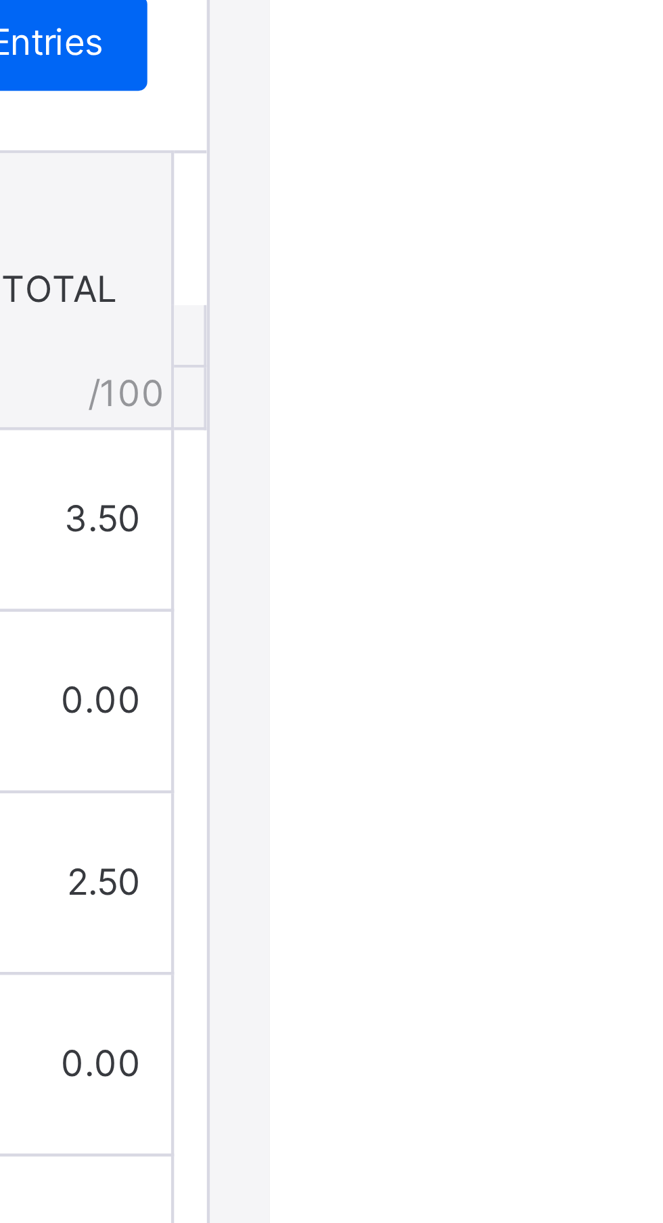
type input "*"
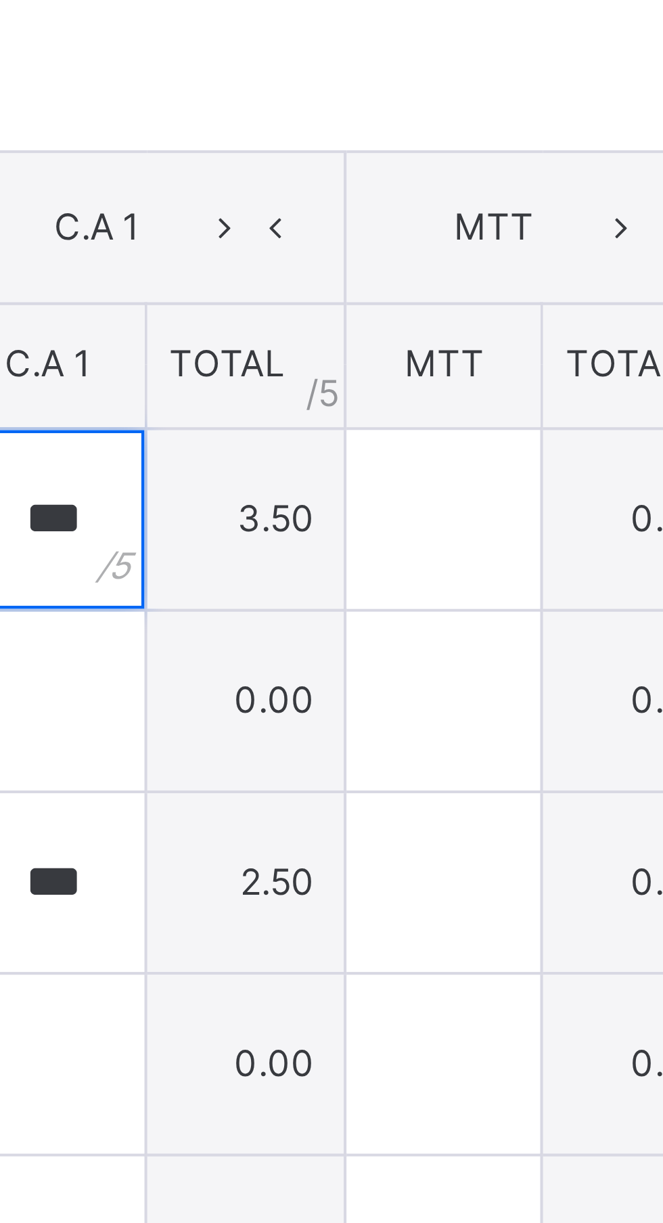
click at [282, 631] on div "***" at bounding box center [260, 610] width 44 height 41
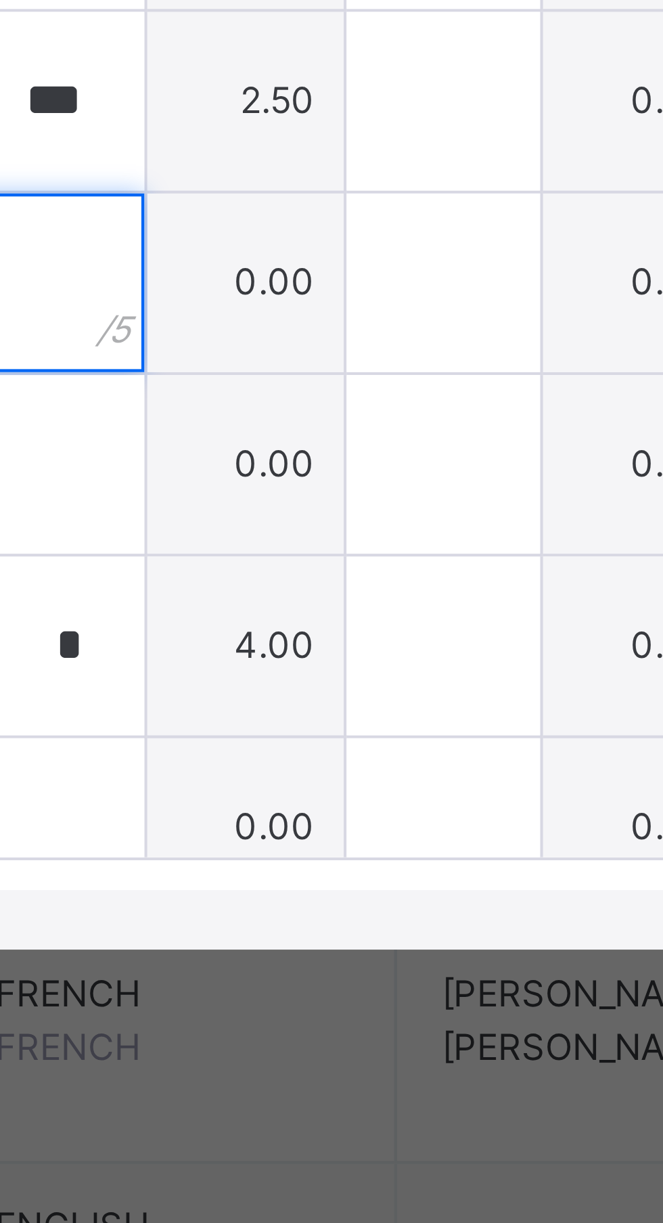
click at [282, 755] on div at bounding box center [260, 734] width 44 height 41
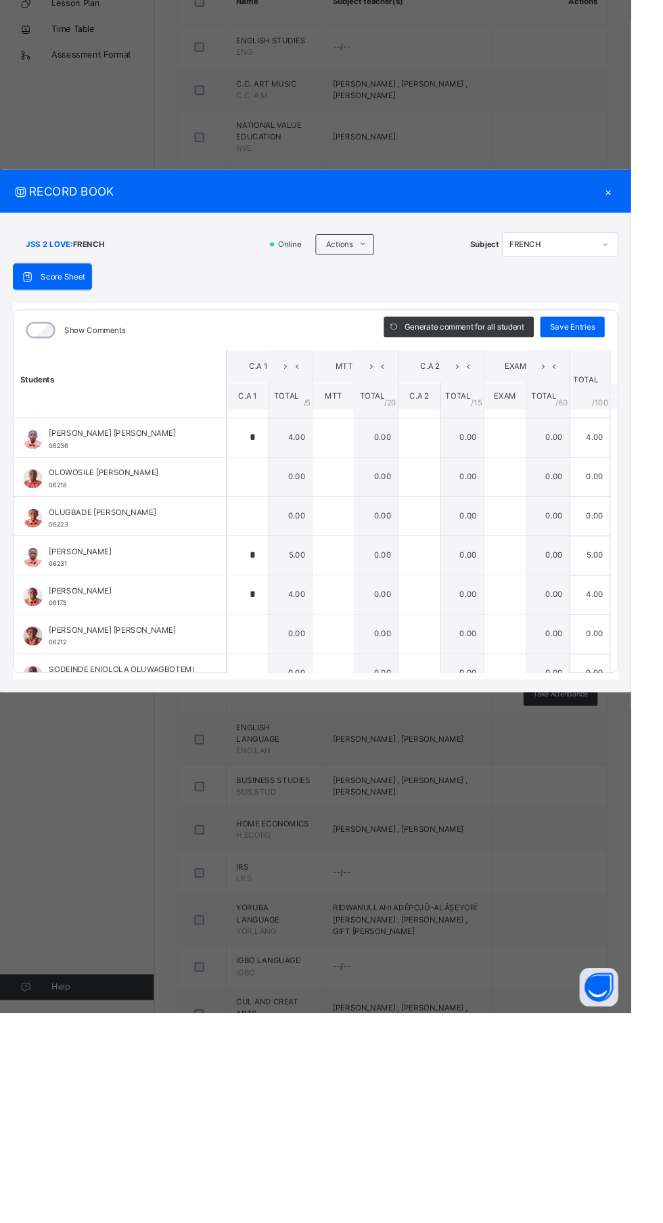
scroll to position [963, 0]
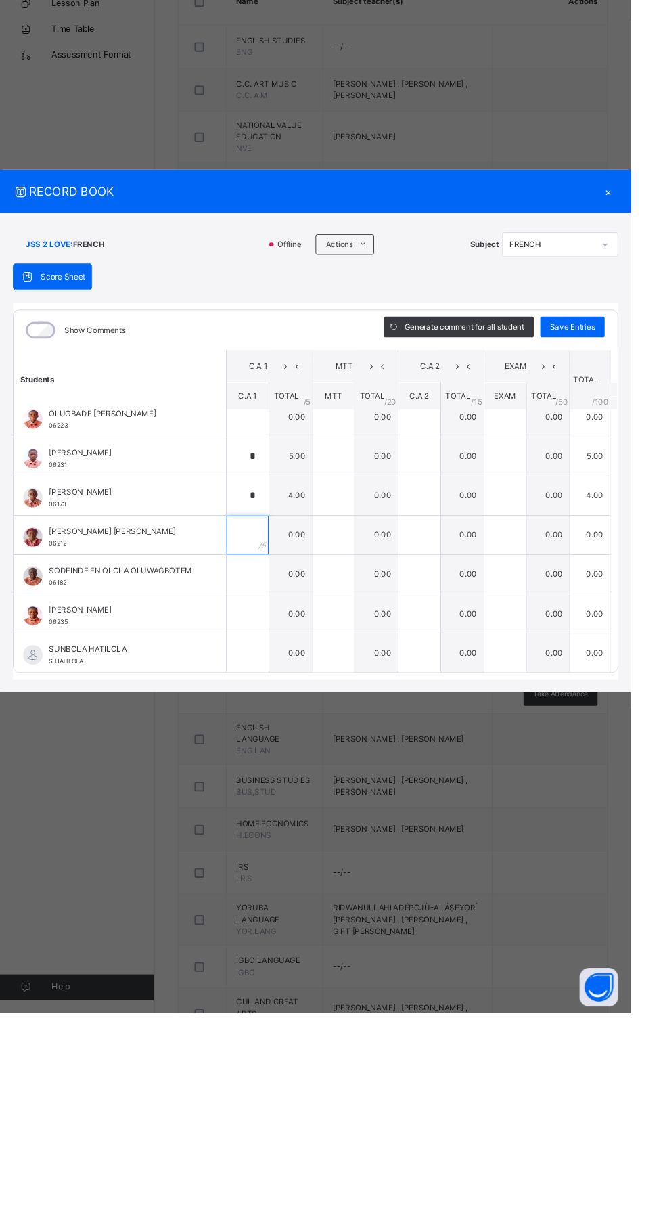
click at [282, 741] on div at bounding box center [260, 721] width 44 height 41
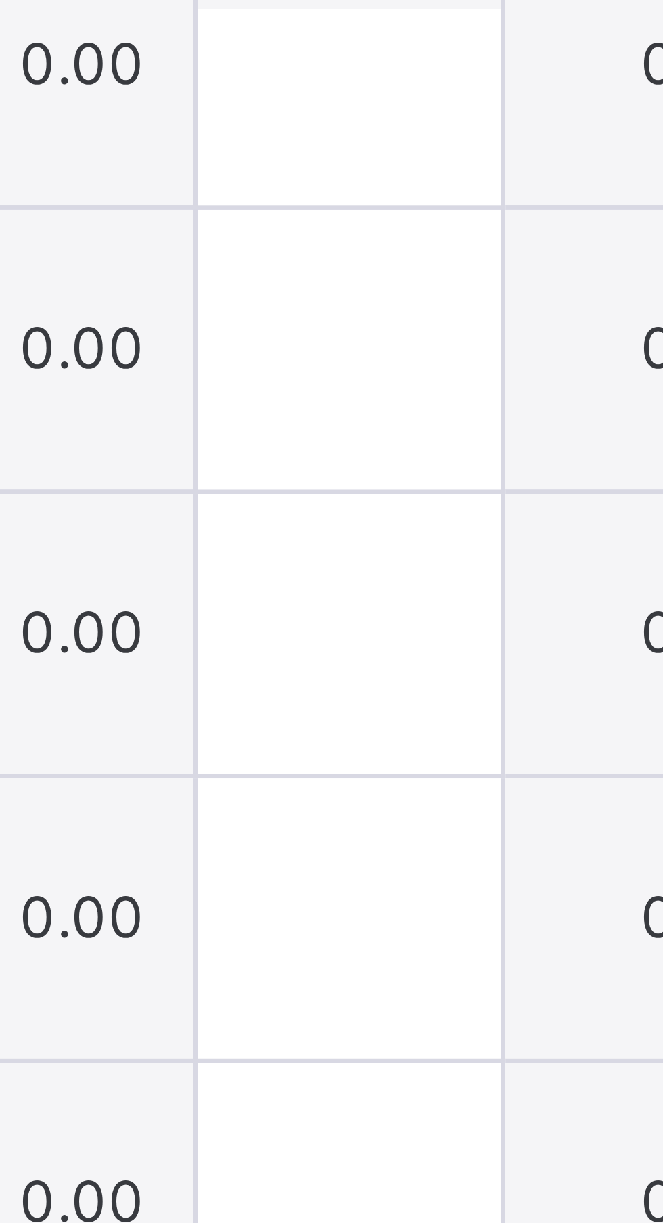
scroll to position [952, 0]
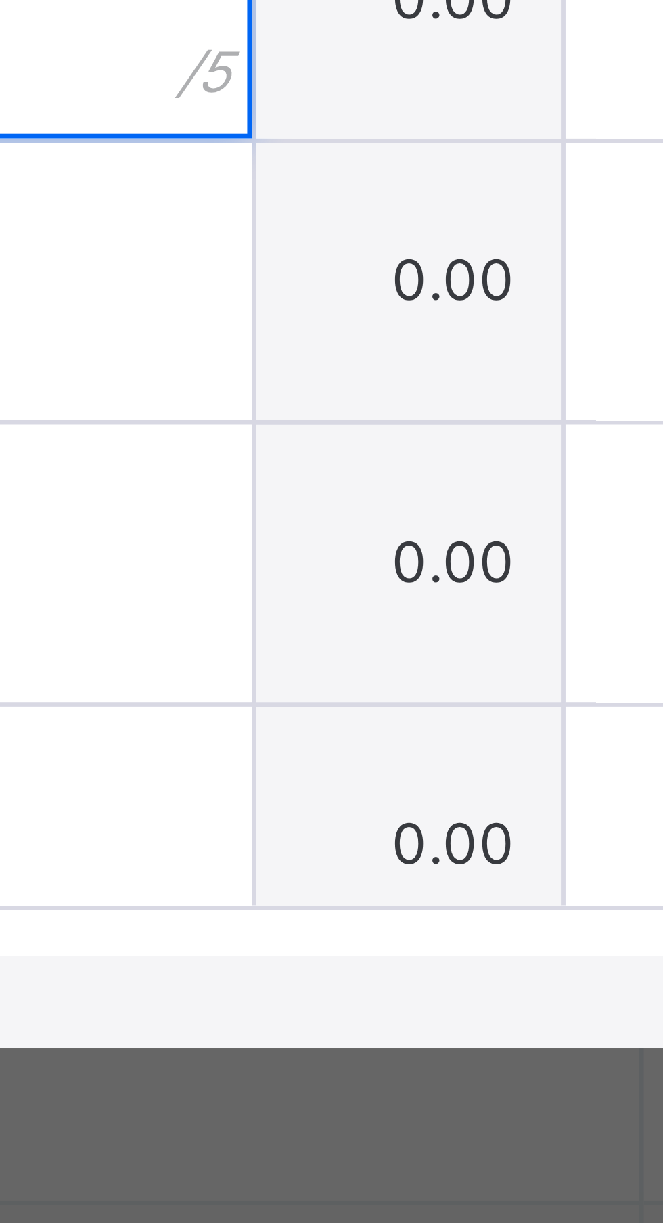
click at [282, 753] on input "text" at bounding box center [260, 732] width 44 height 41
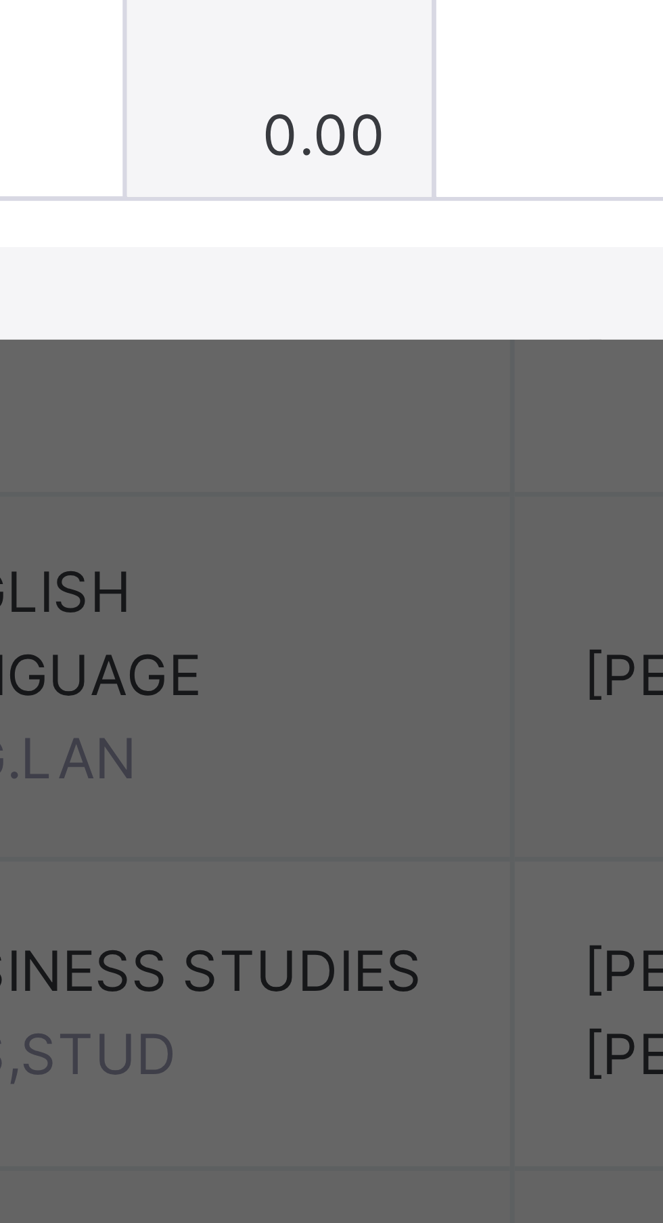
type input "*"
click at [282, 794] on input "text" at bounding box center [260, 773] width 44 height 41
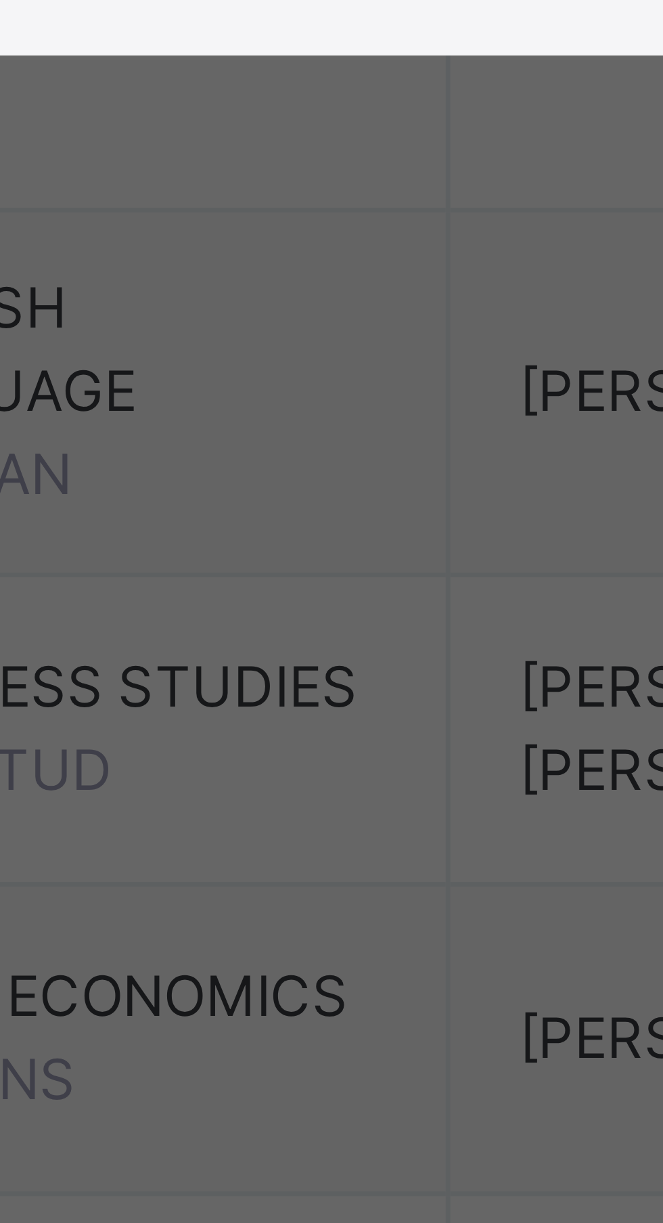
click at [282, 835] on input "text" at bounding box center [260, 815] width 44 height 41
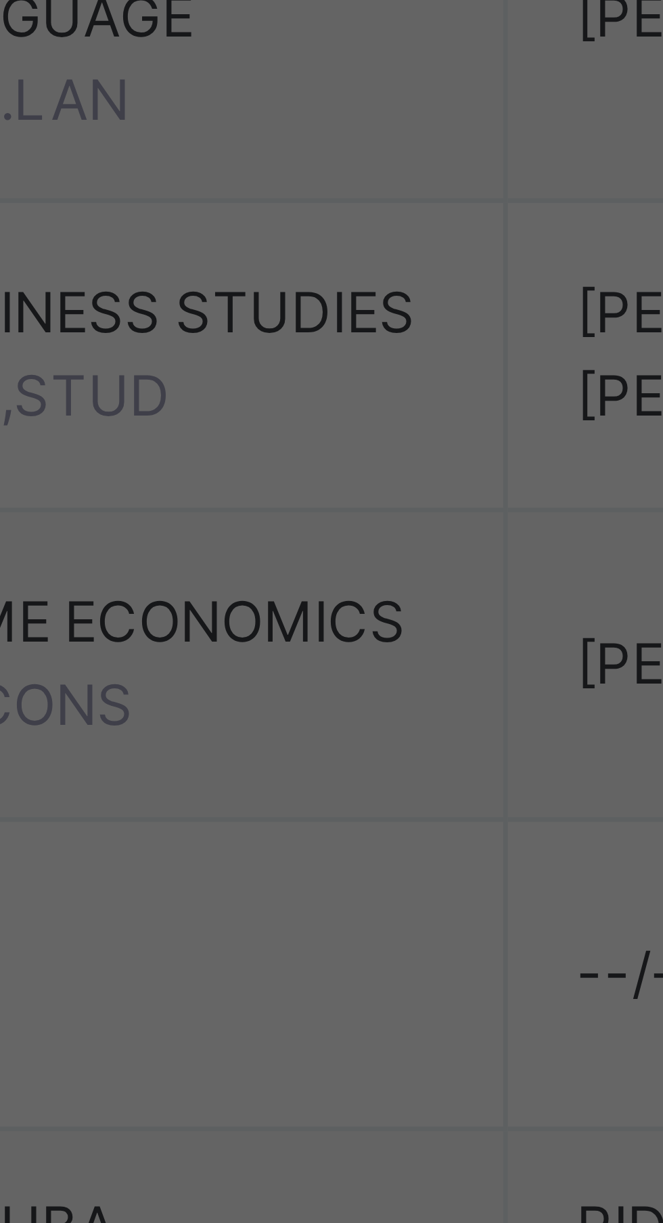
type input "*"
click at [282, 877] on input "text" at bounding box center [260, 856] width 44 height 41
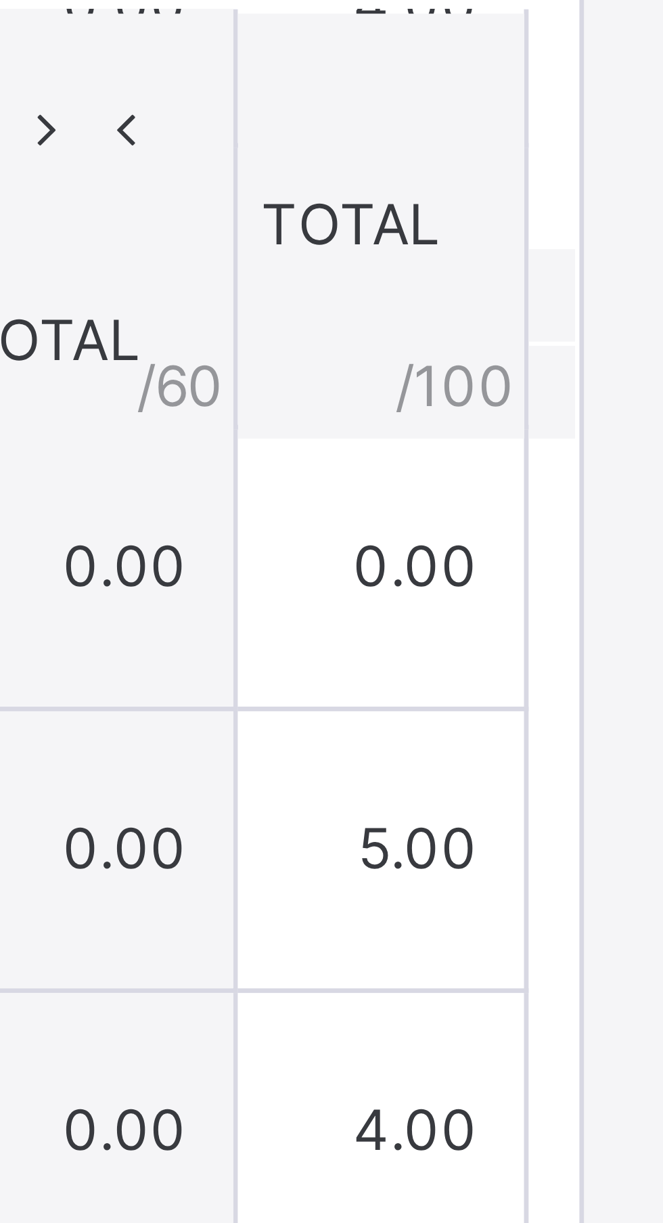
type input "*"
click at [626, 508] on span "Save Entries" at bounding box center [601, 502] width 47 height 12
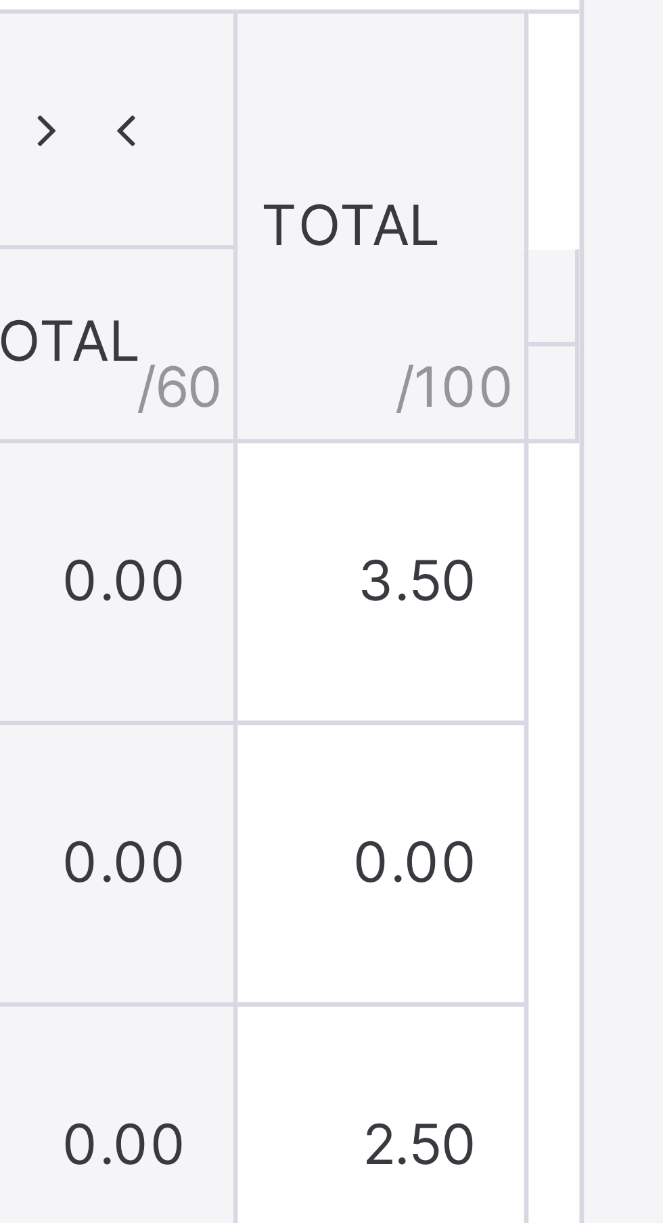
type input "***"
type input "*"
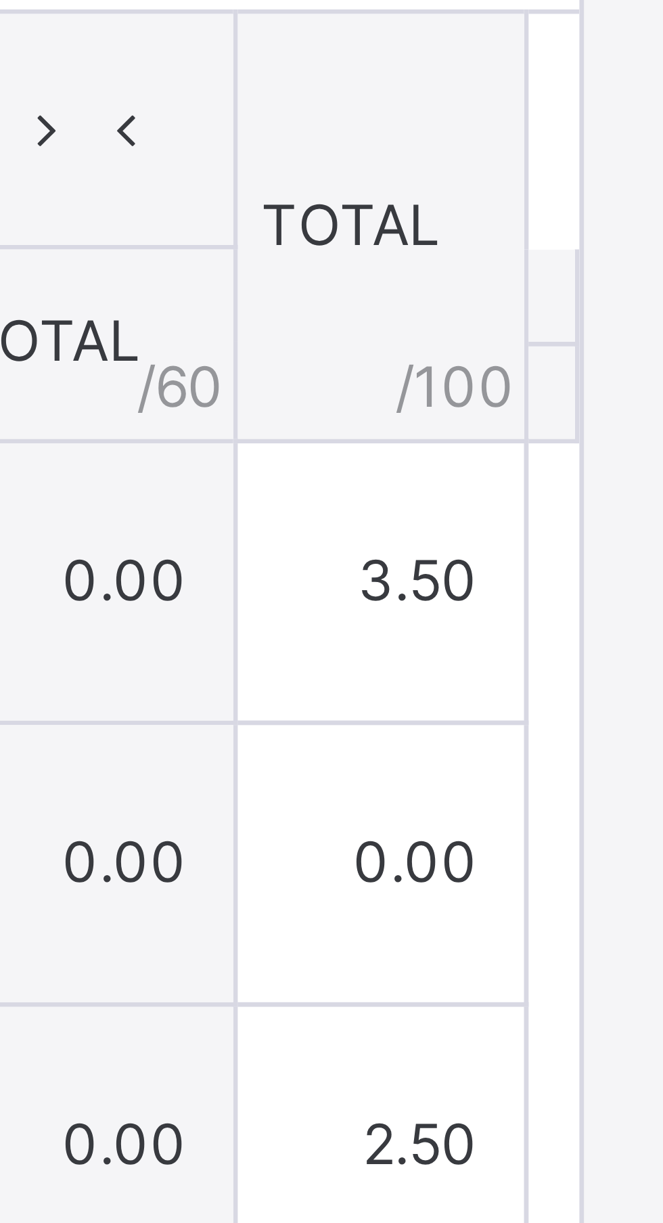
type input "*"
type input "***"
type input "*"
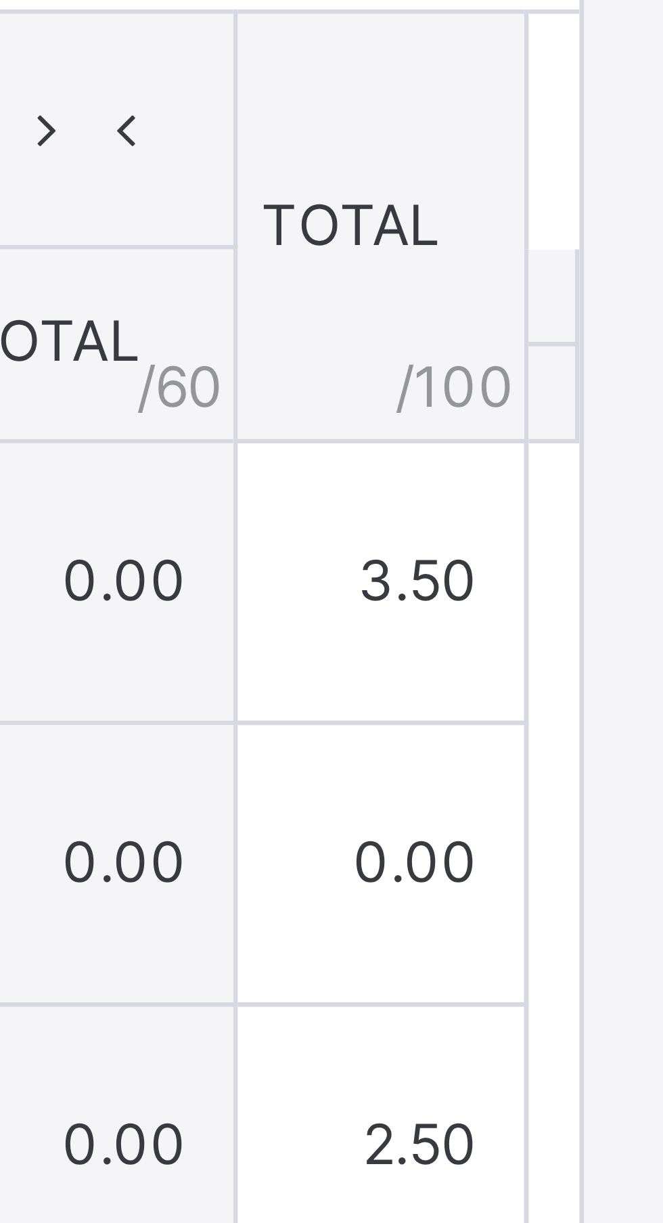
type input "*"
type input "***"
type input "*"
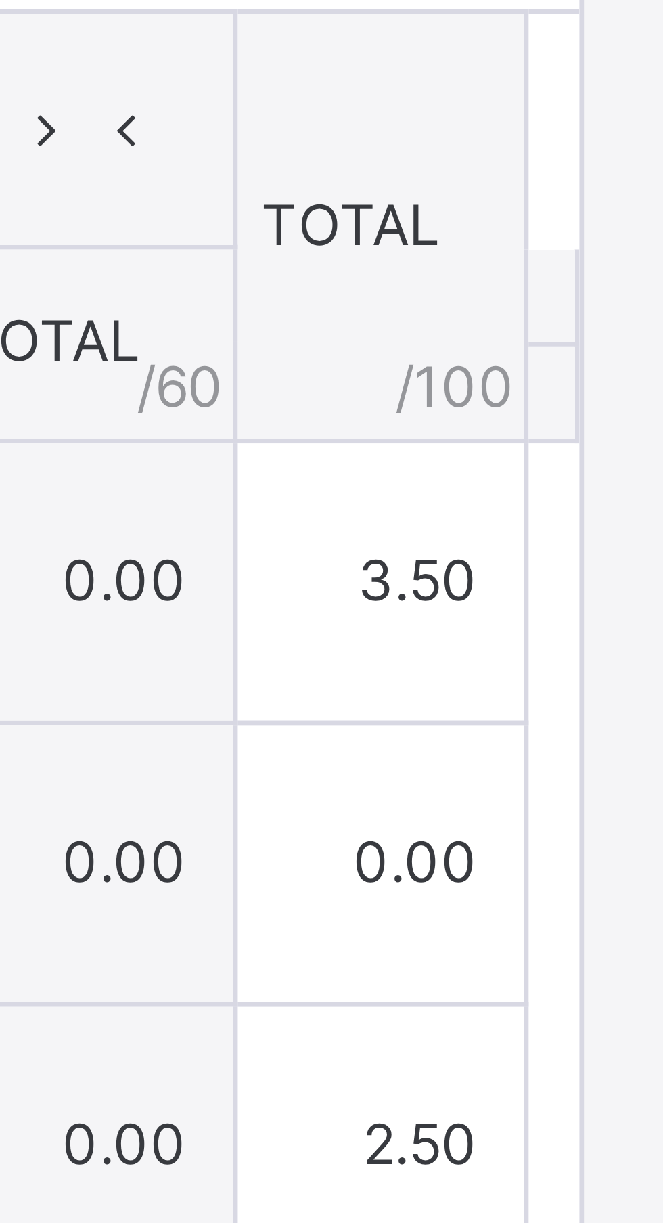
type input "*"
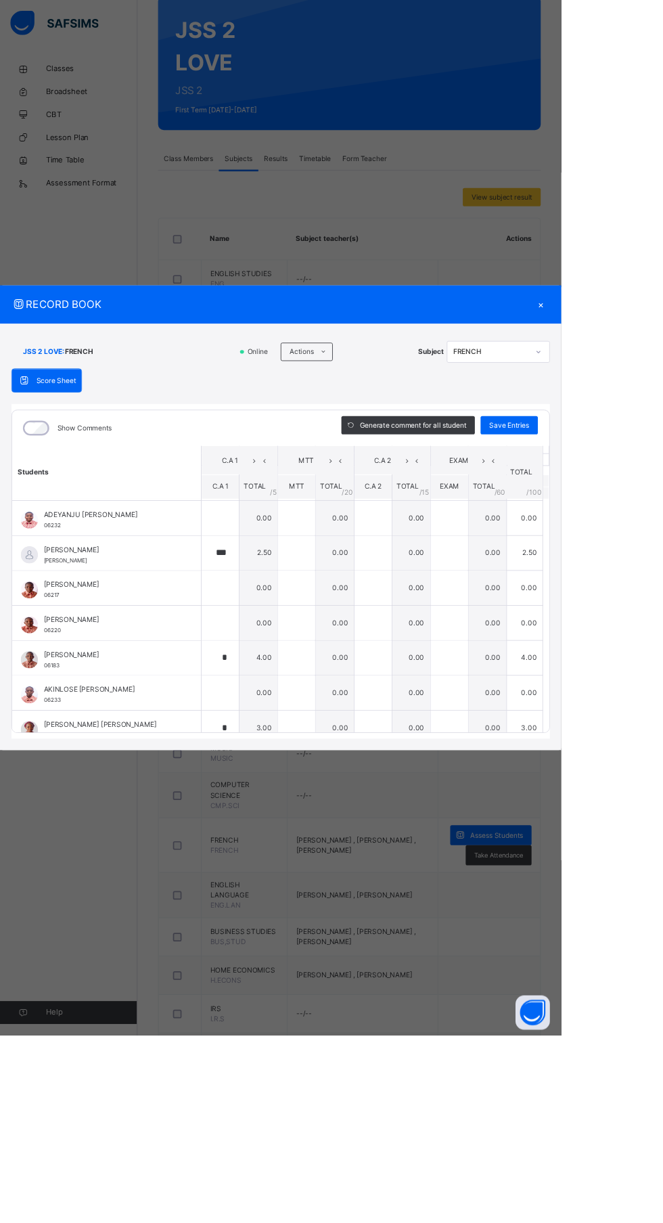
scroll to position [32, 0]
click at [626, 508] on span "Save Entries" at bounding box center [601, 502] width 47 height 12
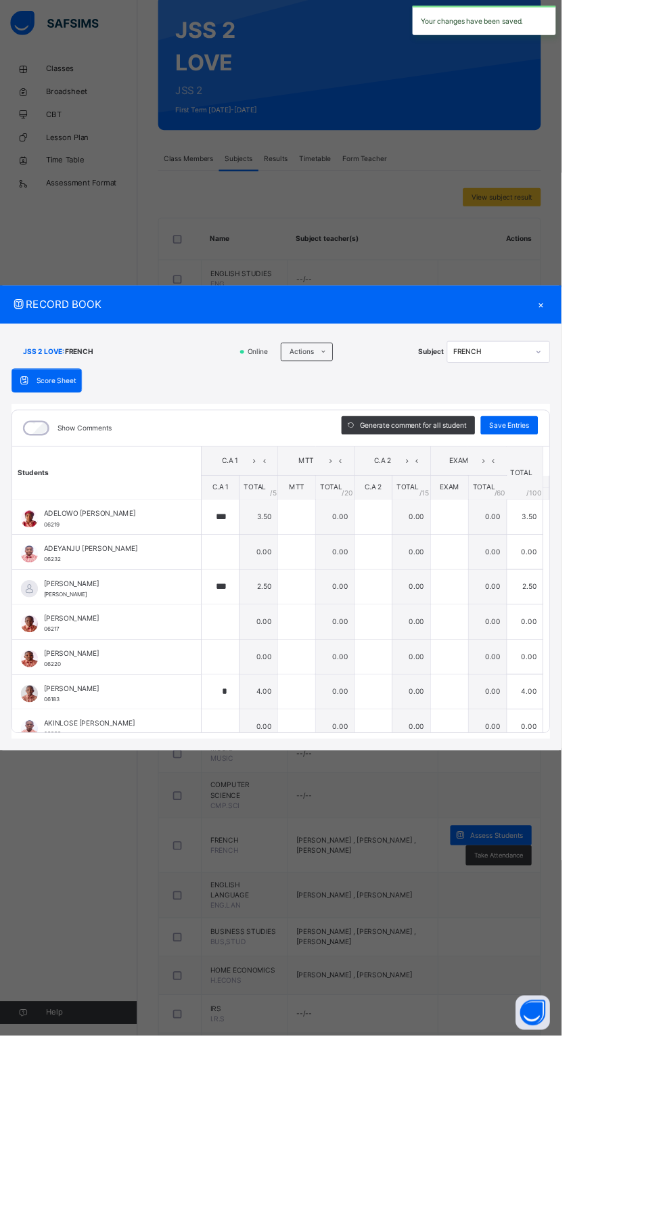
type input "***"
type input "*"
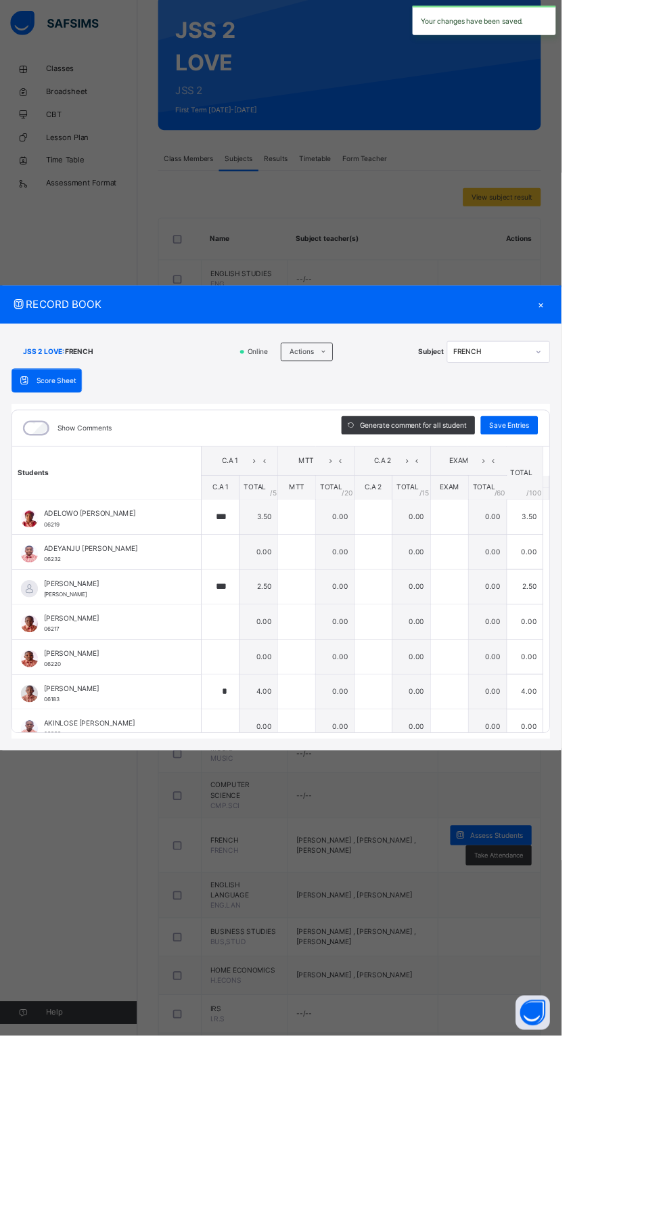
type input "*"
type input "***"
type input "*"
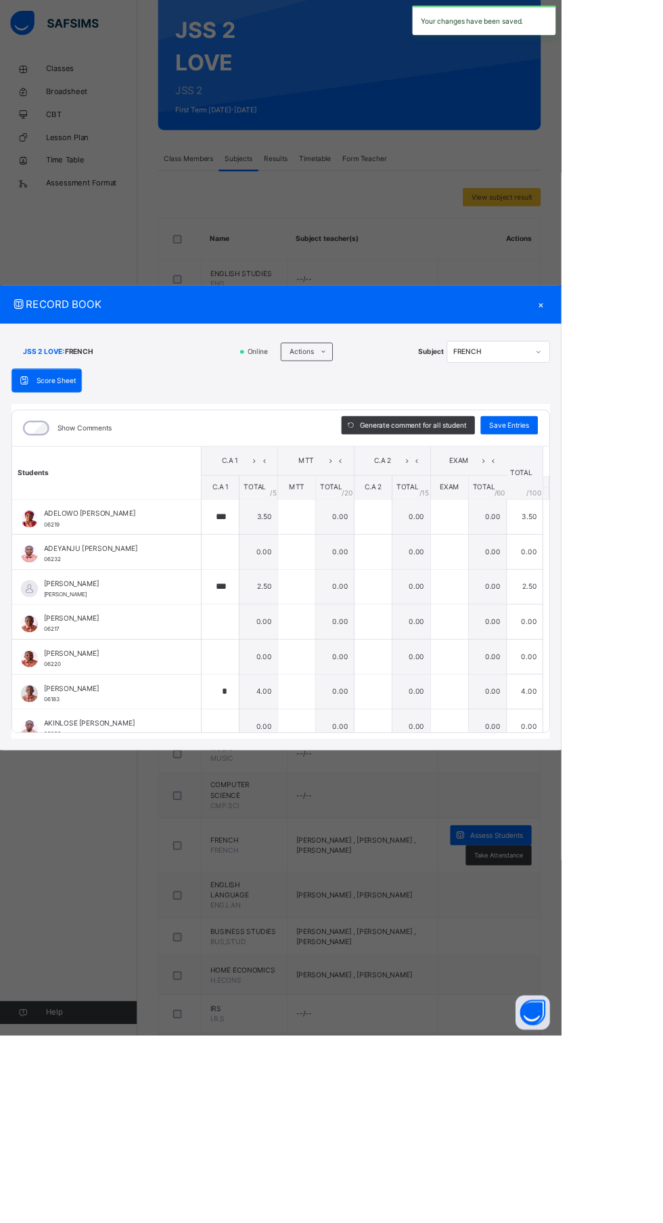
type input "*"
type input "***"
type input "*"
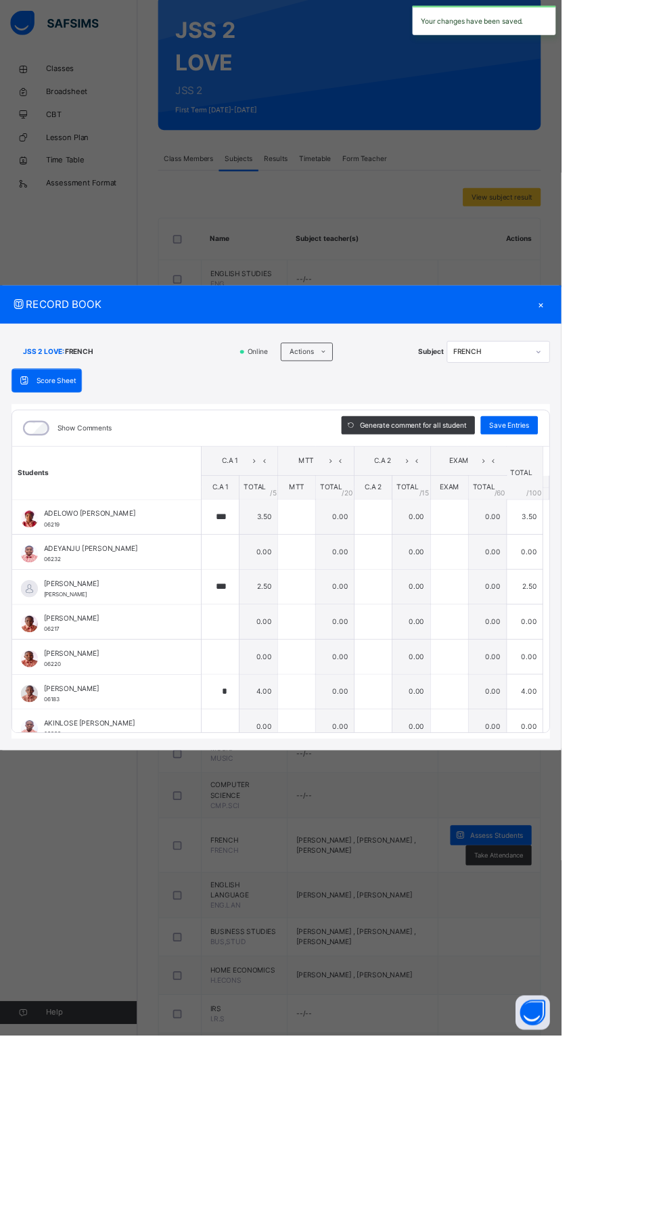
type input "*"
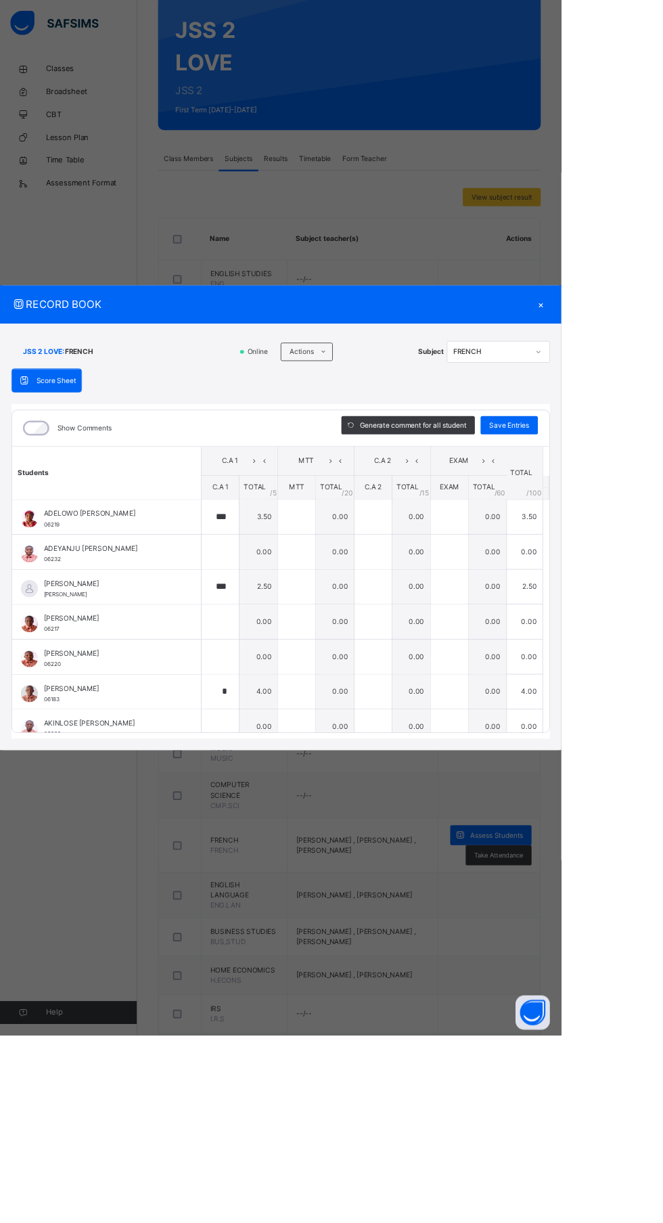
scroll to position [139, 0]
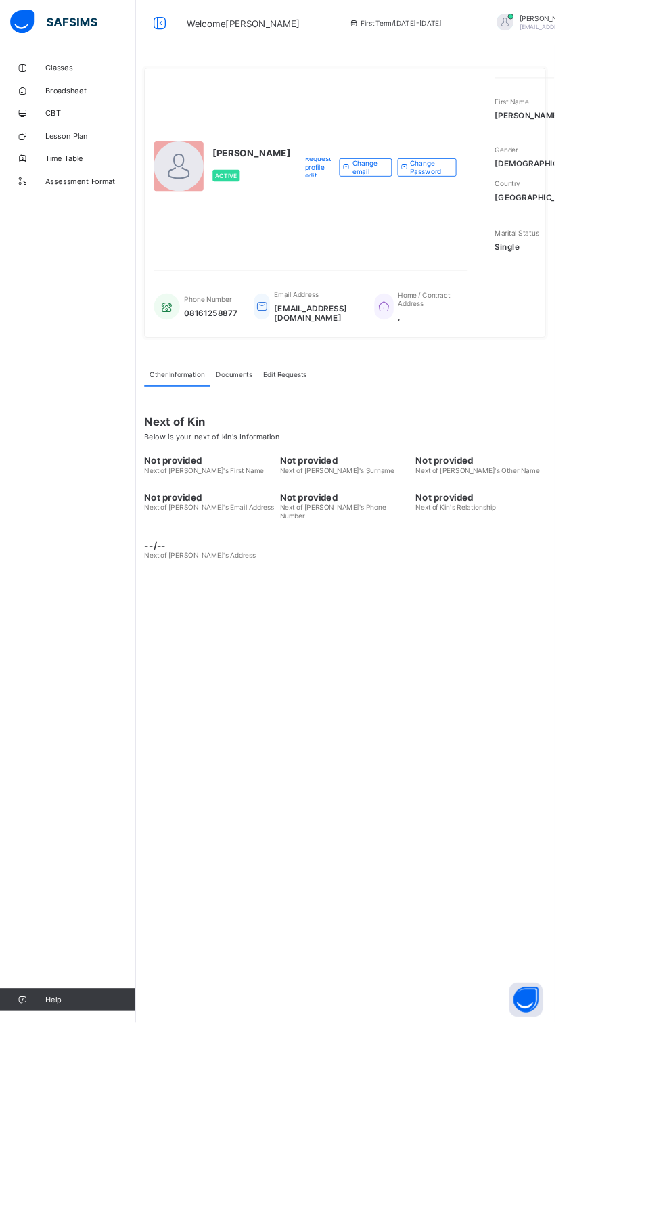
click at [27, 749] on div "Classes Broadsheet CBT Lesson Plan Time Table Assessment Format Help" at bounding box center [81, 638] width 162 height 1169
click at [501, 729] on div "UWALAKA PATRICK Active Request profile edit Change email Change Password First …" at bounding box center [412, 611] width 501 height 1223
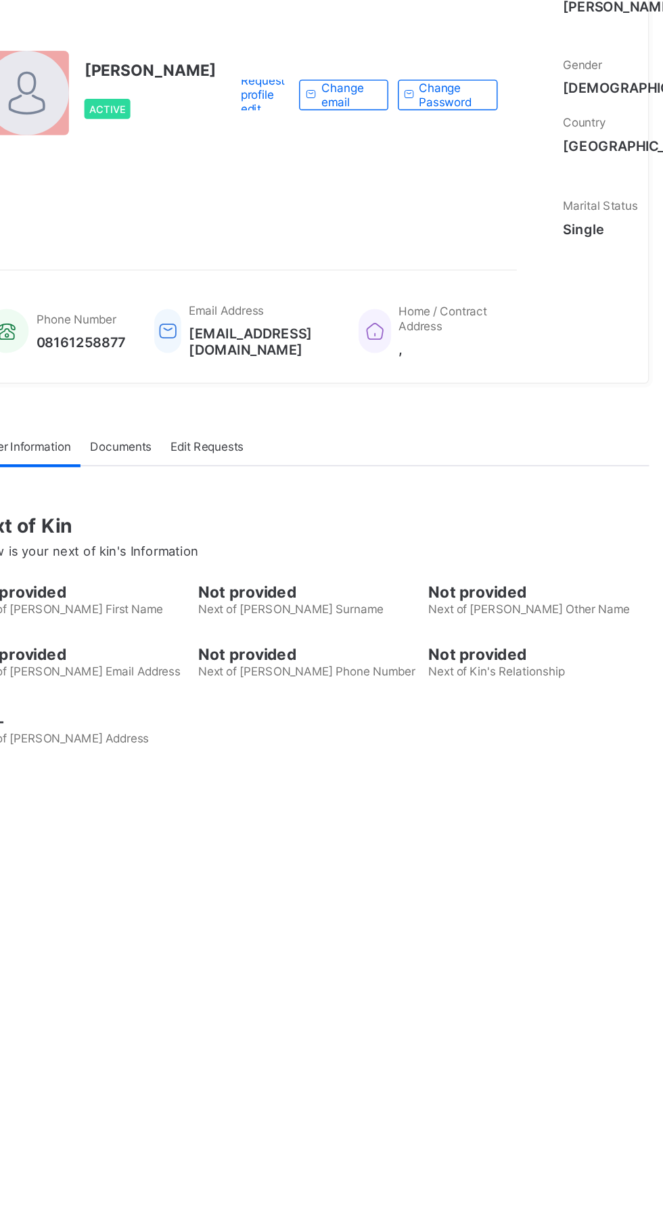
click at [573, 506] on div "Next of Kin Below is your next of kin's Information Not provided Next of [PERSO…" at bounding box center [413, 564] width 481 height 204
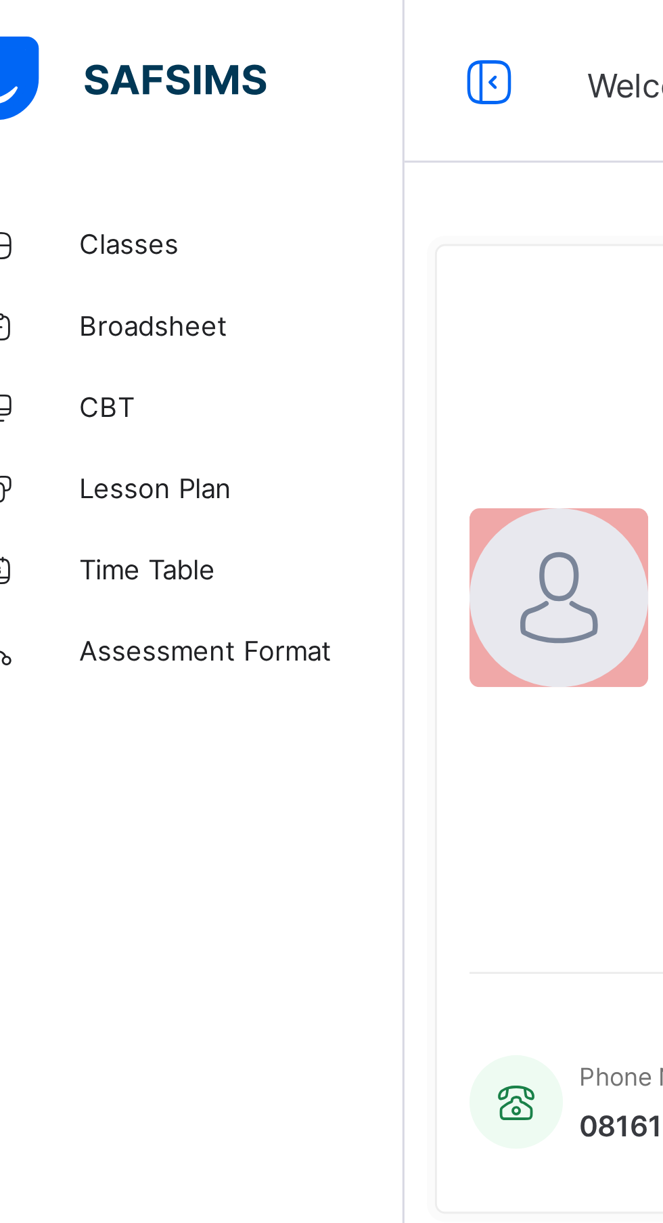
click at [76, 81] on span "Classes" at bounding box center [108, 81] width 108 height 11
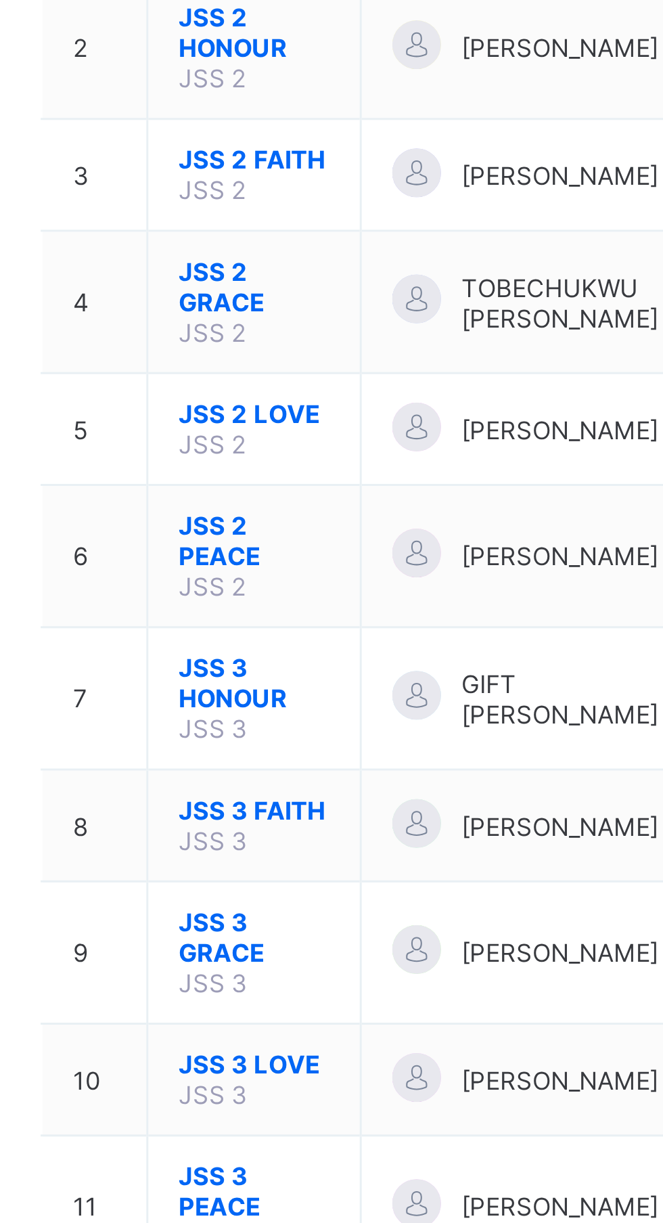
click at [261, 551] on span "JSS 3 GRACE" at bounding box center [258, 558] width 50 height 20
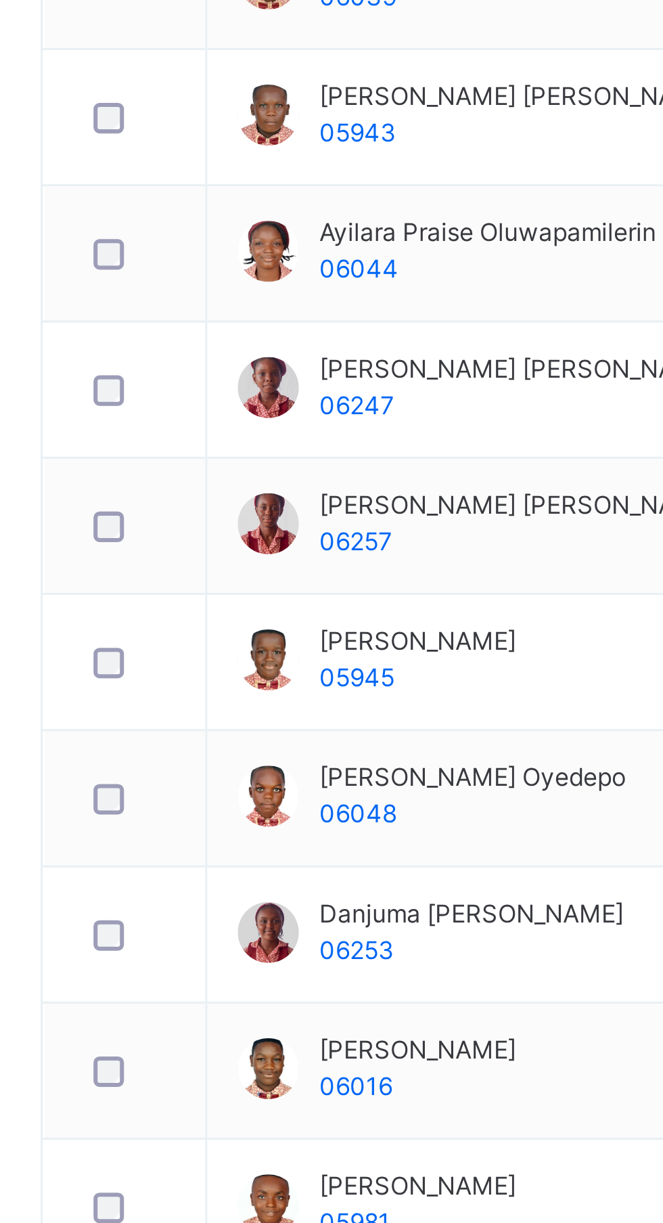
scroll to position [440, 0]
